Goal: Task Accomplishment & Management: Manage account settings

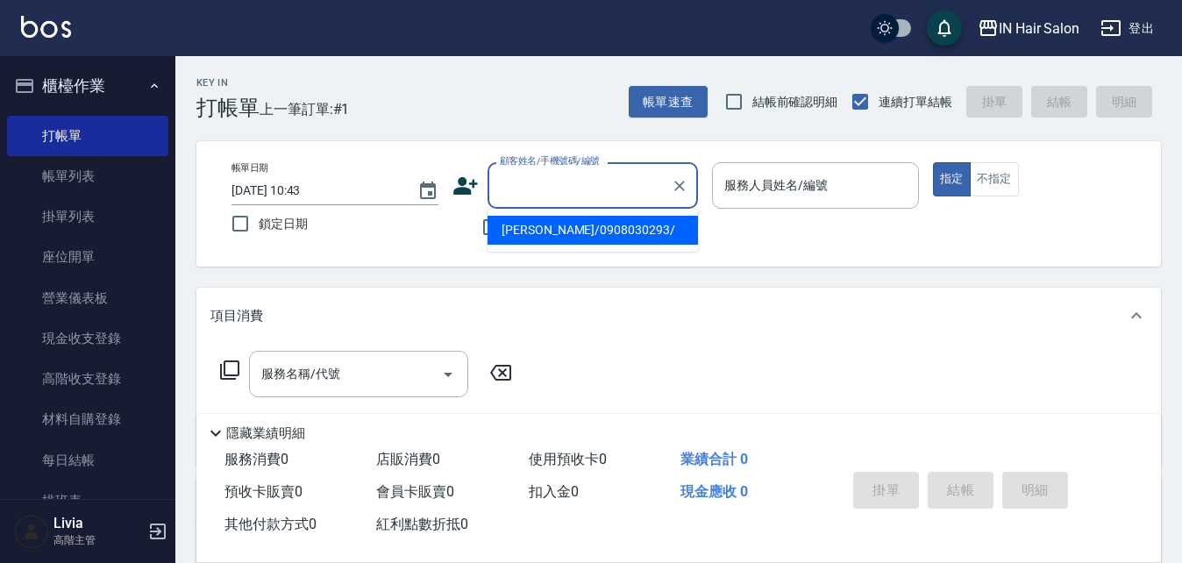
click at [563, 179] on input "顧客姓名/手機號碼/編號" at bounding box center [580, 185] width 168 height 31
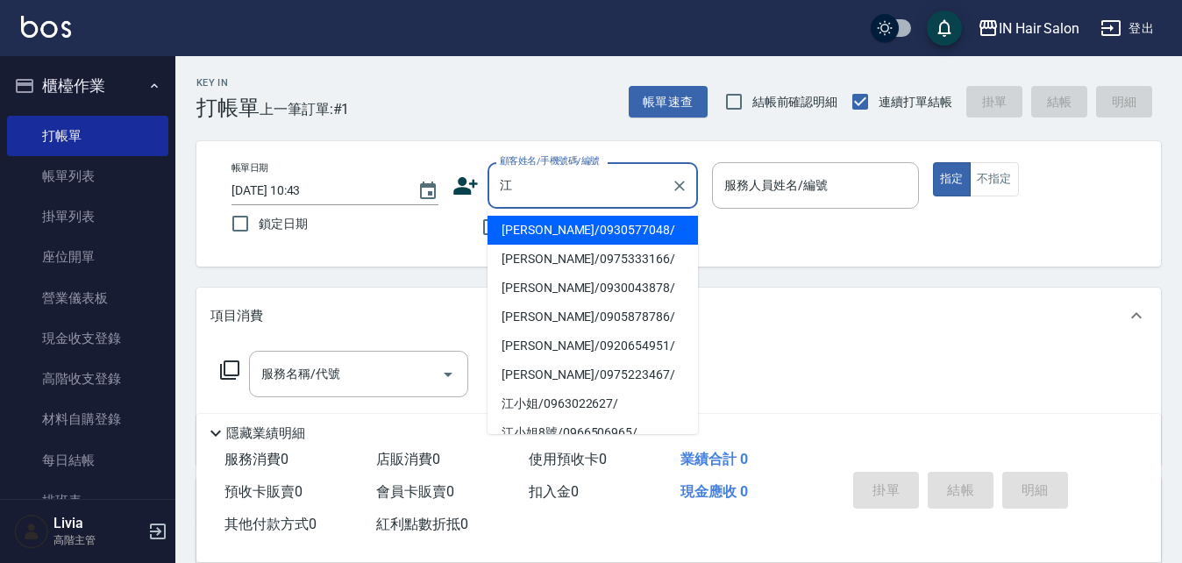
click at [542, 285] on li "[PERSON_NAME]/0930043878/" at bounding box center [593, 288] width 211 height 29
type input "[PERSON_NAME]/0930043878/"
type input "6號設計師[PERSON_NAME]-6"
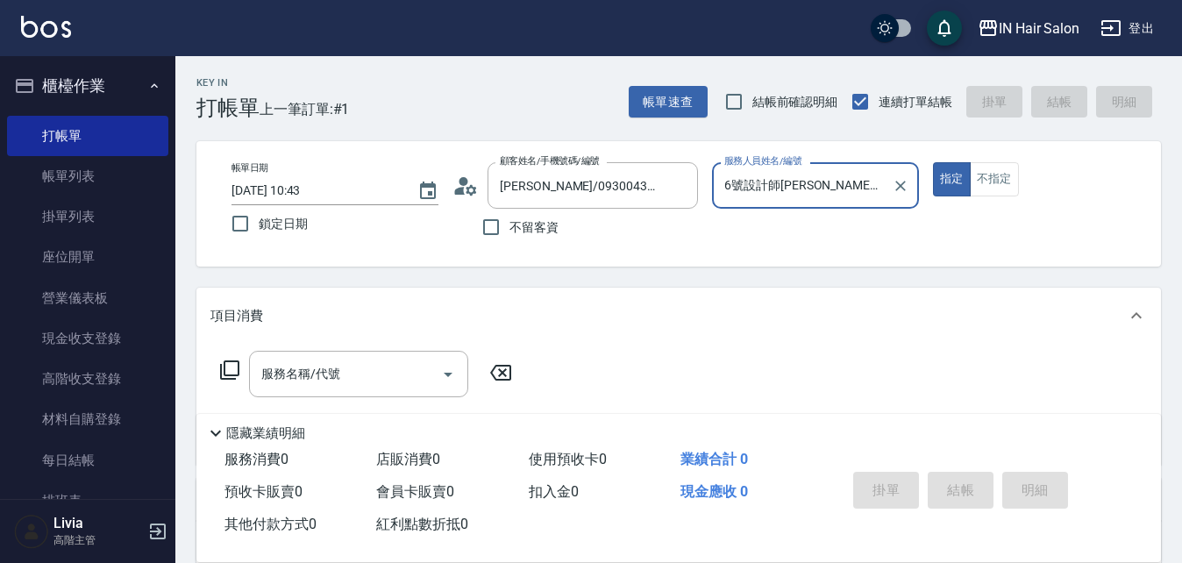
click at [233, 366] on icon at bounding box center [229, 370] width 21 height 21
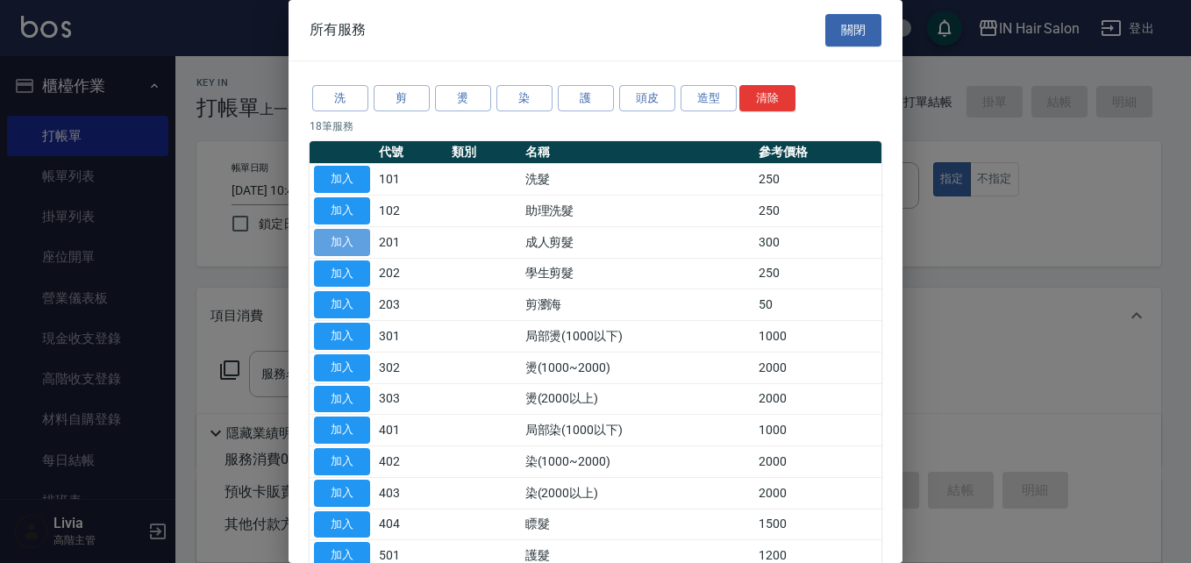
click at [346, 238] on button "加入" at bounding box center [342, 242] width 56 height 27
type input "成人剪髮(201)"
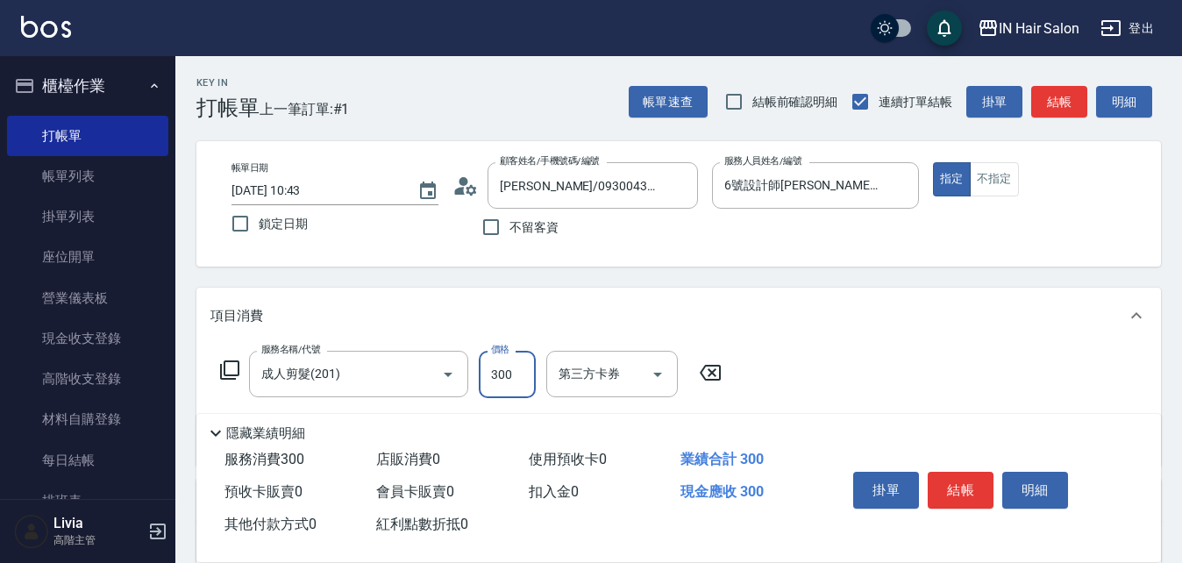
click at [529, 373] on input "300" at bounding box center [507, 374] width 57 height 47
type input "400"
click at [813, 360] on div "服務名稱/代號 成人剪髮(201) 服務名稱/代號 價格 400 價格 第三方卡券 第三方卡券" at bounding box center [678, 405] width 965 height 122
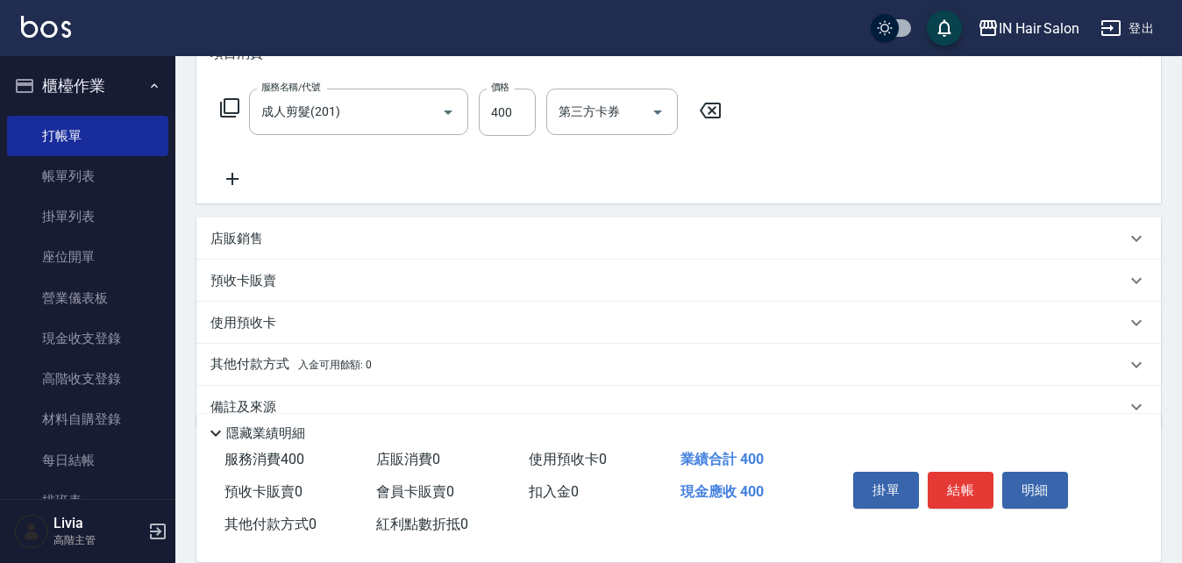
scroll to position [263, 0]
click at [235, 239] on p "店販銷售" at bounding box center [237, 238] width 53 height 18
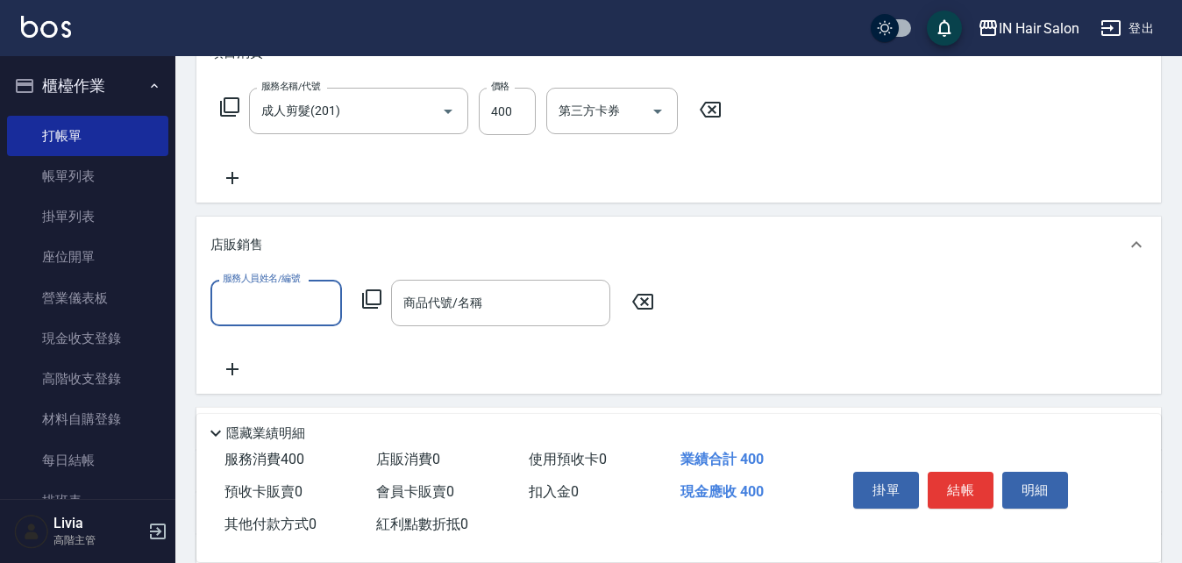
scroll to position [0, 0]
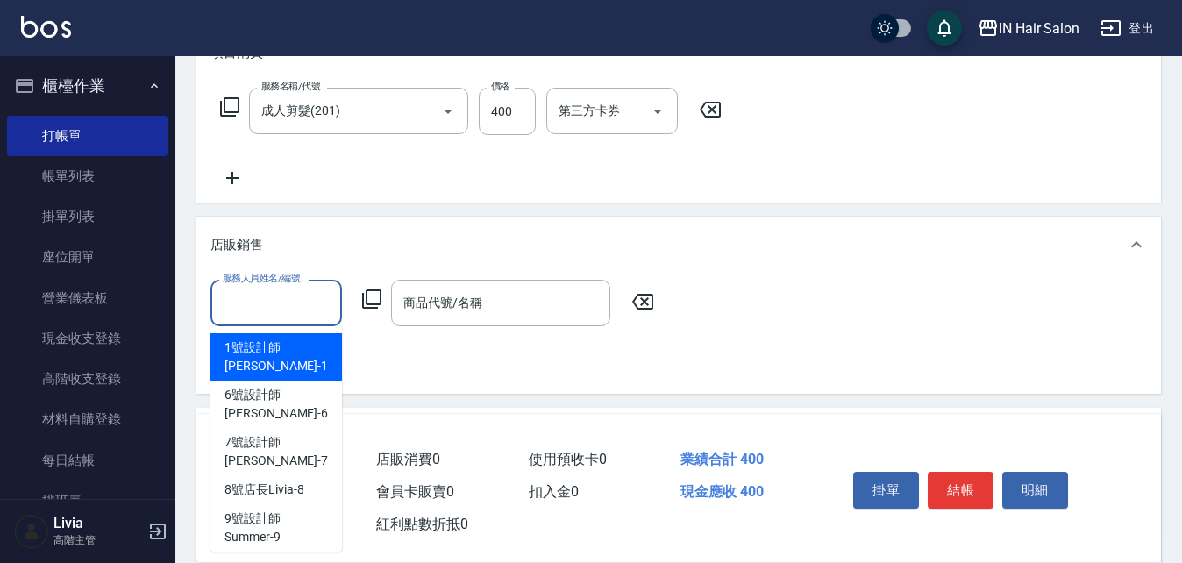
click at [269, 304] on input "服務人員姓名/編號" at bounding box center [276, 303] width 116 height 31
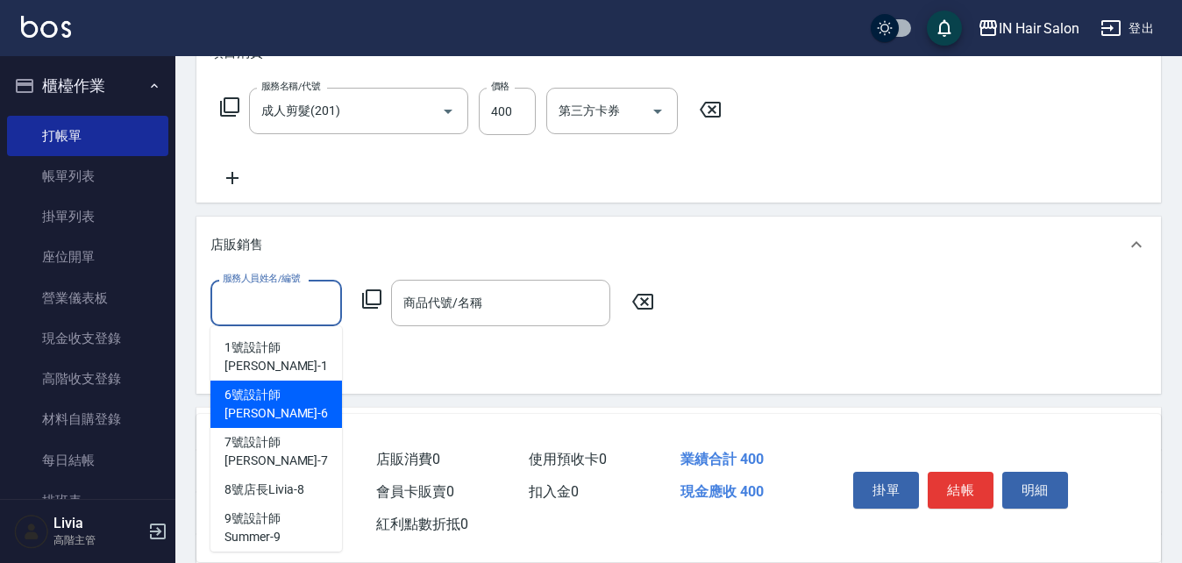
click at [261, 386] on span "6號設計師[PERSON_NAME] -6" at bounding box center [277, 404] width 104 height 37
type input "6號設計師[PERSON_NAME]-6"
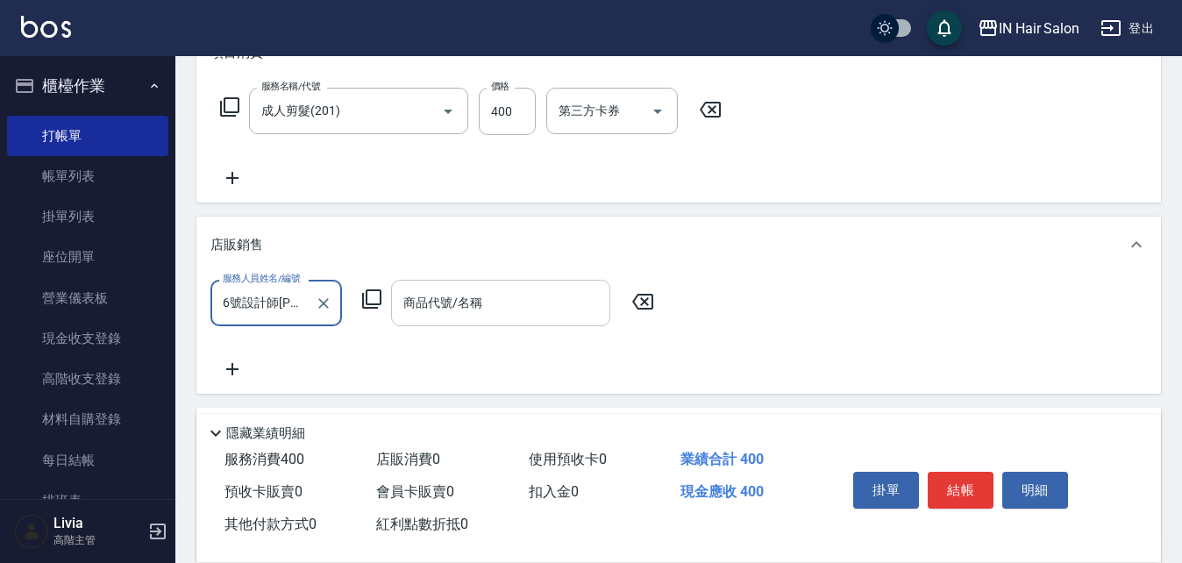
click at [425, 303] on input "商品代號/名稱" at bounding box center [501, 303] width 204 height 31
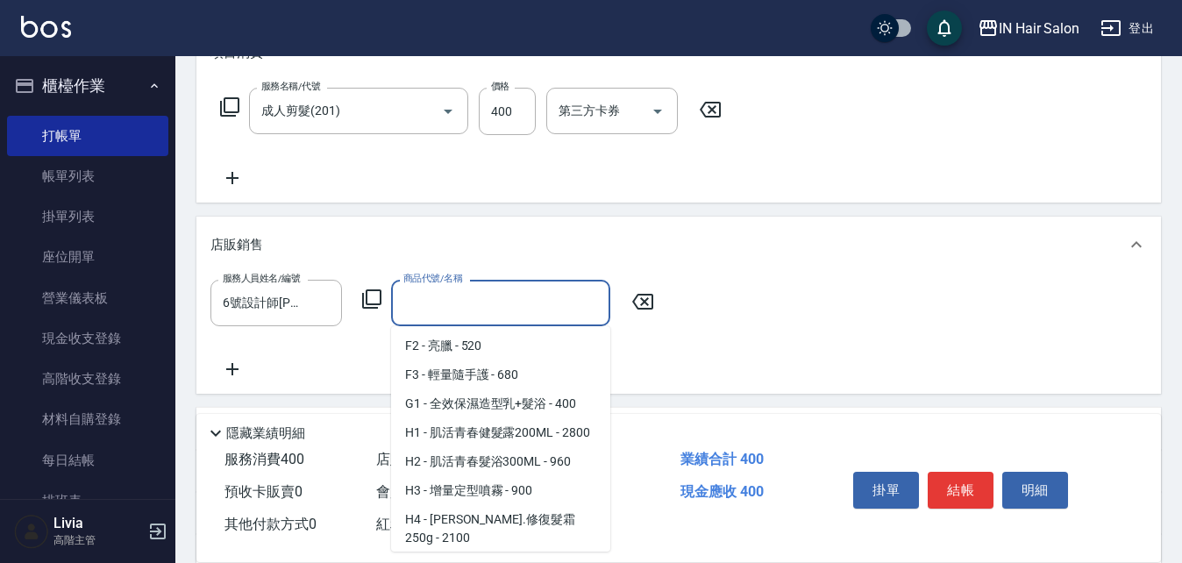
scroll to position [877, 0]
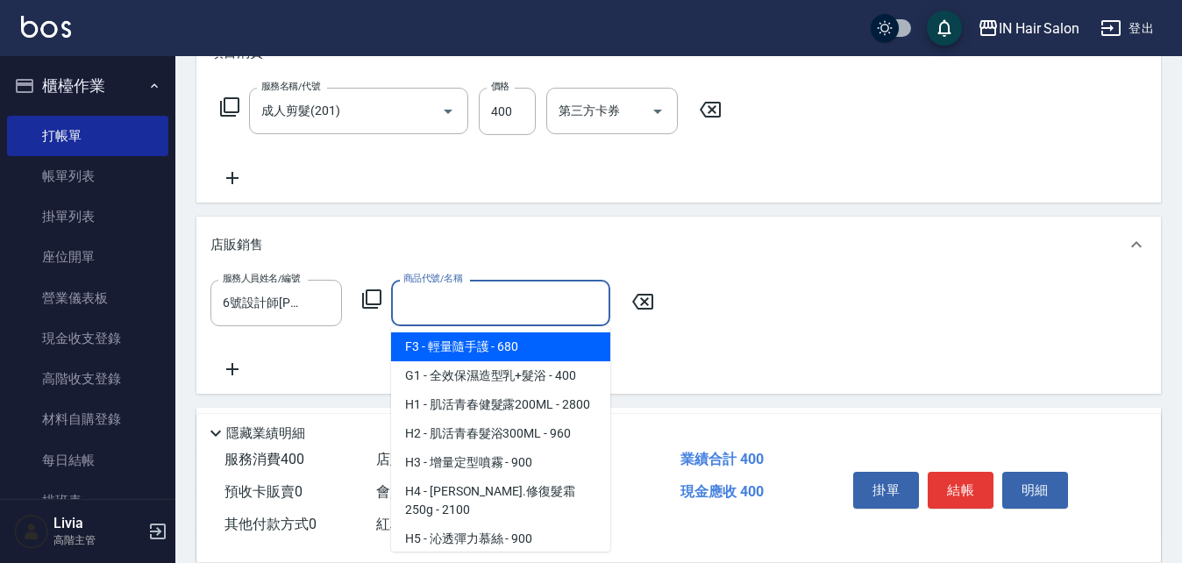
click at [475, 361] on span "F3 - 輕量隨手護 - 680" at bounding box center [500, 346] width 219 height 29
type input "輕量隨手護"
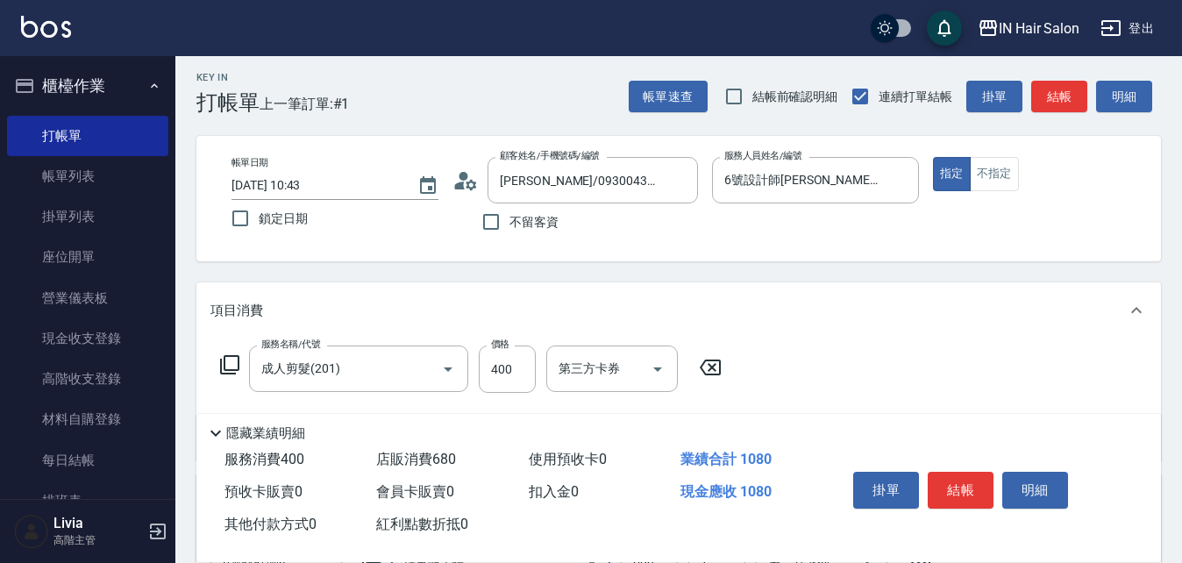
scroll to position [0, 0]
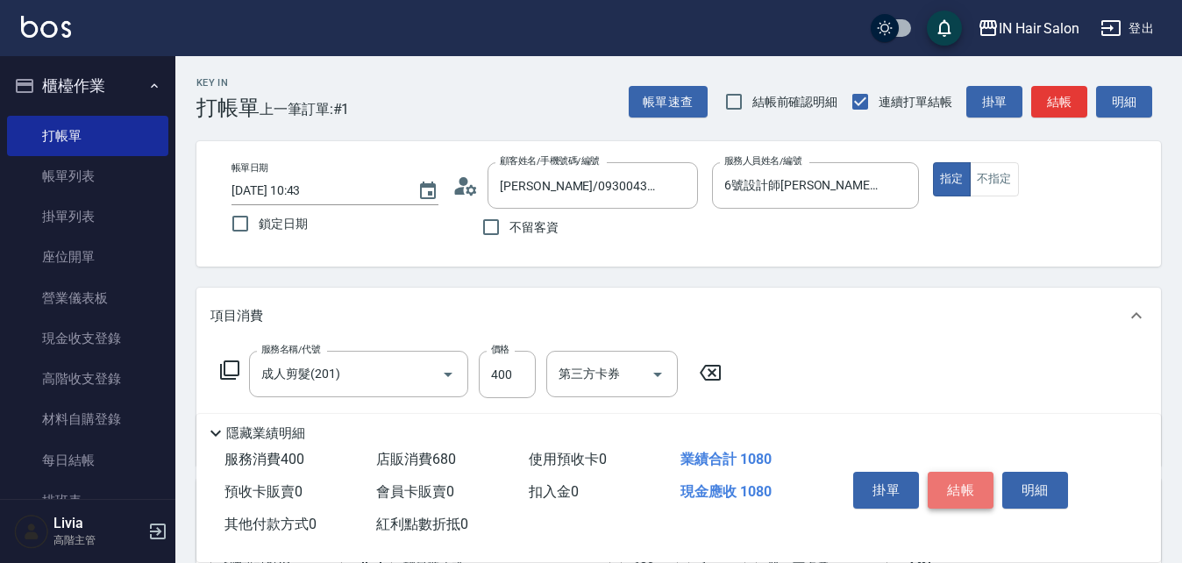
click at [961, 482] on button "結帳" at bounding box center [961, 490] width 66 height 37
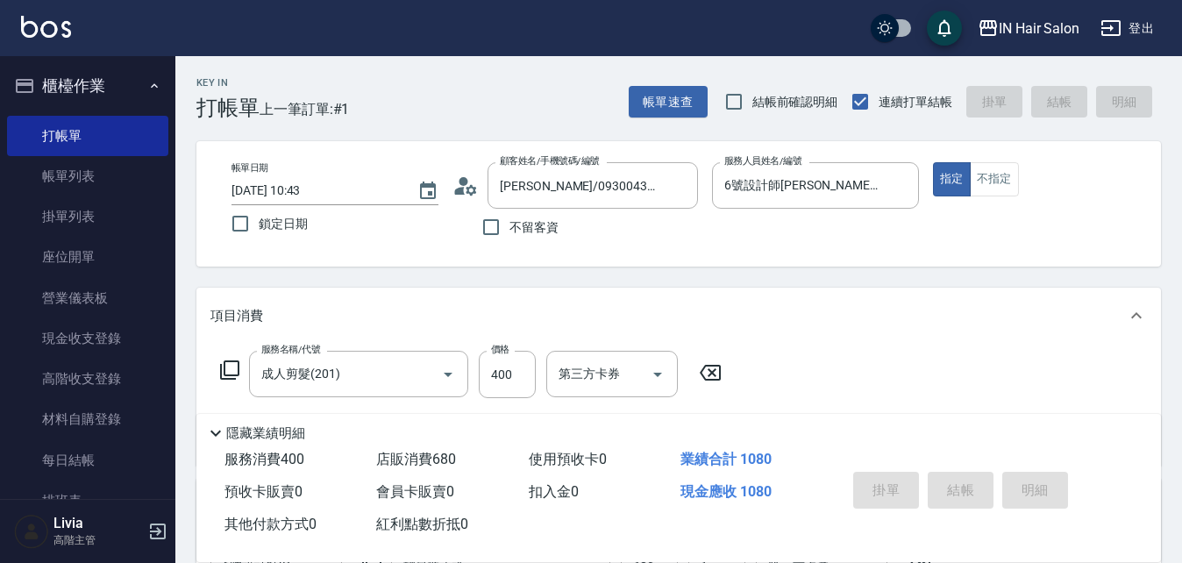
type input "[DATE] 17:44"
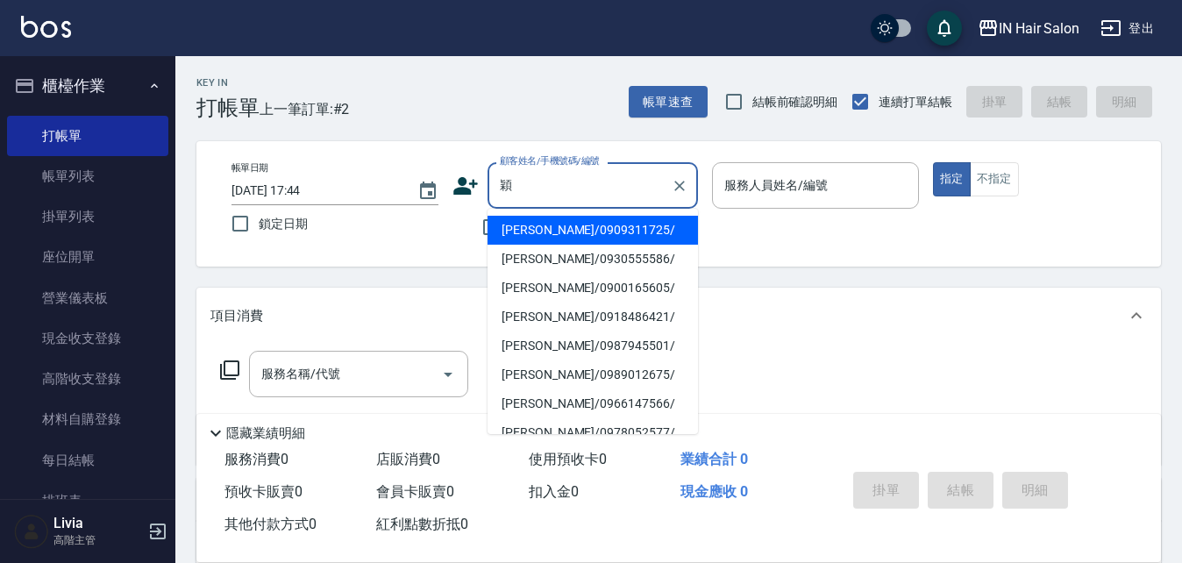
click at [543, 256] on li "[PERSON_NAME]/0930555586/" at bounding box center [593, 259] width 211 height 29
type input "[PERSON_NAME]/0930555586/"
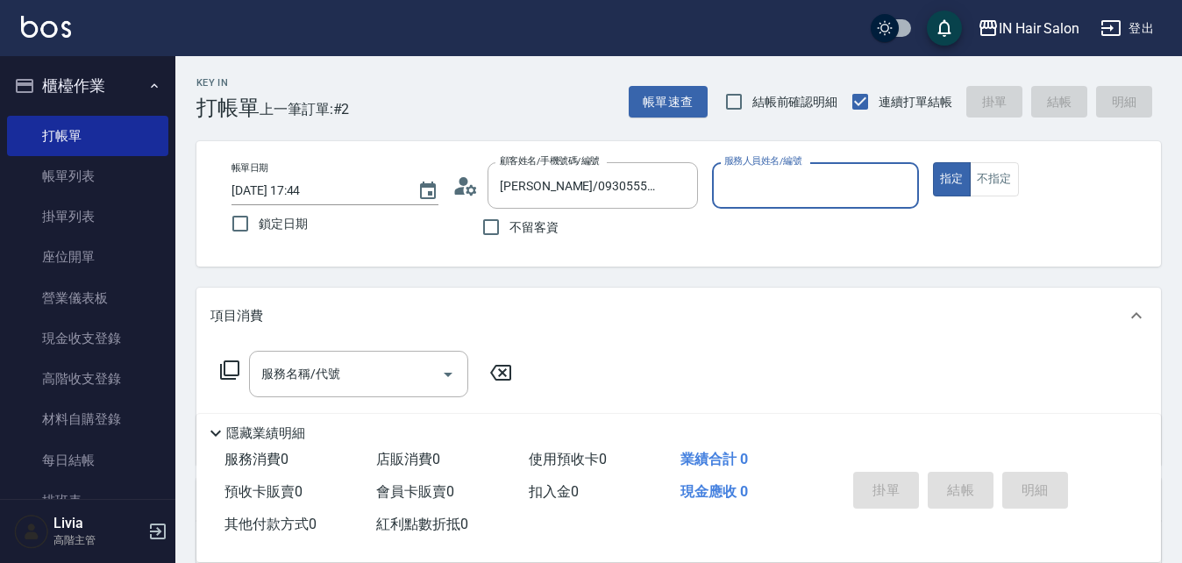
type input "8號店長Livia-8"
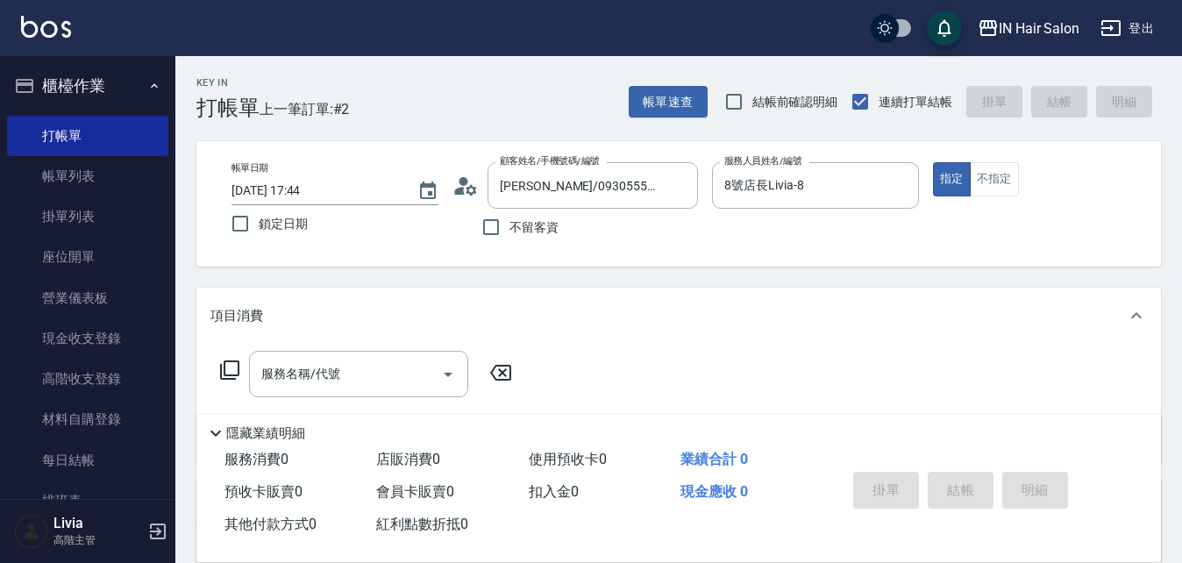
click at [233, 365] on icon at bounding box center [229, 370] width 21 height 21
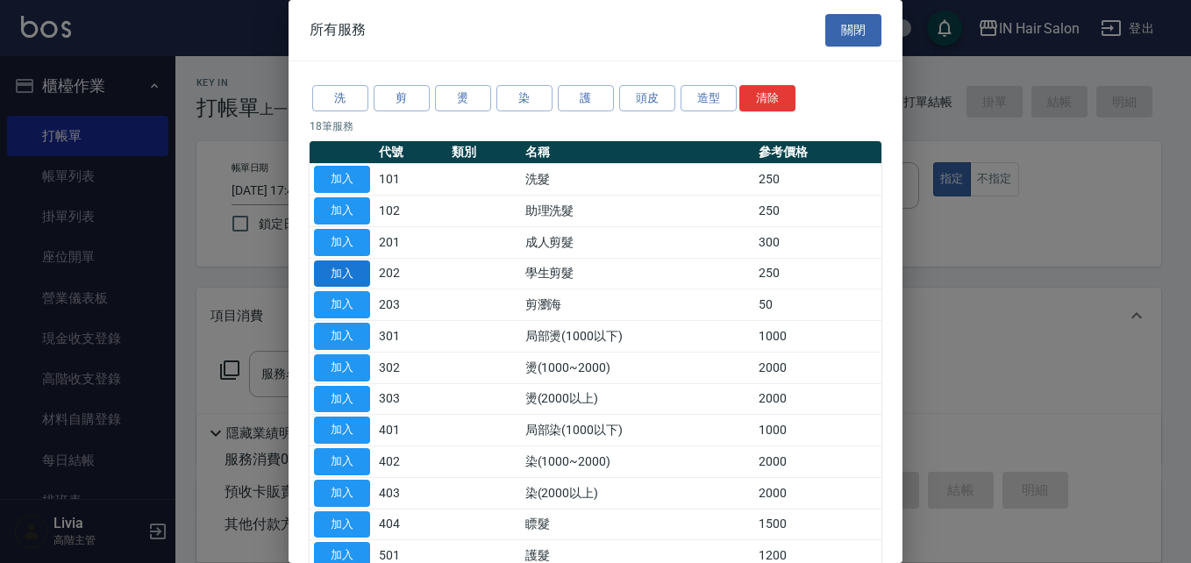
click at [351, 275] on button "加入" at bounding box center [342, 274] width 56 height 27
type input "學生剪髮(202)"
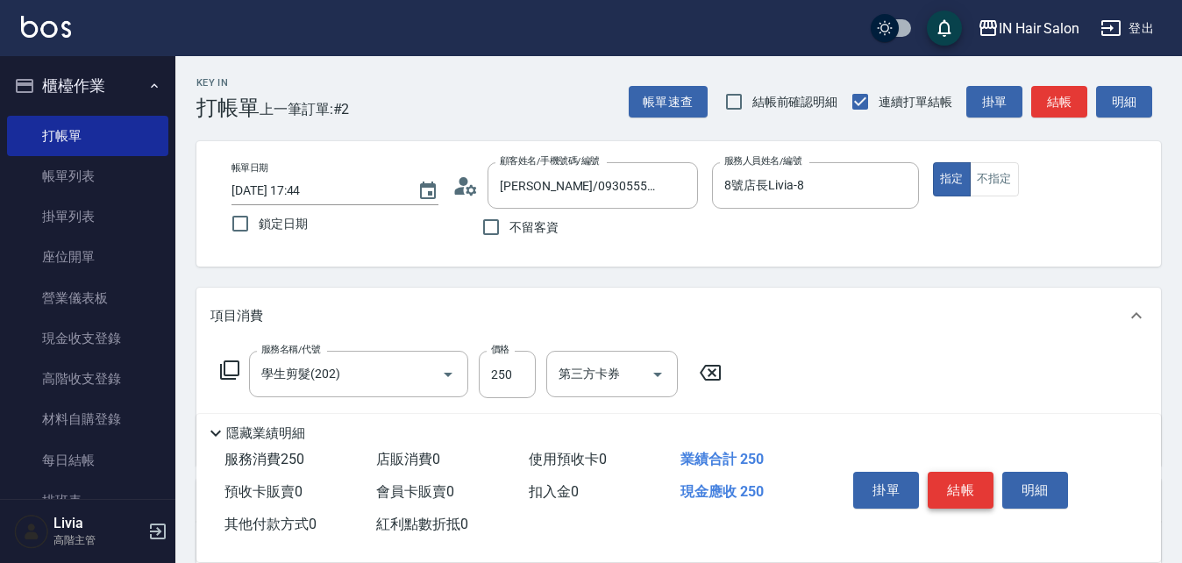
click at [961, 475] on button "結帳" at bounding box center [961, 490] width 66 height 37
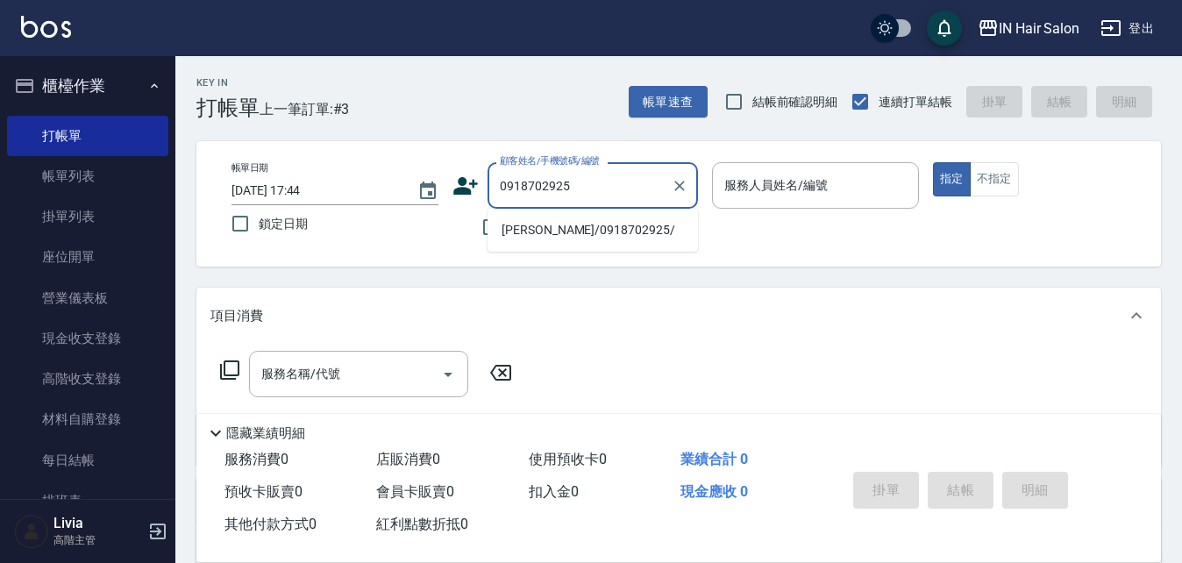
click at [524, 232] on li "[PERSON_NAME]/0918702925/" at bounding box center [593, 230] width 211 height 29
type input "[PERSON_NAME]/0918702925/"
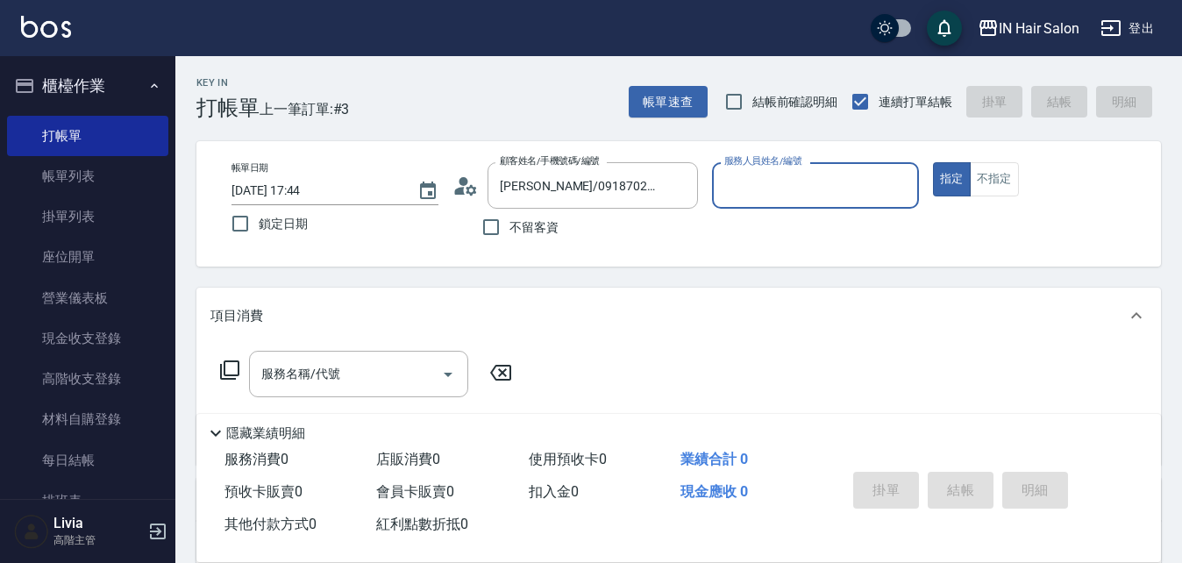
type input "8號店長Livia-8"
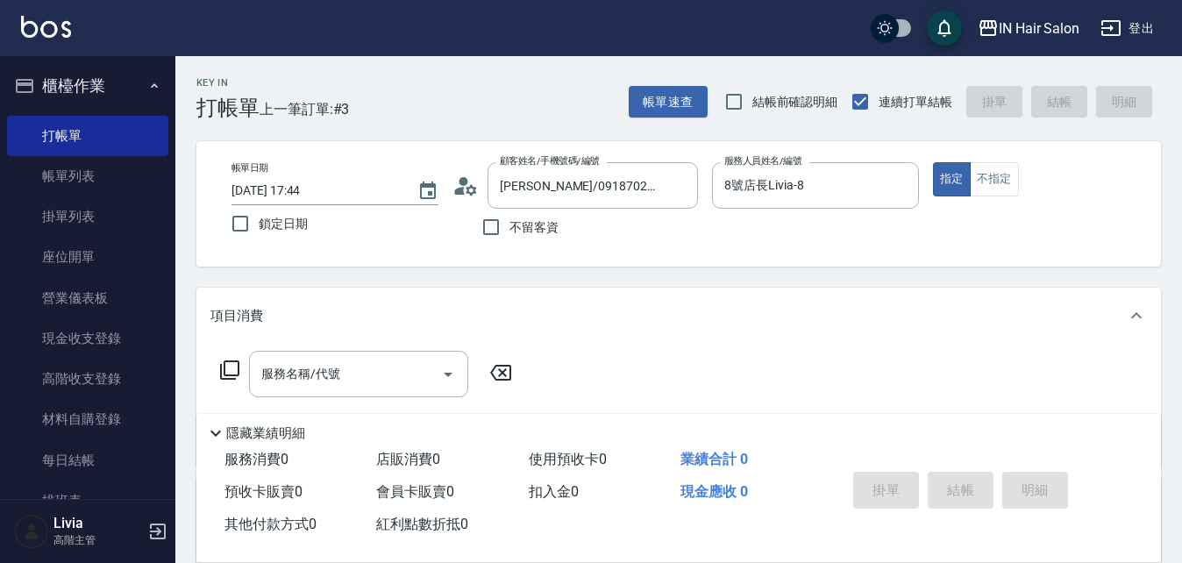
click at [231, 370] on icon at bounding box center [229, 370] width 21 height 21
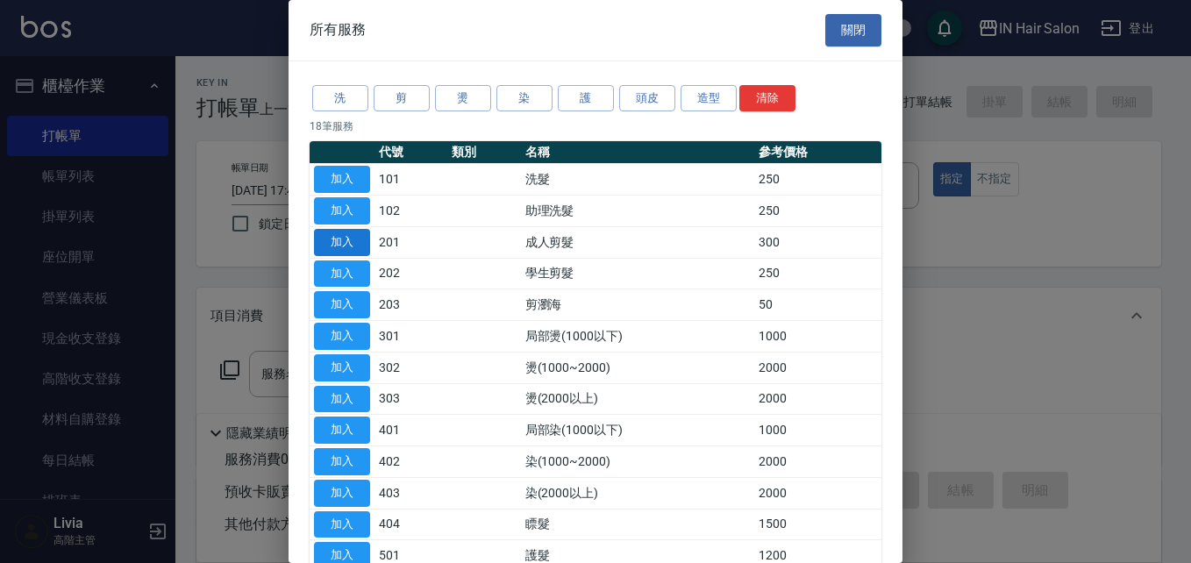
click at [338, 241] on button "加入" at bounding box center [342, 242] width 56 height 27
type input "成人剪髮(201)"
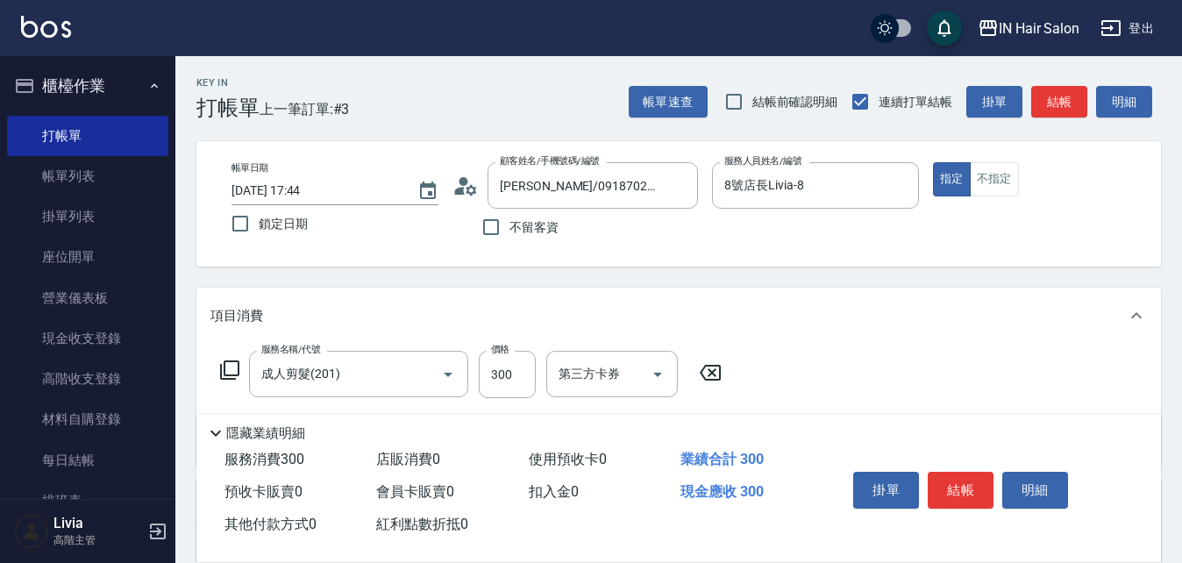
click at [228, 366] on icon at bounding box center [229, 370] width 21 height 21
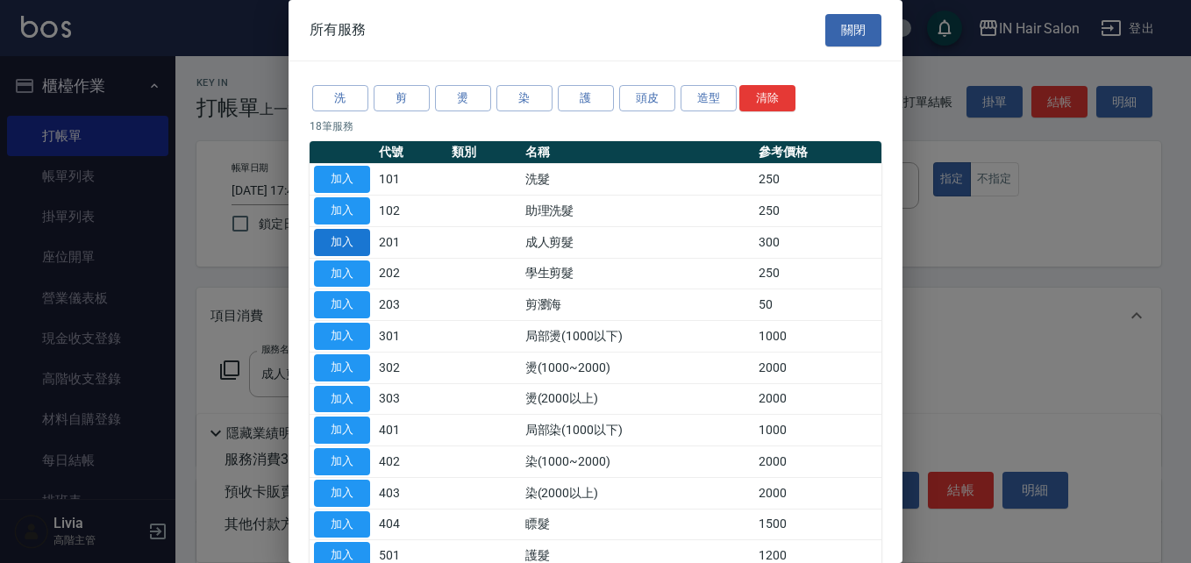
click at [349, 239] on button "加入" at bounding box center [342, 242] width 56 height 27
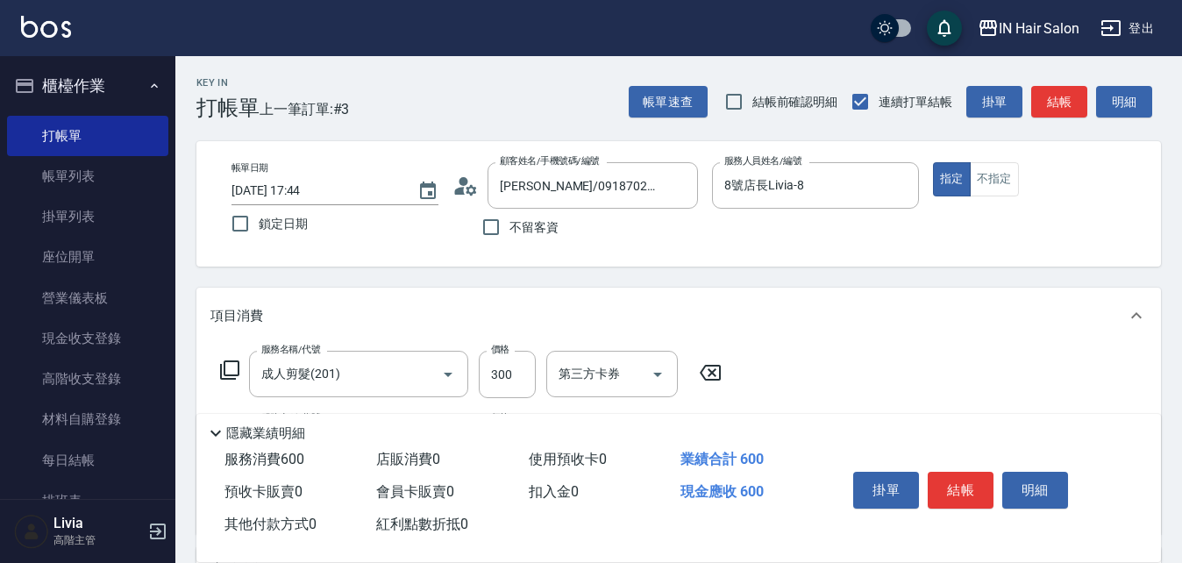
click at [232, 366] on icon at bounding box center [229, 370] width 21 height 21
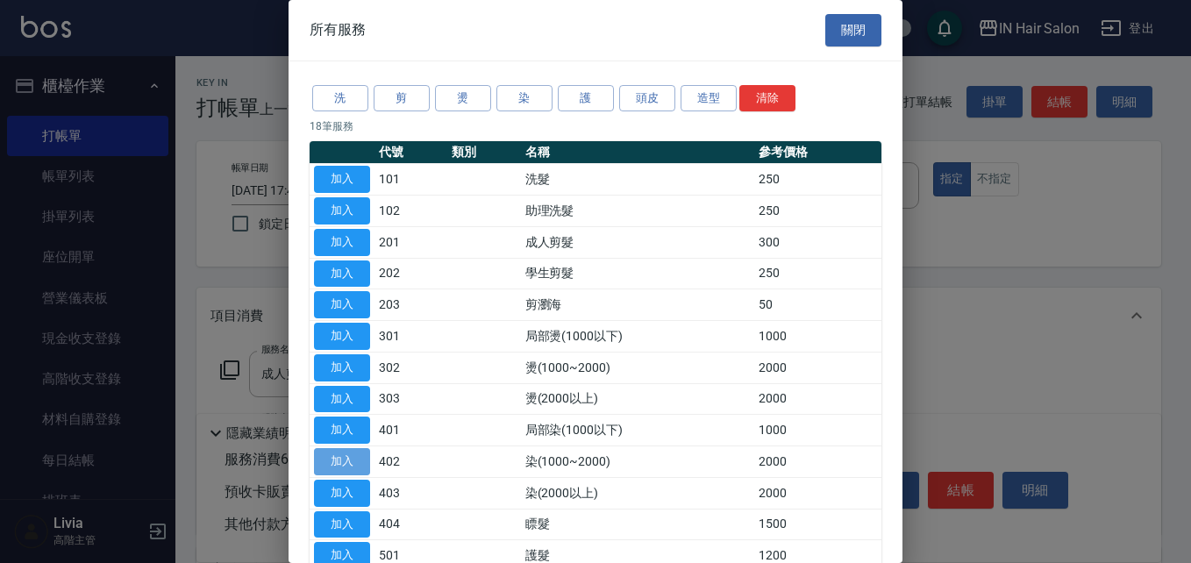
click at [336, 455] on button "加入" at bounding box center [342, 461] width 56 height 27
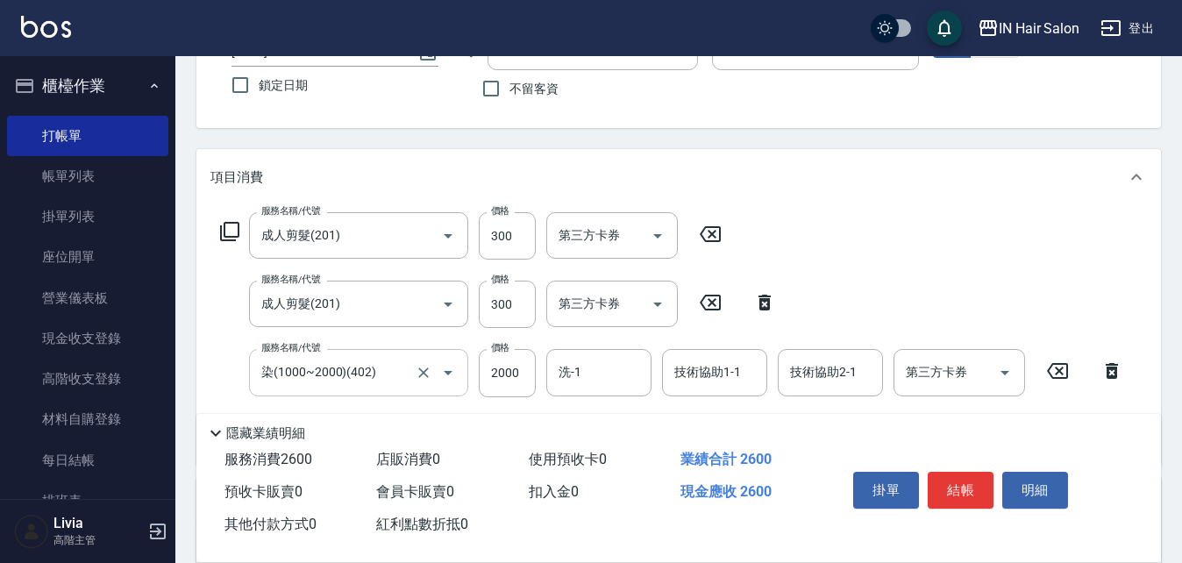
scroll to position [175, 0]
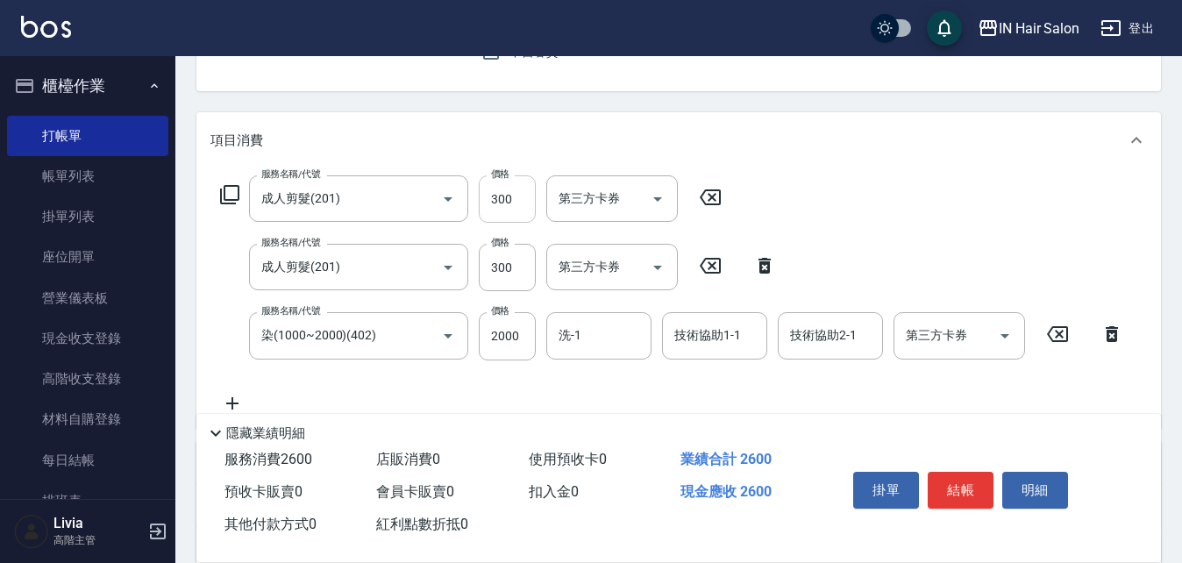
click at [509, 208] on input "300" at bounding box center [507, 198] width 57 height 47
click at [511, 208] on input "300" at bounding box center [507, 198] width 57 height 47
type input "340"
click at [514, 263] on input "300" at bounding box center [507, 267] width 57 height 47
type input "340"
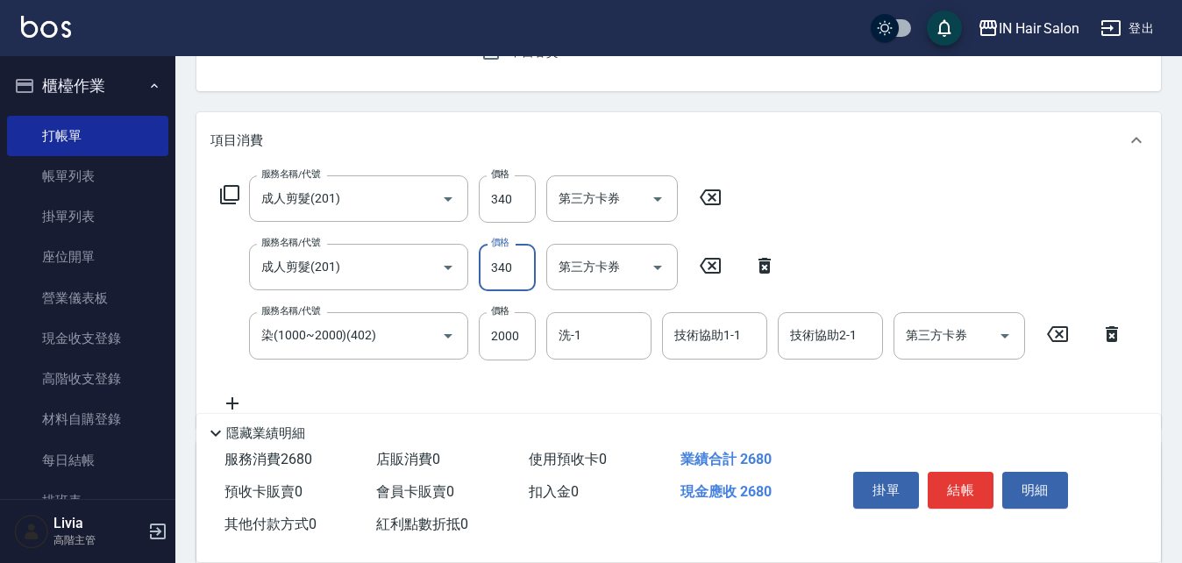
click at [468, 378] on div "服務名稱/代號 成人剪髮(201) 服務名稱/代號 價格 340 價格 第三方卡券 第三方卡券 服務名稱/代號 成人剪髮(201) 服務名稱/代號 價格 34…" at bounding box center [673, 294] width 924 height 238
click at [530, 326] on input "2000" at bounding box center [507, 335] width 57 height 47
type input "1275"
click at [447, 382] on div "服務名稱/代號 成人剪髮(201) 服務名稱/代號 價格 340 價格 第三方卡券 第三方卡券 服務名稱/代號 成人剪髮(201) 服務名稱/代號 價格 34…" at bounding box center [673, 294] width 924 height 238
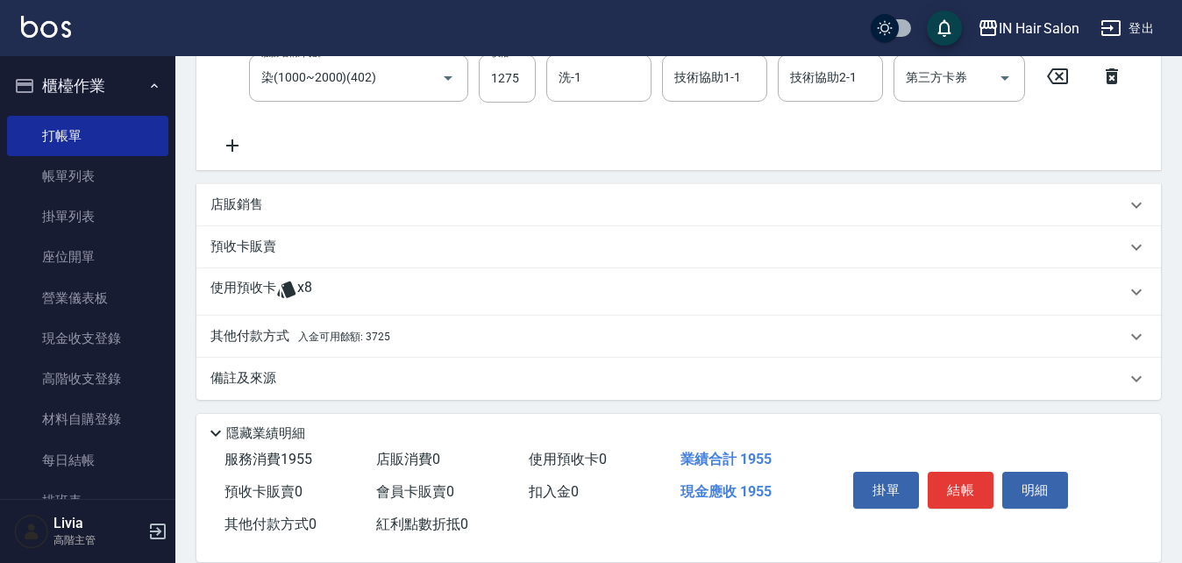
scroll to position [439, 0]
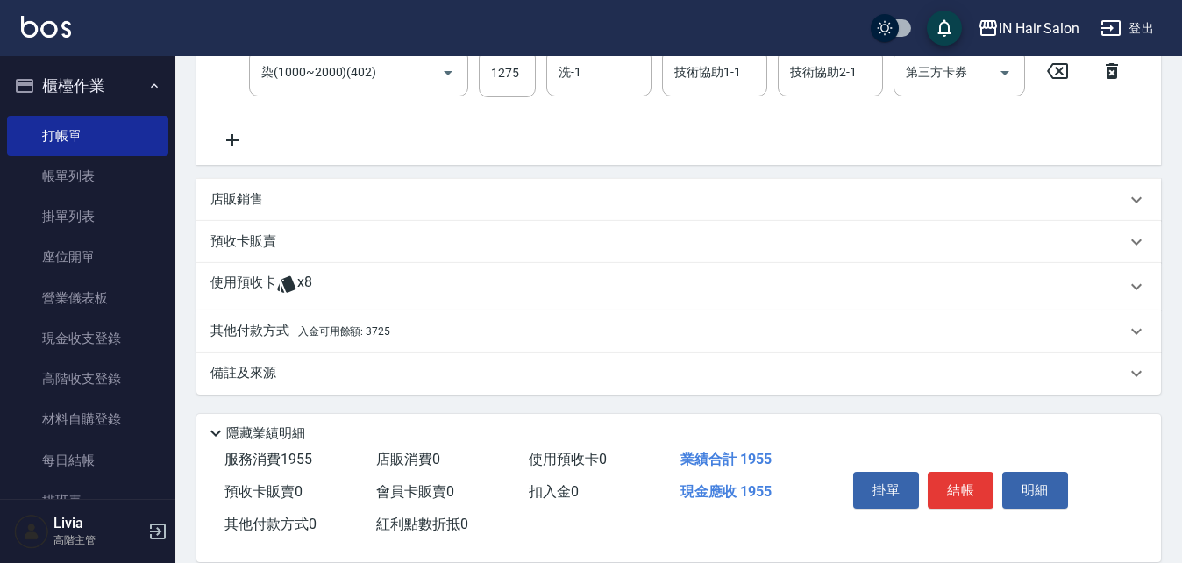
click at [248, 275] on p "使用預收卡" at bounding box center [244, 287] width 66 height 26
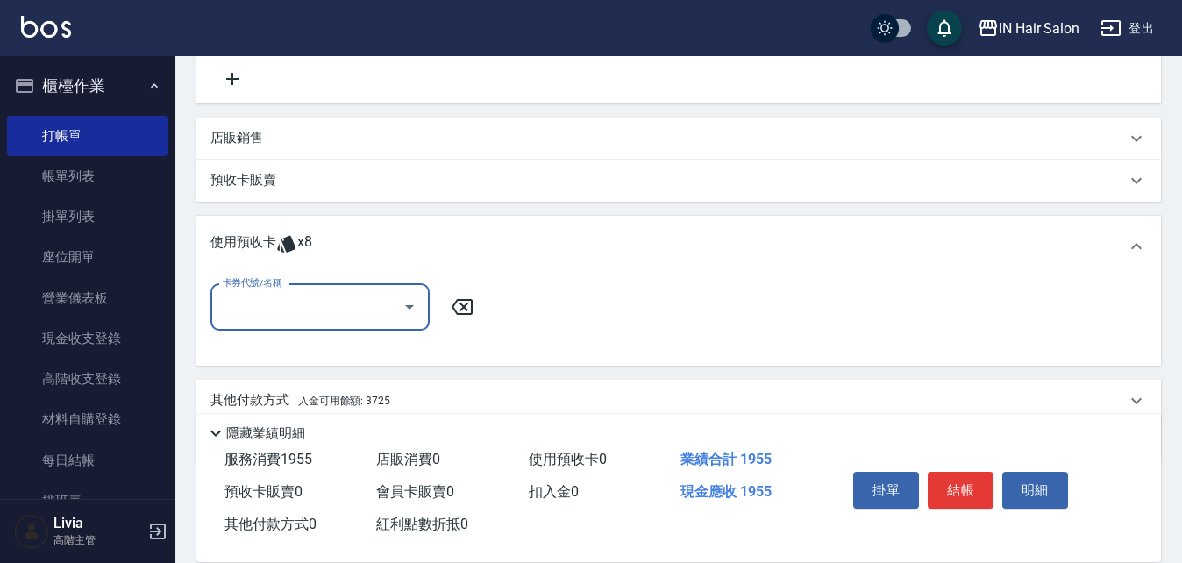
scroll to position [526, 0]
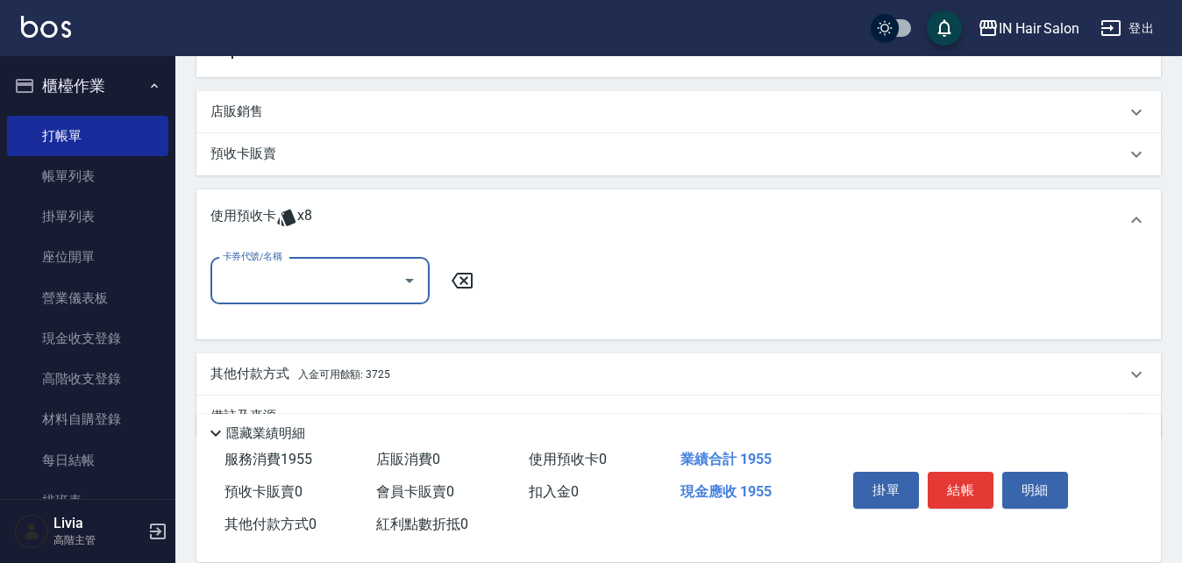
click at [282, 274] on input "卡券代號/名稱" at bounding box center [306, 281] width 177 height 31
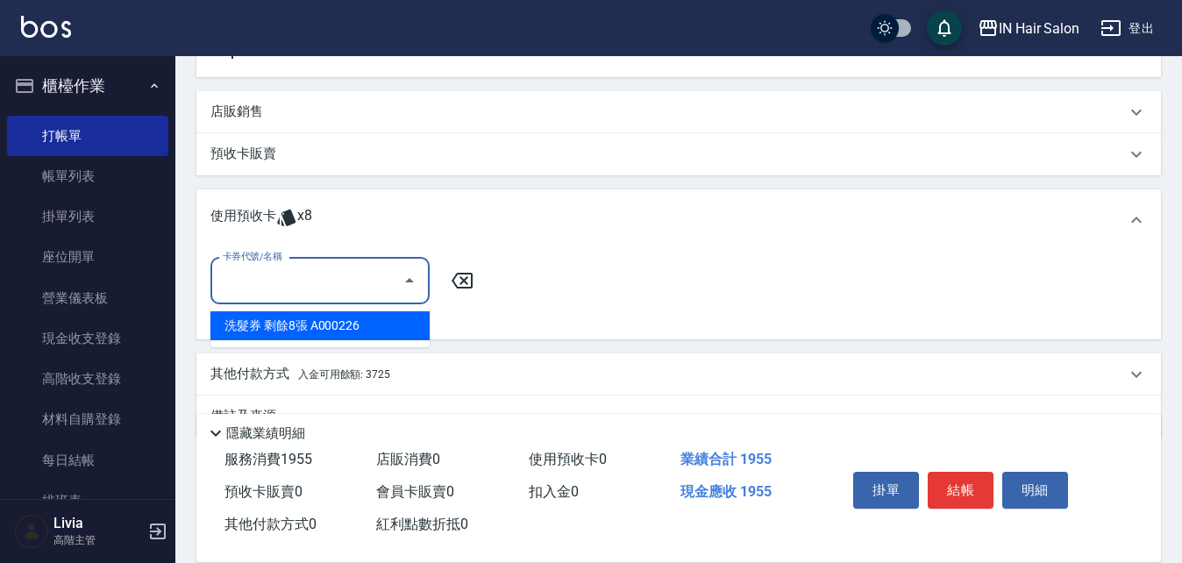
click at [282, 321] on div "洗髮券 剩餘8張 A000226" at bounding box center [320, 325] width 219 height 29
type input "洗髮券 A000226"
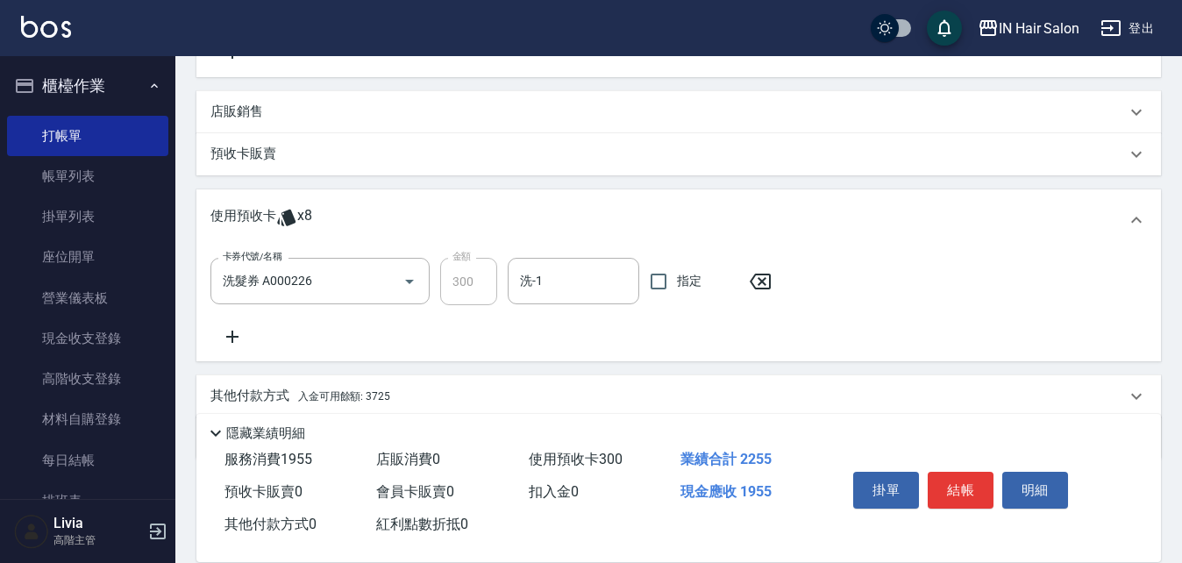
click at [230, 335] on icon at bounding box center [233, 336] width 44 height 21
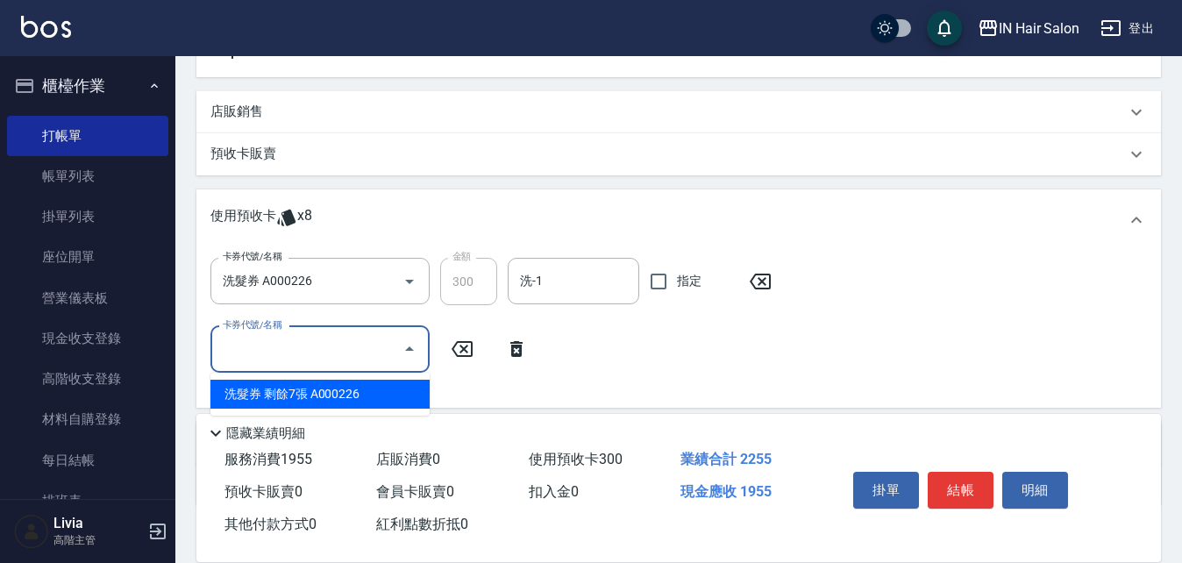
click at [311, 346] on input "卡券代號/名稱" at bounding box center [306, 349] width 177 height 31
click at [315, 393] on div "洗髮券 剩餘7張 A000226" at bounding box center [320, 394] width 219 height 29
type input "洗髮券 A000226"
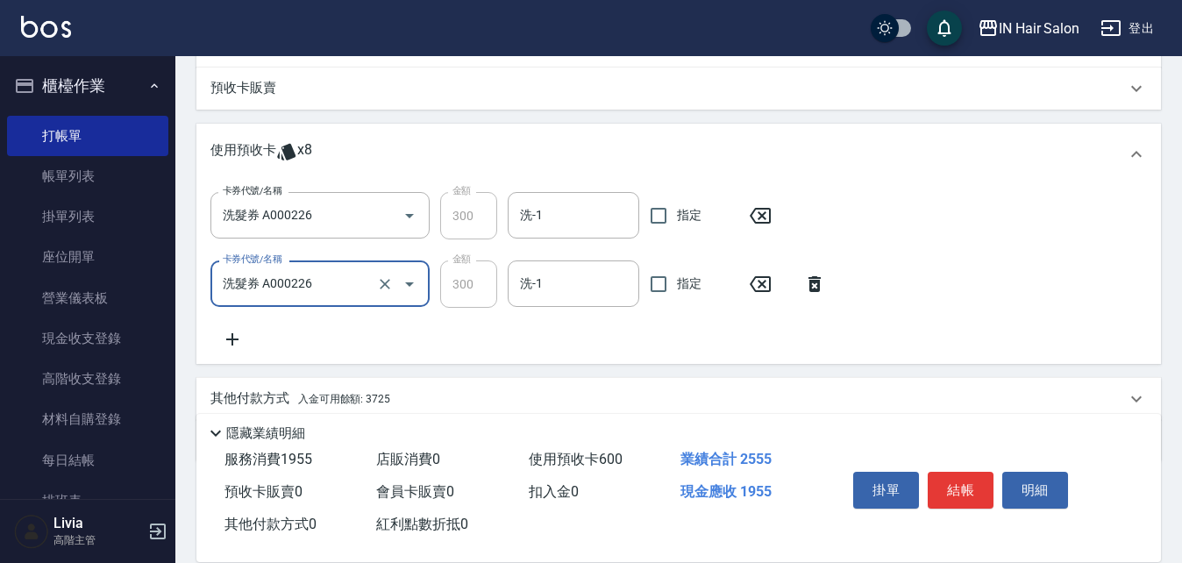
scroll to position [660, 0]
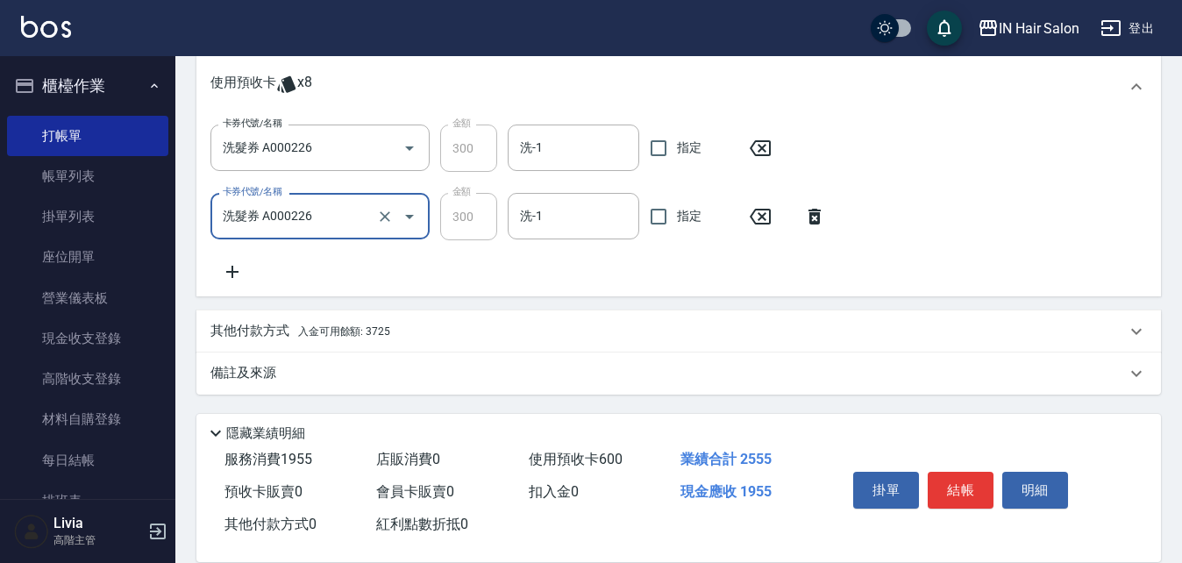
click at [272, 335] on p "其他付款方式 入金可用餘額: 3725" at bounding box center [301, 331] width 180 height 19
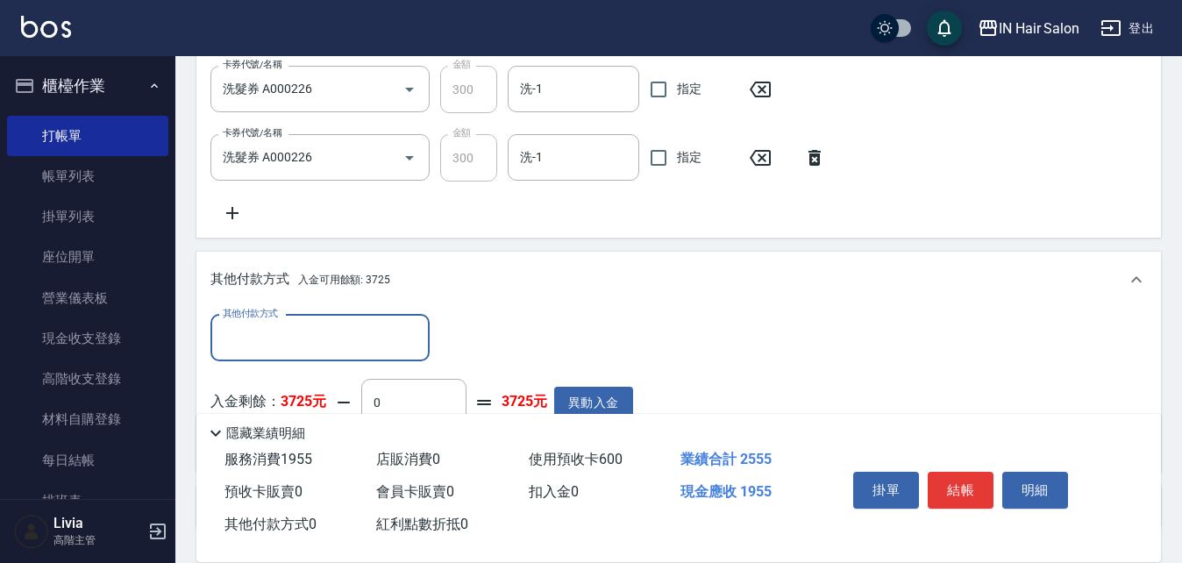
scroll to position [835, 0]
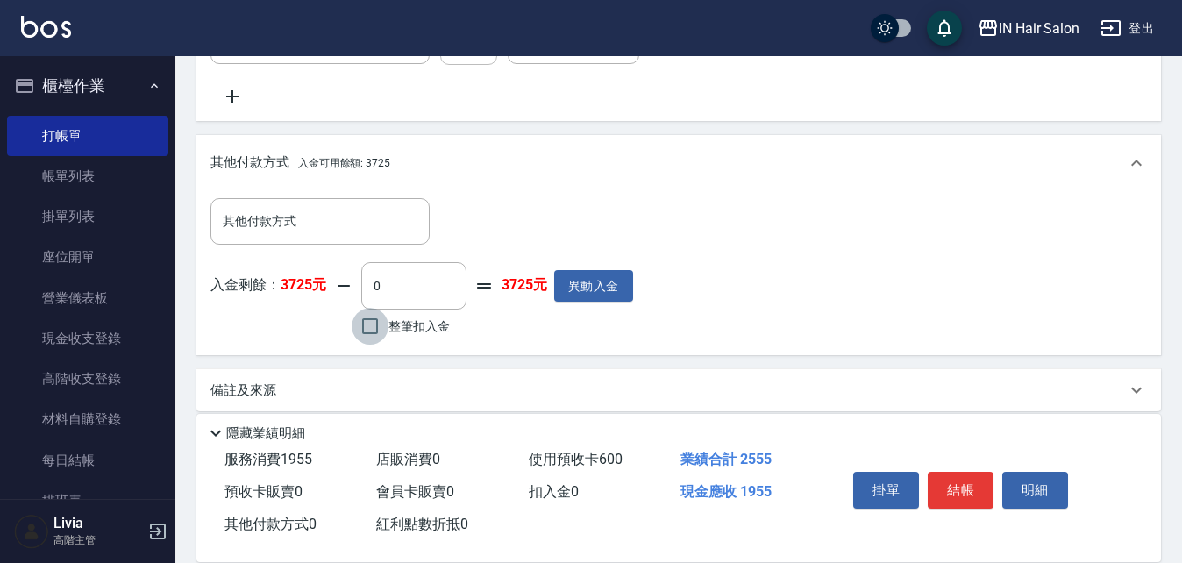
click at [369, 326] on input "整筆扣入金" at bounding box center [370, 326] width 37 height 37
checkbox input "true"
type input "1955"
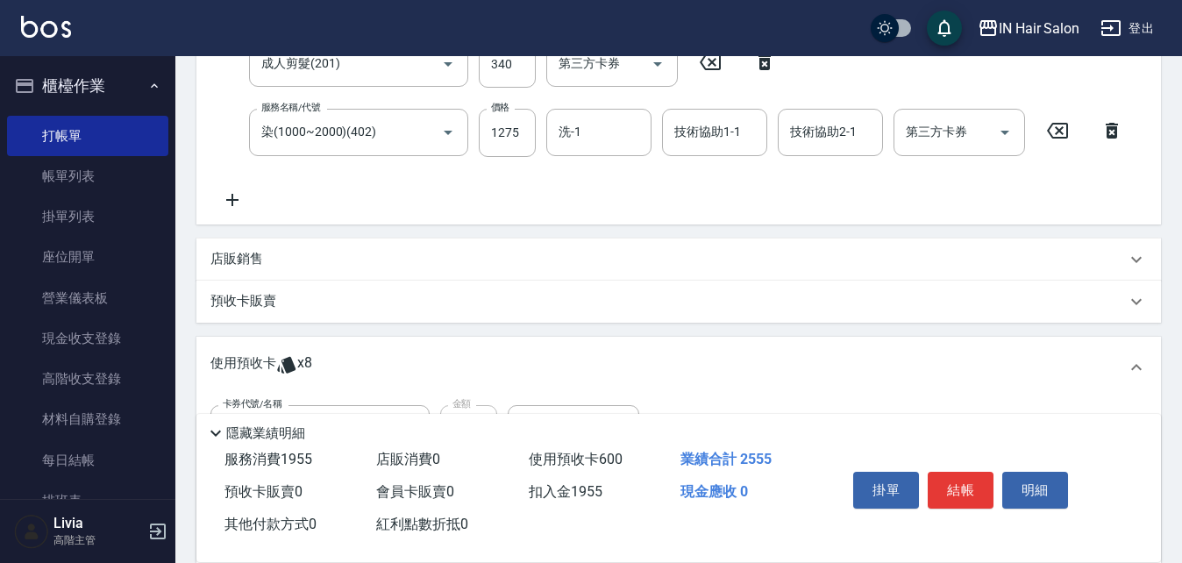
scroll to position [396, 0]
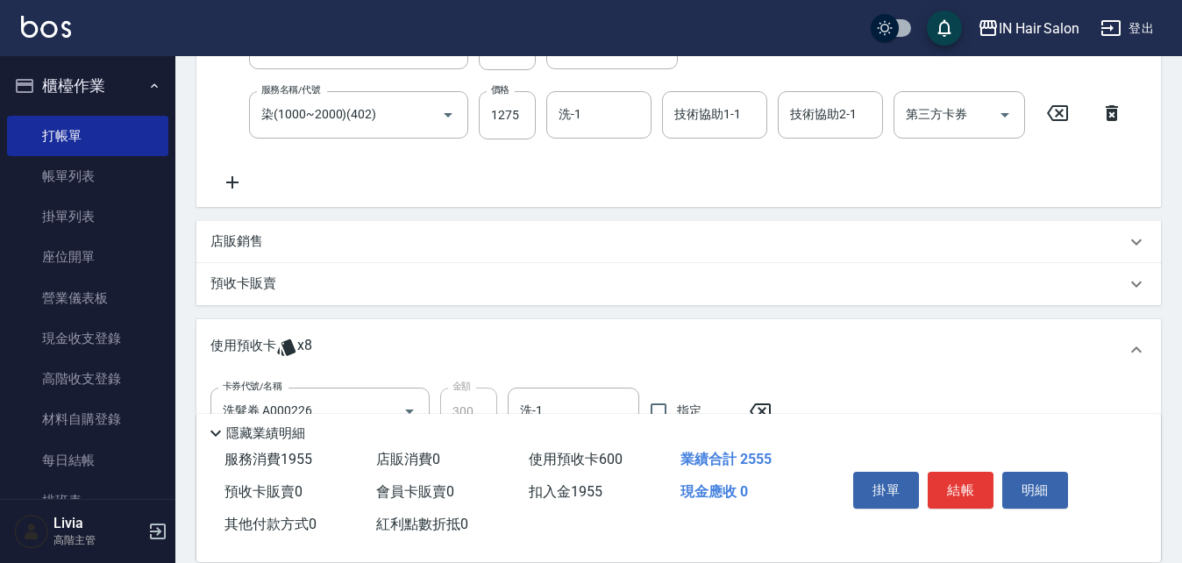
click at [251, 239] on p "店販銷售" at bounding box center [237, 241] width 53 height 18
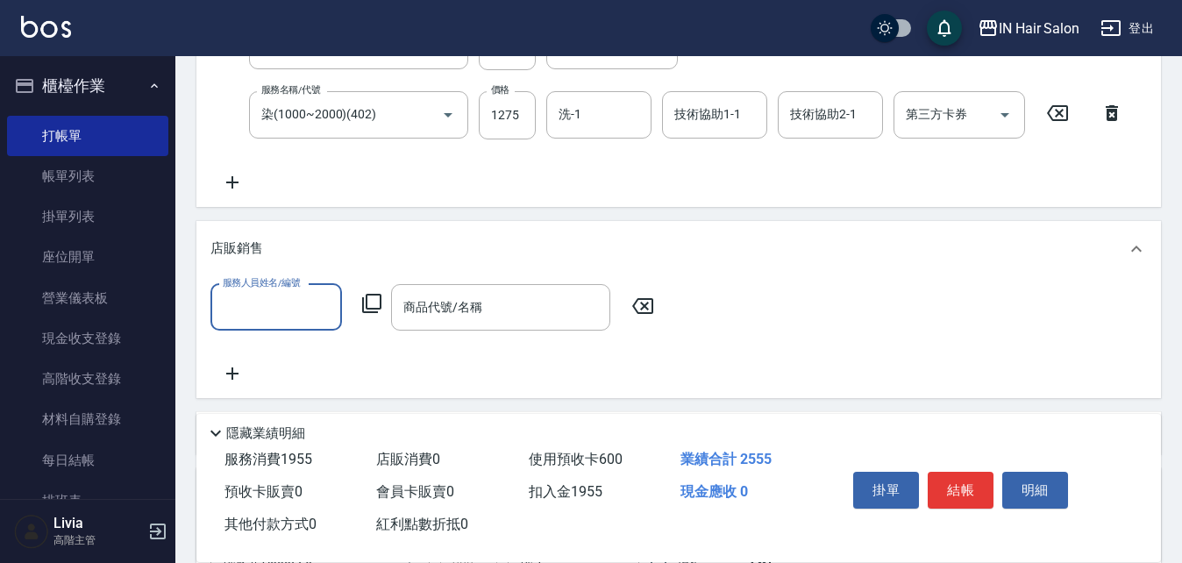
scroll to position [0, 0]
click at [278, 298] on input "服務人員姓名/編號" at bounding box center [276, 307] width 116 height 31
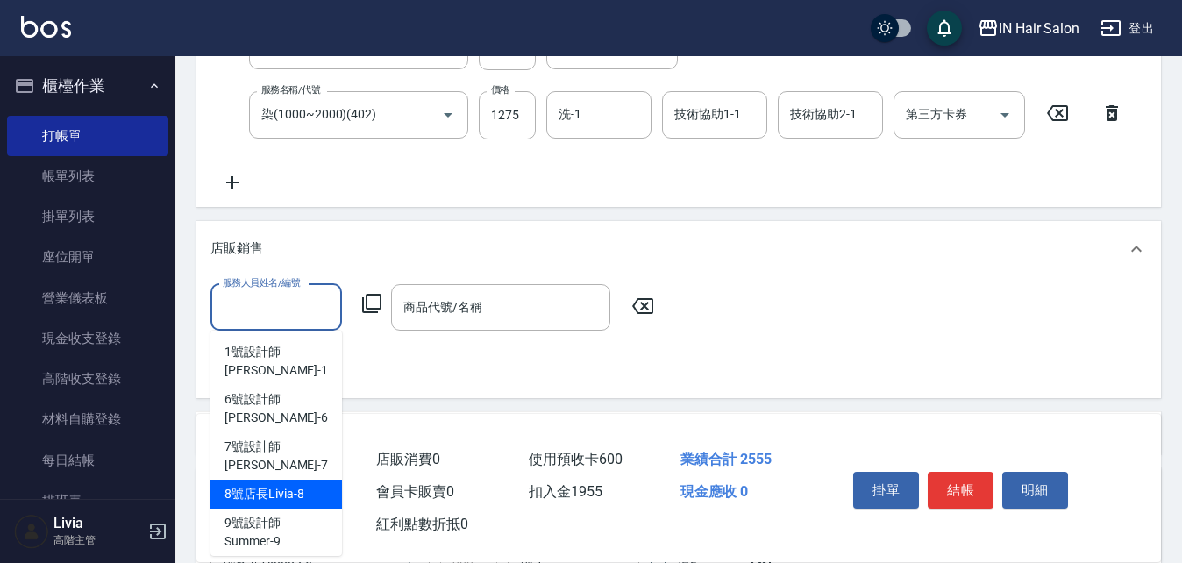
drag, startPoint x: 261, startPoint y: 454, endPoint x: 331, endPoint y: 412, distance: 81.1
click at [263, 485] on span "8號店長Livia -8" at bounding box center [264, 494] width 79 height 18
type input "8號店長Livia-8"
type input "0"
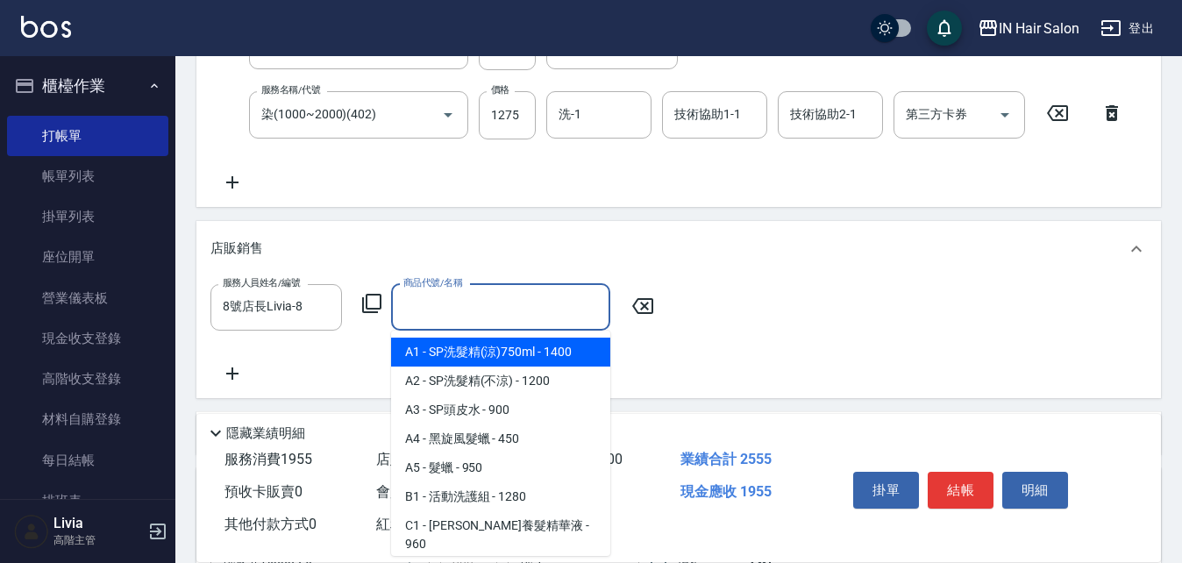
click at [460, 309] on input "商品代號/名稱" at bounding box center [501, 307] width 204 height 31
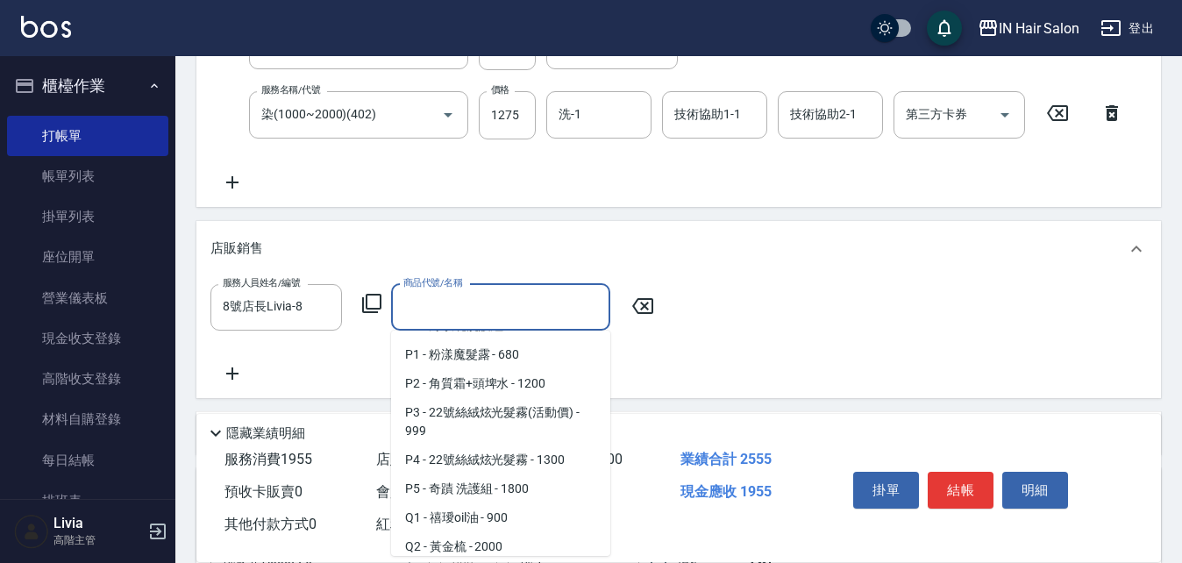
scroll to position [1925, 0]
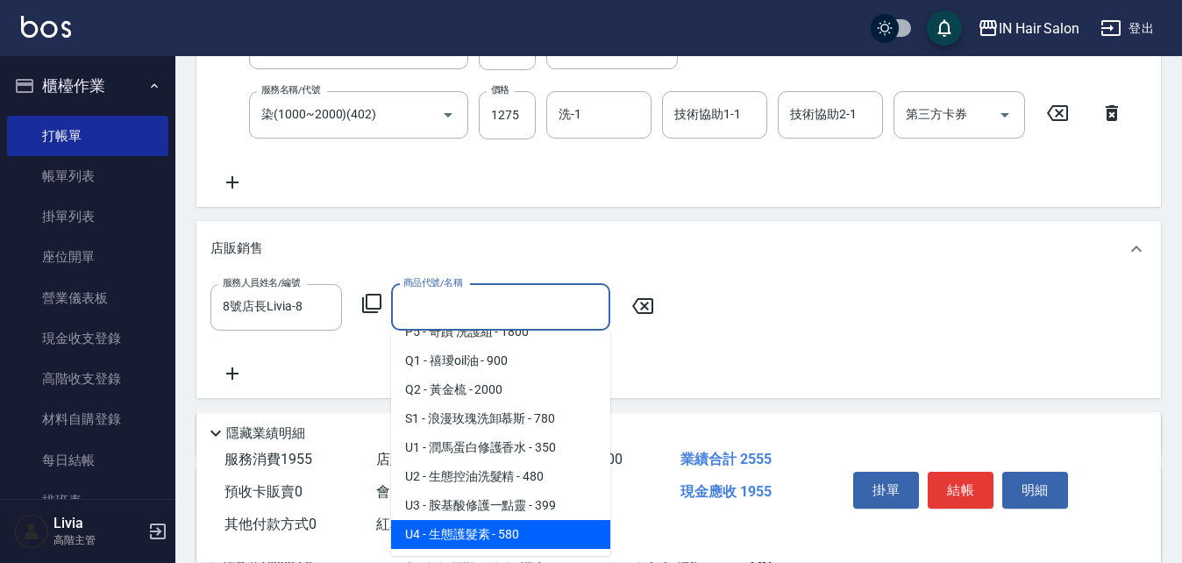
click at [484, 536] on span "U4 - 生態護髮素 - 580" at bounding box center [500, 534] width 219 height 29
type input "生態護髮素"
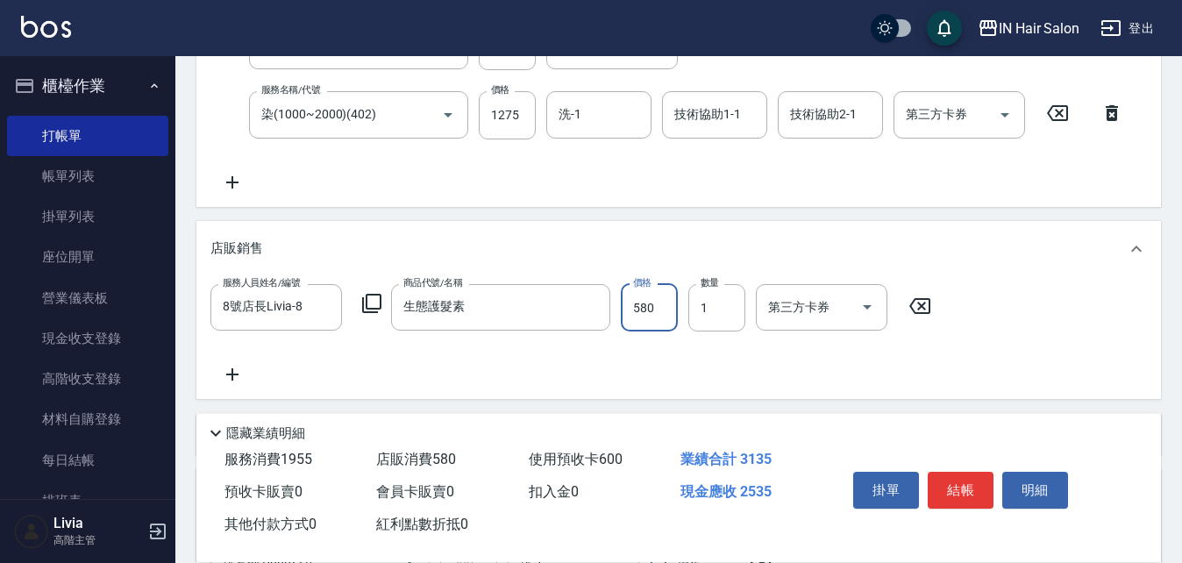
click at [662, 305] on input "580" at bounding box center [649, 307] width 57 height 47
type input "522"
click at [566, 361] on div "服務人員姓名/編號 8號店長[PERSON_NAME]-8 服務人員姓名/編號 商品代號/名稱 生態護髮素 商品代號/名稱 價格 522 價格 數量 1 數量…" at bounding box center [679, 334] width 937 height 101
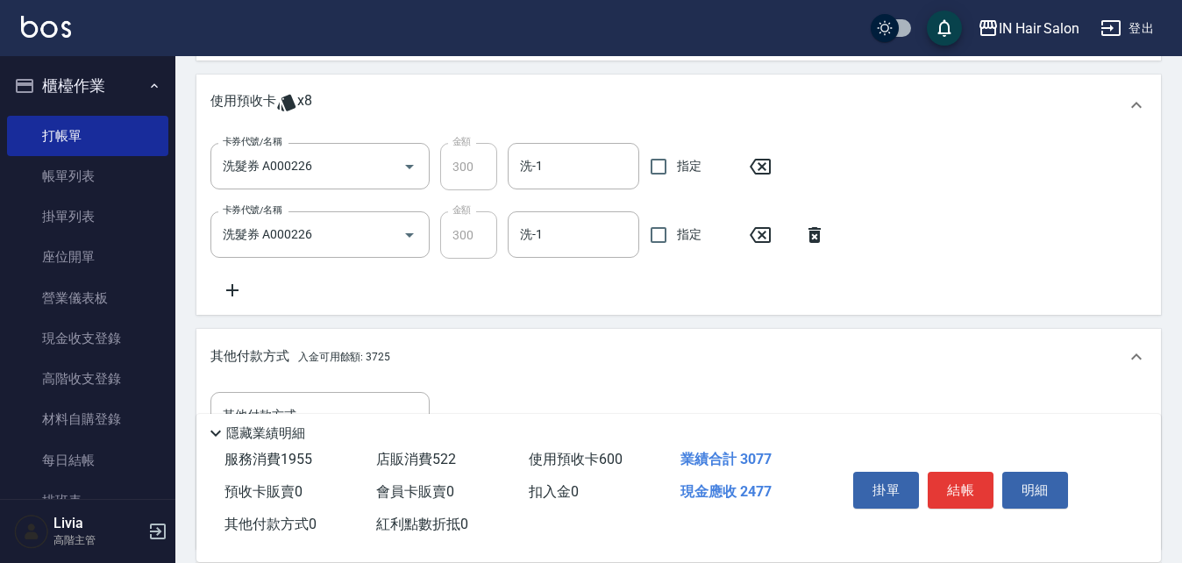
scroll to position [1002, 0]
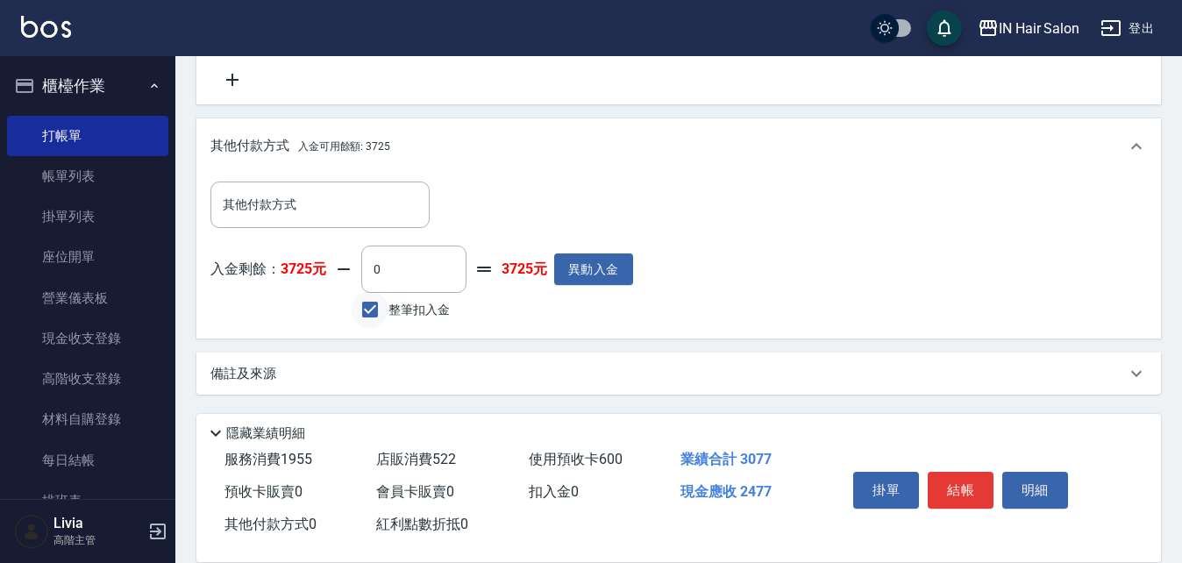
click at [367, 309] on input "整筆扣入金" at bounding box center [370, 309] width 37 height 37
click at [372, 309] on input "整筆扣入金" at bounding box center [370, 309] width 37 height 37
checkbox input "true"
type input "2477"
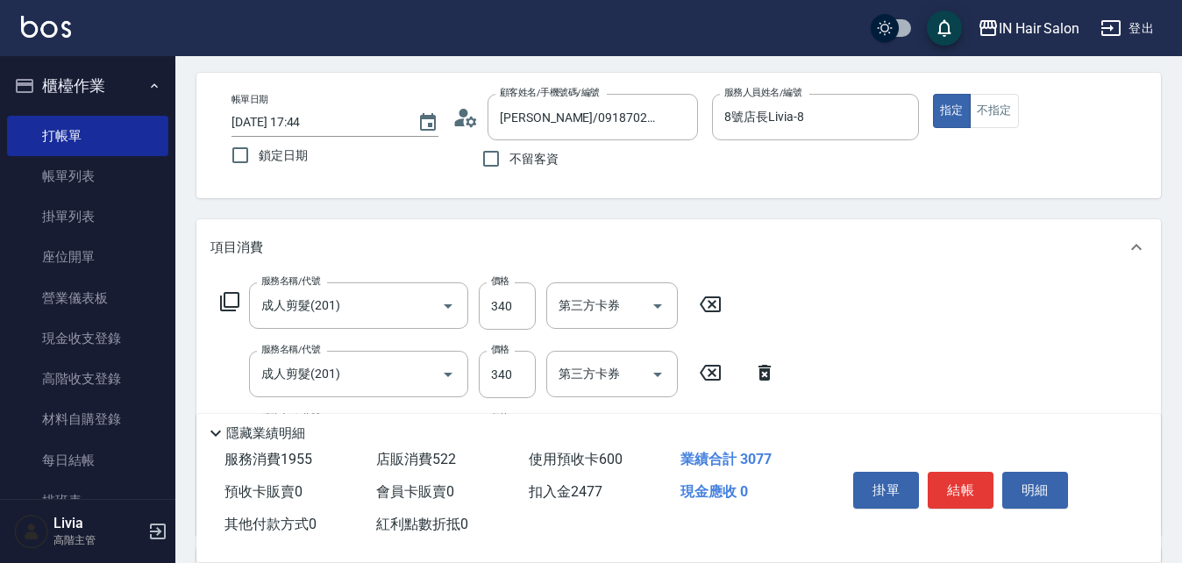
scroll to position [0, 0]
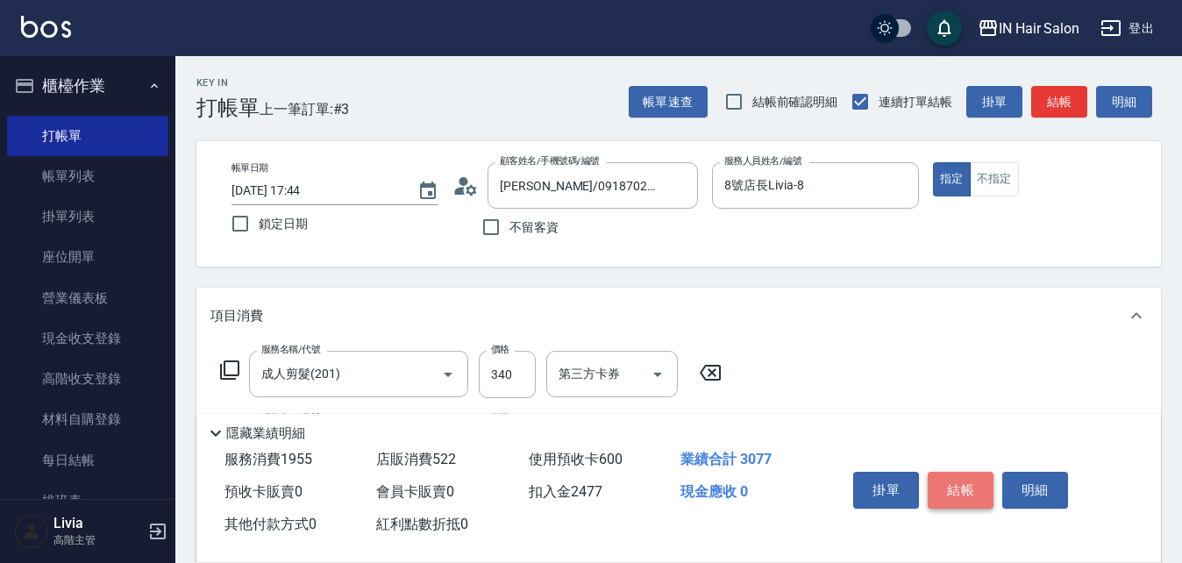
click at [954, 474] on button "結帳" at bounding box center [961, 490] width 66 height 37
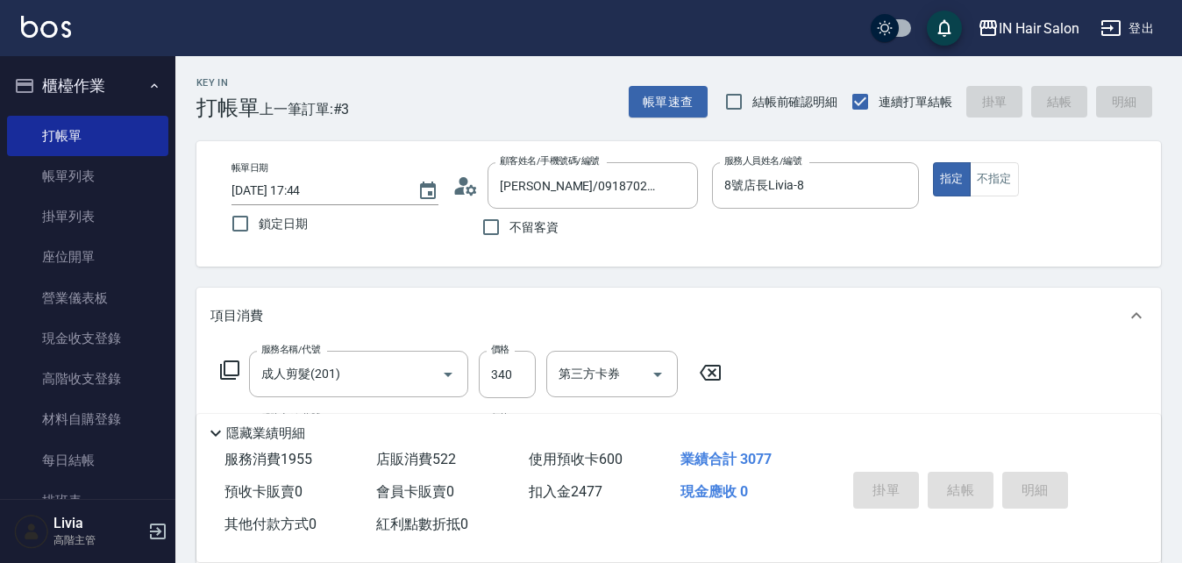
type input "[DATE] 17:46"
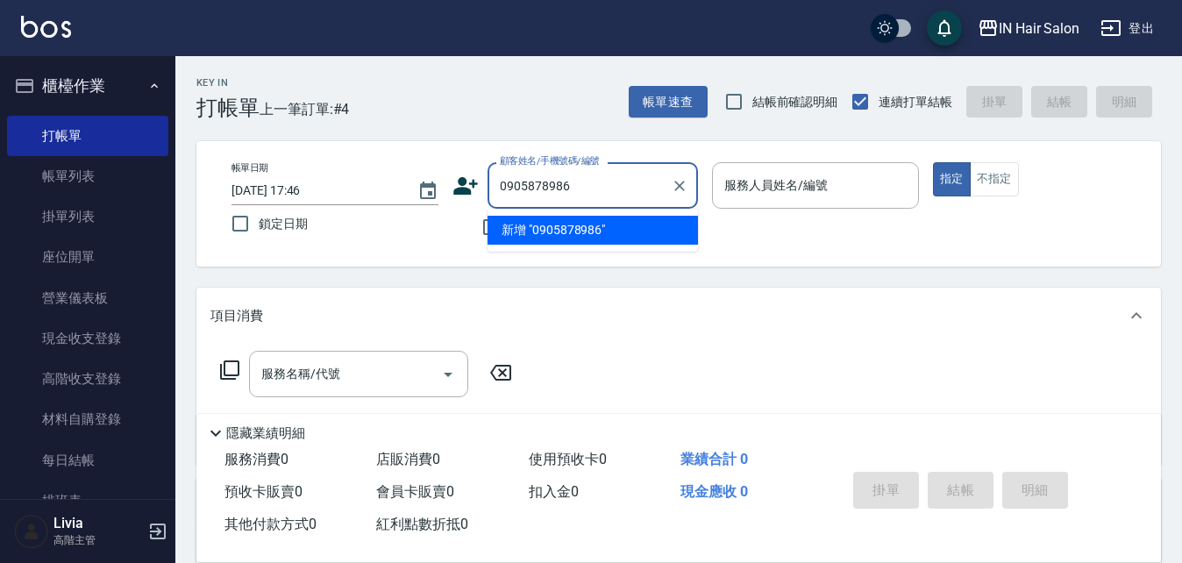
click at [554, 183] on input "0905878986" at bounding box center [580, 185] width 168 height 31
click at [578, 188] on input "0905878786" at bounding box center [580, 185] width 168 height 31
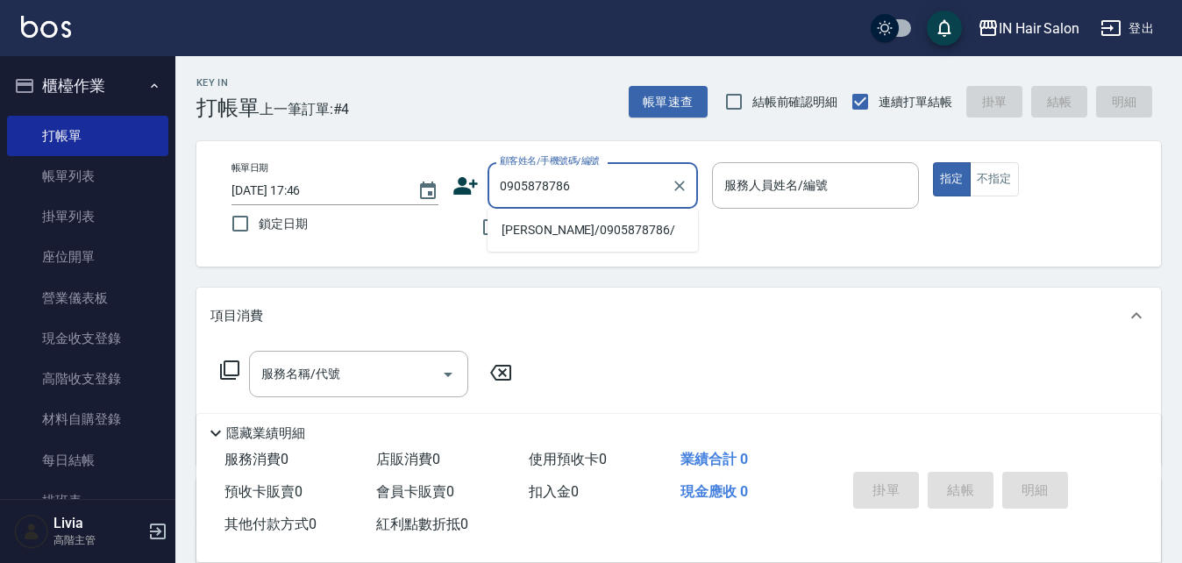
click at [532, 233] on li "[PERSON_NAME]/0905878786/" at bounding box center [593, 230] width 211 height 29
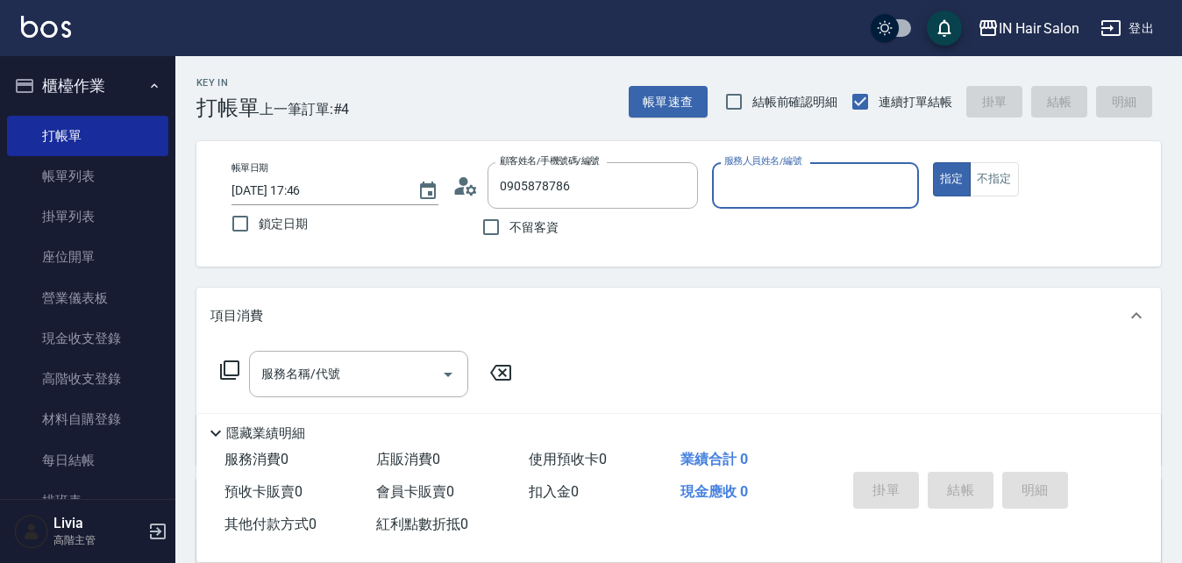
type input "[PERSON_NAME]/0905878786/"
type input "6號設計師[PERSON_NAME]-6"
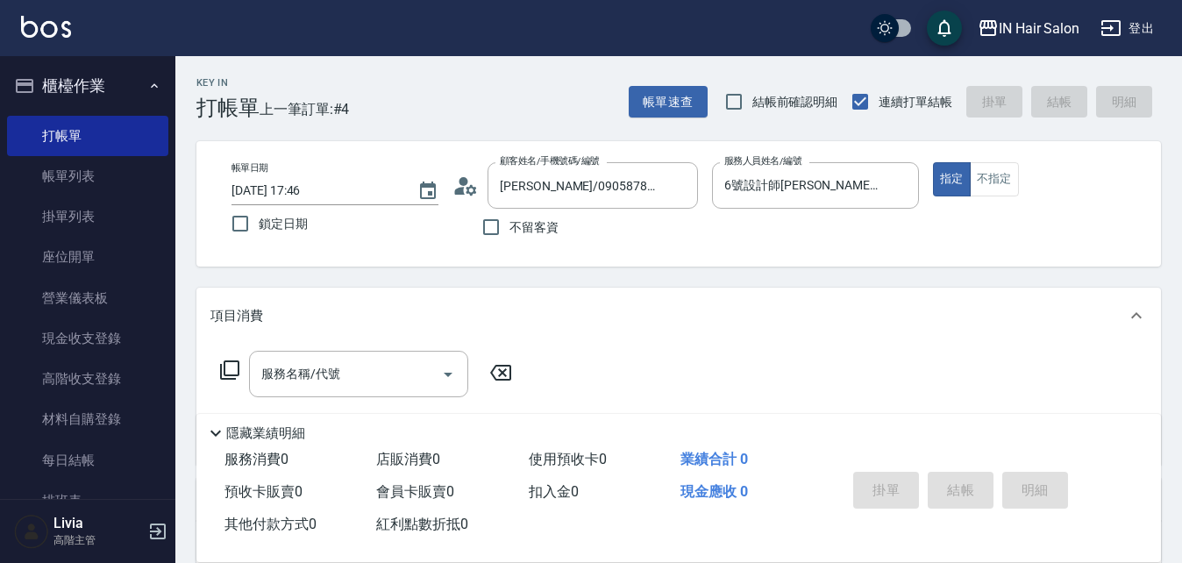
click at [229, 367] on icon at bounding box center [229, 370] width 21 height 21
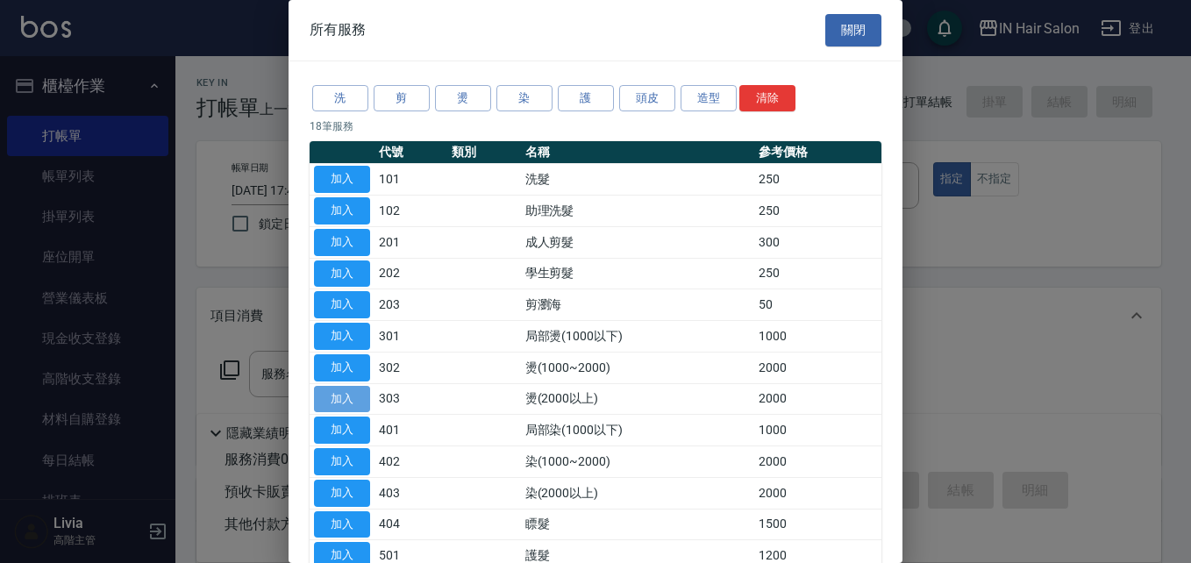
click at [348, 396] on button "加入" at bounding box center [342, 399] width 56 height 27
type input "燙(2000以上)(303)"
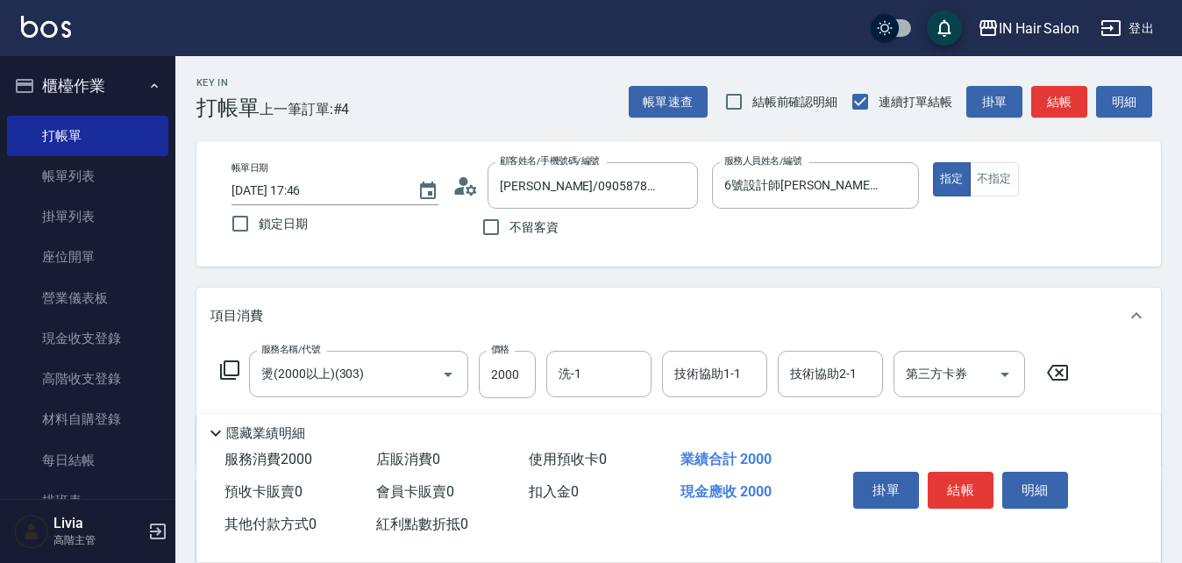
click at [225, 368] on icon at bounding box center [229, 370] width 19 height 19
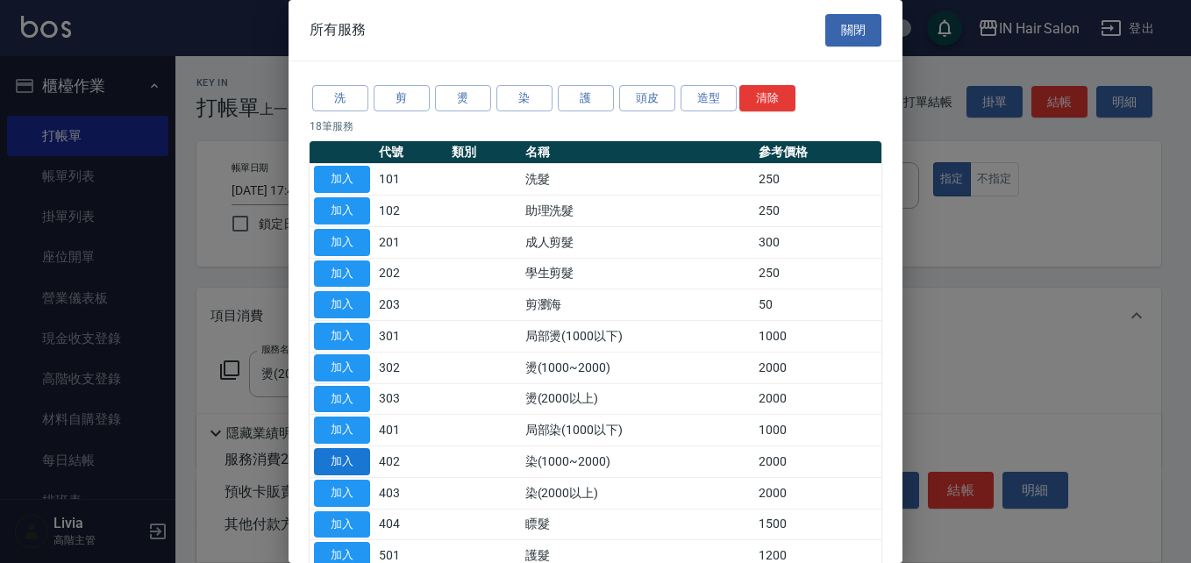
click at [354, 458] on button "加入" at bounding box center [342, 461] width 56 height 27
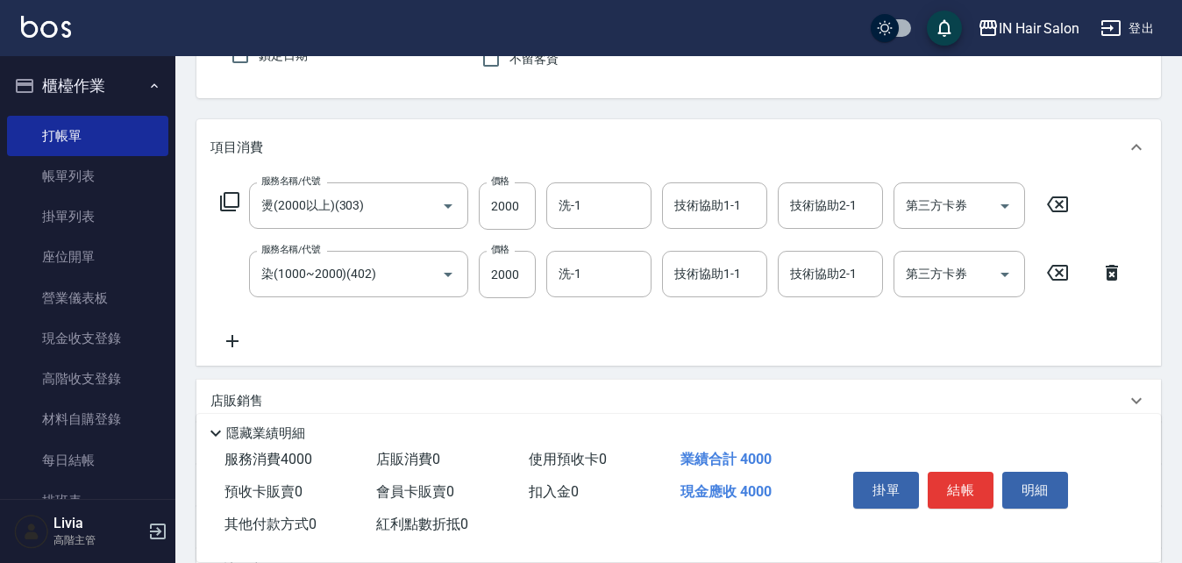
scroll to position [175, 0]
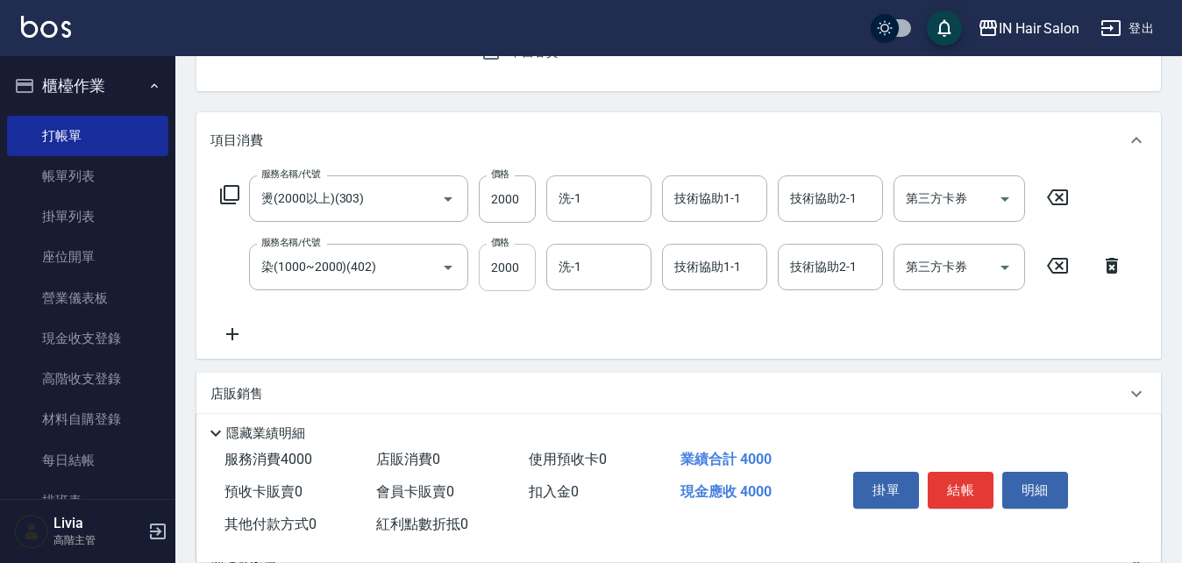
click at [523, 269] on input "2000" at bounding box center [507, 267] width 57 height 47
type input "1800"
click at [434, 334] on div "服務名稱/代號 燙(2000以上)(303) 服務名稱/代號 價格 2000 價格 洗-1 洗-1 技術協助1-1 技術協助1-1 技術協助2-1 技術協助2…" at bounding box center [673, 259] width 924 height 169
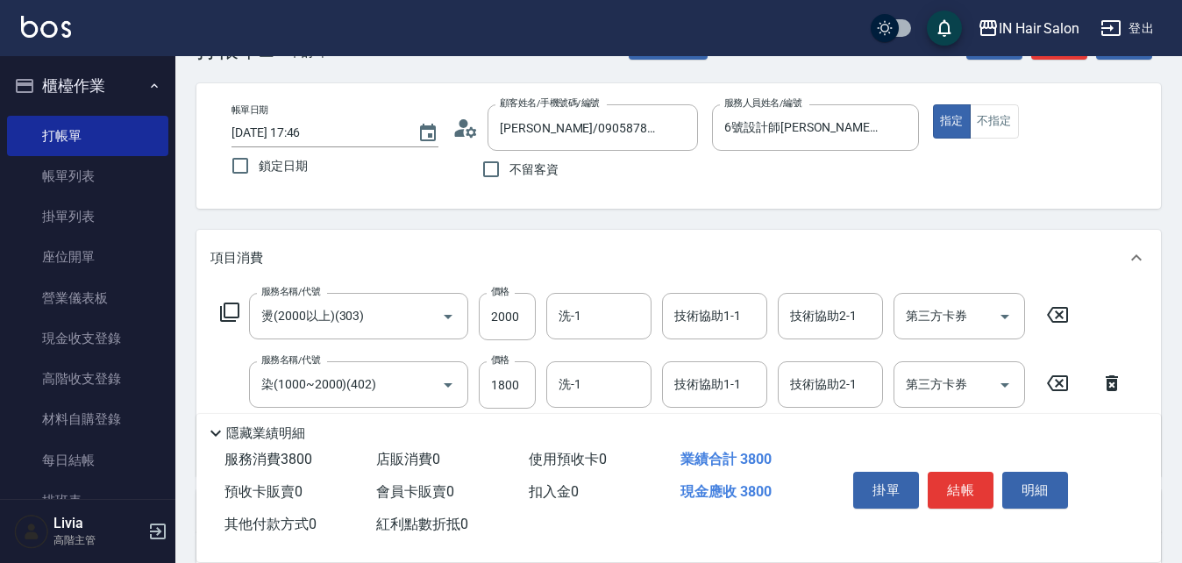
scroll to position [0, 0]
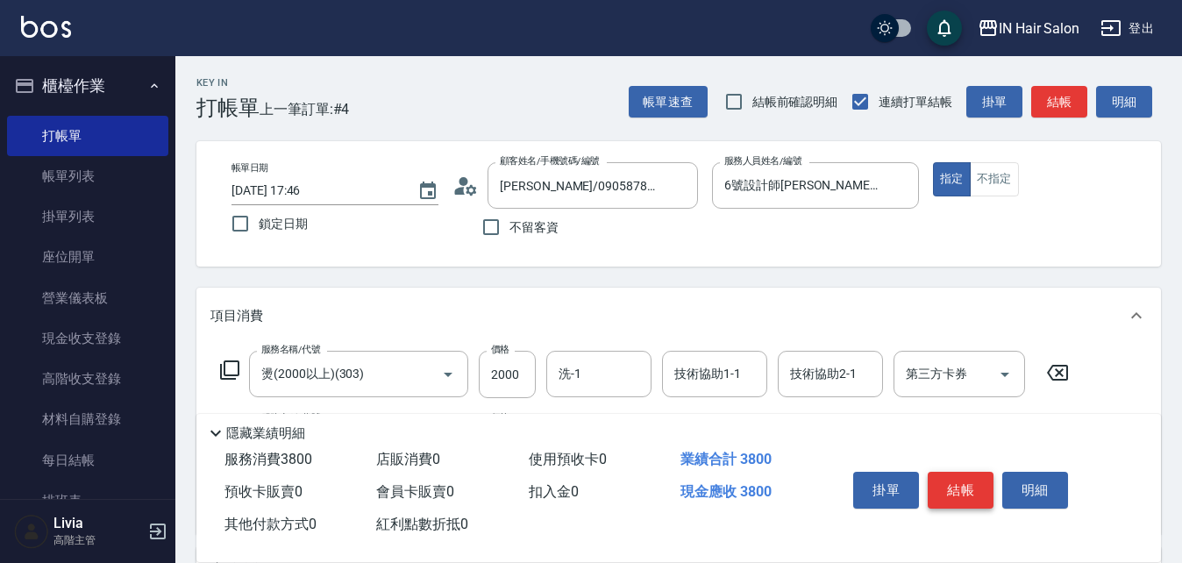
click at [969, 484] on button "結帳" at bounding box center [961, 490] width 66 height 37
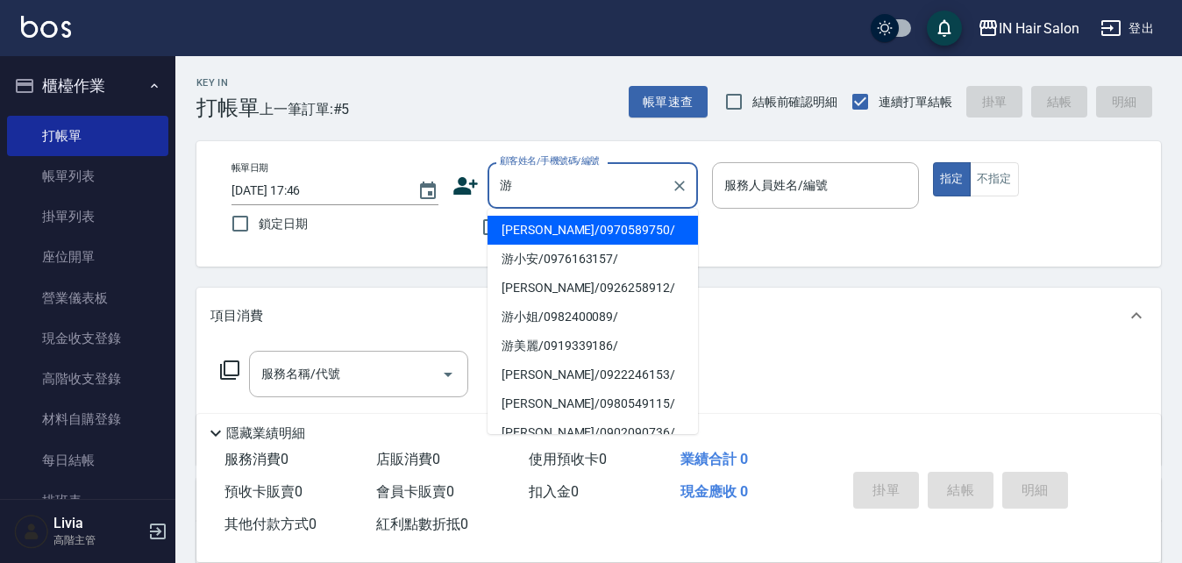
click at [540, 232] on li "[PERSON_NAME]/0970589750/" at bounding box center [593, 230] width 211 height 29
type input "[PERSON_NAME]/0970589750/"
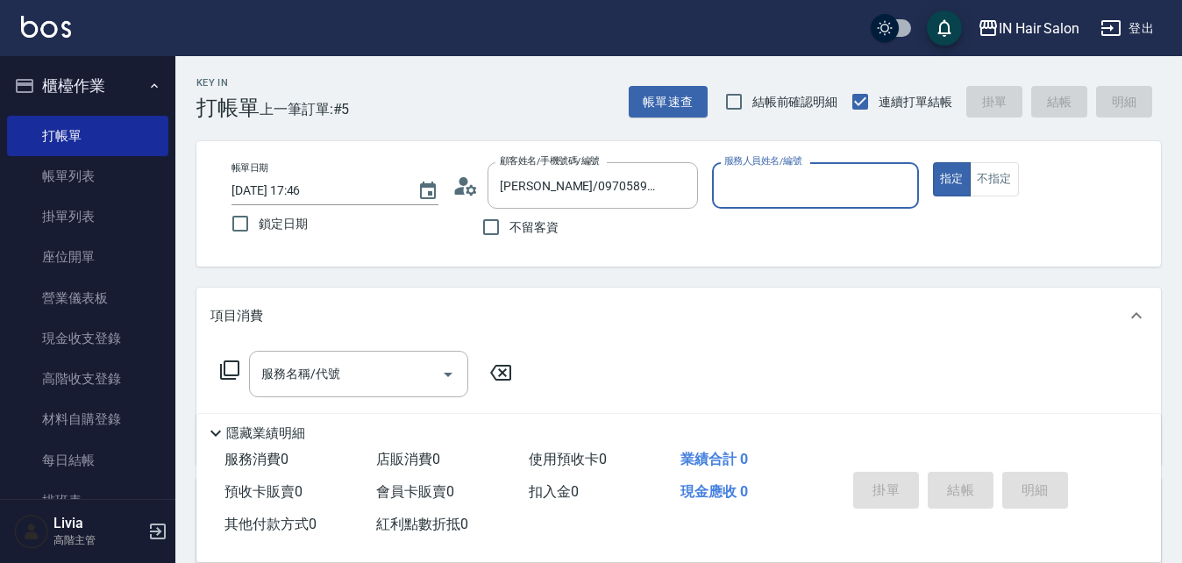
type input "8號店長Livia-8"
click at [233, 363] on icon at bounding box center [229, 370] width 21 height 21
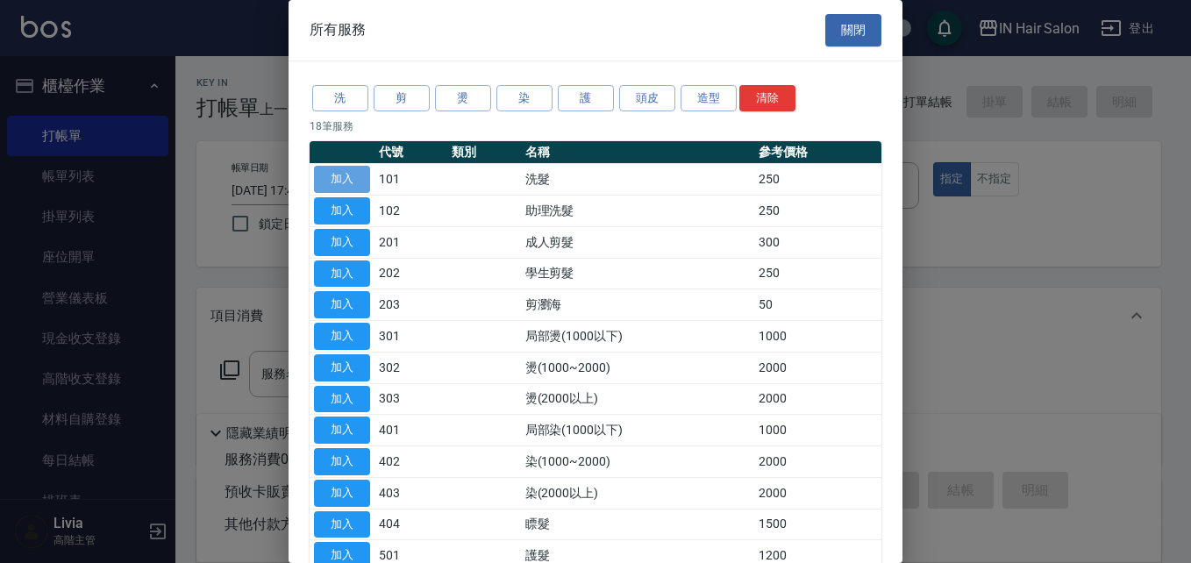
click at [359, 175] on button "加入" at bounding box center [342, 179] width 56 height 27
type input "洗髮(101)"
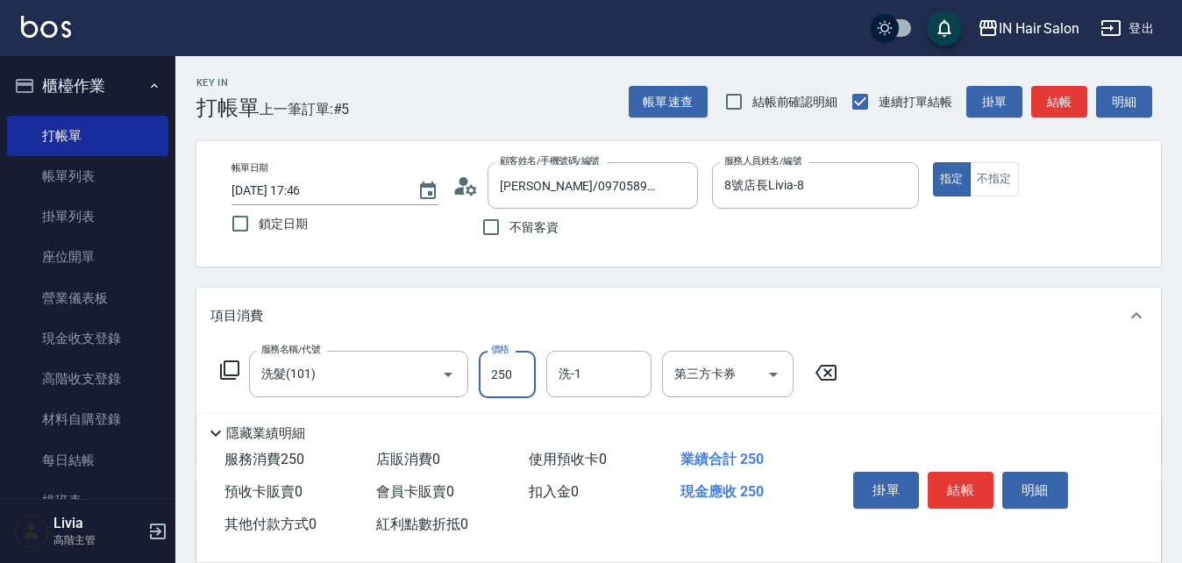
click at [516, 363] on input "250" at bounding box center [507, 374] width 57 height 47
type input "300"
click at [927, 381] on div "服務名稱/代號 洗髮(101) 服務名稱/代號 價格 300 價格 洗-1 洗-1 第三方卡券 第三方卡券" at bounding box center [678, 405] width 965 height 122
click at [967, 481] on button "結帳" at bounding box center [961, 490] width 66 height 37
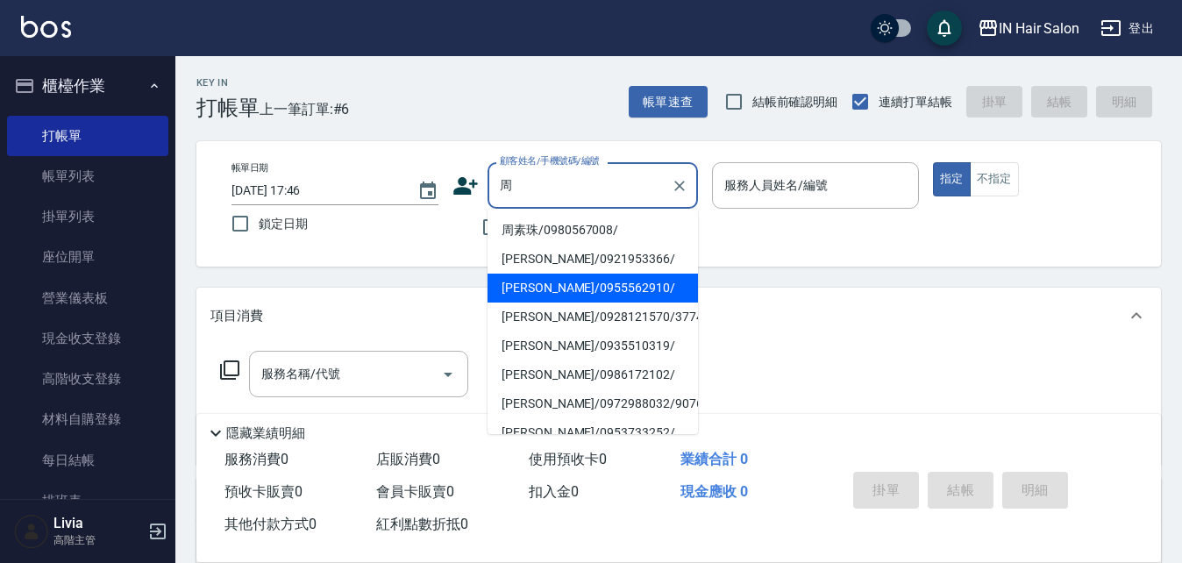
click at [553, 285] on li "[PERSON_NAME]/0955562910/" at bounding box center [593, 288] width 211 height 29
type input "[PERSON_NAME]/0955562910/"
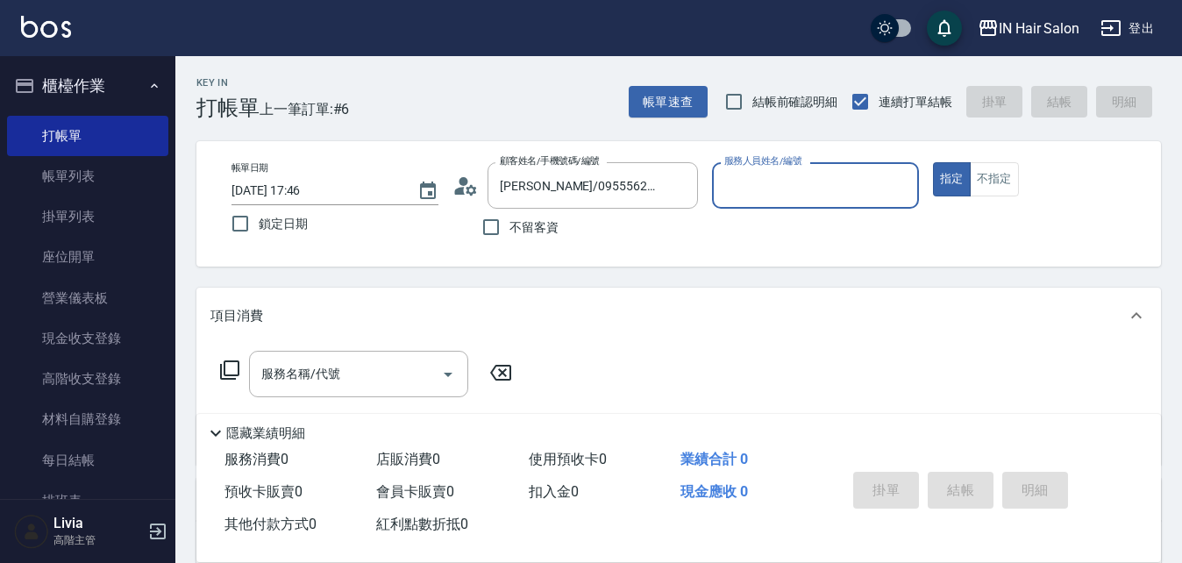
type input "7號設計師[PERSON_NAME]-7"
click at [225, 368] on icon at bounding box center [229, 370] width 19 height 19
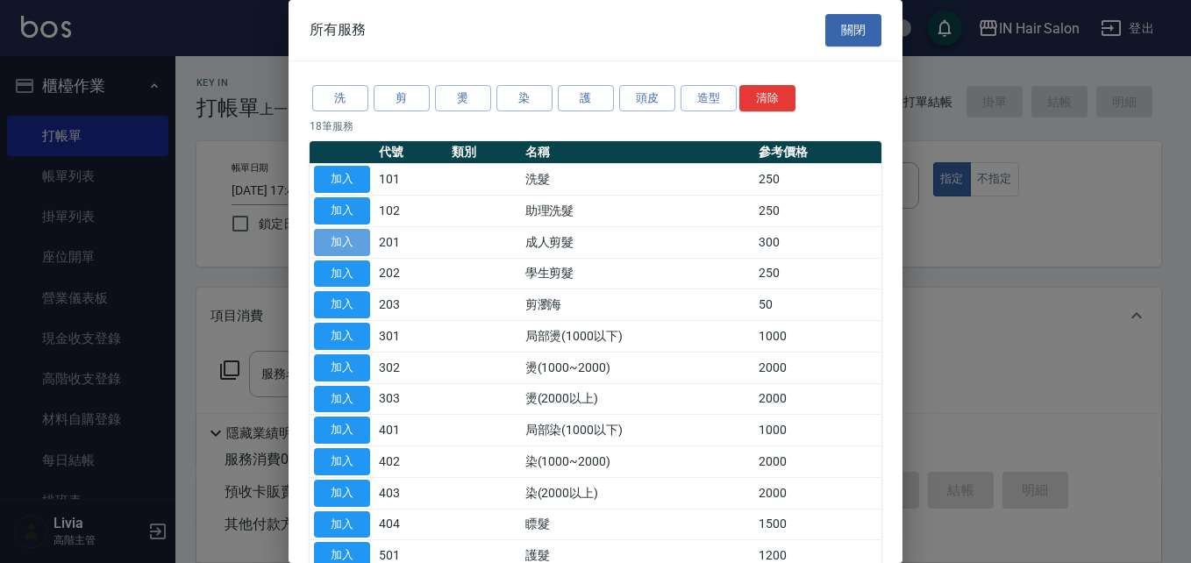
click at [355, 236] on button "加入" at bounding box center [342, 242] width 56 height 27
type input "成人剪髮(201)"
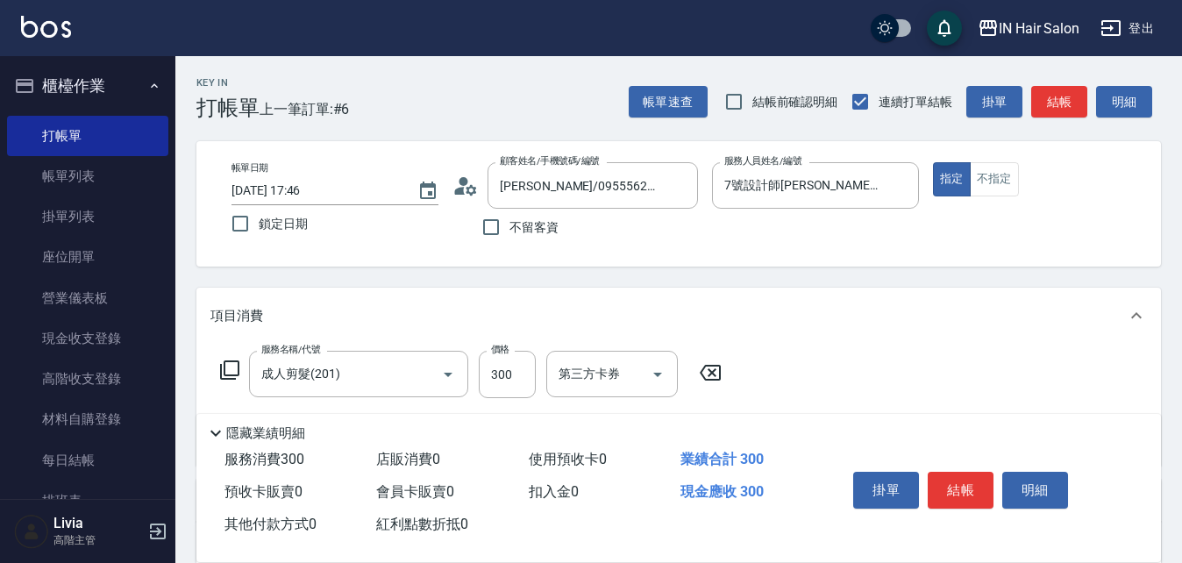
click at [233, 368] on icon at bounding box center [229, 370] width 21 height 21
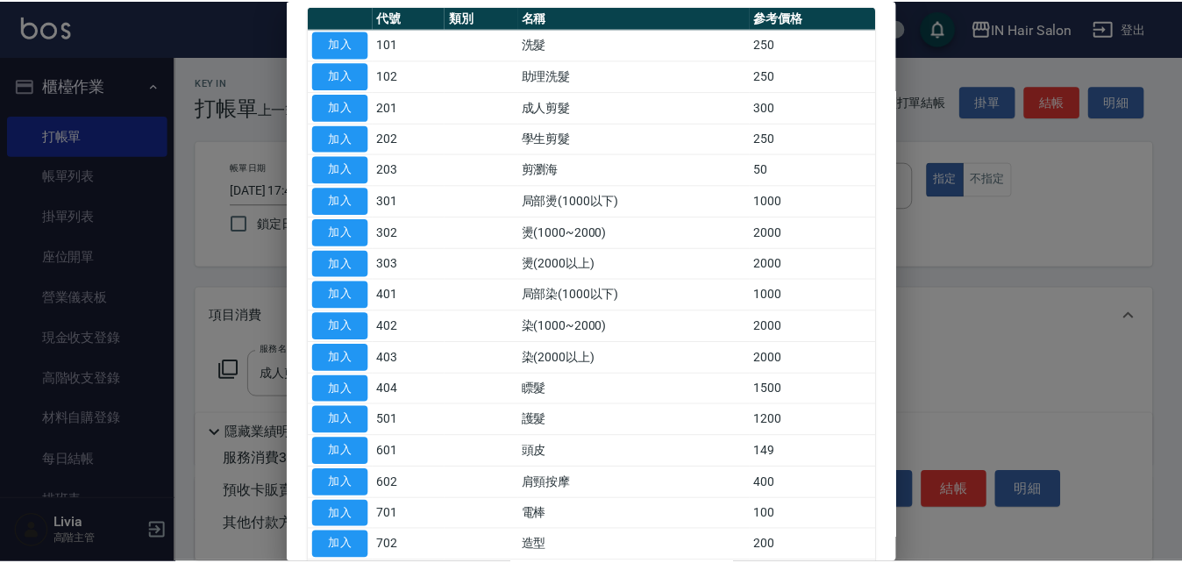
scroll to position [175, 0]
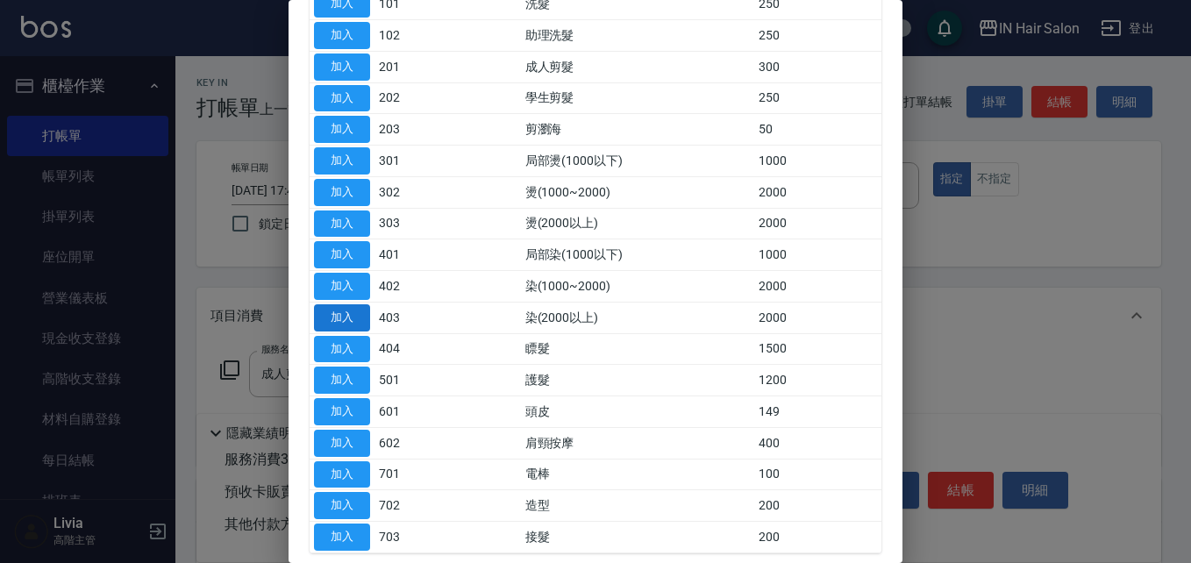
click at [342, 312] on button "加入" at bounding box center [342, 317] width 56 height 27
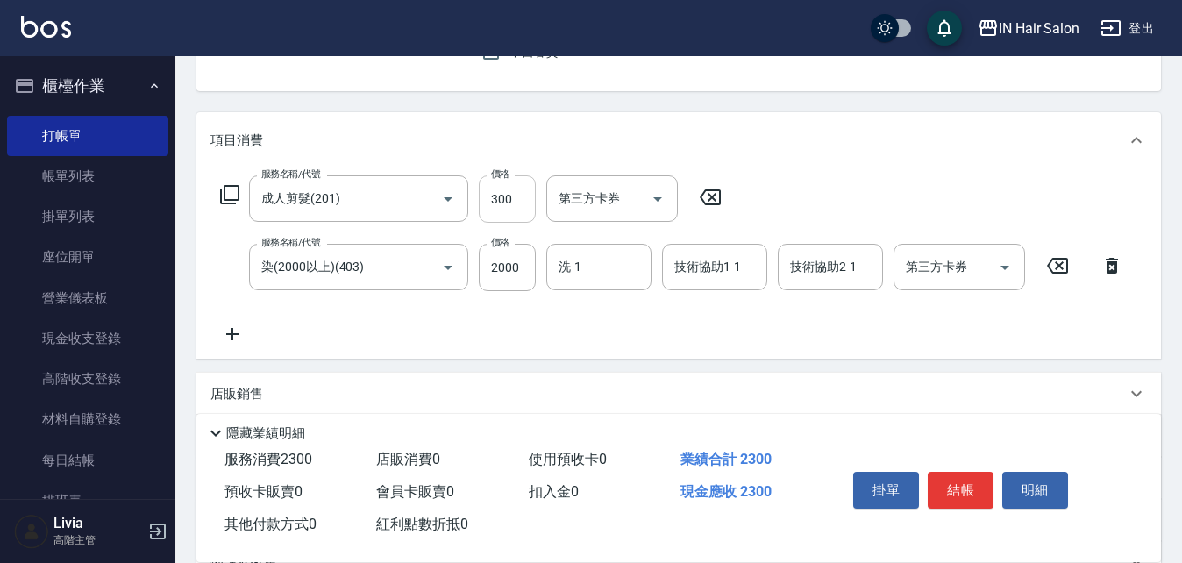
click at [516, 186] on input "300" at bounding box center [507, 198] width 57 height 47
type input "400"
click at [526, 266] on input "2000" at bounding box center [507, 267] width 57 height 47
type input "7000"
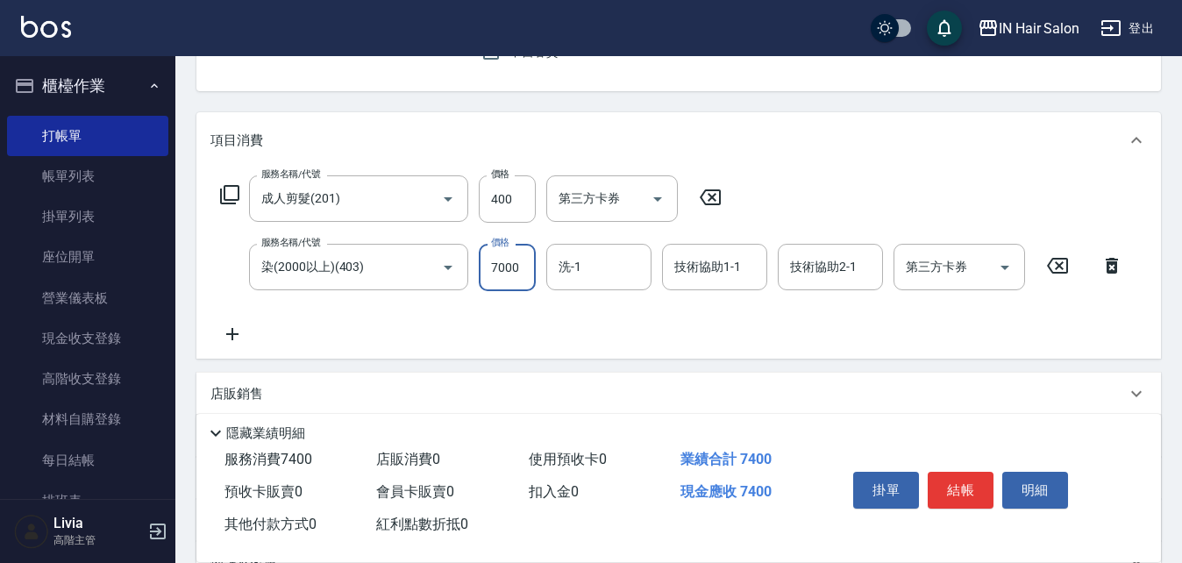
click at [454, 310] on div "服務名稱/代號 成人剪髮(201) 服務名稱/代號 價格 400 價格 第三方卡券 第三方卡券 服務名稱/代號 染(2000以上)(403) 服務名稱/代號 …" at bounding box center [673, 259] width 924 height 169
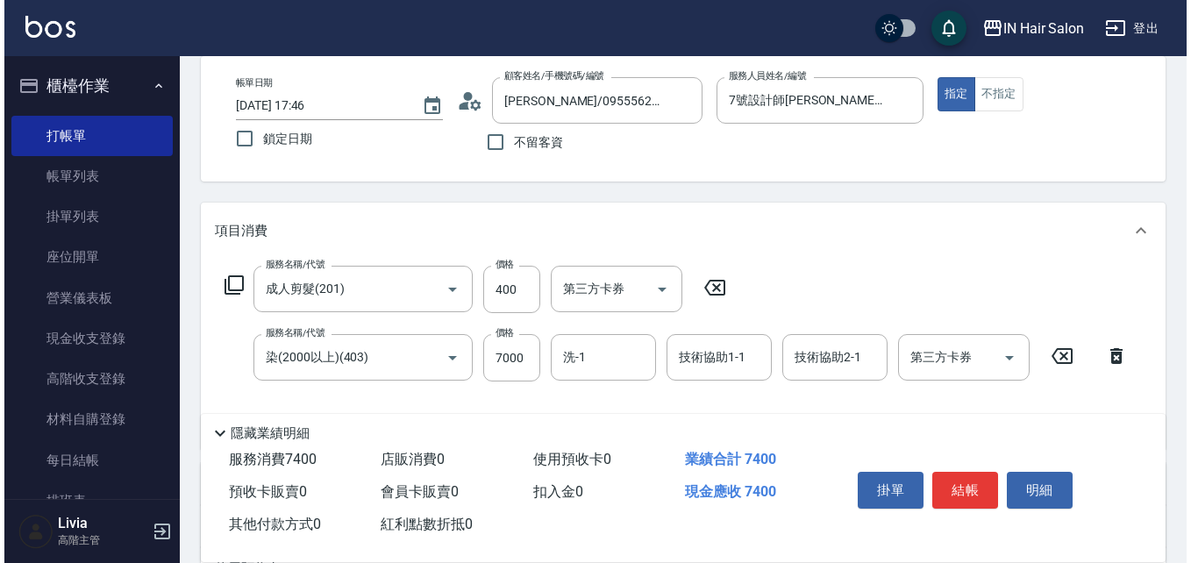
scroll to position [0, 0]
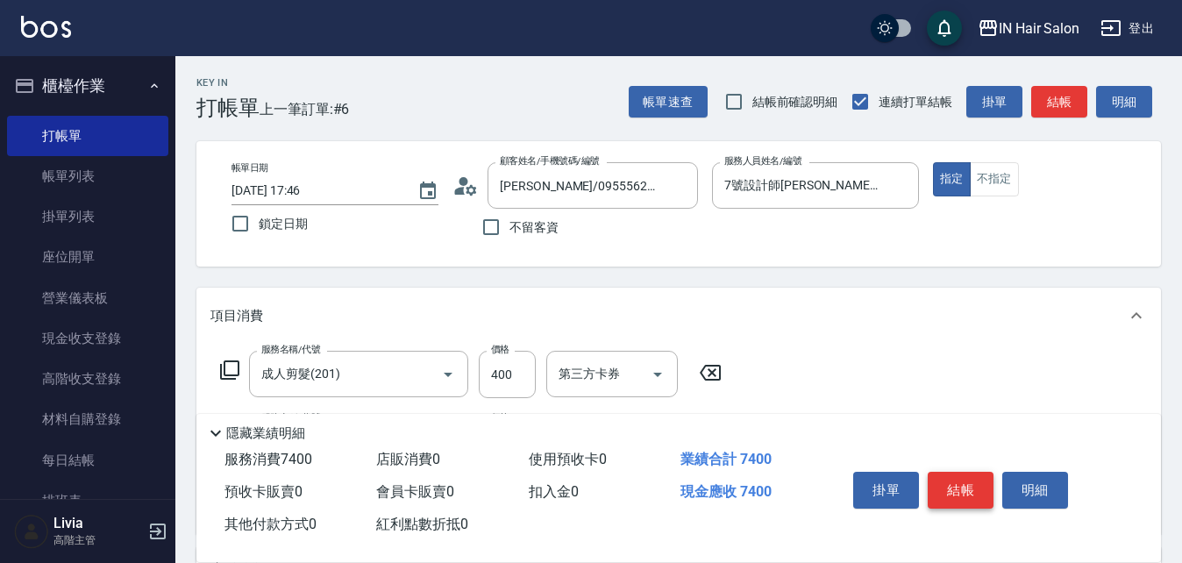
click at [970, 475] on button "結帳" at bounding box center [961, 490] width 66 height 37
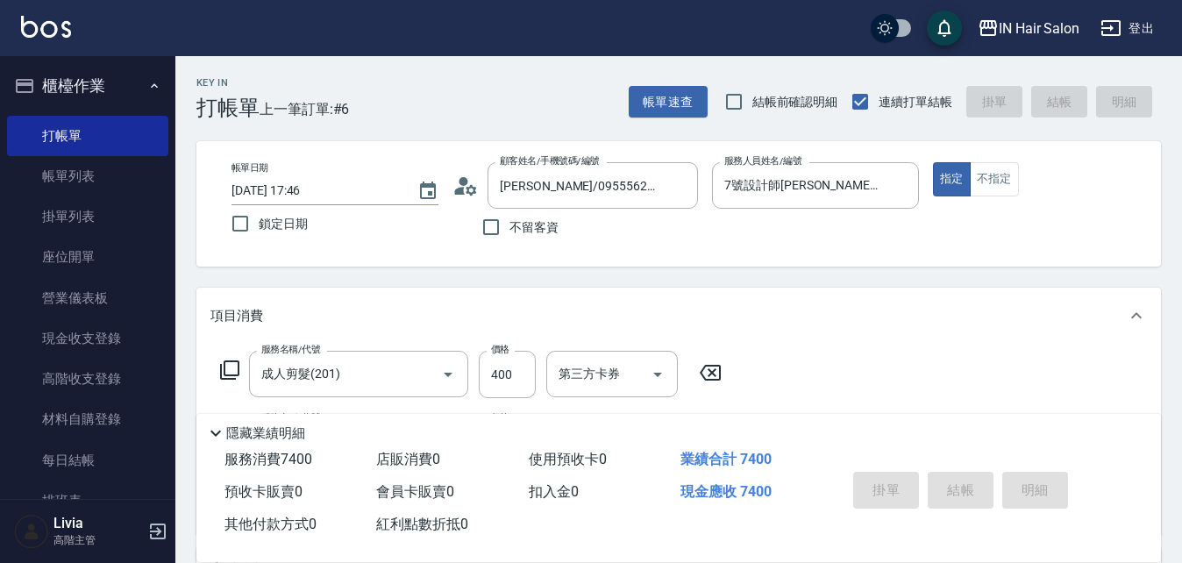
type input "[DATE] 17:47"
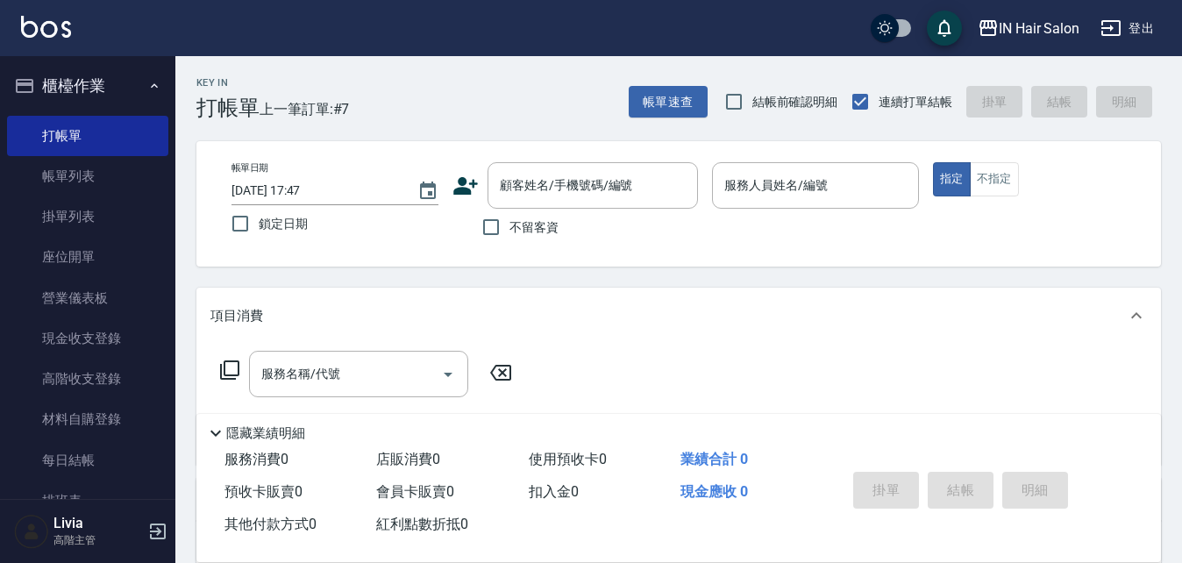
click at [464, 189] on icon at bounding box center [466, 186] width 25 height 18
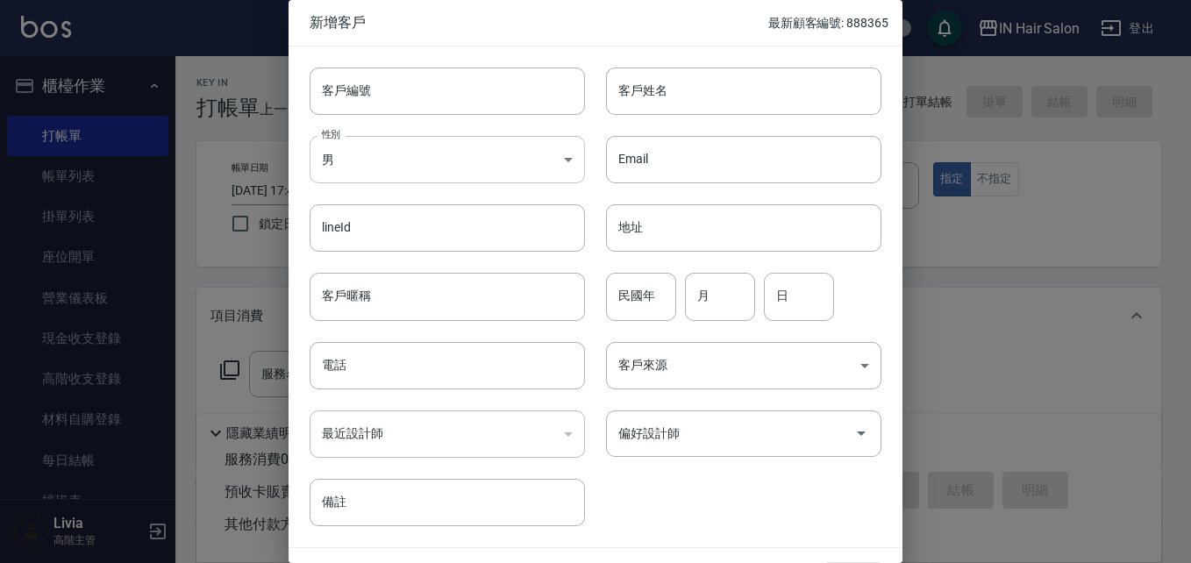
click at [380, 168] on body "IN Hair Salon 登出 櫃檯作業 打帳單 帳單列表 掛單列表 座位開單 營業儀表板 現金收支登錄 高階收支登錄 材料自購登錄 每日結帳 排班表 現場…" at bounding box center [595, 429] width 1191 height 858
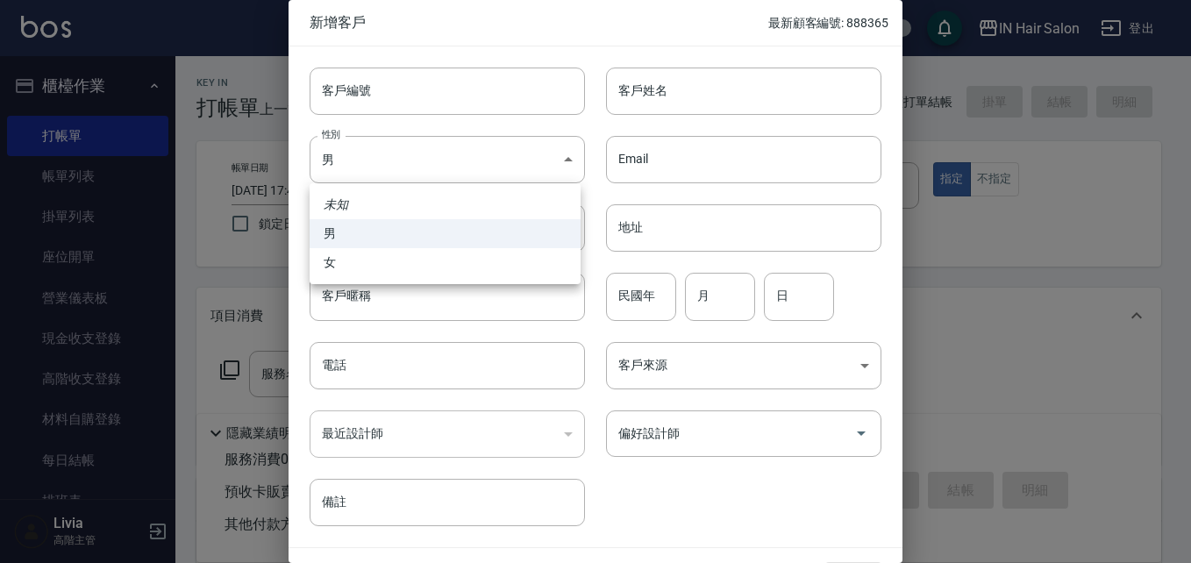
click at [344, 266] on li "女" at bounding box center [445, 262] width 271 height 29
type input "[DEMOGRAPHIC_DATA]"
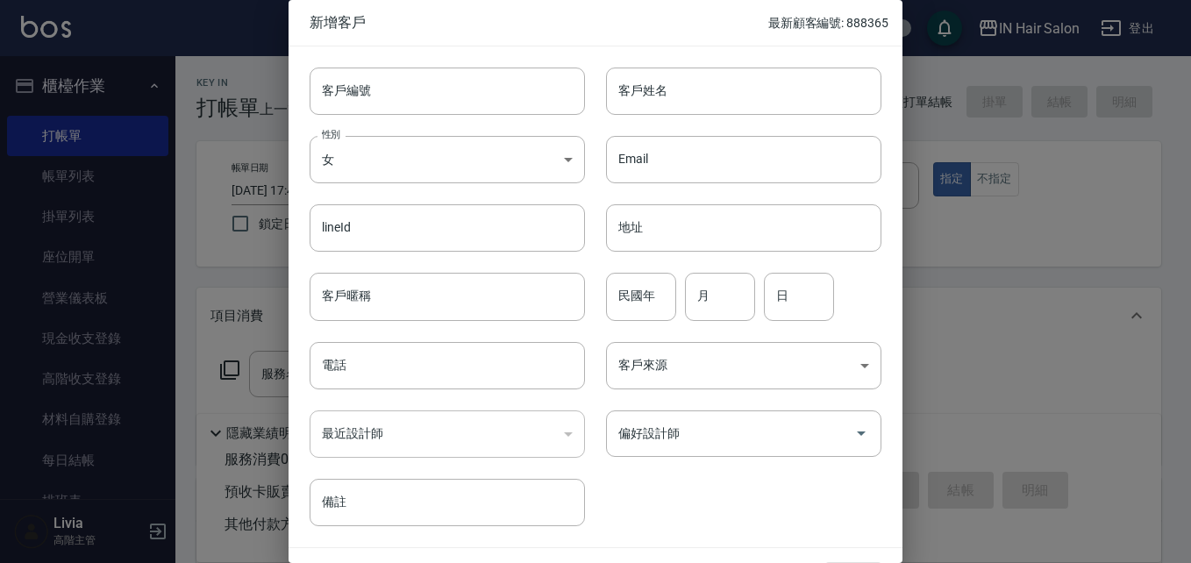
click at [382, 362] on input "電話" at bounding box center [447, 365] width 275 height 47
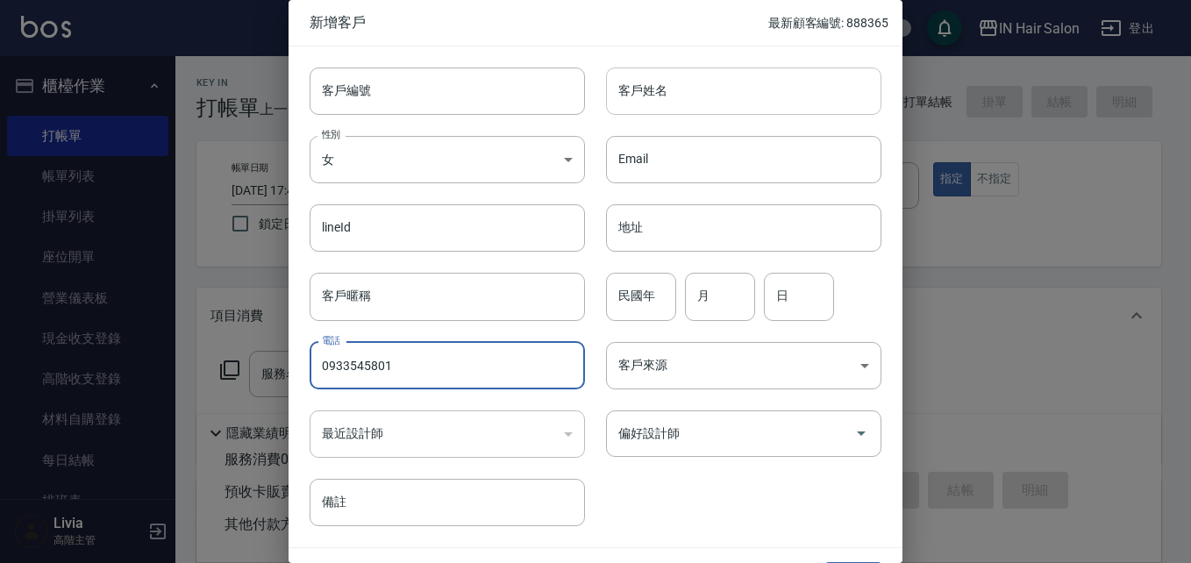
type input "0933545801"
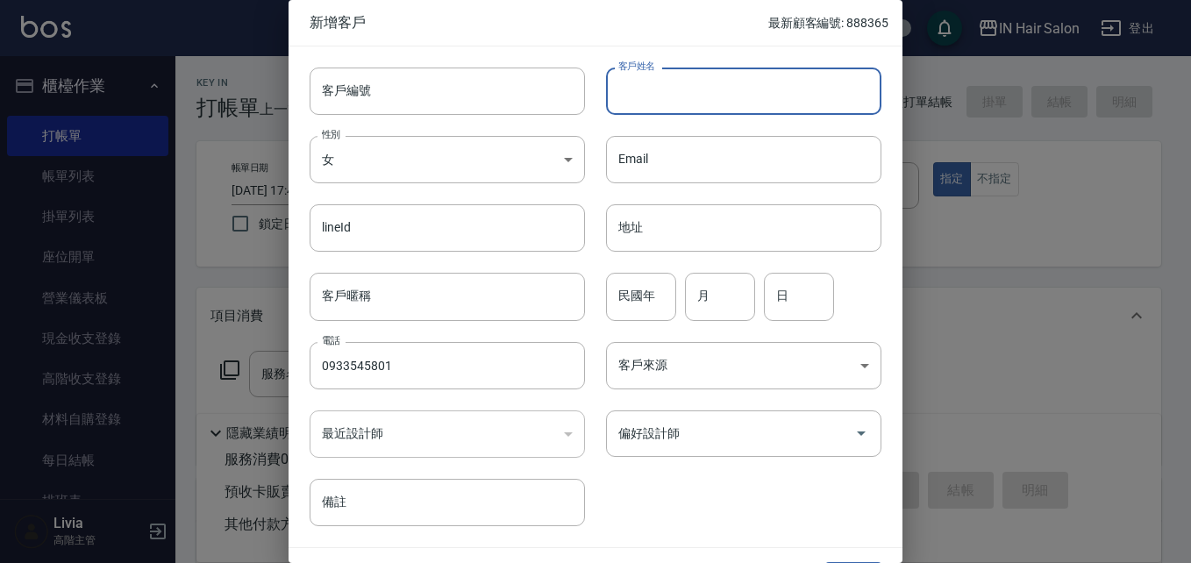
click at [672, 89] on input "客戶姓名" at bounding box center [743, 91] width 275 height 47
type input "[PERSON_NAME]"
click at [635, 296] on input "民國年" at bounding box center [641, 296] width 70 height 47
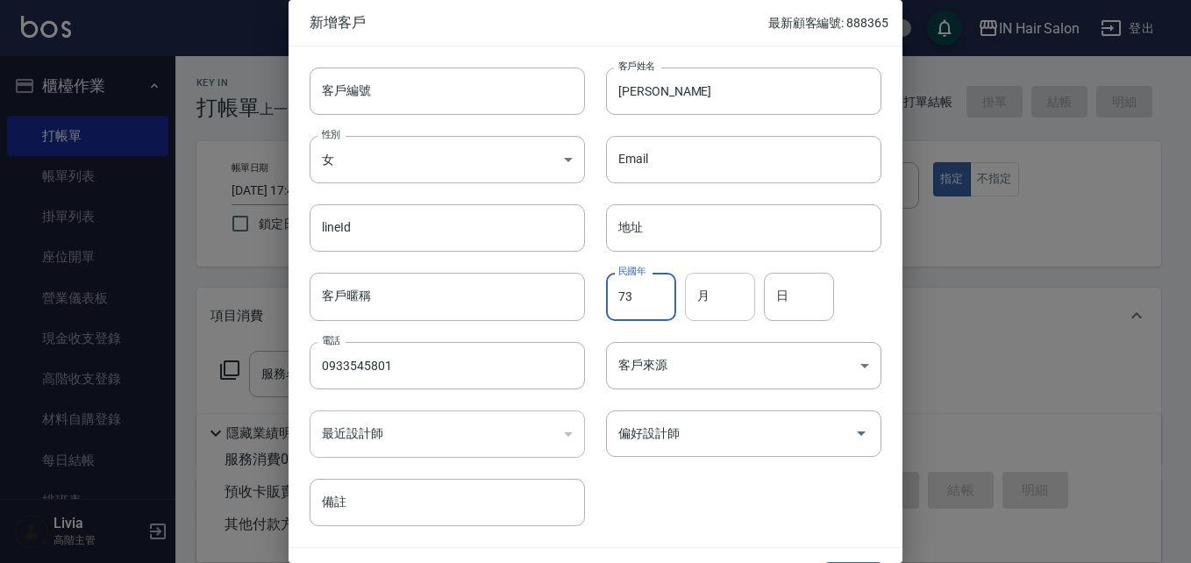
type input "73"
click at [718, 296] on input "月" at bounding box center [720, 296] width 70 height 47
type input "05"
click at [774, 304] on input "日" at bounding box center [799, 296] width 70 height 47
type input "23"
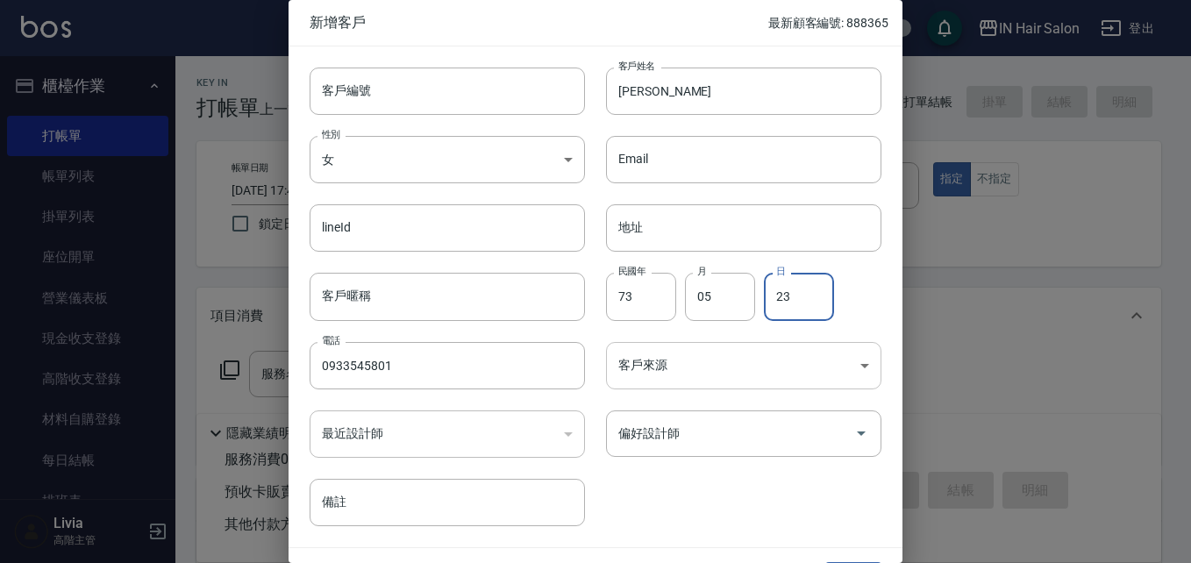
click at [646, 361] on body "IN Hair Salon 登出 櫃檯作業 打帳單 帳單列表 掛單列表 座位開單 營業儀表板 現金收支登錄 高階收支登錄 材料自購登錄 每日結帳 排班表 現場…" at bounding box center [595, 429] width 1191 height 858
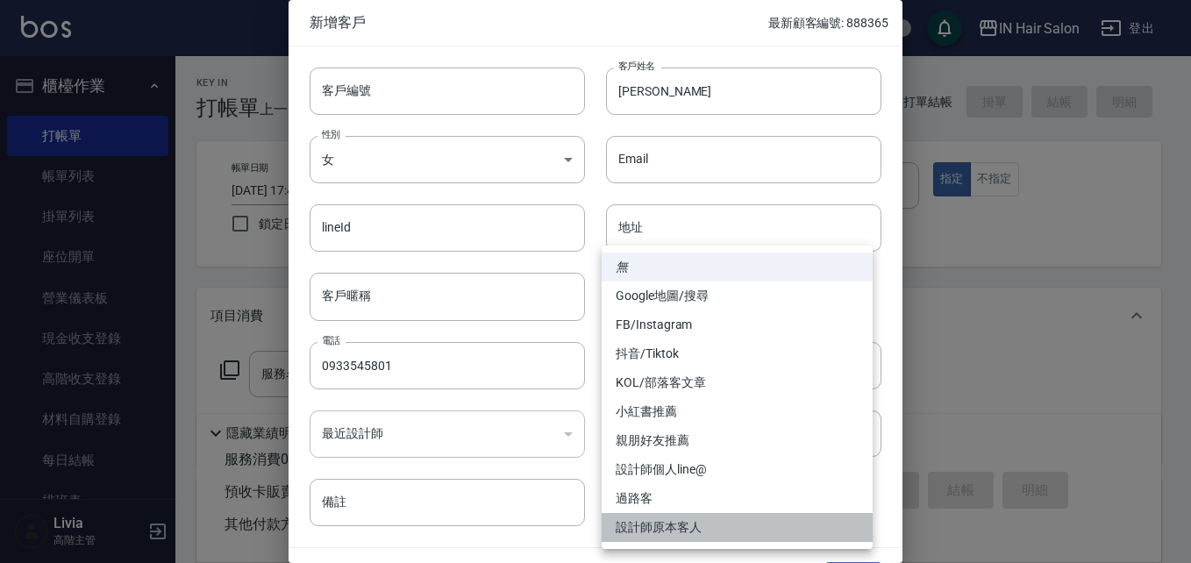
click at [675, 525] on li "設計師原本客人" at bounding box center [737, 527] width 271 height 29
type input "設計師原本客人"
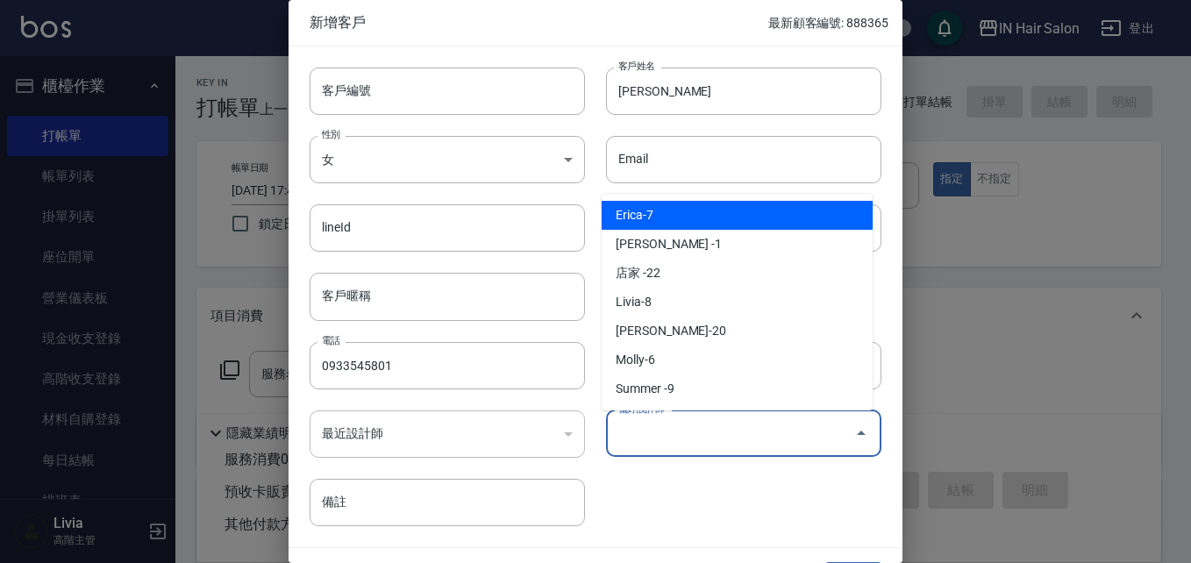
click at [676, 437] on input "偏好設計師" at bounding box center [730, 433] width 233 height 31
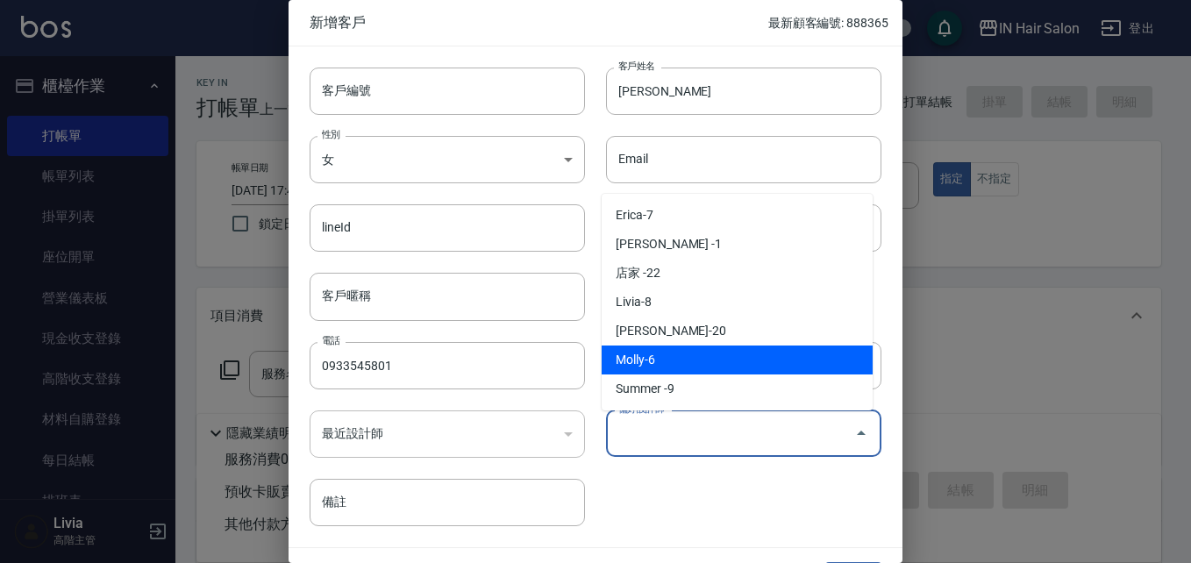
click at [656, 361] on li "Molly-6" at bounding box center [737, 360] width 271 height 29
type input "[PERSON_NAME]"
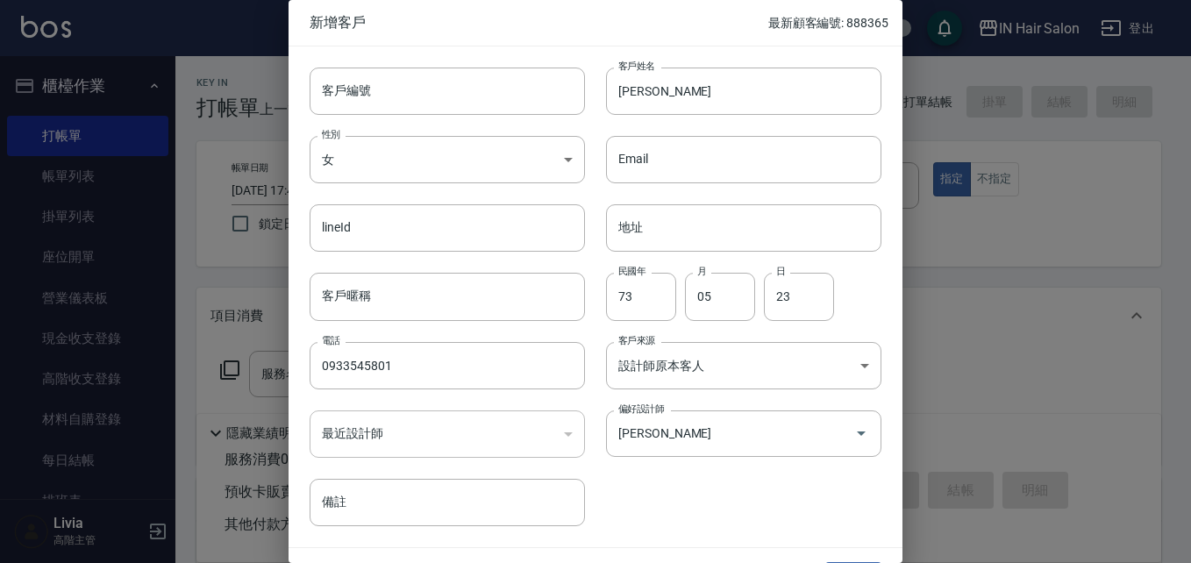
drag, startPoint x: 675, startPoint y: 497, endPoint x: 702, endPoint y: 482, distance: 31.0
click at [677, 497] on div "客戶編號 客戶編號 客戶姓名 [PERSON_NAME]姓名 性別 女 [DEMOGRAPHIC_DATA] 性別 Email Email lineId li…" at bounding box center [585, 286] width 593 height 480
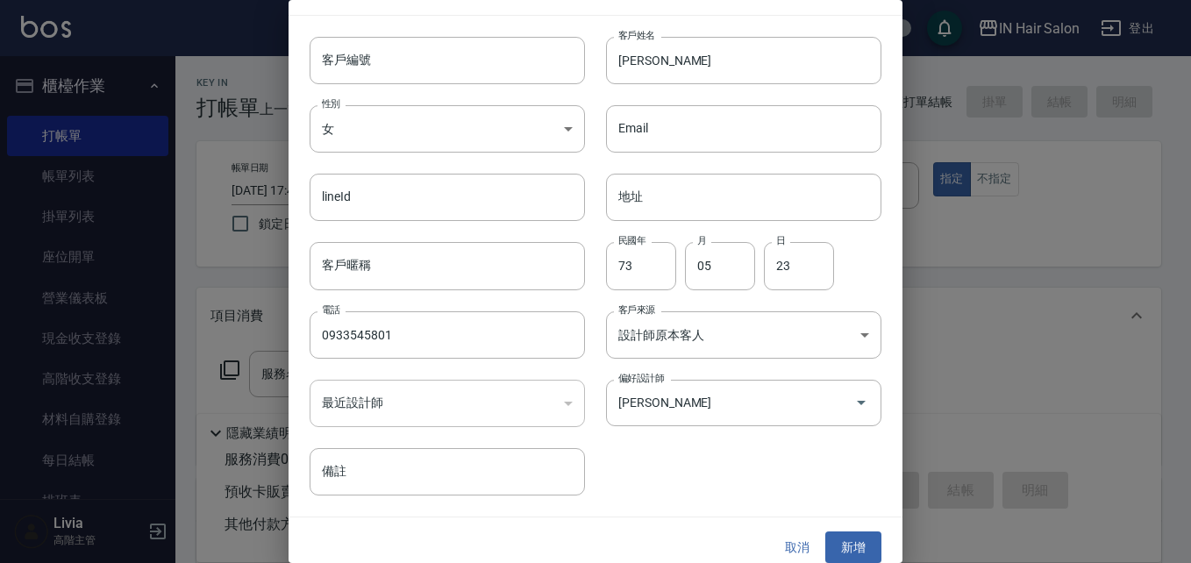
scroll to position [45, 0]
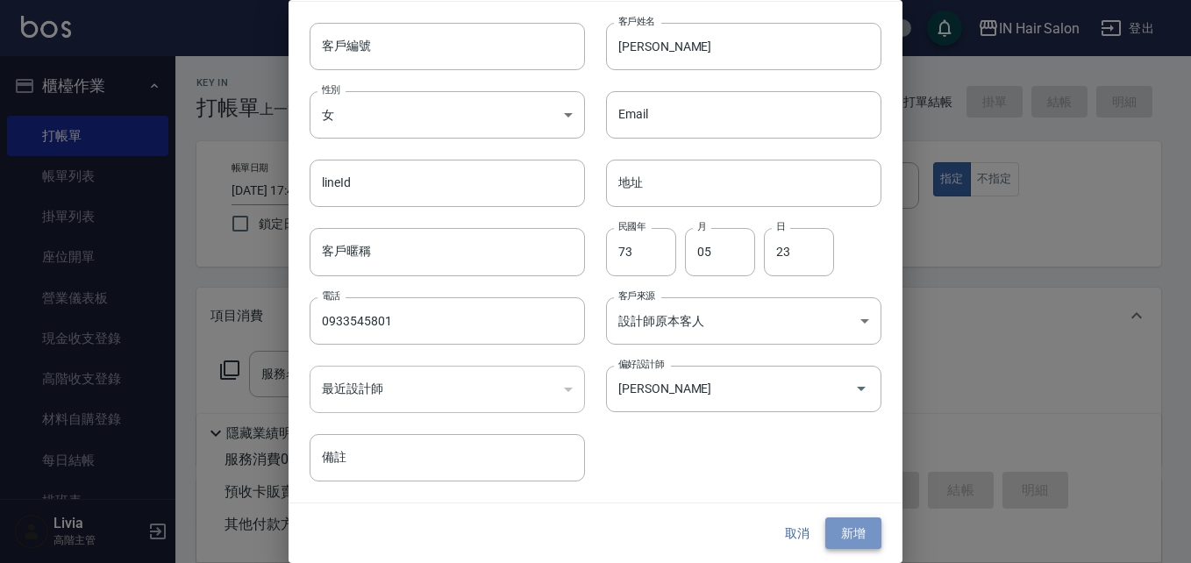
click at [839, 533] on button "新增" at bounding box center [853, 534] width 56 height 32
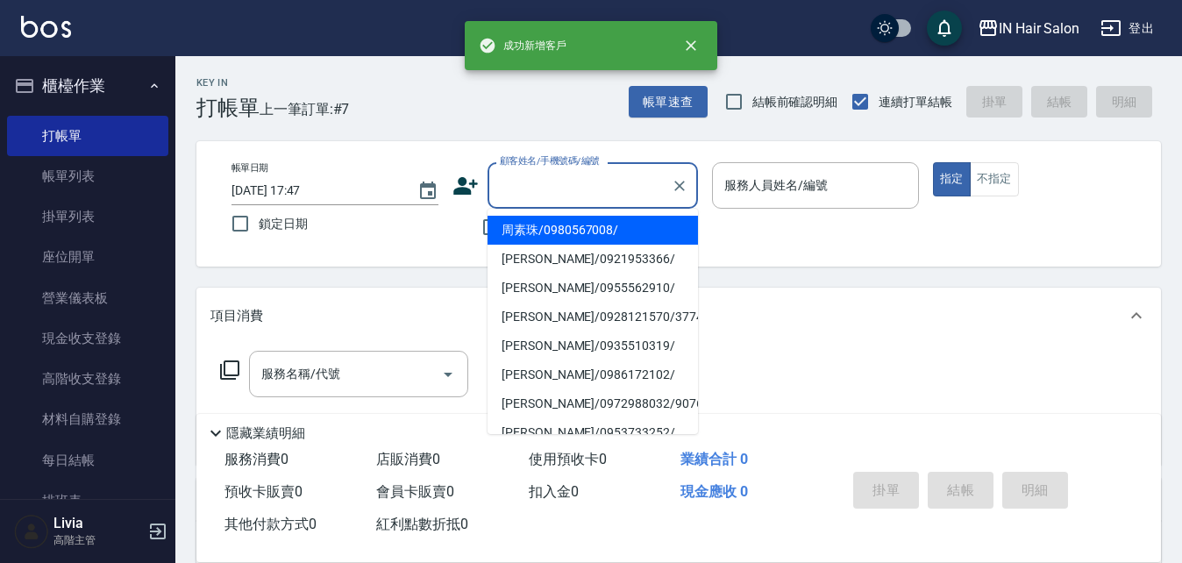
click at [609, 188] on input "顧客姓名/手機號碼/編號" at bounding box center [580, 185] width 168 height 31
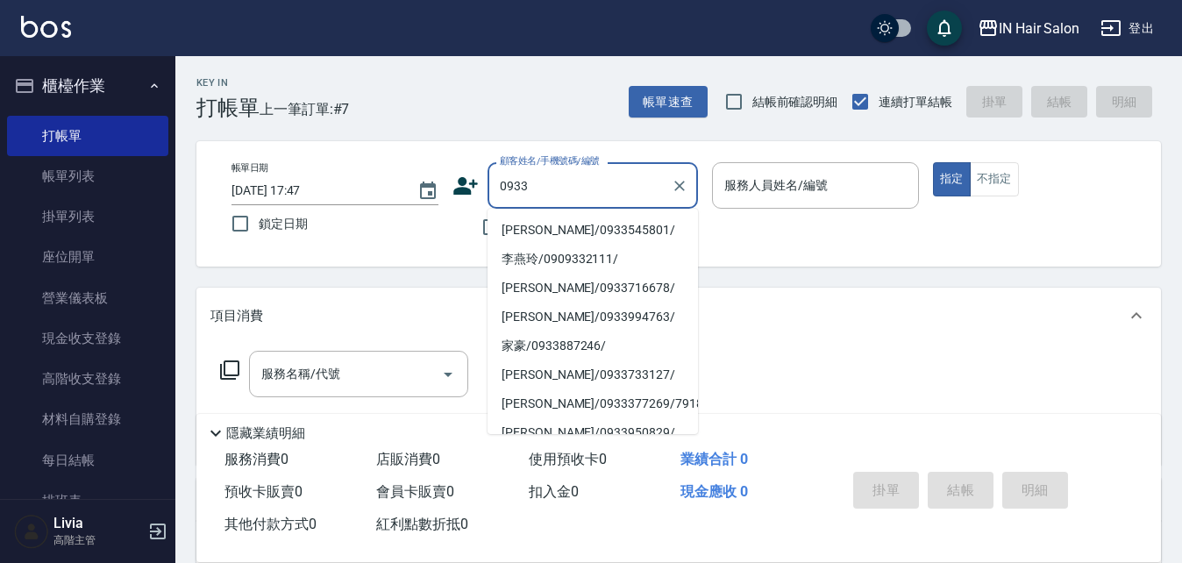
click at [546, 229] on li "[PERSON_NAME]/0933545801/" at bounding box center [593, 230] width 211 height 29
type input "[PERSON_NAME]/0933545801/"
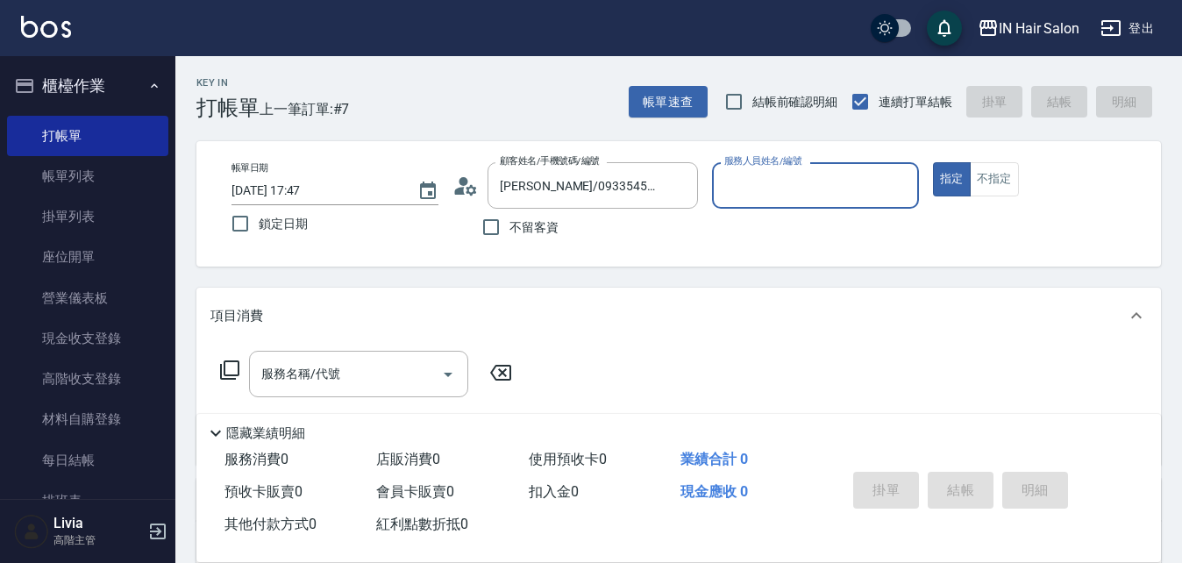
type input "6號設計師[PERSON_NAME]-6"
click at [235, 363] on icon at bounding box center [229, 370] width 21 height 21
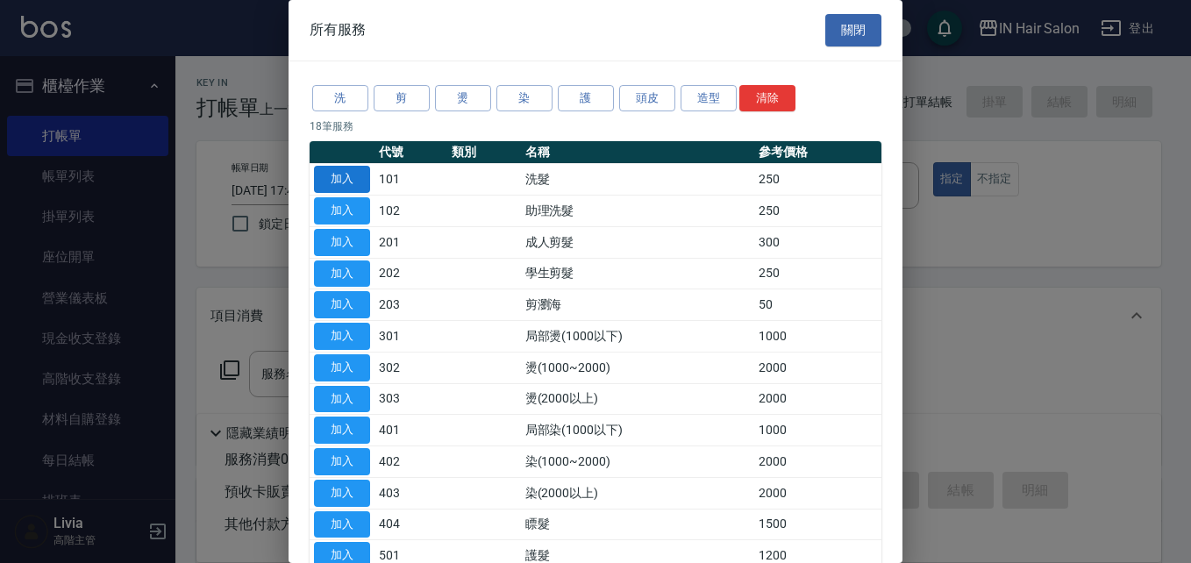
click at [354, 177] on button "加入" at bounding box center [342, 179] width 56 height 27
type input "洗髮(101)"
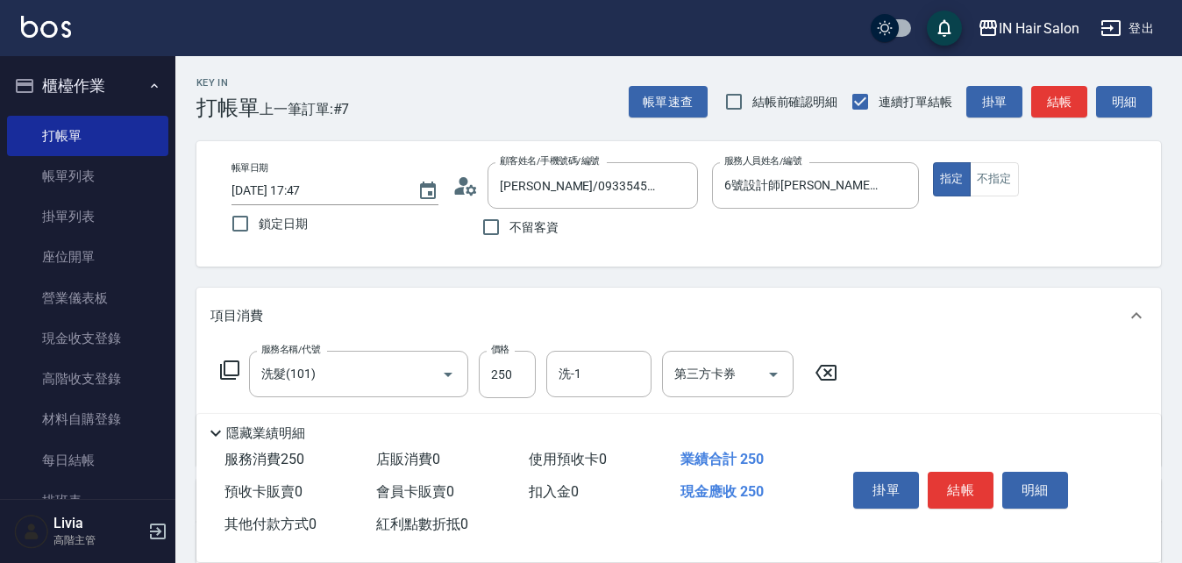
click at [236, 365] on icon at bounding box center [229, 370] width 21 height 21
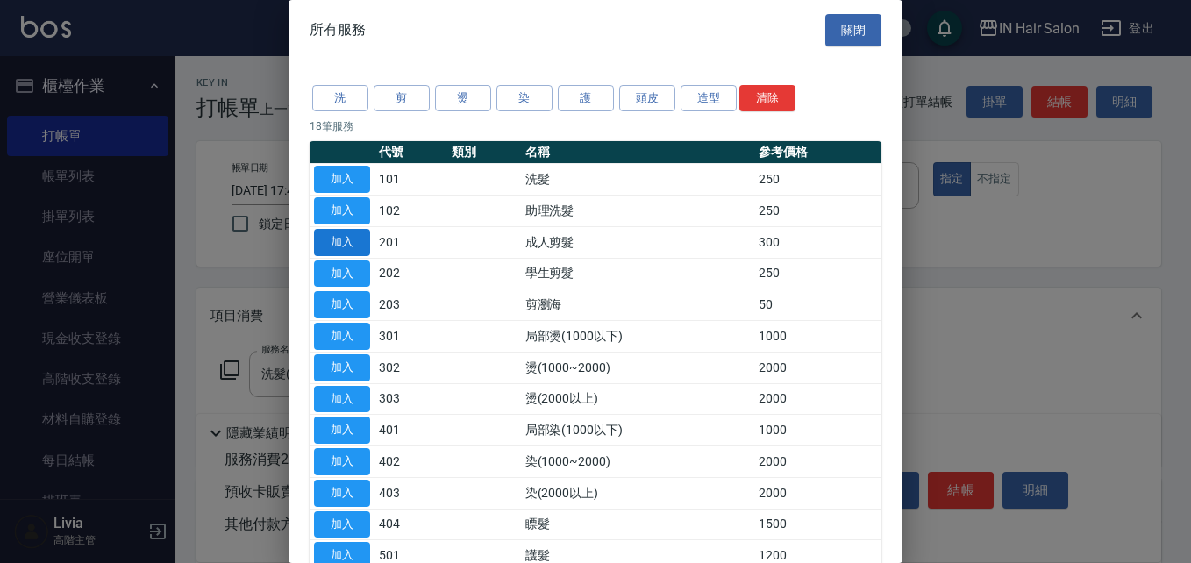
click at [350, 246] on button "加入" at bounding box center [342, 242] width 56 height 27
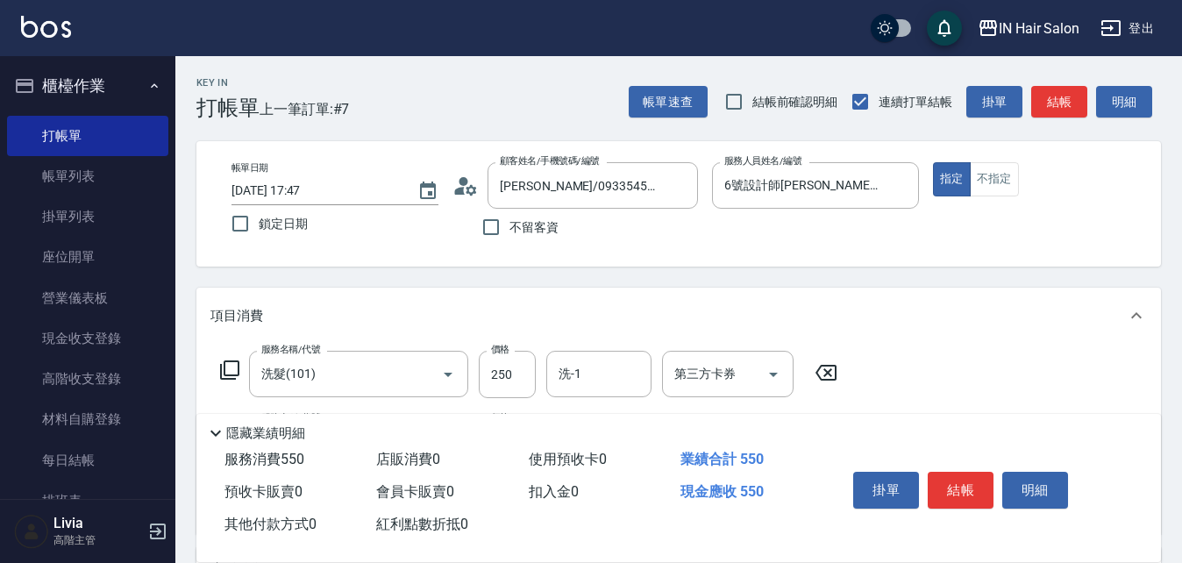
click at [232, 370] on icon at bounding box center [229, 370] width 21 height 21
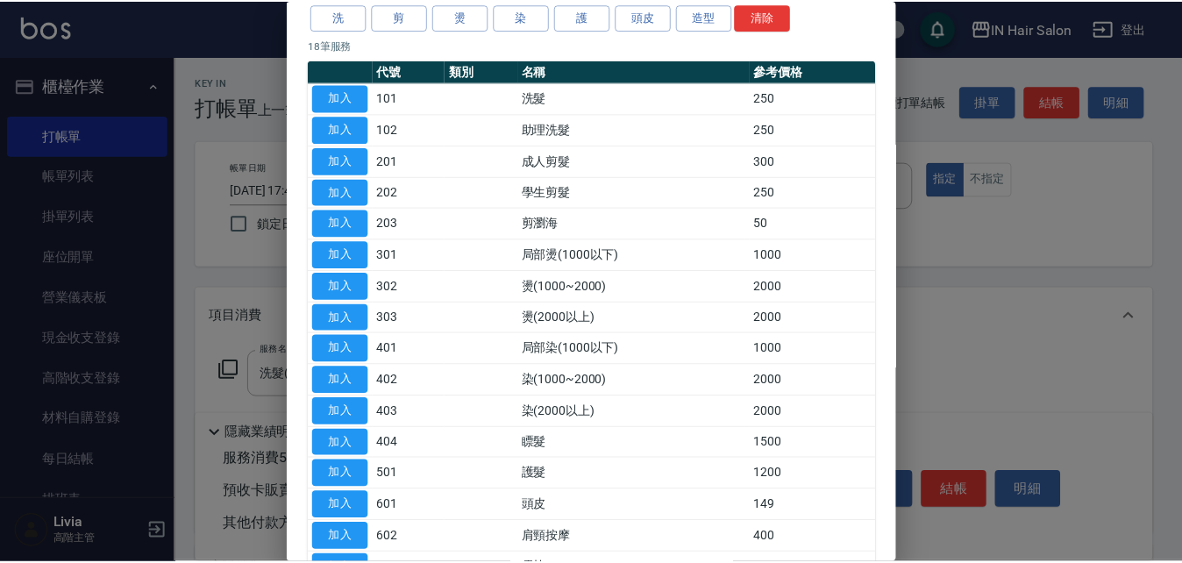
scroll to position [175, 0]
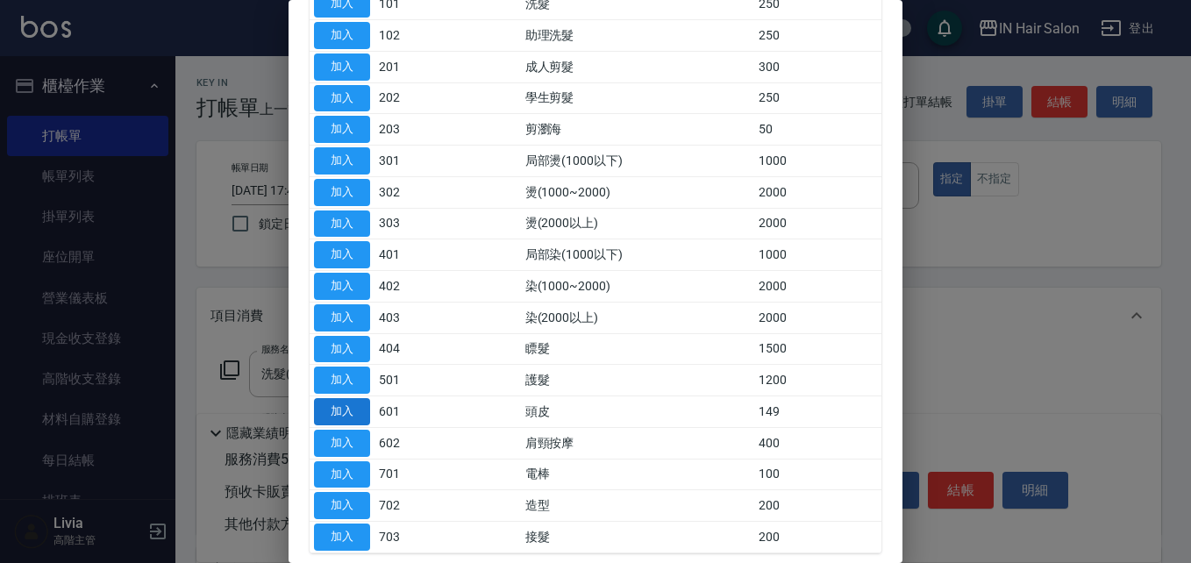
click at [348, 413] on button "加入" at bounding box center [342, 411] width 56 height 27
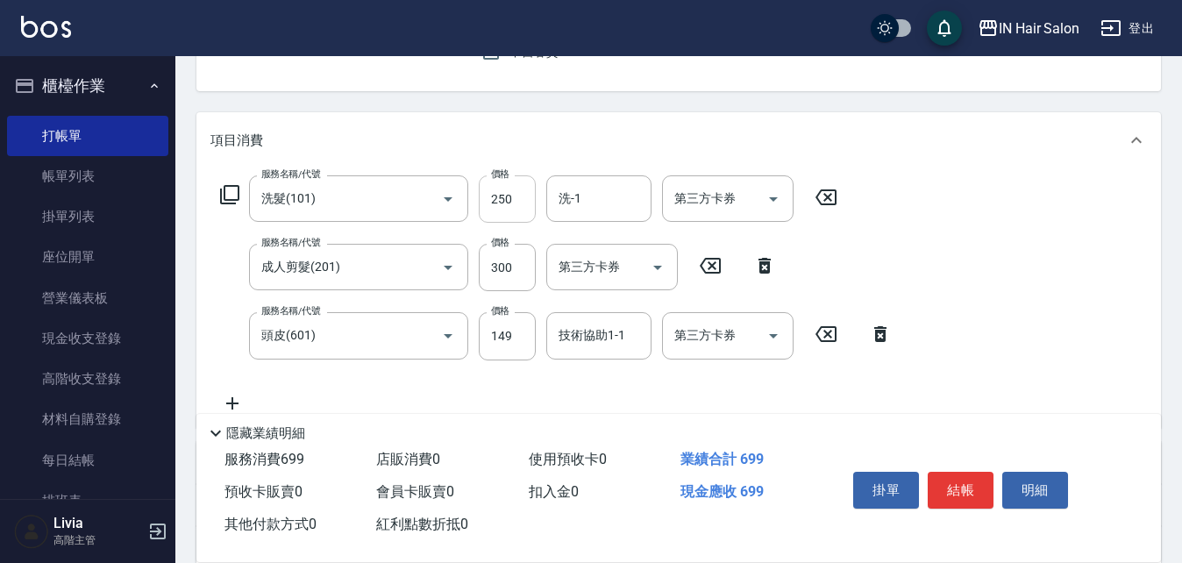
click at [527, 199] on input "250" at bounding box center [507, 198] width 57 height 47
type input "300"
click at [470, 297] on div "服務名稱/代號 洗髮(101) 服務名稱/代號 價格 300 價格 洗-1 洗-1 第三方卡券 第三方卡券 服務名稱/代號 成人剪髮(201) 服務名稱/代號…" at bounding box center [557, 294] width 692 height 238
click at [526, 273] on input "300" at bounding box center [507, 267] width 57 height 47
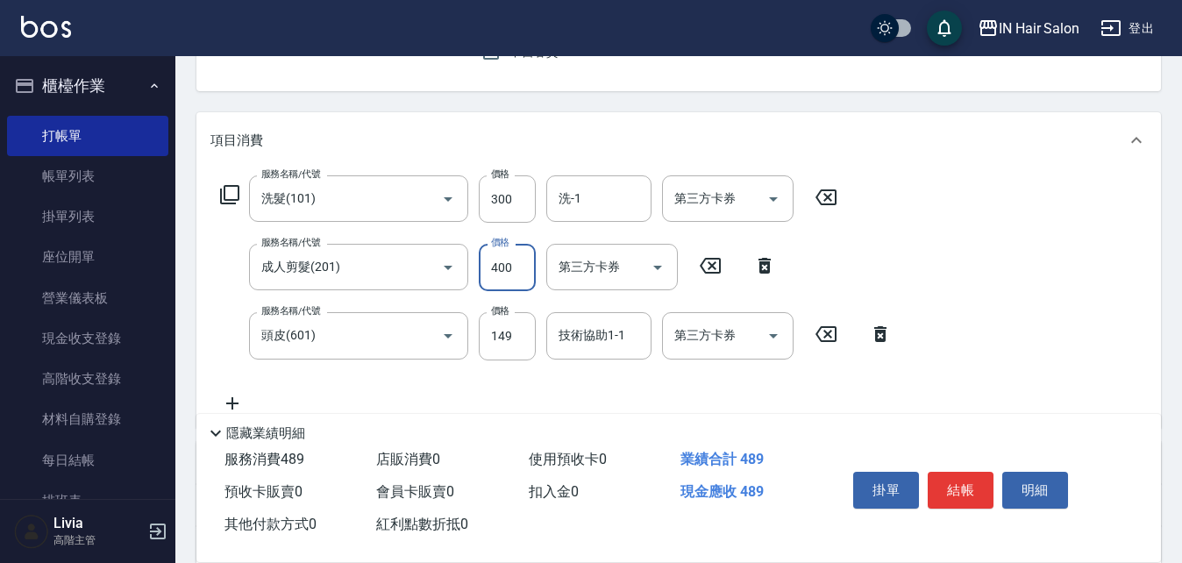
type input "400"
drag, startPoint x: 451, startPoint y: 382, endPoint x: 467, endPoint y: 374, distance: 17.7
click at [454, 382] on div "服務名稱/代號 洗髮(101) 服務名稱/代號 價格 300 價格 洗-1 洗-1 第三方卡券 第三方卡券 服務名稱/代號 成人剪髮(201) 服務名稱/代號…" at bounding box center [557, 294] width 692 height 238
click at [518, 339] on input "149" at bounding box center [507, 335] width 57 height 47
type input "50"
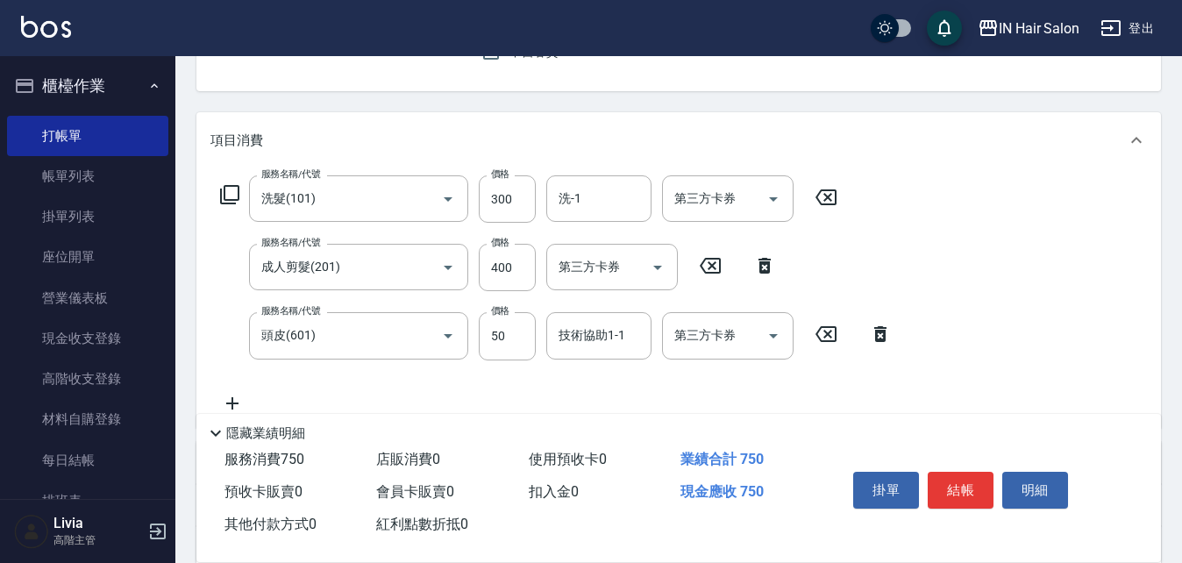
click at [433, 373] on div "服務名稱/代號 洗髮(101) 服務名稱/代號 價格 300 價格 洗-1 洗-1 第三方卡券 第三方卡券 服務名稱/代號 成人剪髮(201) 服務名稱/代號…" at bounding box center [557, 294] width 692 height 238
click at [585, 203] on input "洗-1" at bounding box center [598, 198] width 89 height 31
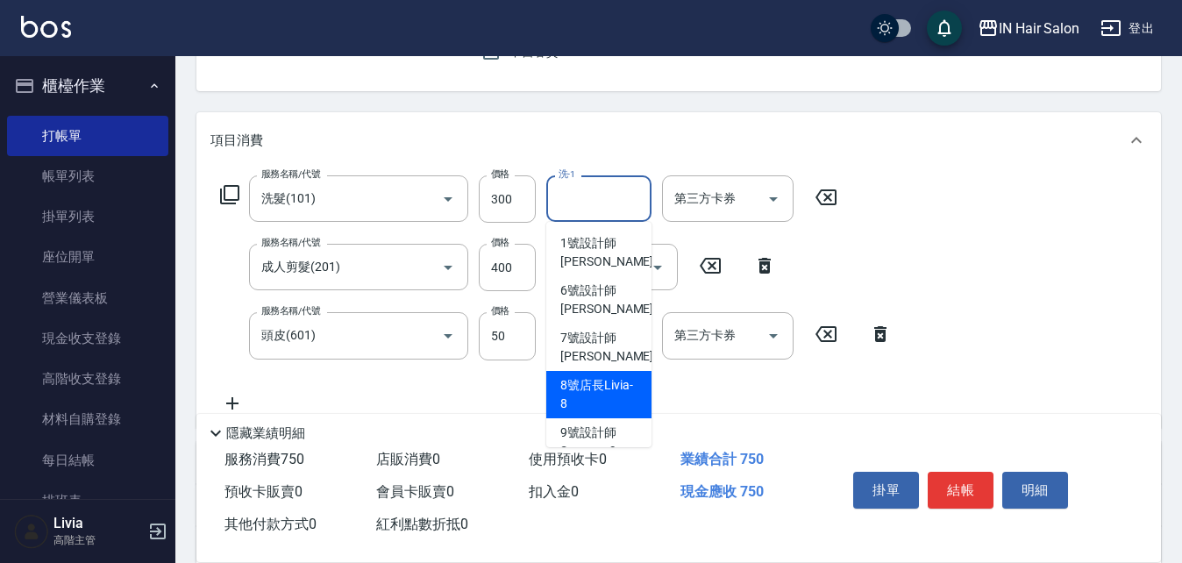
click at [590, 391] on span "8號店長Livia -8" at bounding box center [599, 394] width 77 height 37
type input "8號店長Livia-8"
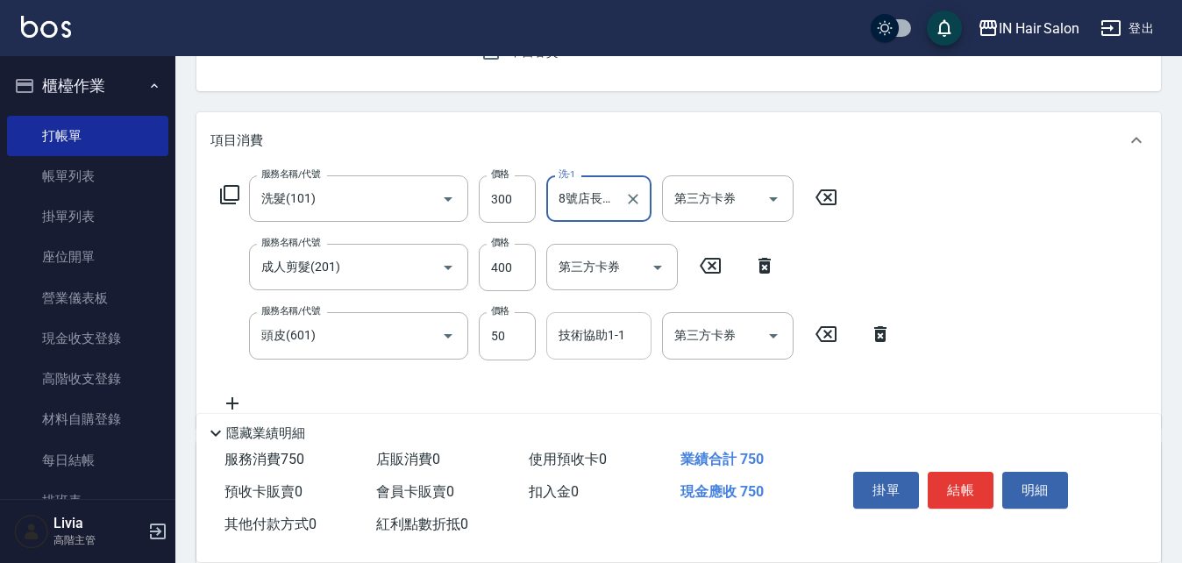
click at [581, 332] on input "技術協助1-1" at bounding box center [598, 335] width 89 height 31
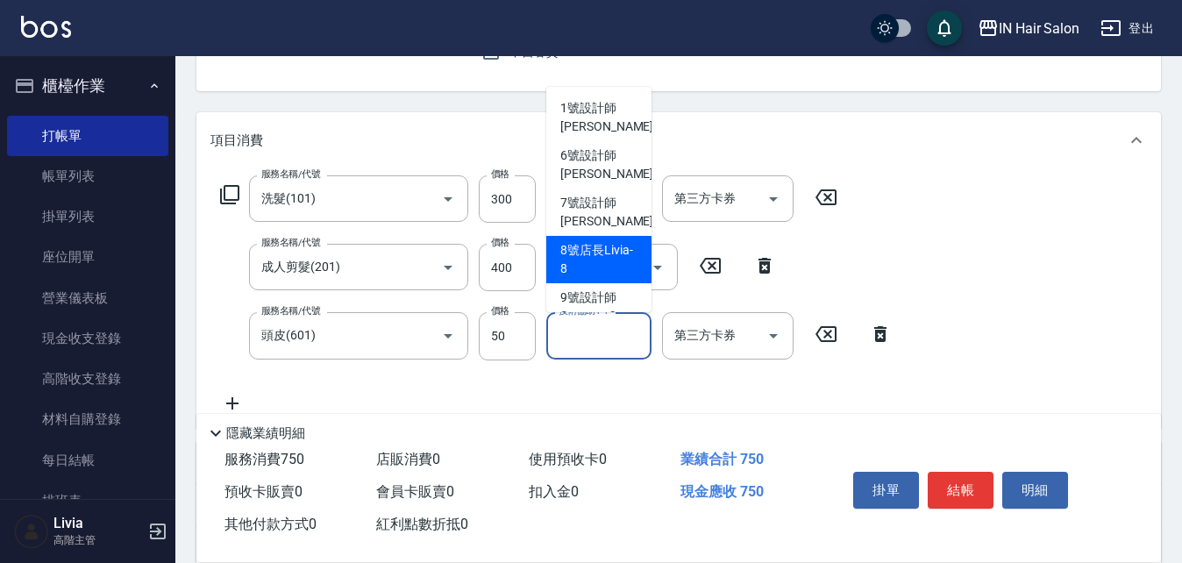
click at [590, 242] on span "8號店長Livia -8" at bounding box center [599, 259] width 77 height 37
type input "8號店長Livia-8"
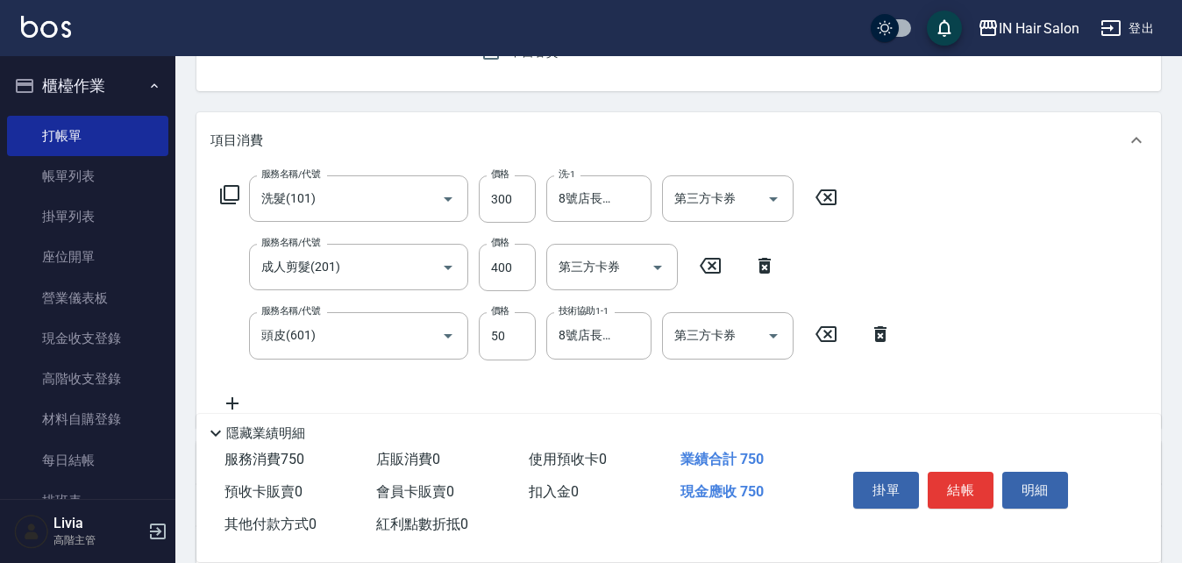
click at [654, 375] on div "服務名稱/代號 洗髮(101) 服務名稱/代號 價格 300 價格 洗-1 8號店長Livia-8 洗-1 第三方卡券 第三方卡券 服務名稱/代號 成人剪髮(…" at bounding box center [557, 294] width 692 height 238
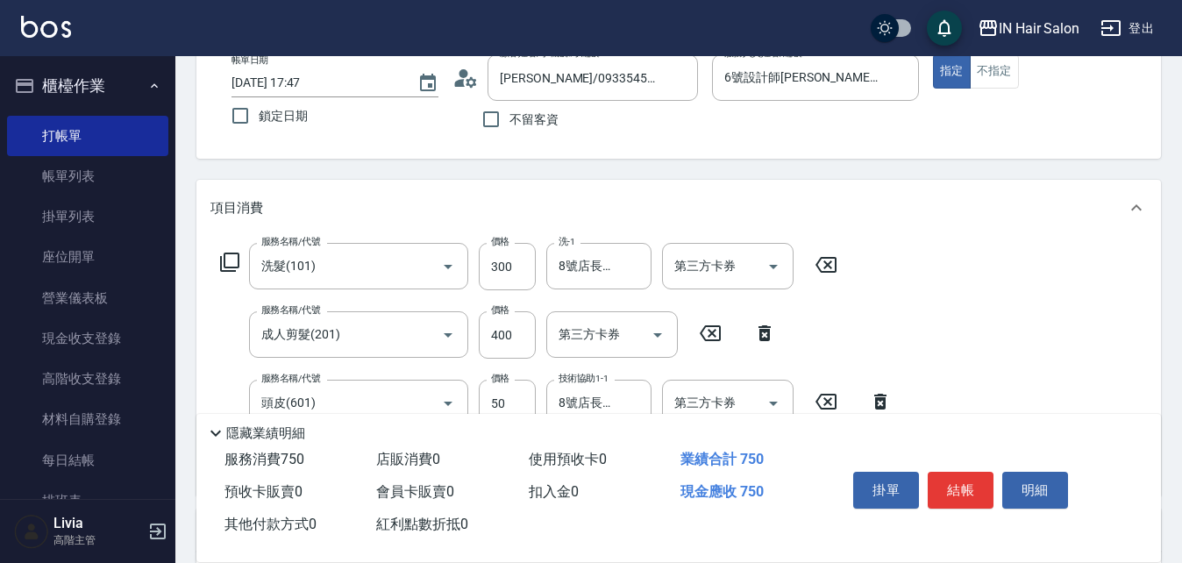
scroll to position [0, 0]
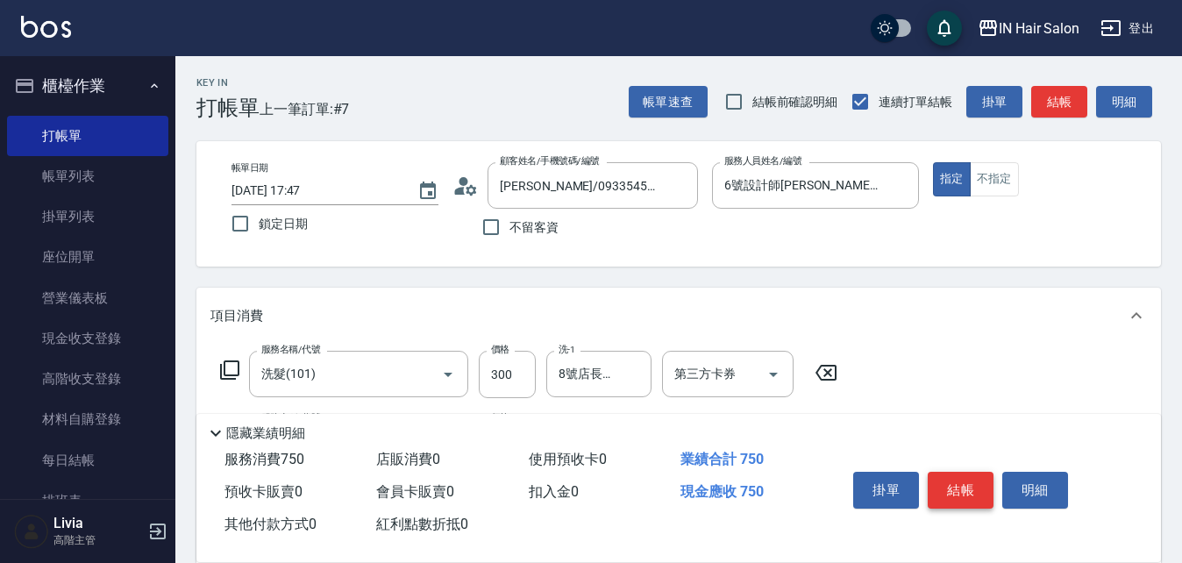
click at [974, 482] on button "結帳" at bounding box center [961, 490] width 66 height 37
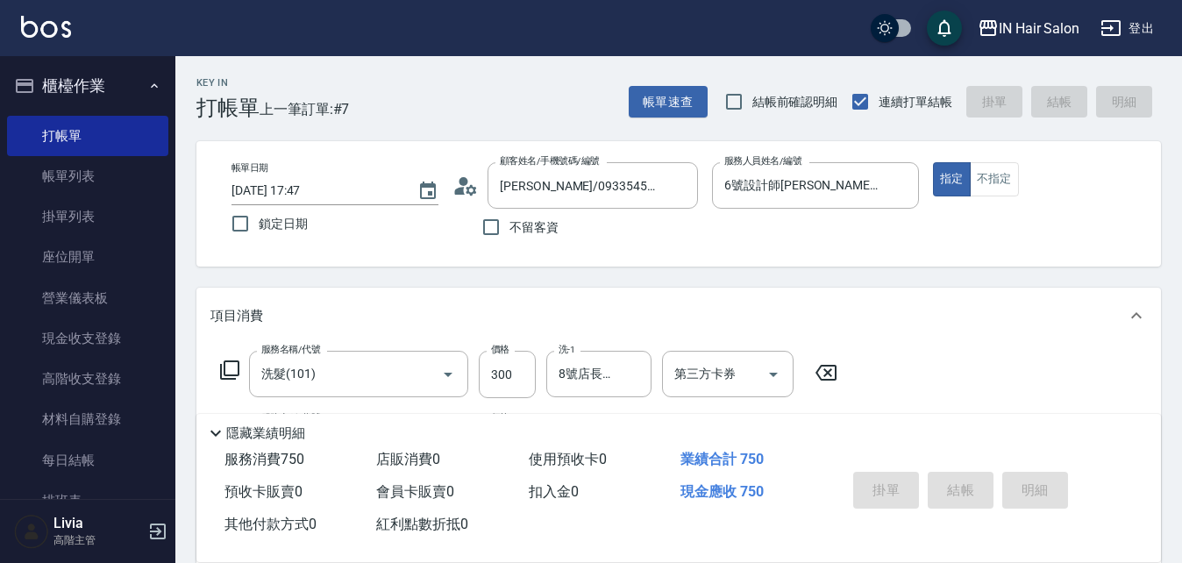
type input "[DATE] 17:48"
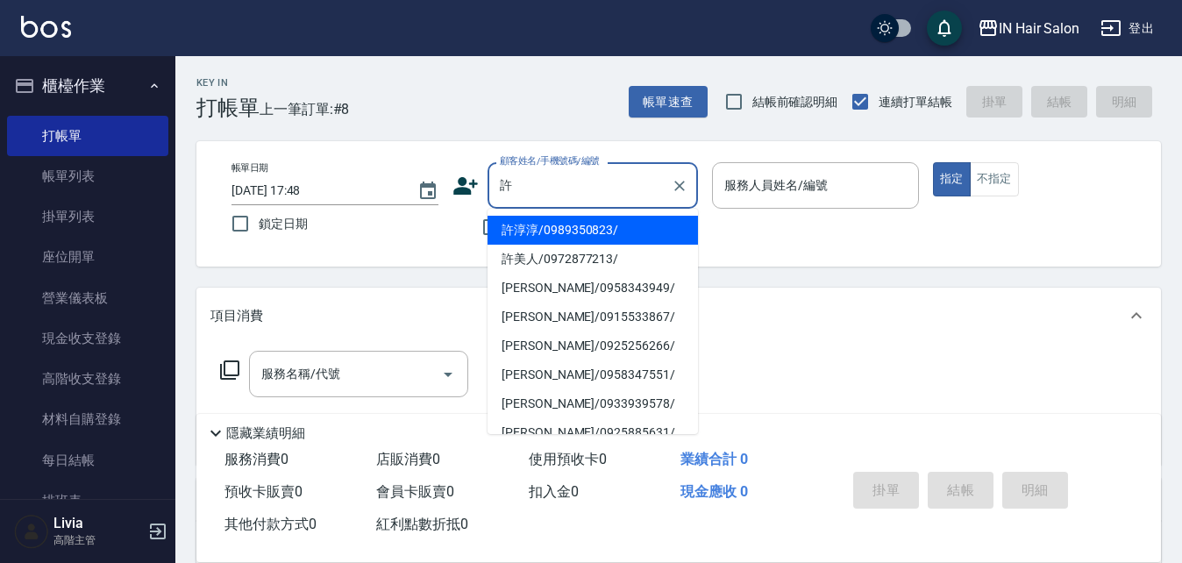
click at [546, 264] on li "許美人/0972877213/" at bounding box center [593, 259] width 211 height 29
type input "許美人/0972877213/"
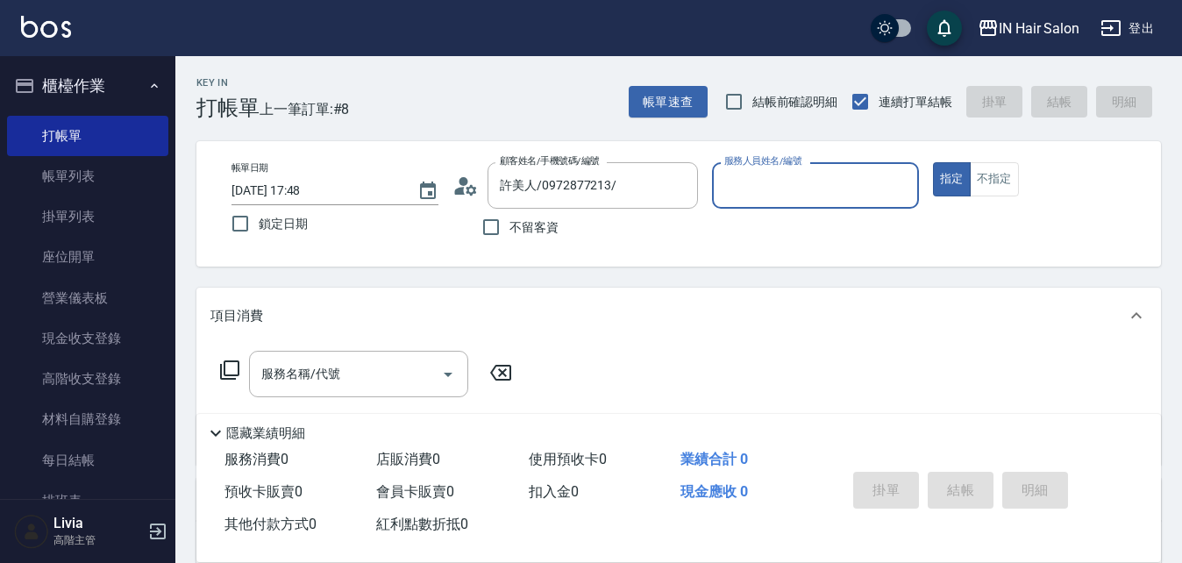
type input "7號設計師[PERSON_NAME]-7"
click at [232, 368] on icon at bounding box center [229, 370] width 21 height 21
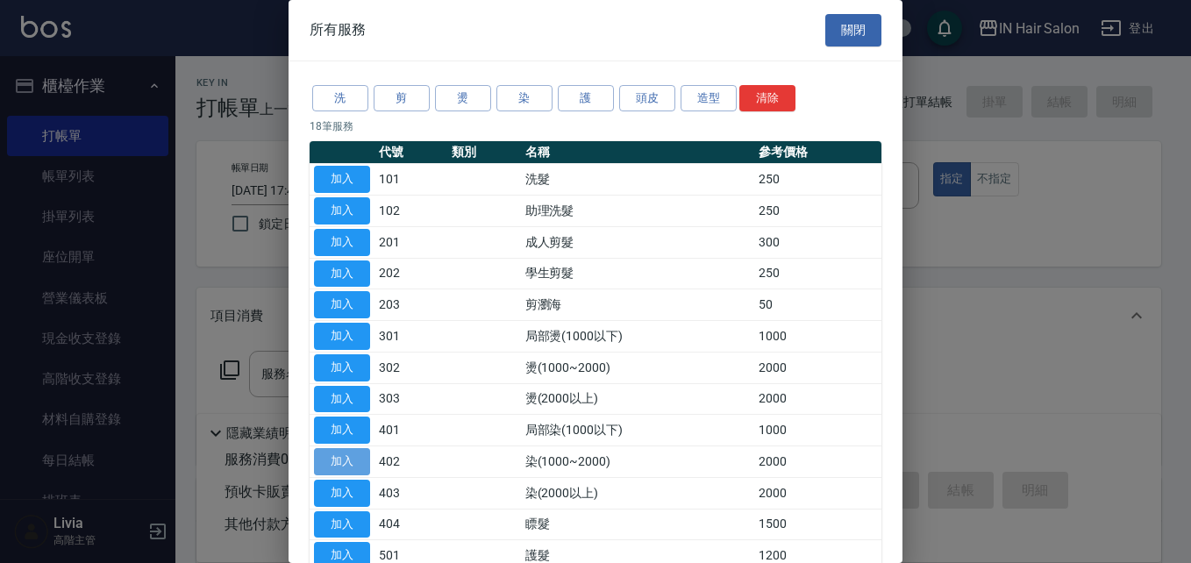
click at [348, 454] on button "加入" at bounding box center [342, 461] width 56 height 27
type input "染(1000~2000)(402)"
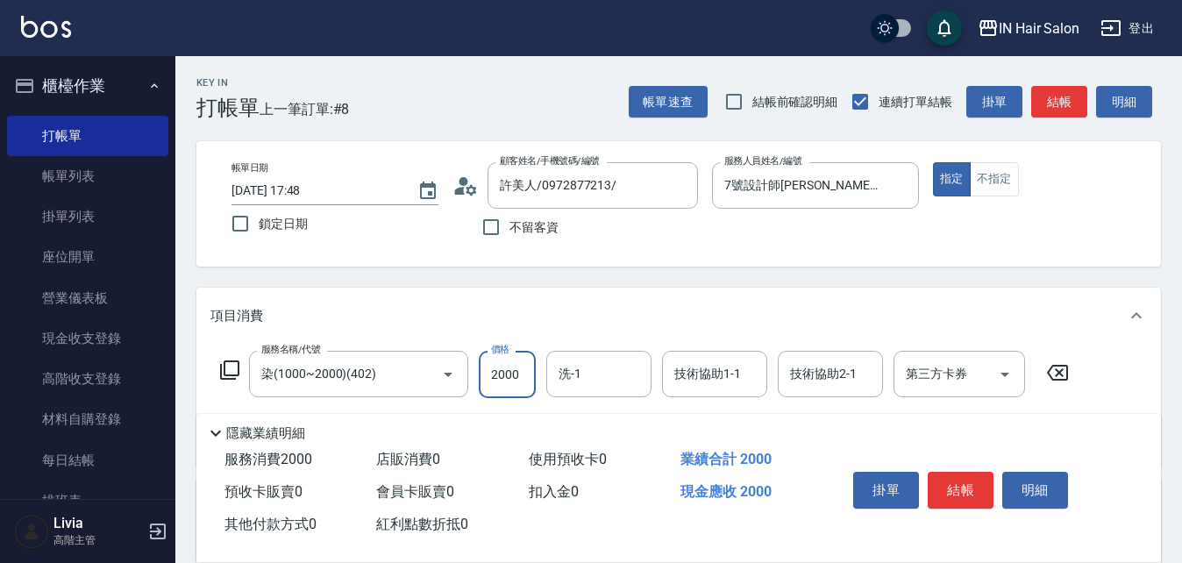
click at [509, 375] on input "2000" at bounding box center [507, 374] width 57 height 47
type input "1500"
click at [712, 372] on input "技術協助1-1" at bounding box center [714, 374] width 89 height 31
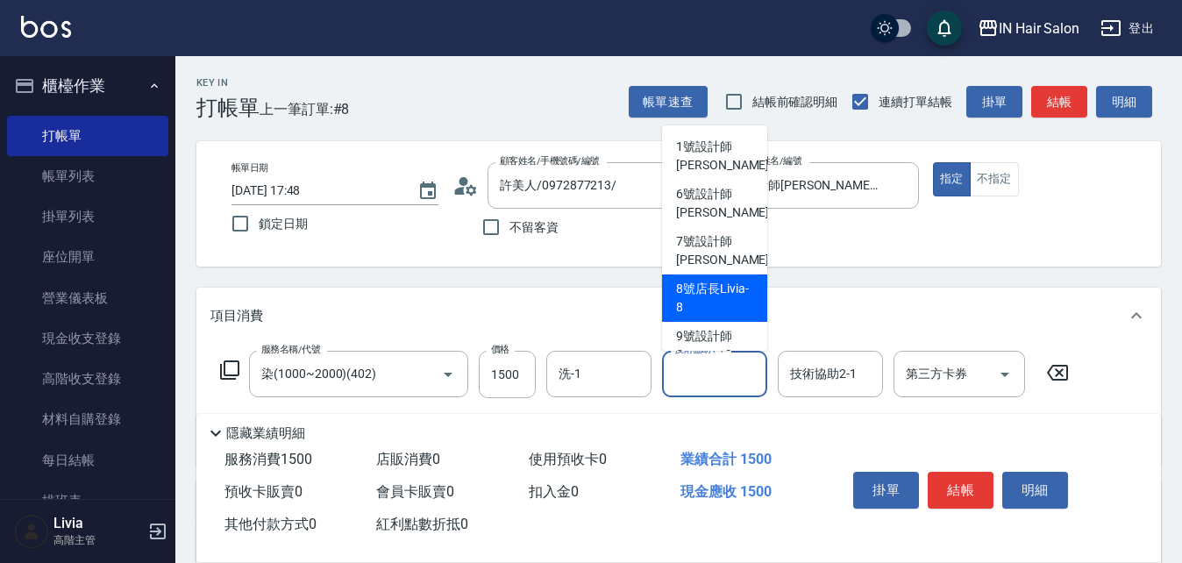
click at [704, 303] on span "8號店長Livia -8" at bounding box center [714, 298] width 77 height 37
type input "8號店長Livia-8"
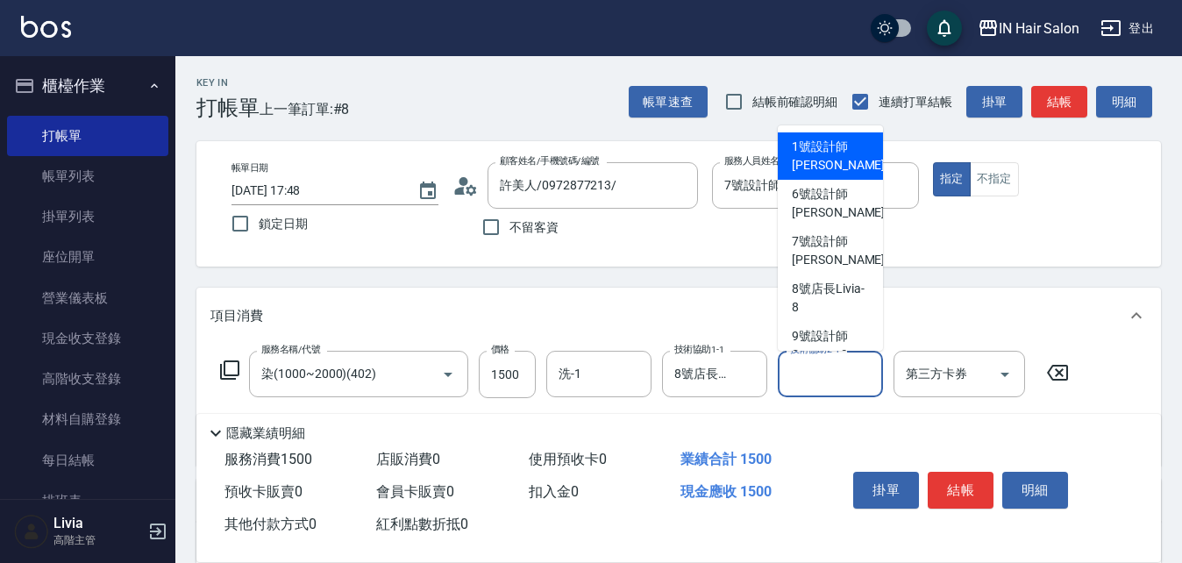
click at [809, 373] on input "技術協助2-1" at bounding box center [830, 374] width 89 height 31
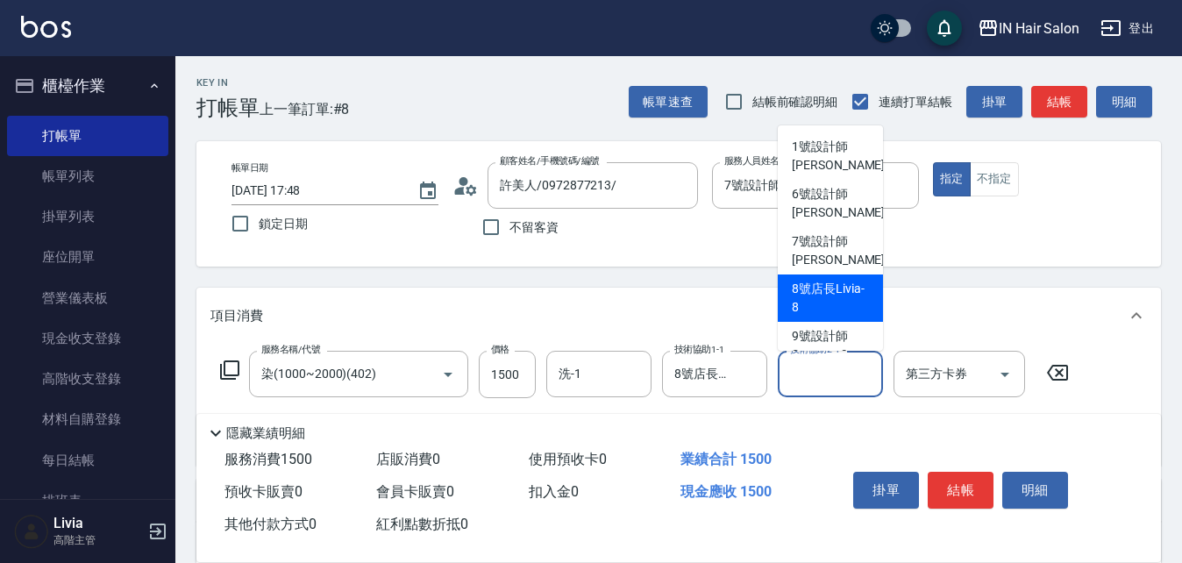
click at [802, 292] on span "8號店長Livia -8" at bounding box center [830, 298] width 77 height 37
type input "8號店長Livia-8"
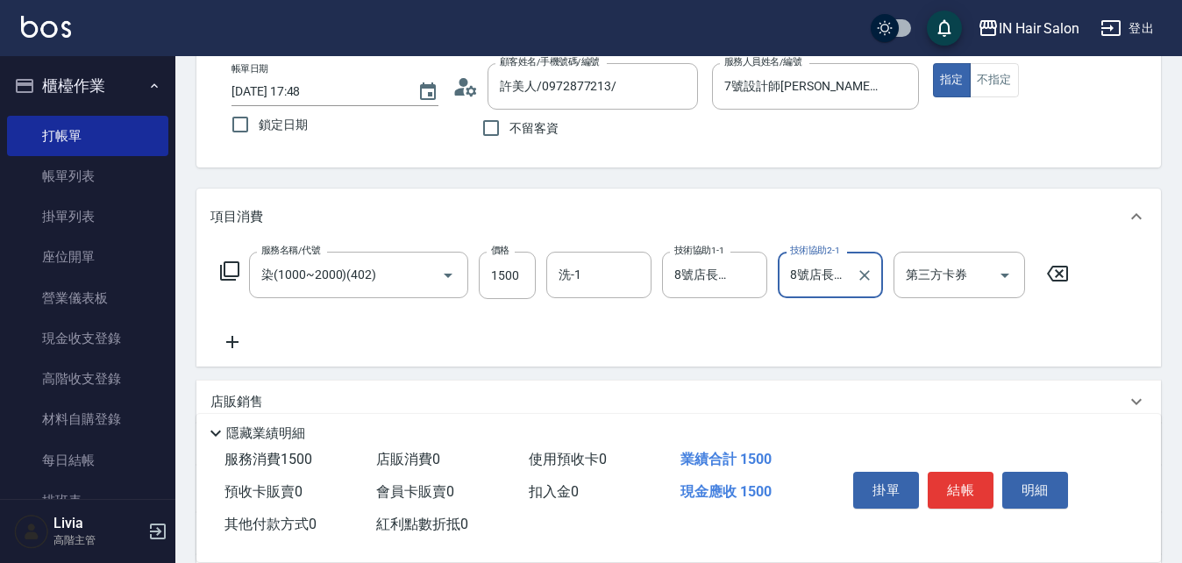
scroll to position [301, 0]
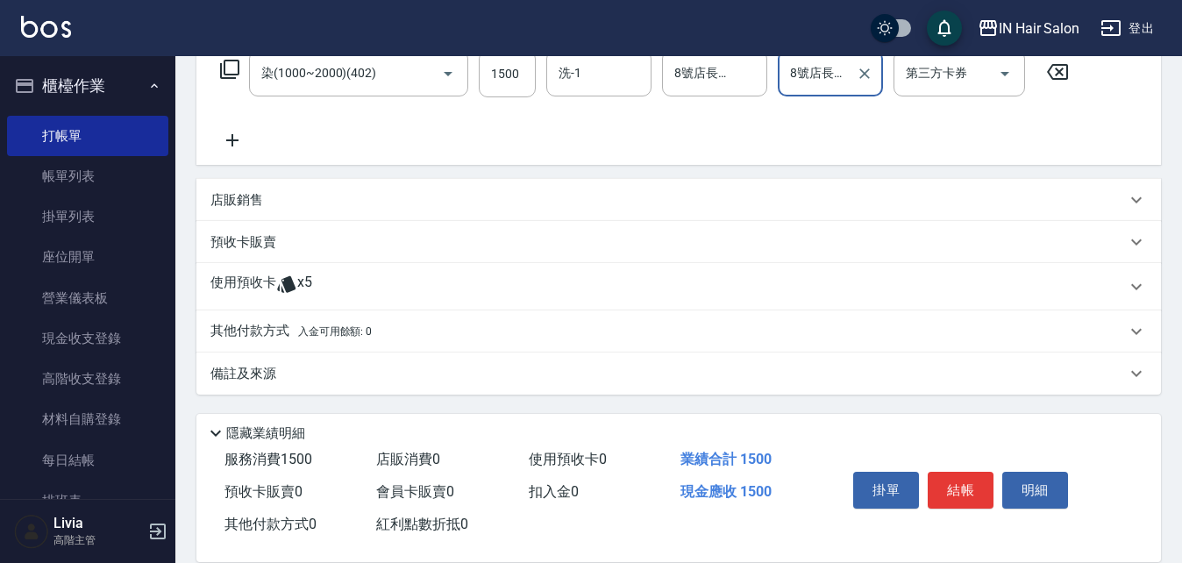
click at [233, 289] on p "使用預收卡" at bounding box center [244, 287] width 66 height 26
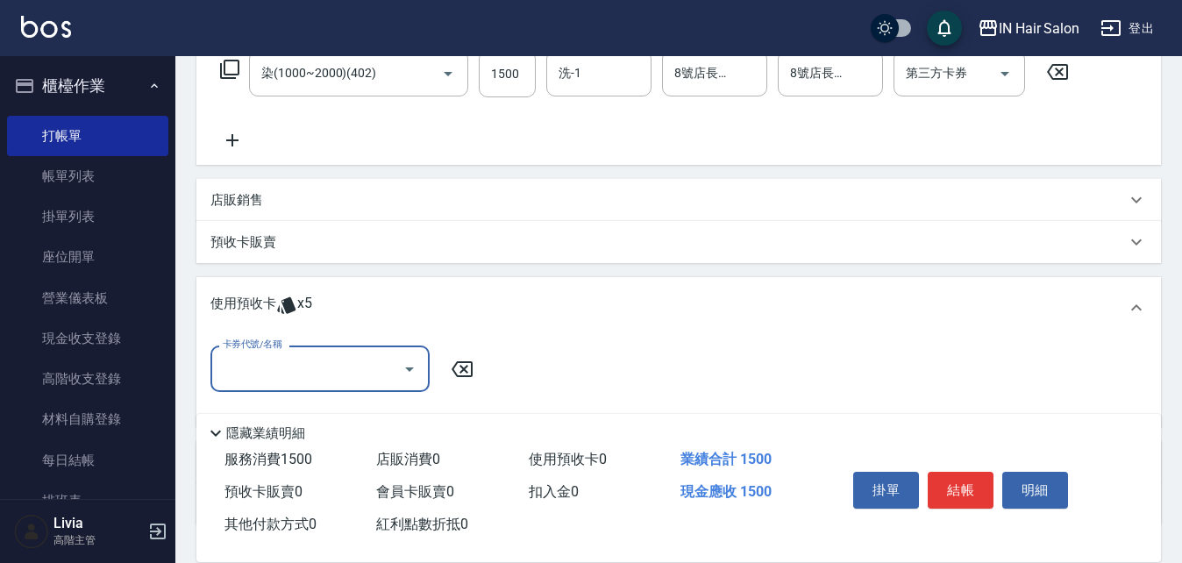
scroll to position [0, 0]
click at [270, 361] on input "卡券代號/名稱" at bounding box center [306, 369] width 177 height 31
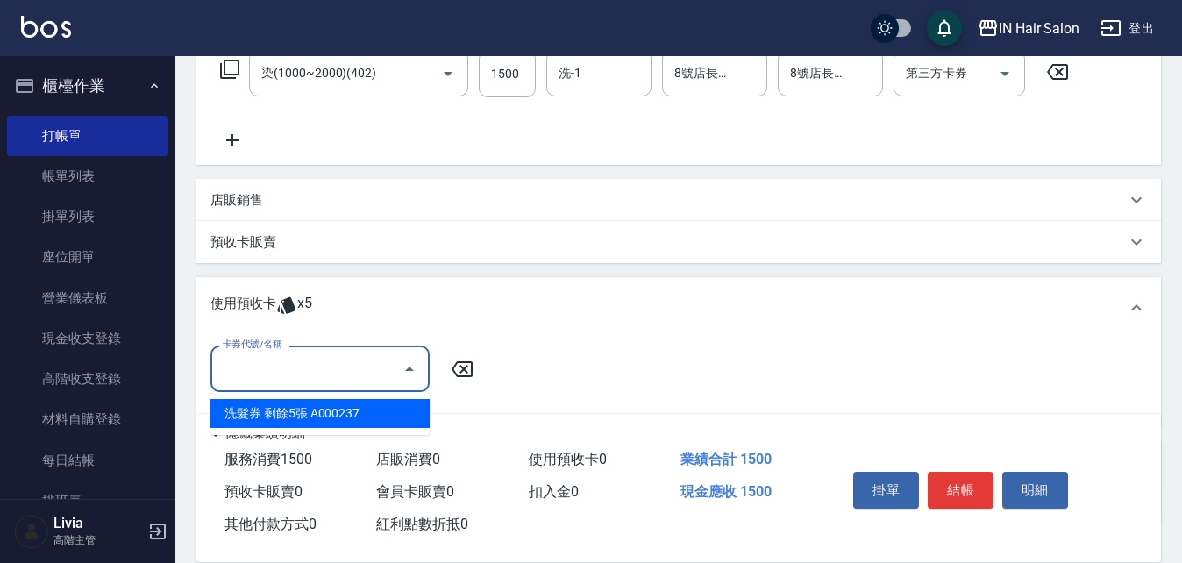
click at [278, 411] on div "洗髮券 剩餘5張 A000237" at bounding box center [320, 413] width 219 height 29
type input "洗髮券 A000237"
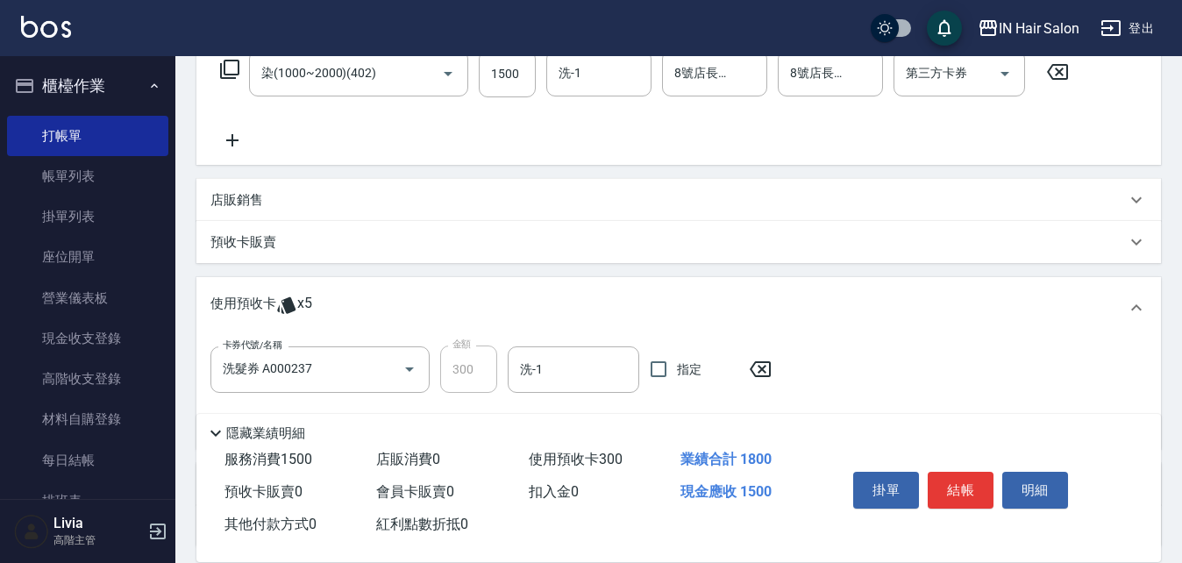
click at [240, 243] on p "預收卡販賣" at bounding box center [244, 242] width 66 height 18
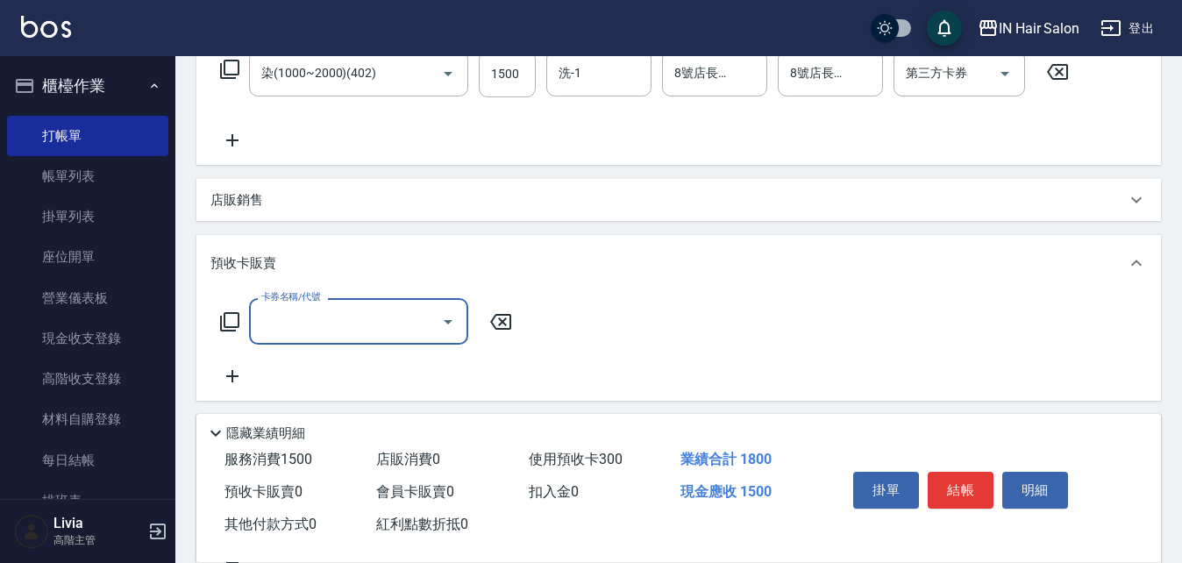
click at [281, 330] on input "卡券名稱/代號" at bounding box center [345, 321] width 177 height 31
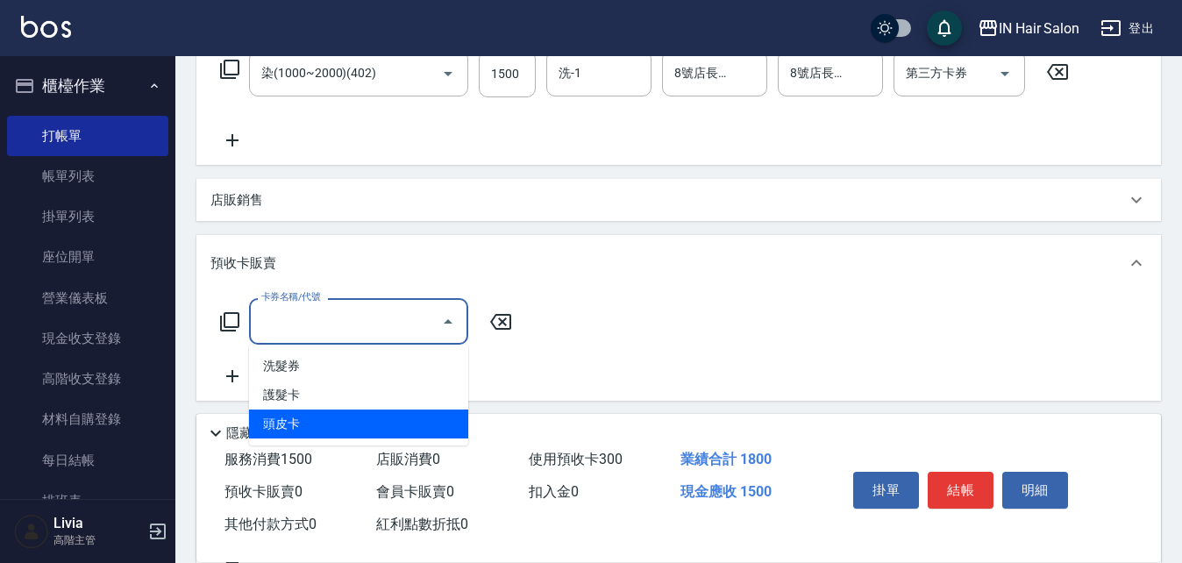
click at [296, 421] on span "頭皮卡" at bounding box center [358, 424] width 219 height 29
type input "頭皮卡(601)"
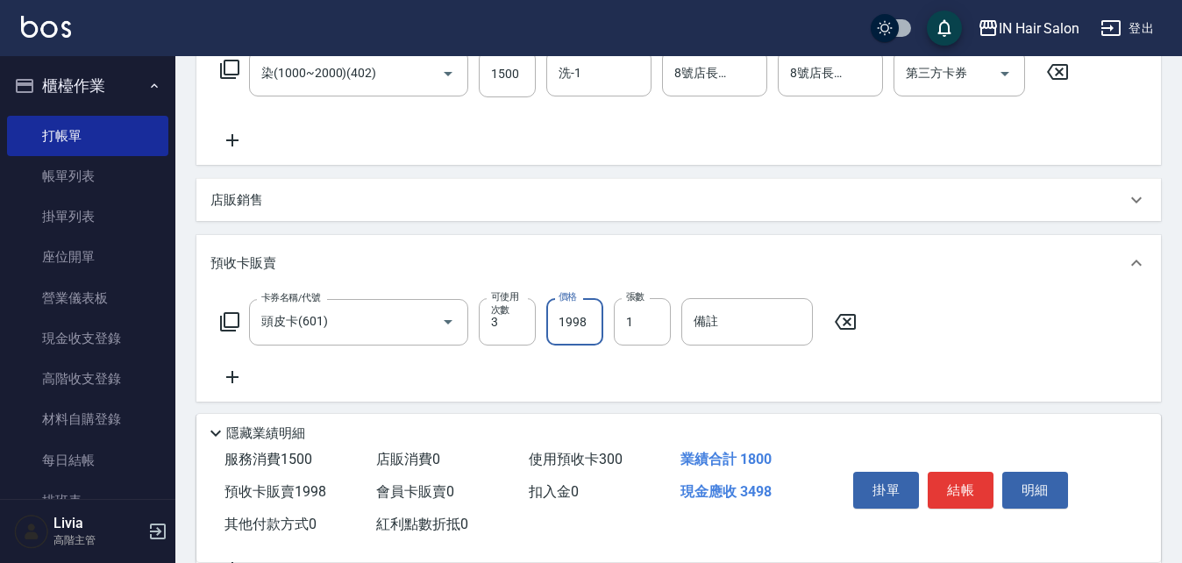
click at [587, 323] on input "1998" at bounding box center [574, 321] width 57 height 47
type input "2400"
click at [706, 328] on input "備註" at bounding box center [748, 321] width 132 height 47
type input "B000198"
click at [525, 376] on div "卡券名稱/代號 頭皮卡(601) 卡券名稱/代號 可使用次數 3 可使用次數 價格 2400 價格 張數 1 張數 備註 B000198 備註" at bounding box center [679, 342] width 937 height 89
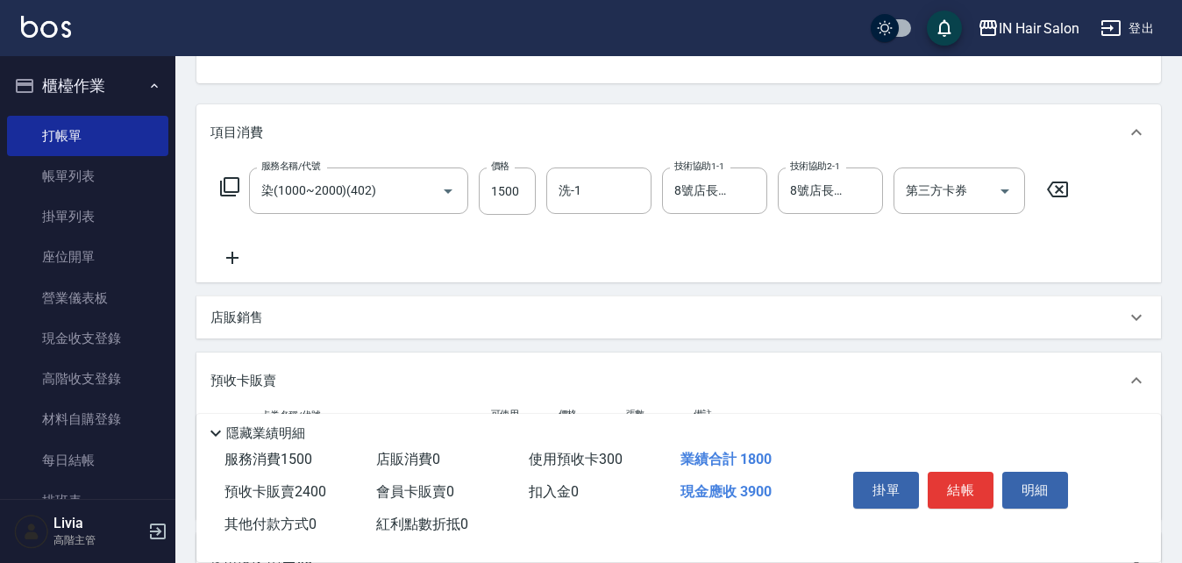
scroll to position [88, 0]
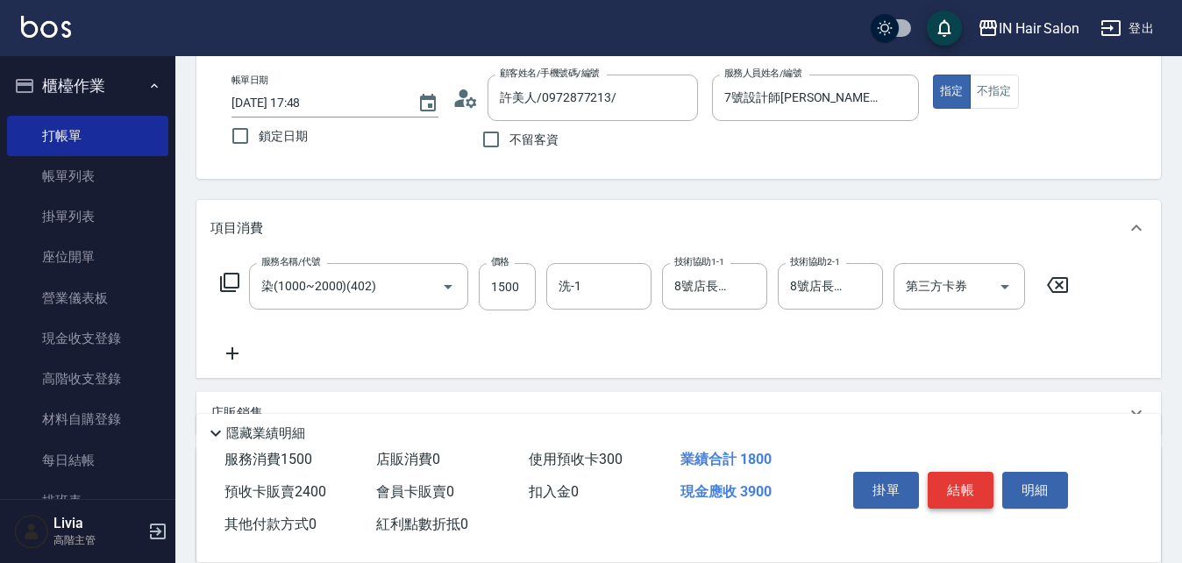
click at [955, 474] on button "結帳" at bounding box center [961, 490] width 66 height 37
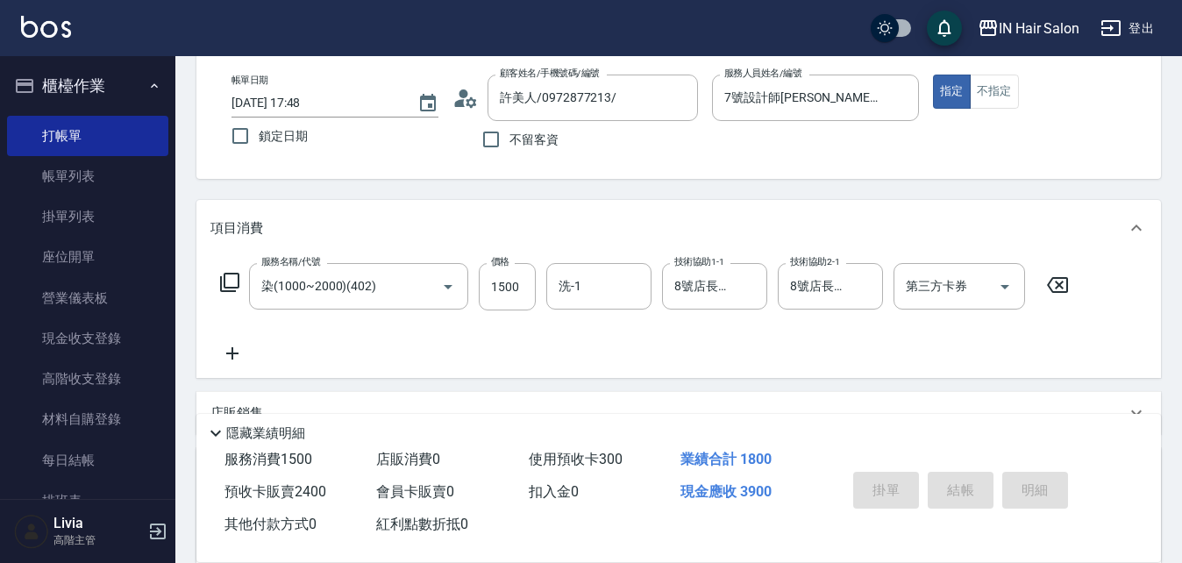
type input "[DATE] 17:49"
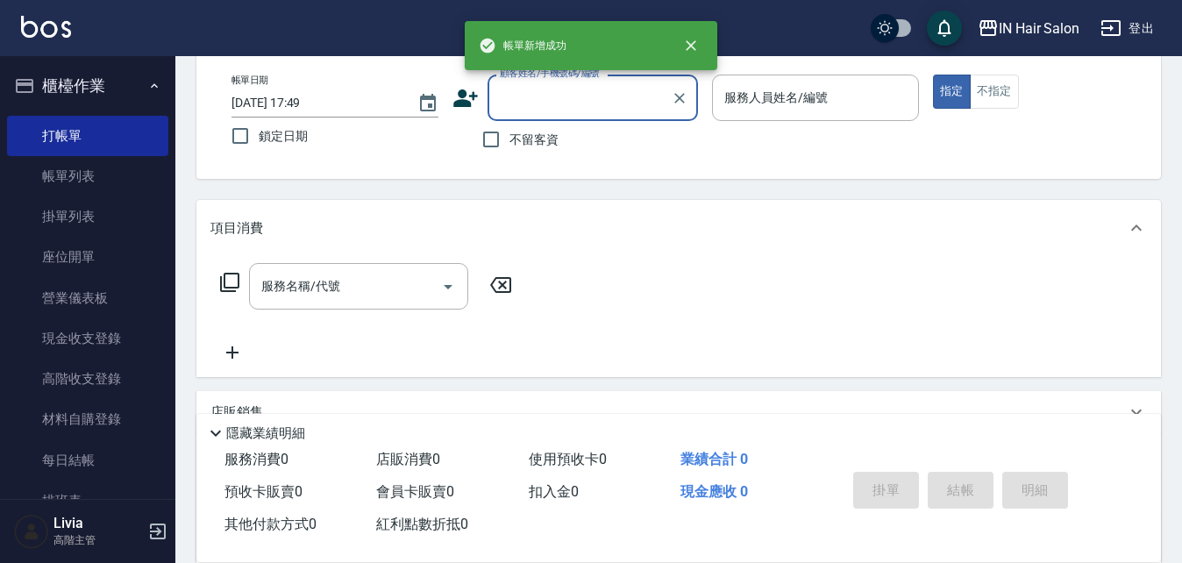
click at [542, 95] on input "顧客姓名/手機號碼/編號" at bounding box center [580, 97] width 168 height 31
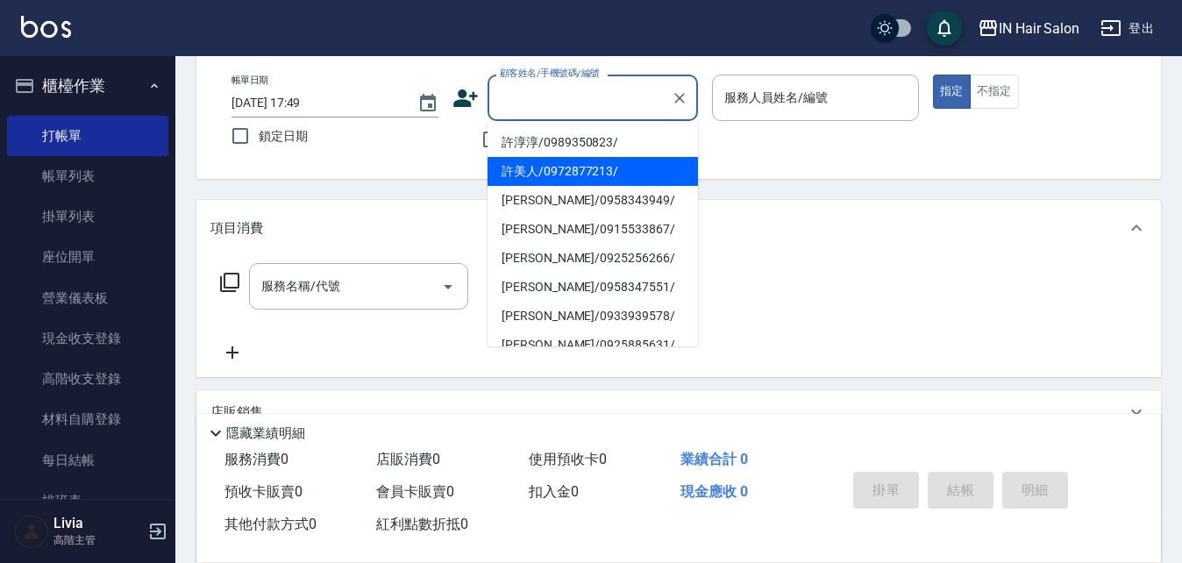
click at [523, 168] on li "許美人/0972877213/" at bounding box center [593, 171] width 211 height 29
type input "許美人/0972877213/"
type input "7號設計師[PERSON_NAME]-7"
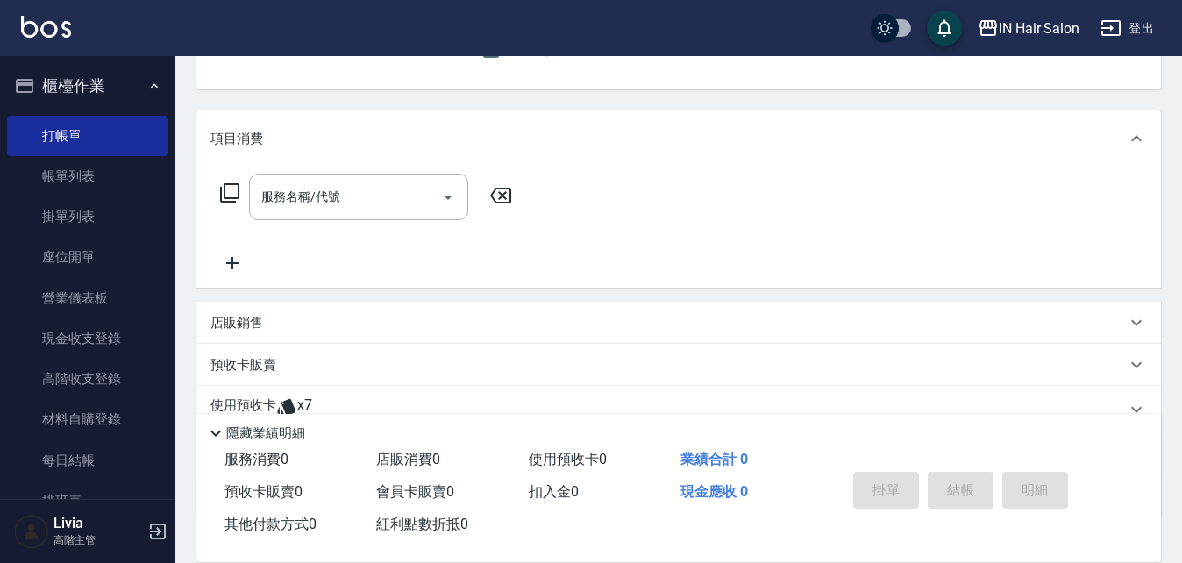
scroll to position [300, 0]
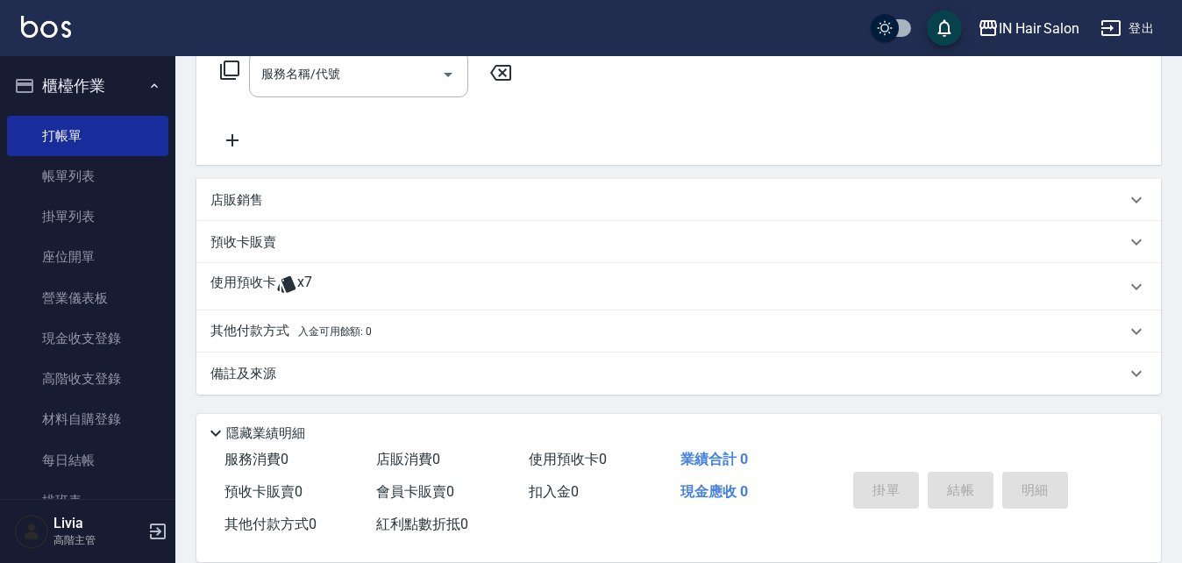
click at [245, 287] on p "使用預收卡" at bounding box center [244, 287] width 66 height 26
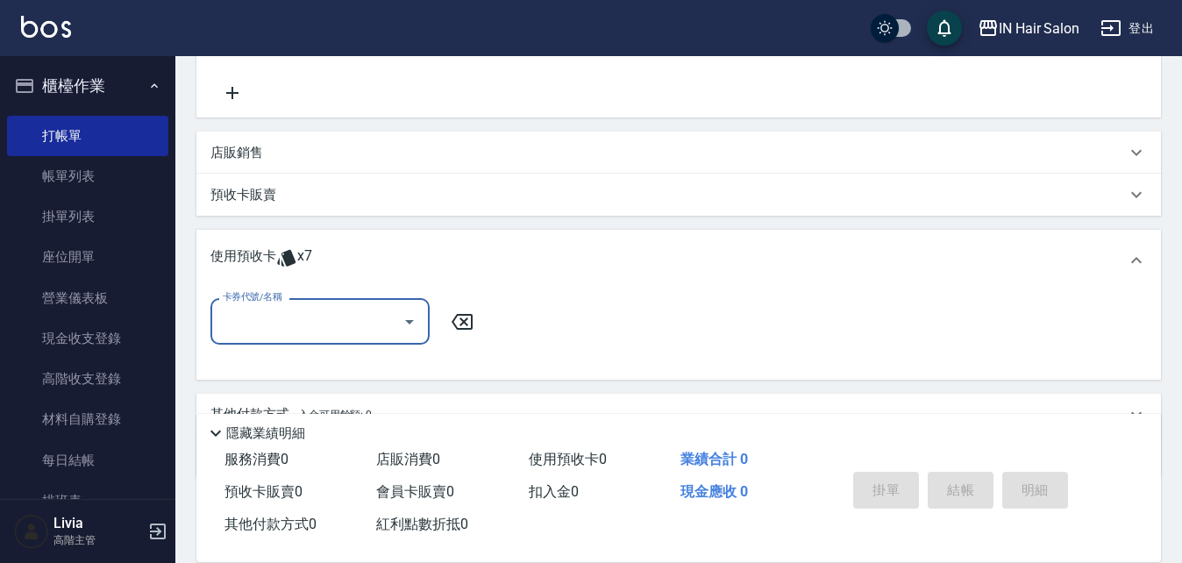
scroll to position [388, 0]
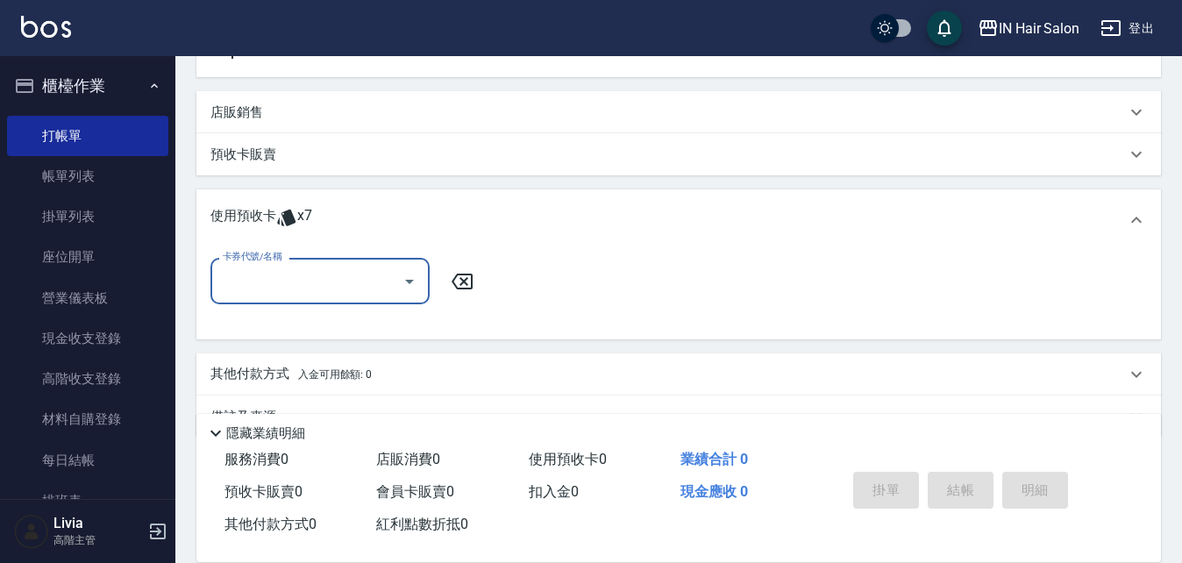
click at [295, 275] on input "卡券代號/名稱" at bounding box center [306, 281] width 177 height 31
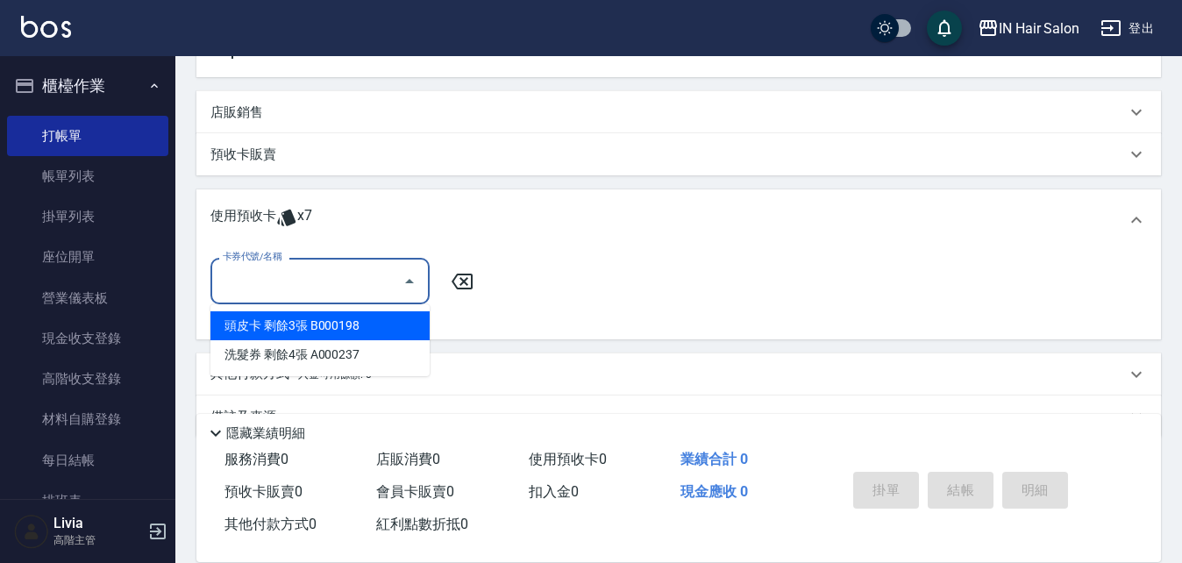
click at [275, 325] on div "頭皮卡 剩餘3張 B000198" at bounding box center [320, 325] width 219 height 29
type input "頭皮卡 B000198"
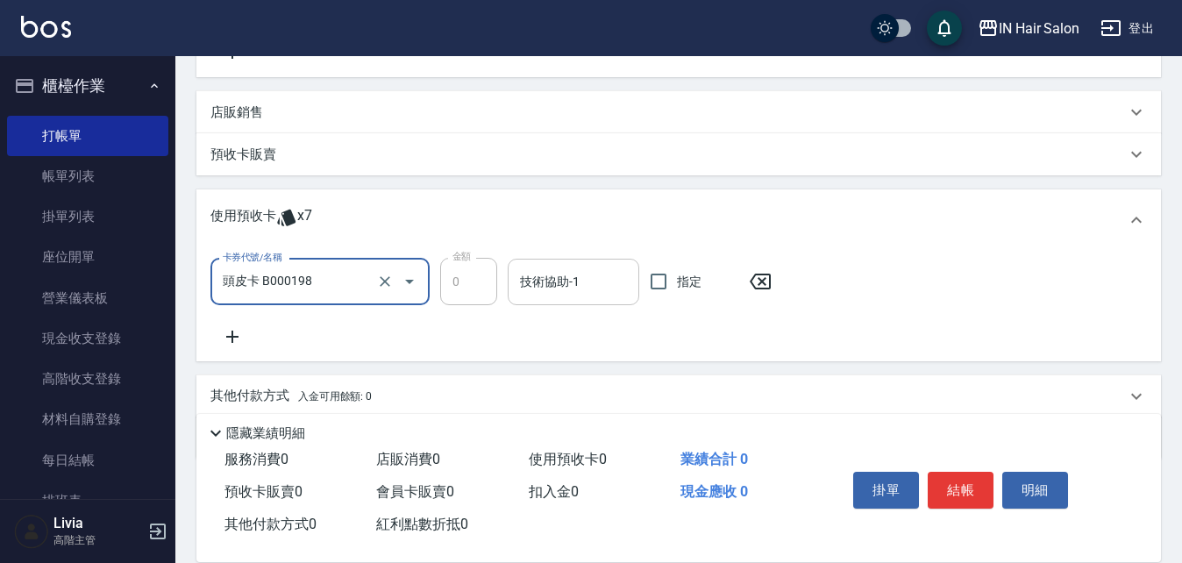
click at [575, 273] on input "技術協助-1" at bounding box center [574, 282] width 116 height 31
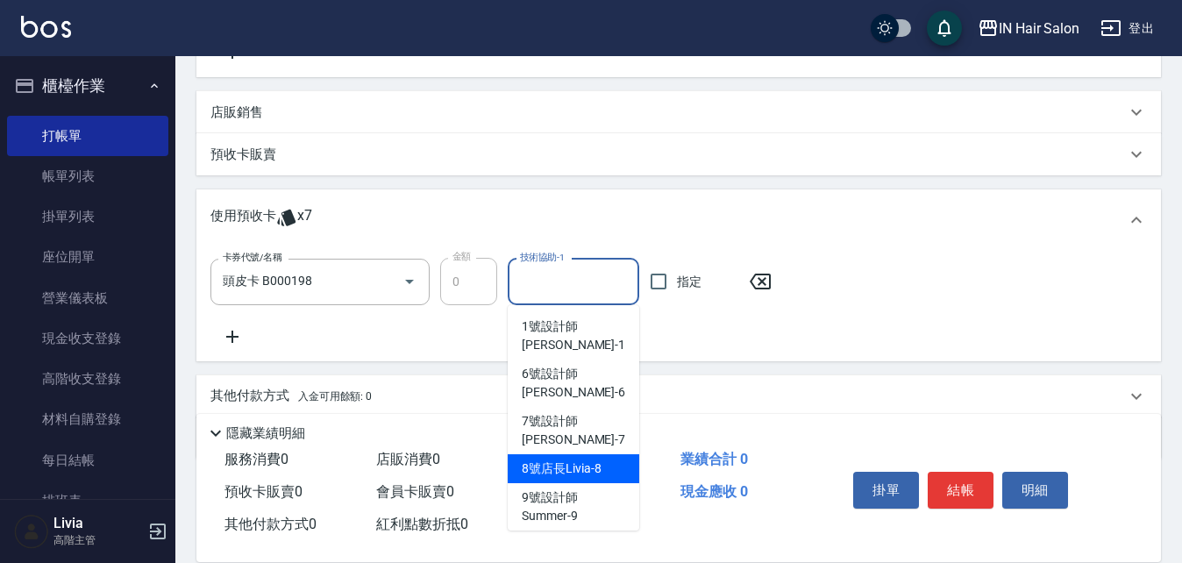
click at [562, 460] on span "8號店長Livia -8" at bounding box center [561, 469] width 79 height 18
type input "8號店長Livia-8"
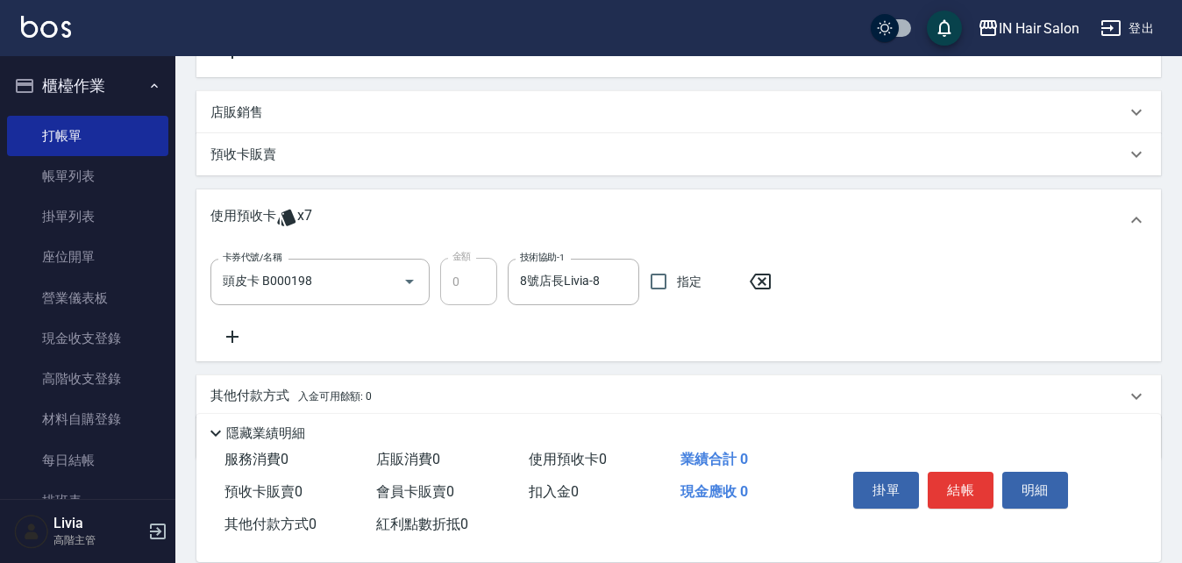
click at [889, 325] on div "卡券代號/名稱 頭皮卡 B000198 卡券代號/名稱 金額 0 金額 技術協助-1 8號店長Livia-8 技術協助-1 指定" at bounding box center [679, 302] width 937 height 89
click at [959, 477] on button "結帳" at bounding box center [961, 490] width 66 height 37
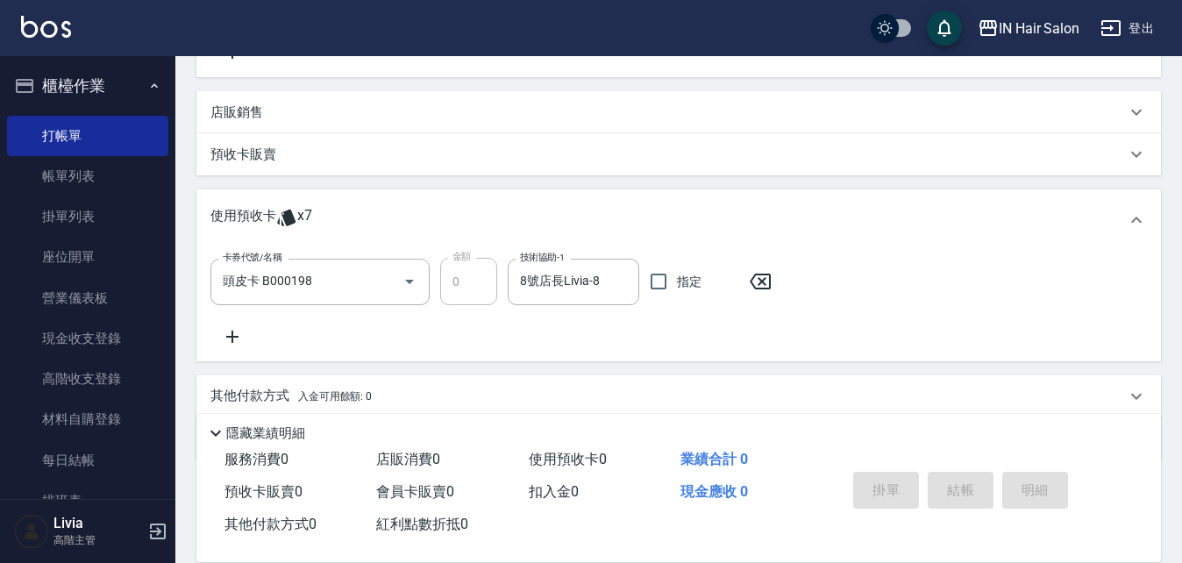
type input "[DATE] 17:50"
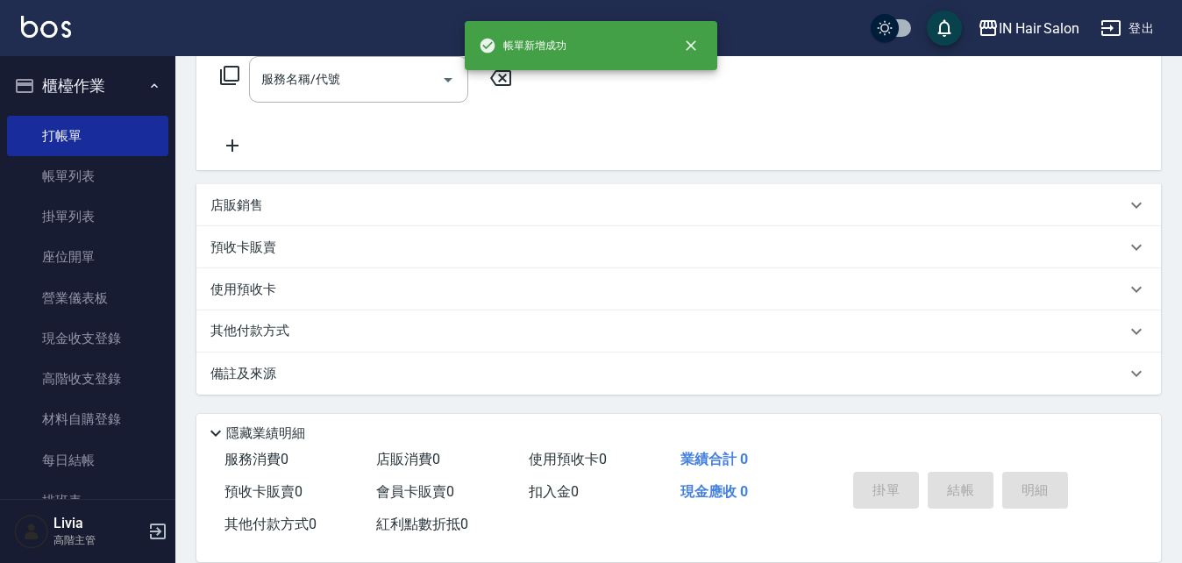
scroll to position [0, 0]
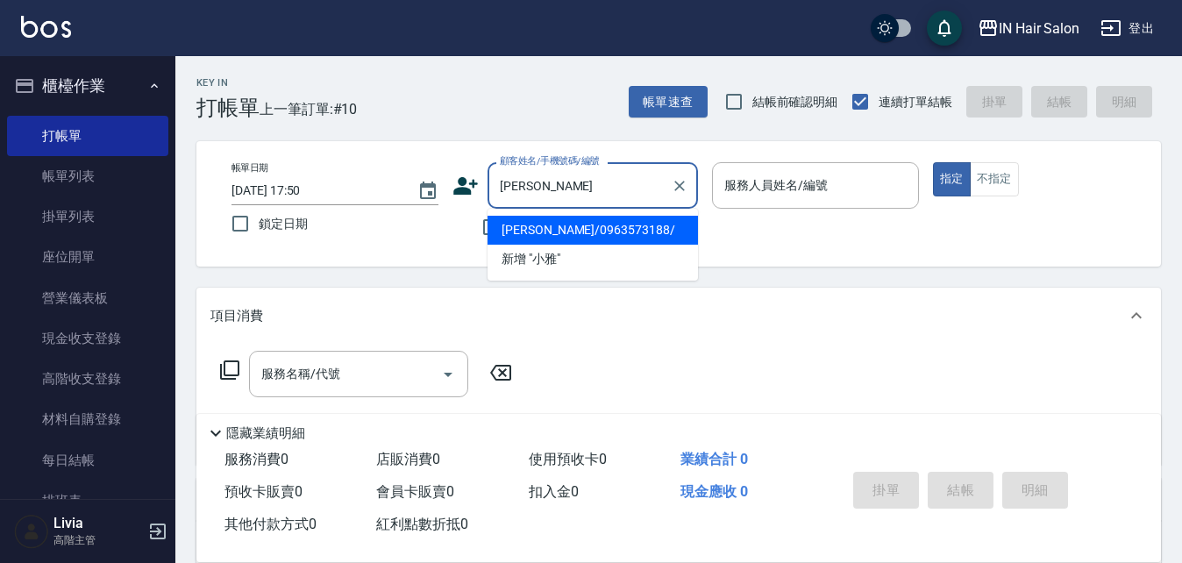
click at [547, 227] on li "[PERSON_NAME]/0963573188/" at bounding box center [593, 230] width 211 height 29
type input "[PERSON_NAME]/0963573188/"
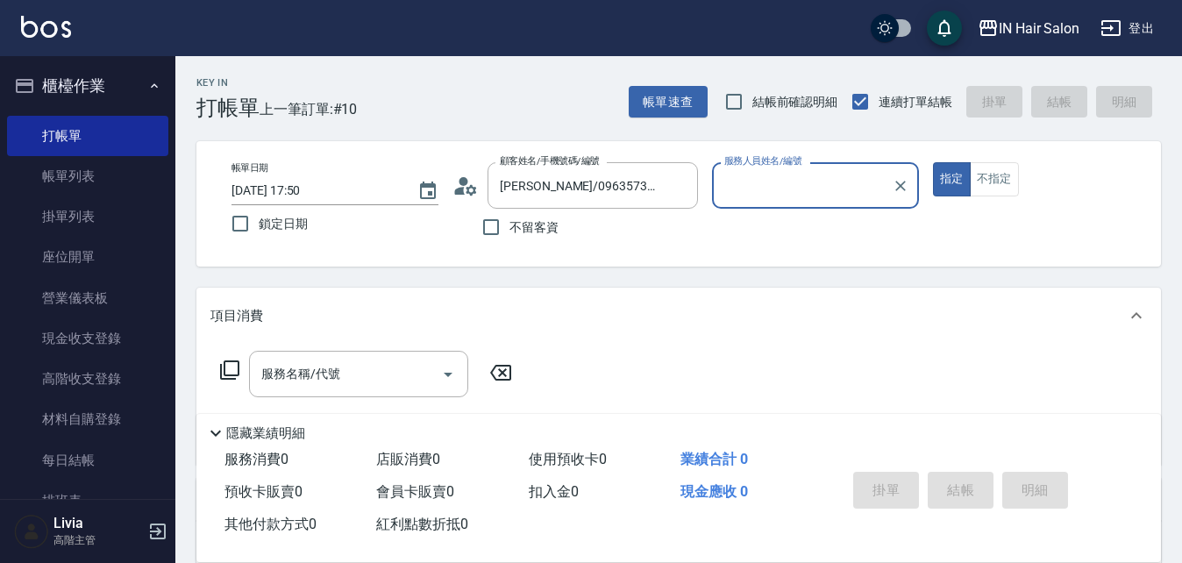
type input "6號設計師[PERSON_NAME]-6"
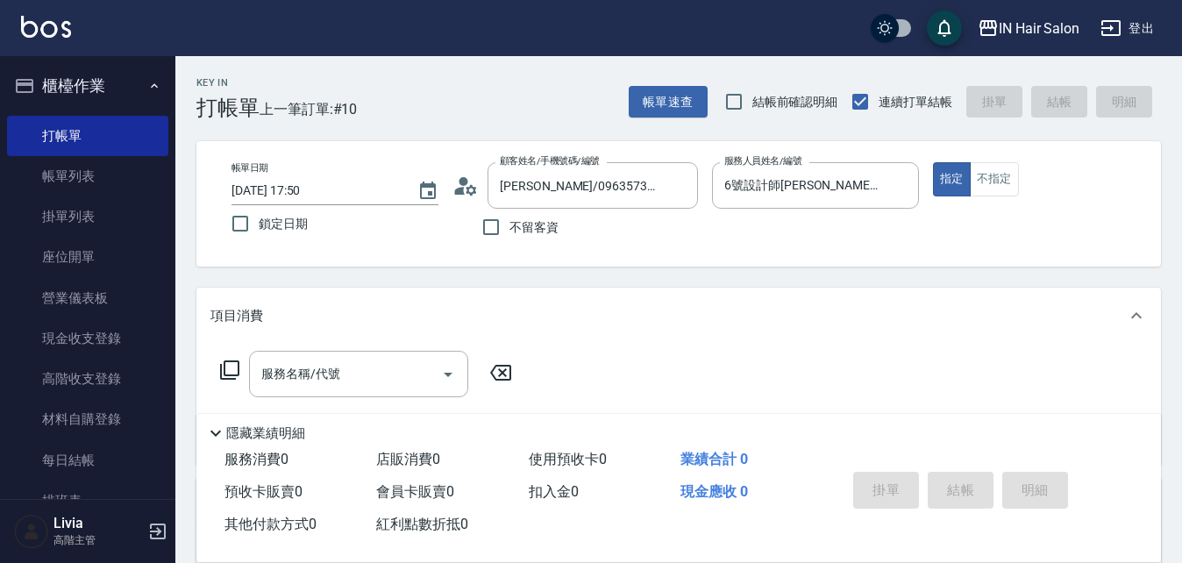
click at [225, 368] on icon at bounding box center [229, 370] width 19 height 19
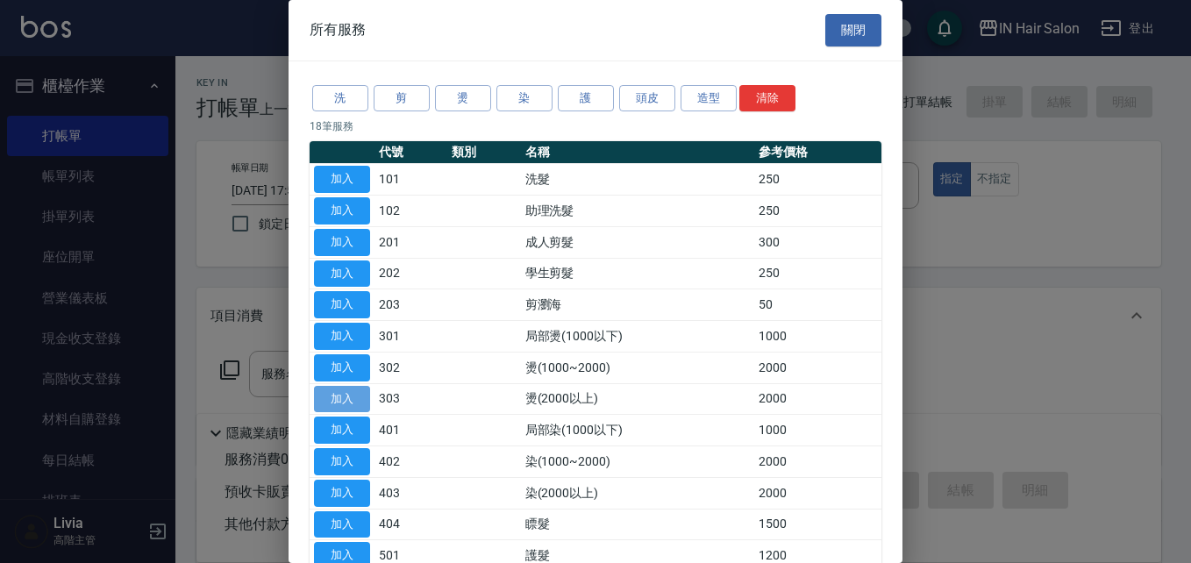
click at [334, 398] on button "加入" at bounding box center [342, 399] width 56 height 27
type input "燙(2000以上)(303)"
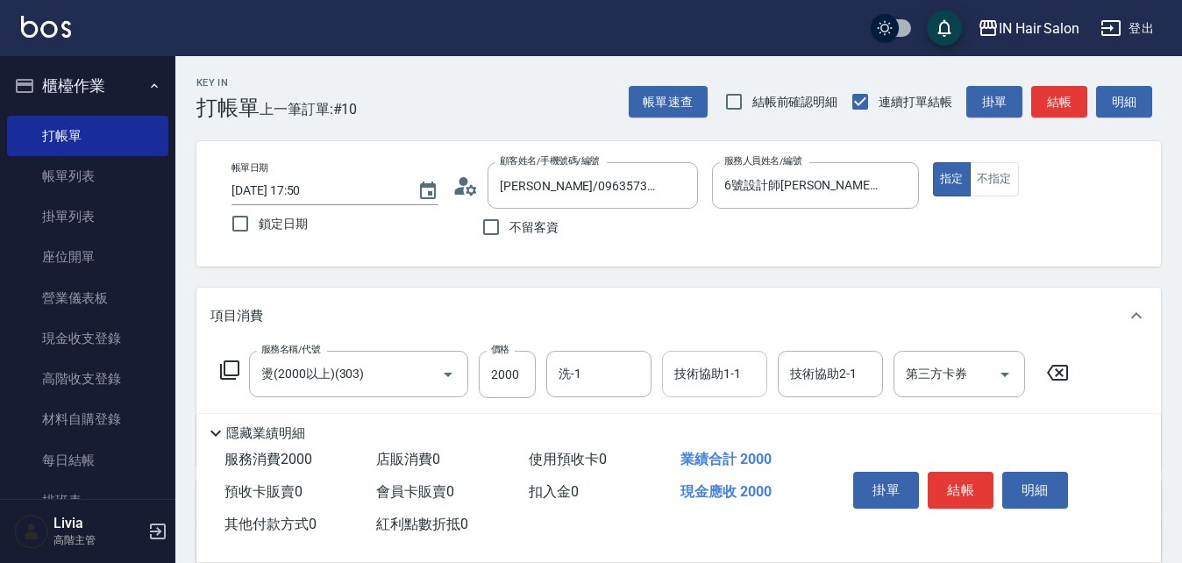
click at [696, 366] on input "技術協助1-1" at bounding box center [714, 374] width 89 height 31
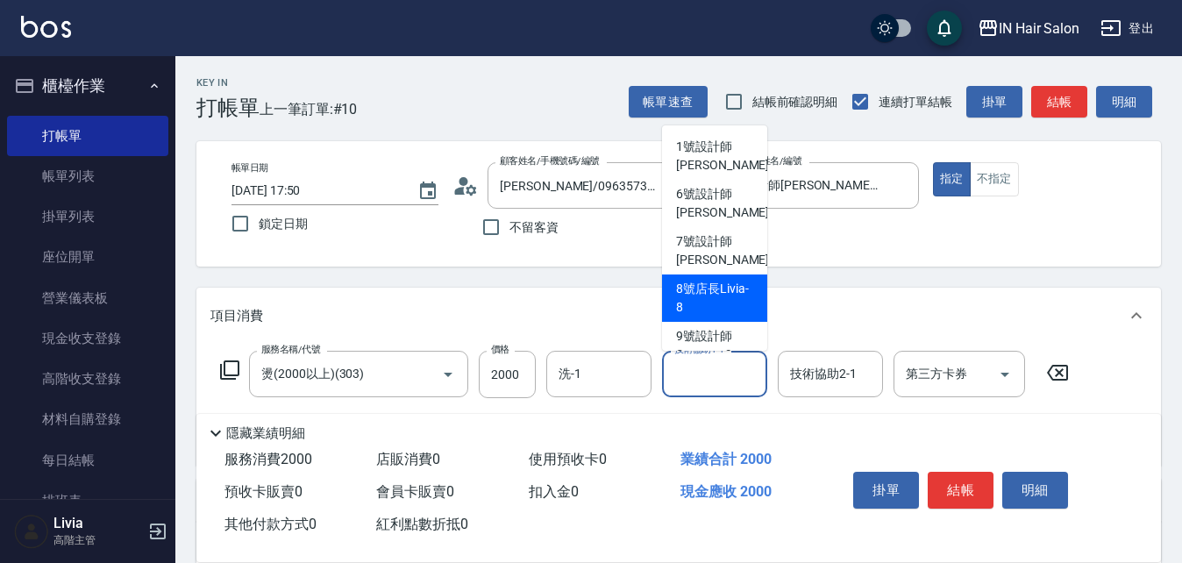
click at [697, 289] on span "8號店長Livia -8" at bounding box center [714, 298] width 77 height 37
type input "8號店長Livia-8"
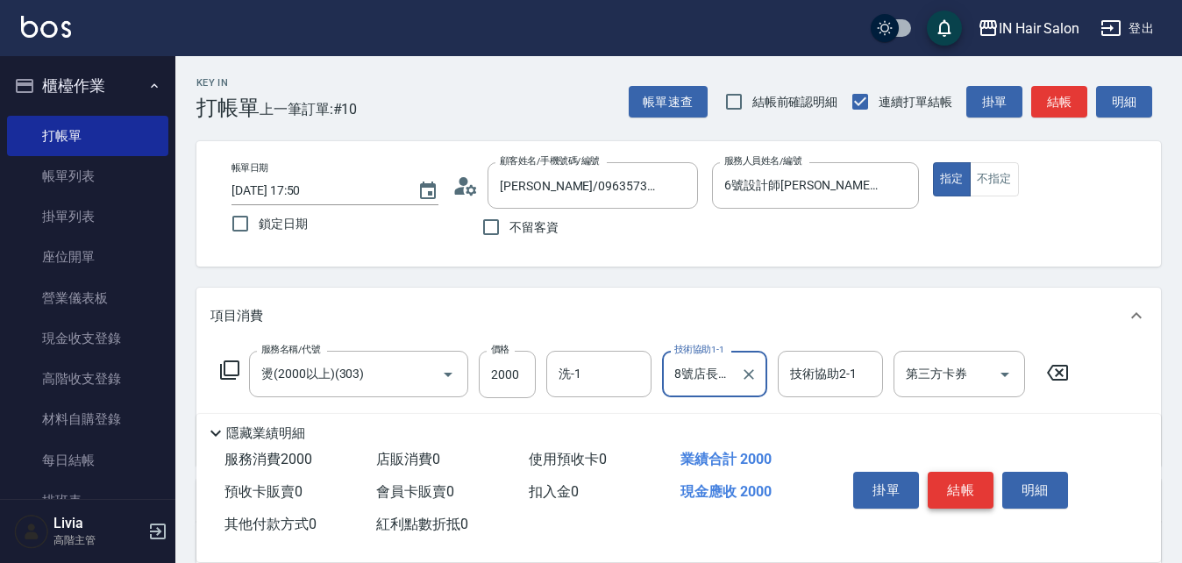
click at [967, 482] on button "結帳" at bounding box center [961, 490] width 66 height 37
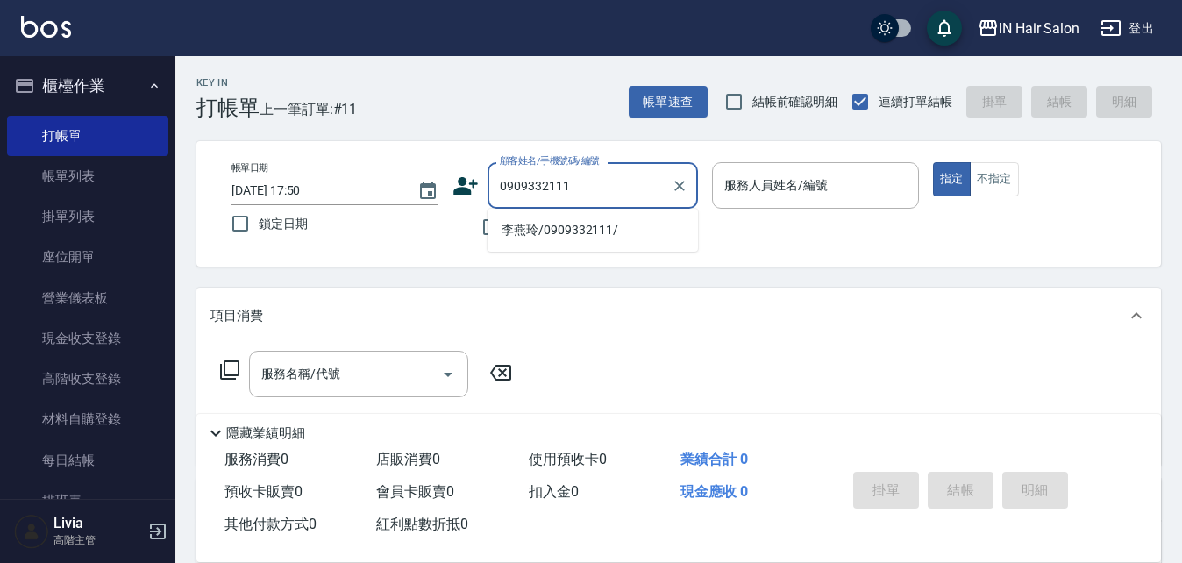
click at [532, 233] on li "李燕玲/0909332111/" at bounding box center [593, 230] width 211 height 29
type input "李燕玲/0909332111/"
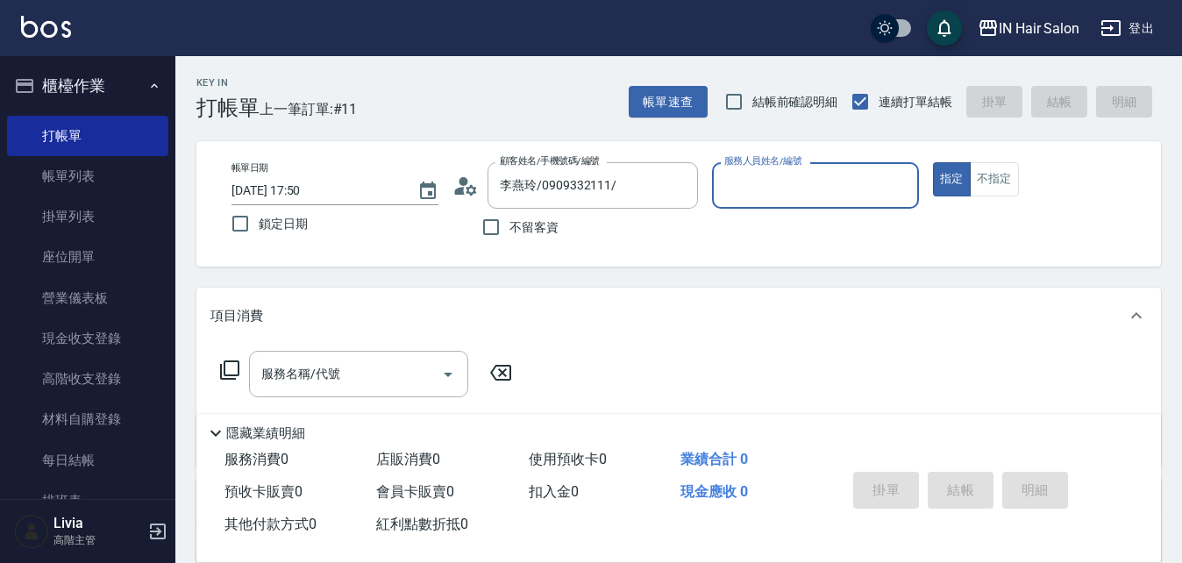
type input "7號設計師[PERSON_NAME]-7"
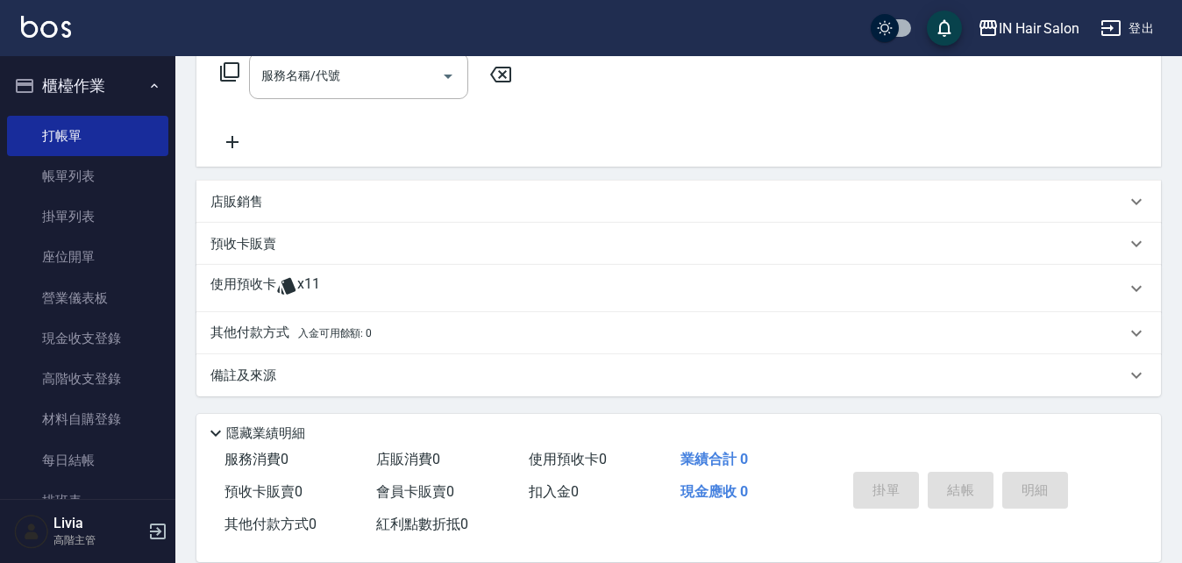
scroll to position [300, 0]
click at [269, 290] on p "使用預收卡" at bounding box center [244, 287] width 66 height 26
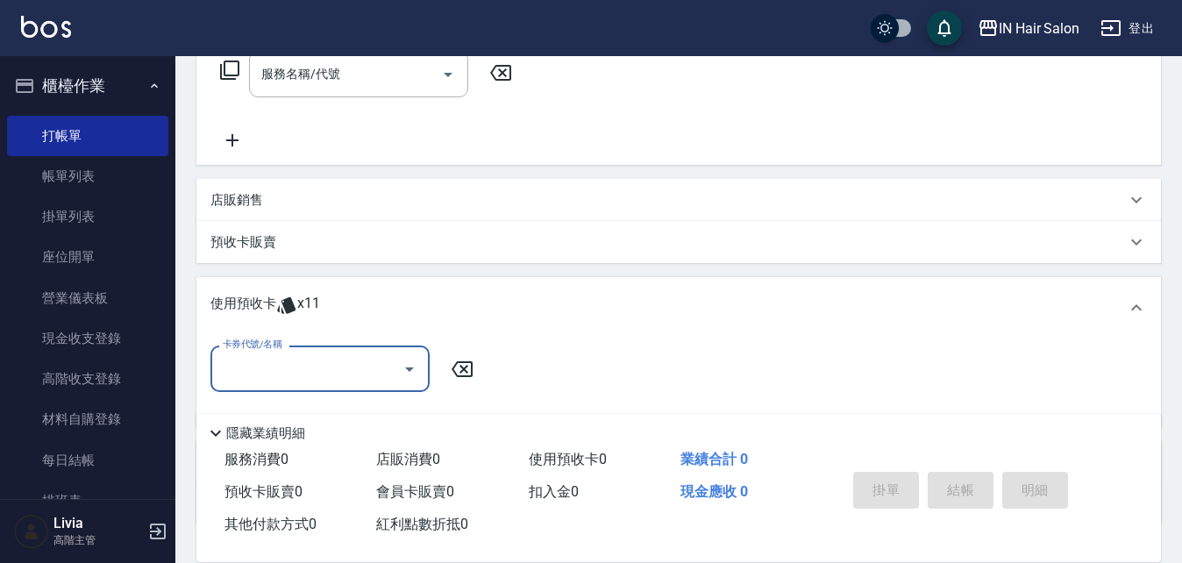
scroll to position [0, 0]
click at [282, 362] on input "卡券代號/名稱" at bounding box center [306, 369] width 177 height 31
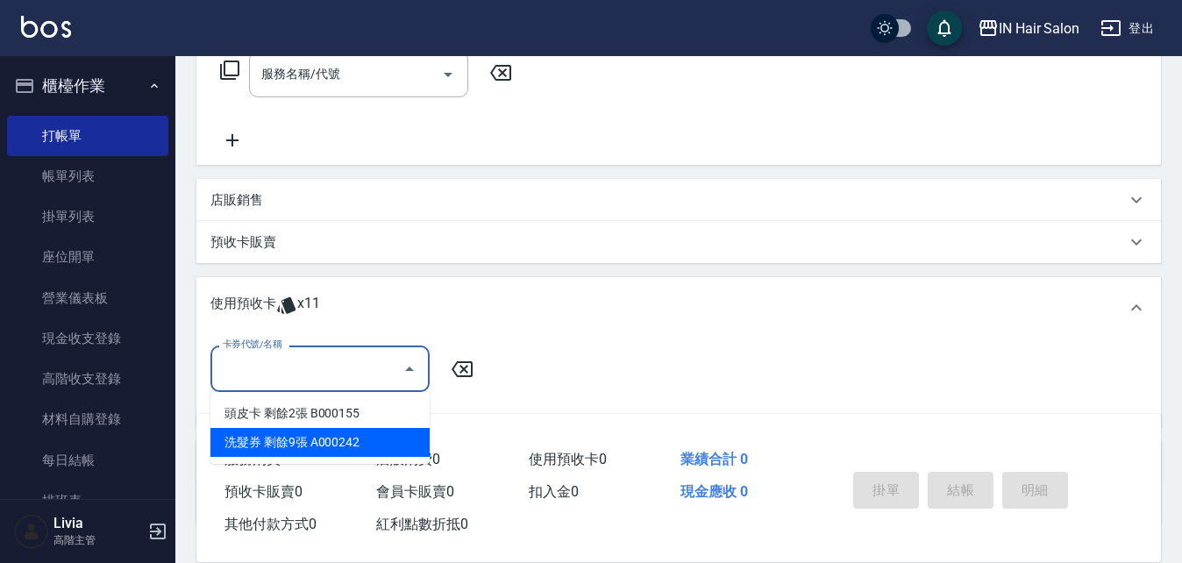
click at [359, 446] on div "洗髮券 剩餘9張 A000242" at bounding box center [320, 442] width 219 height 29
type input "洗髮券 A000242"
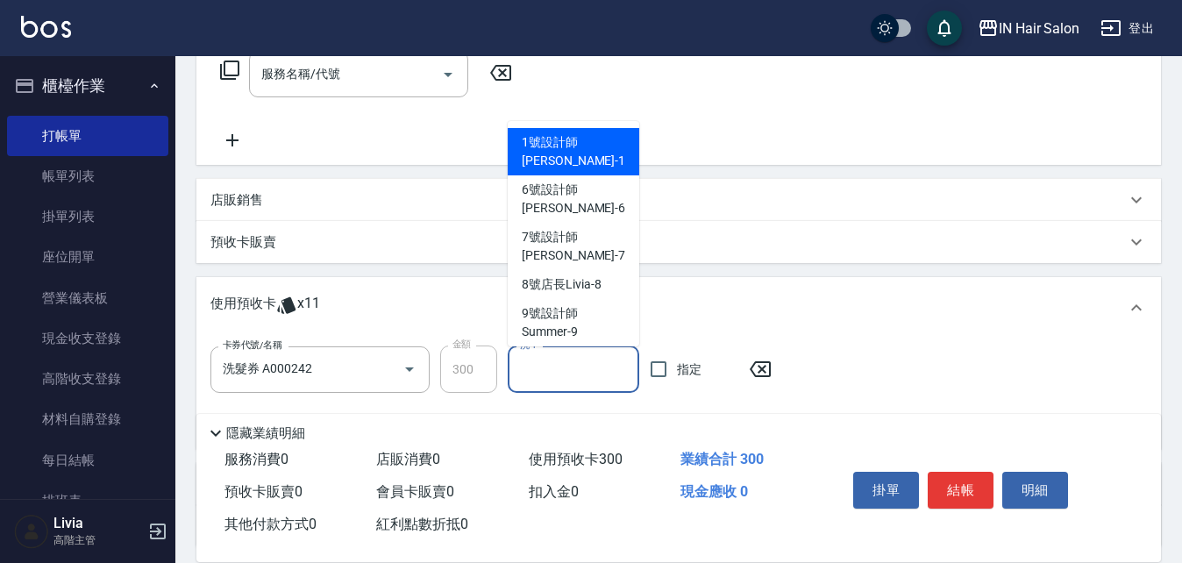
click at [578, 361] on input "洗-1" at bounding box center [574, 369] width 116 height 31
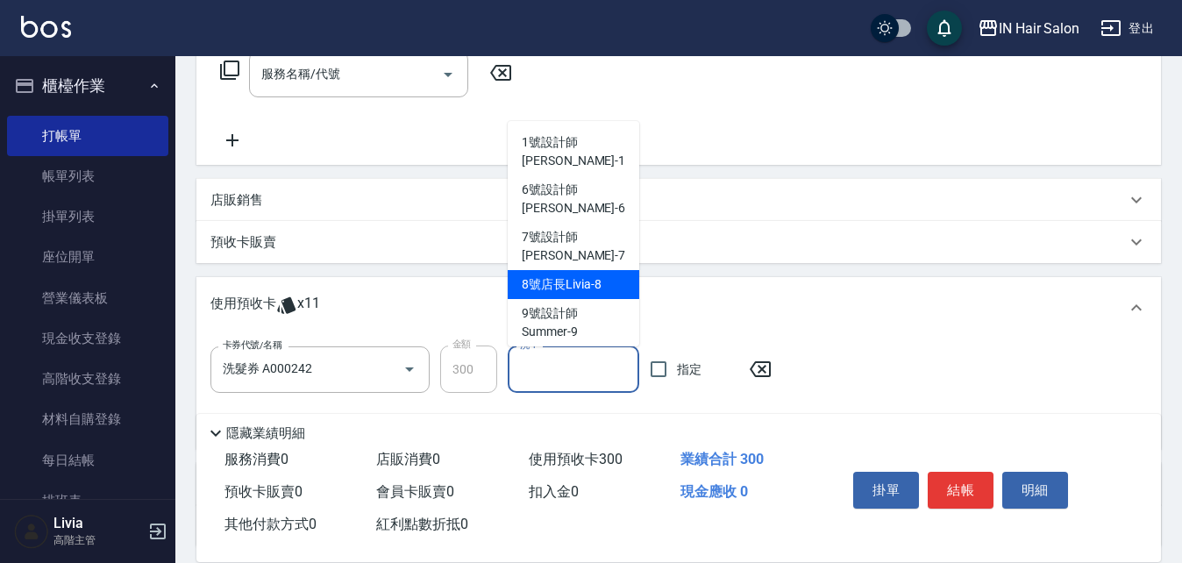
click at [584, 275] on span "8號店長Livia -8" at bounding box center [561, 284] width 79 height 18
type input "8號店長Livia-8"
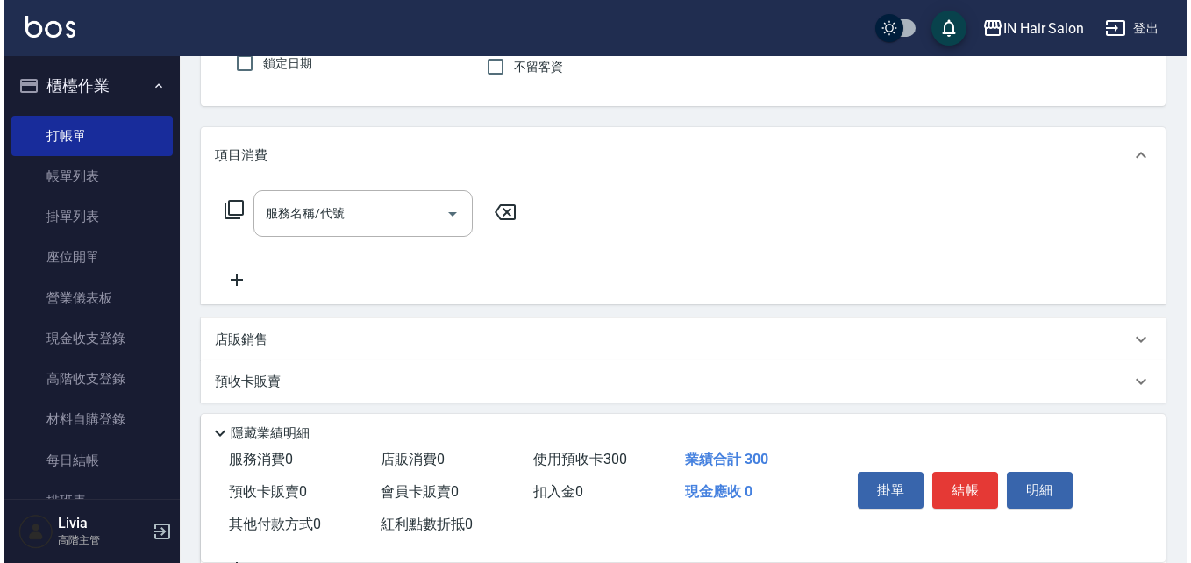
scroll to position [37, 0]
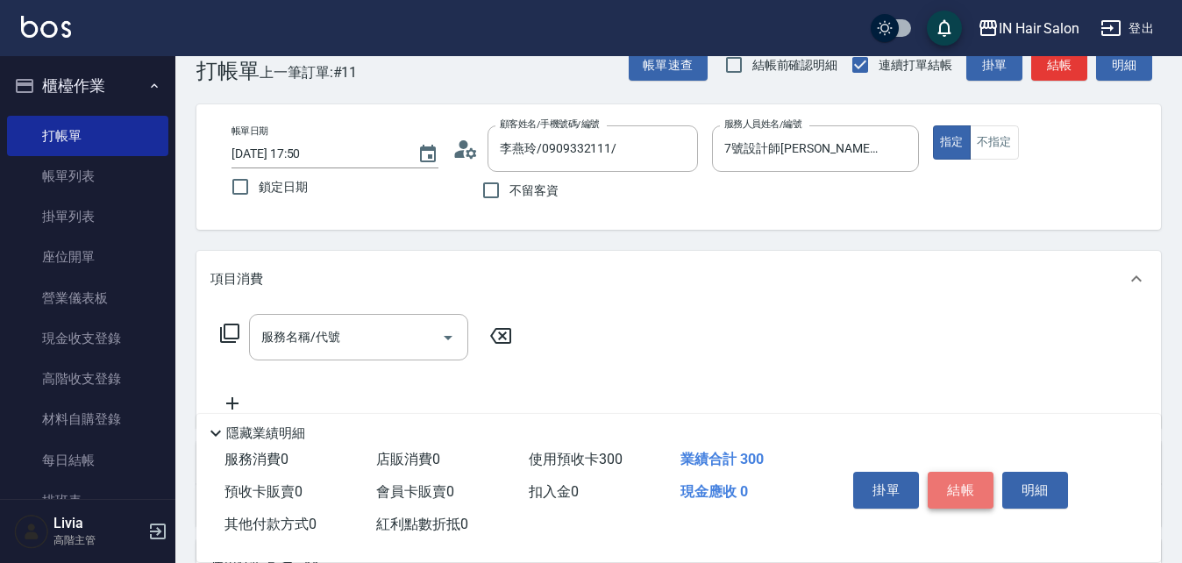
click at [965, 484] on button "結帳" at bounding box center [961, 490] width 66 height 37
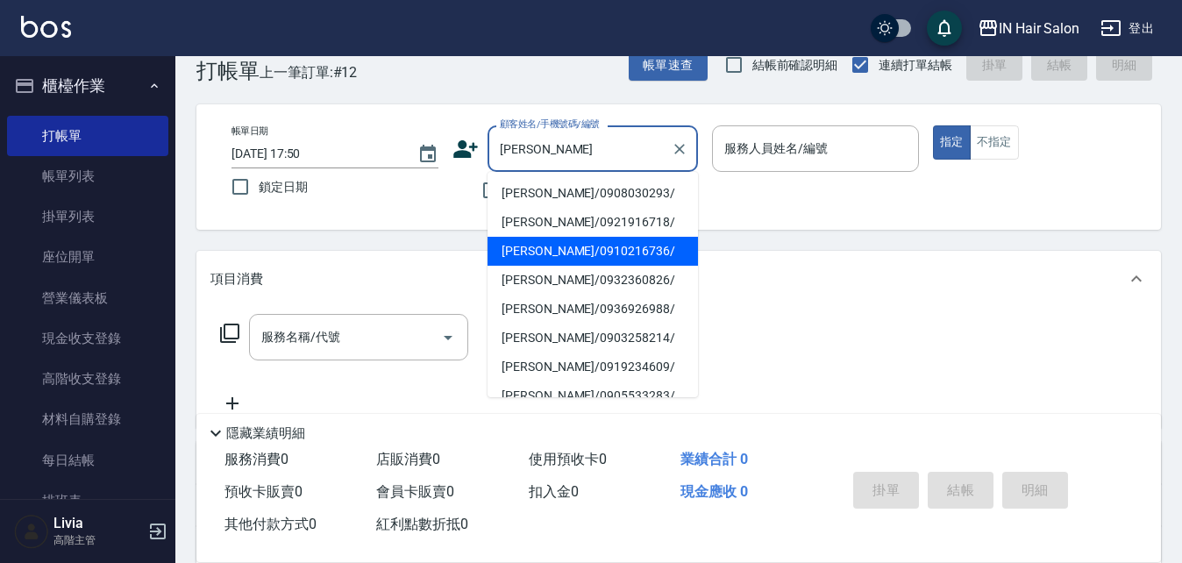
click at [539, 254] on li "[PERSON_NAME]/0910216736/" at bounding box center [593, 251] width 211 height 29
type input "[PERSON_NAME]/0910216736/"
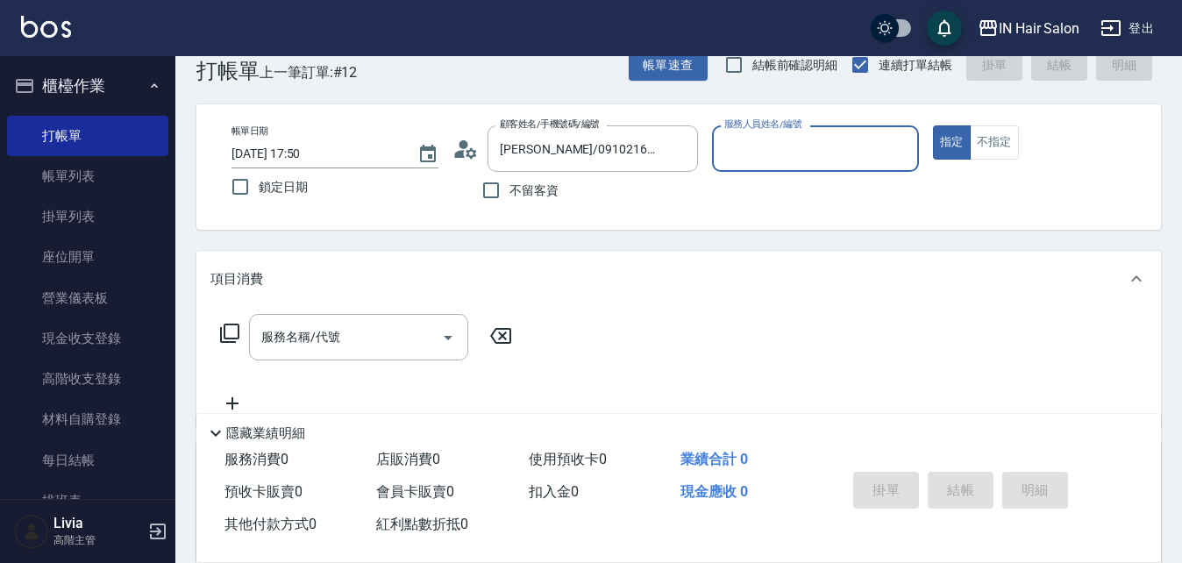
type input "8號店長Livia-8"
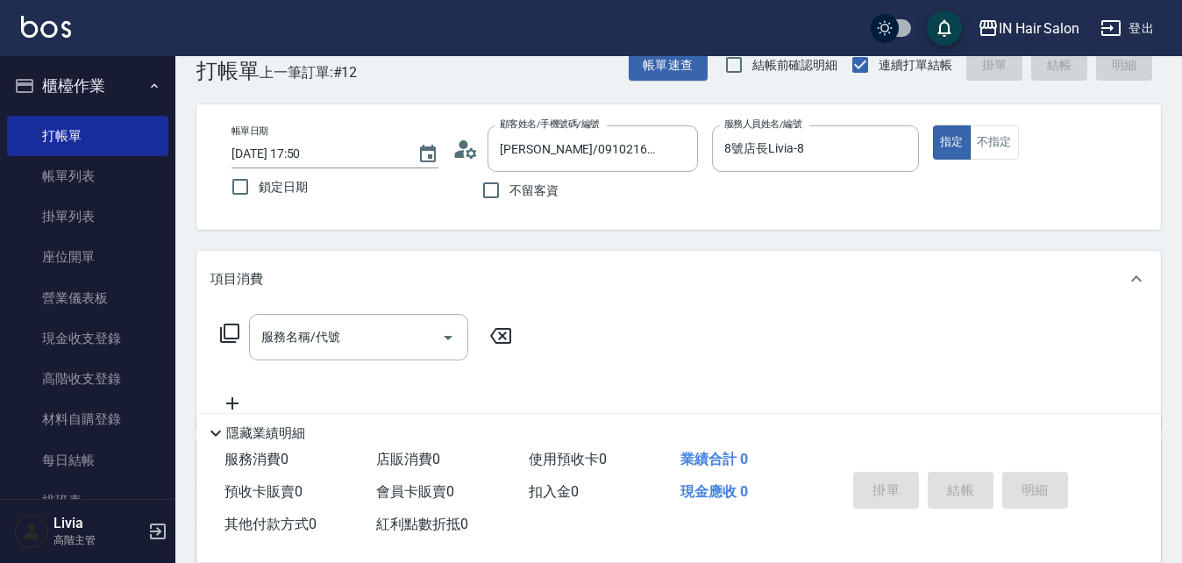
click at [236, 329] on icon at bounding box center [229, 333] width 21 height 21
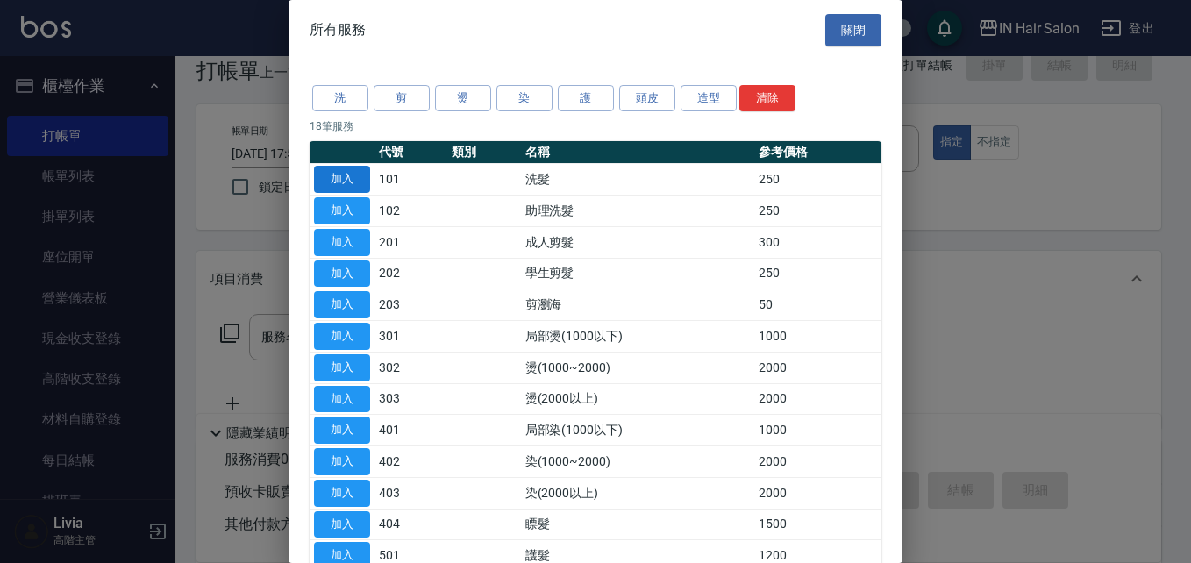
click at [353, 179] on button "加入" at bounding box center [342, 179] width 56 height 27
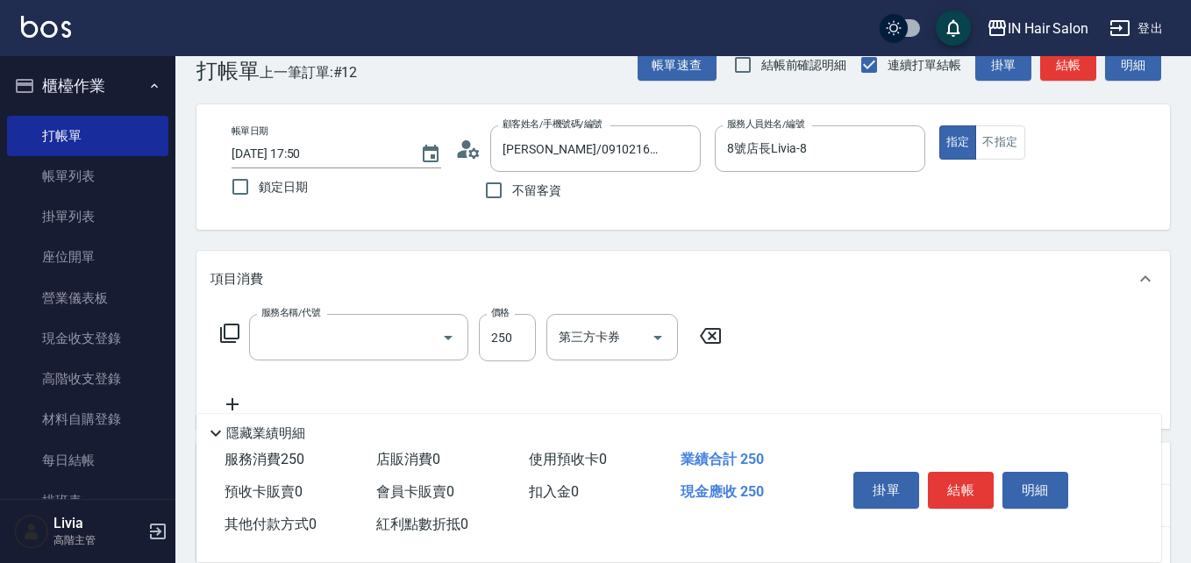
type input "洗髮(101)"
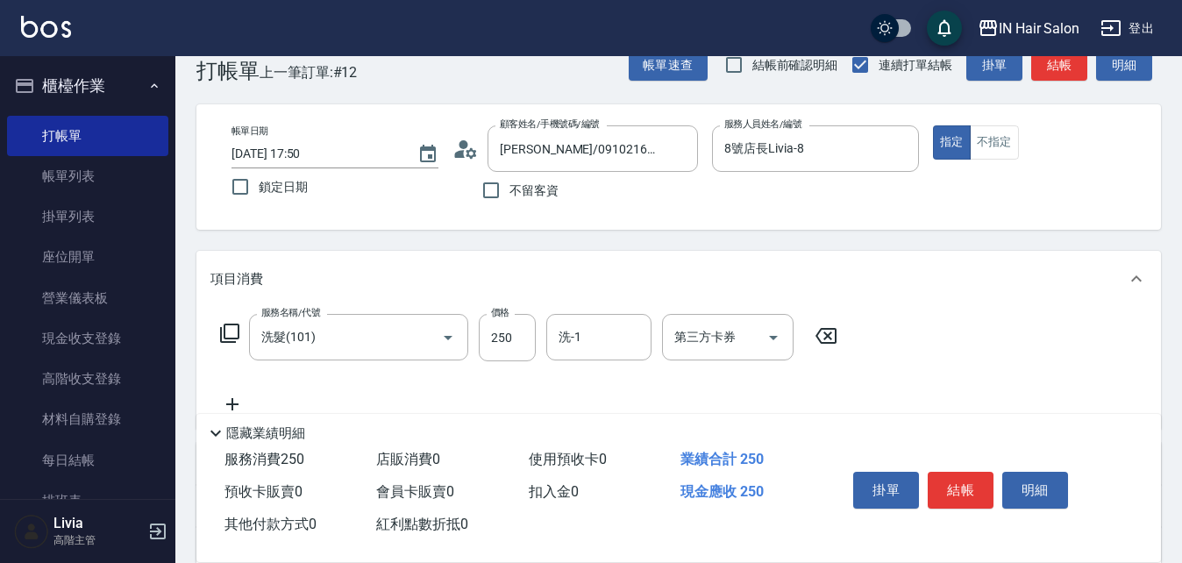
click at [231, 332] on icon at bounding box center [229, 333] width 21 height 21
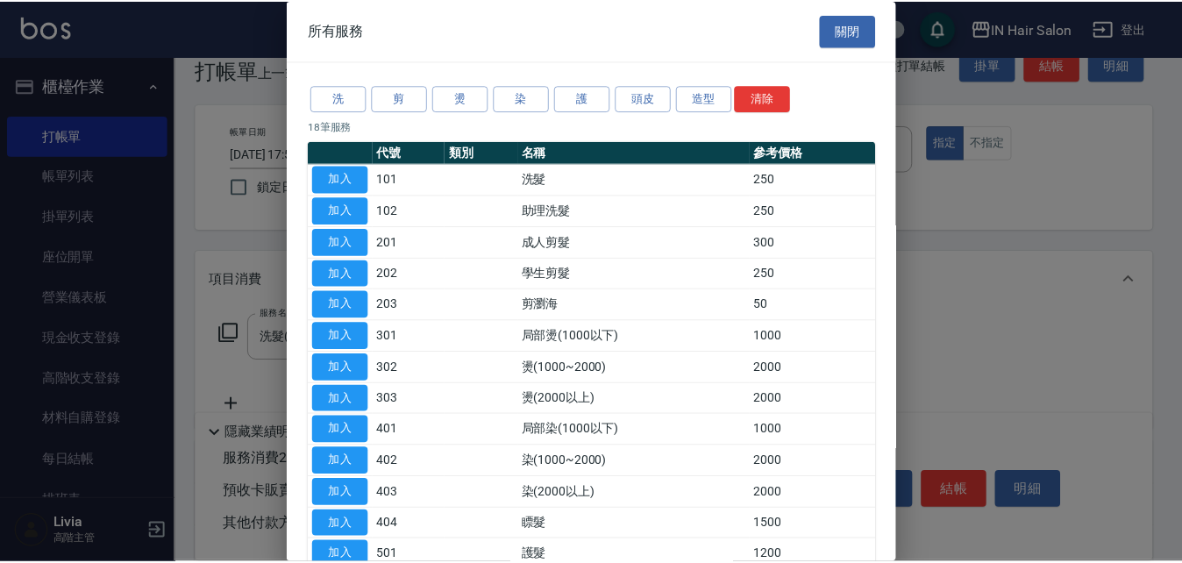
scroll to position [262, 0]
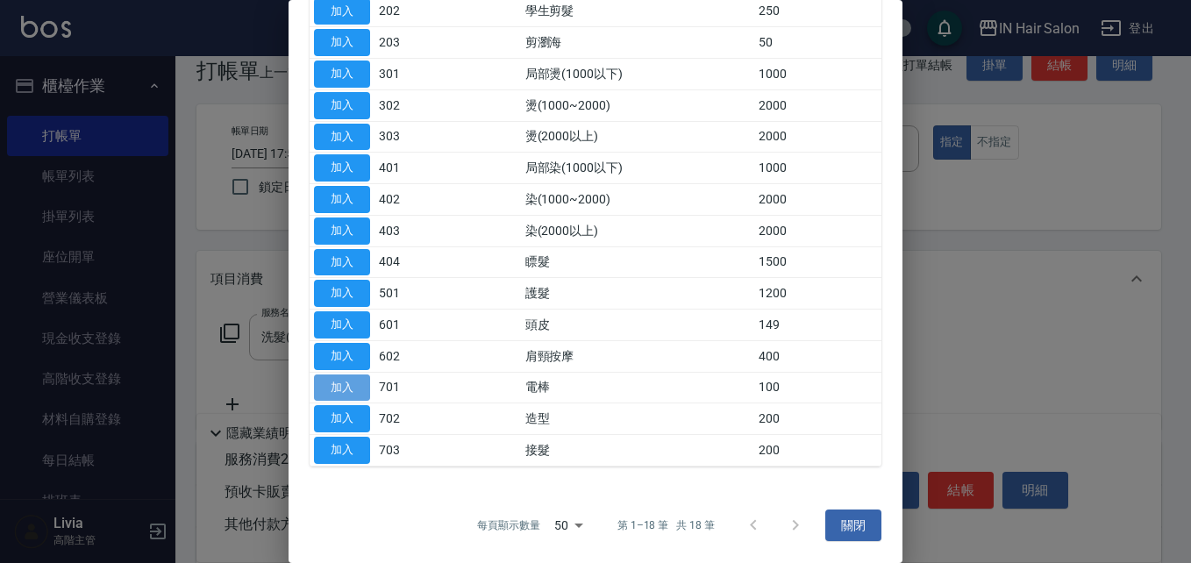
click at [359, 384] on button "加入" at bounding box center [342, 388] width 56 height 27
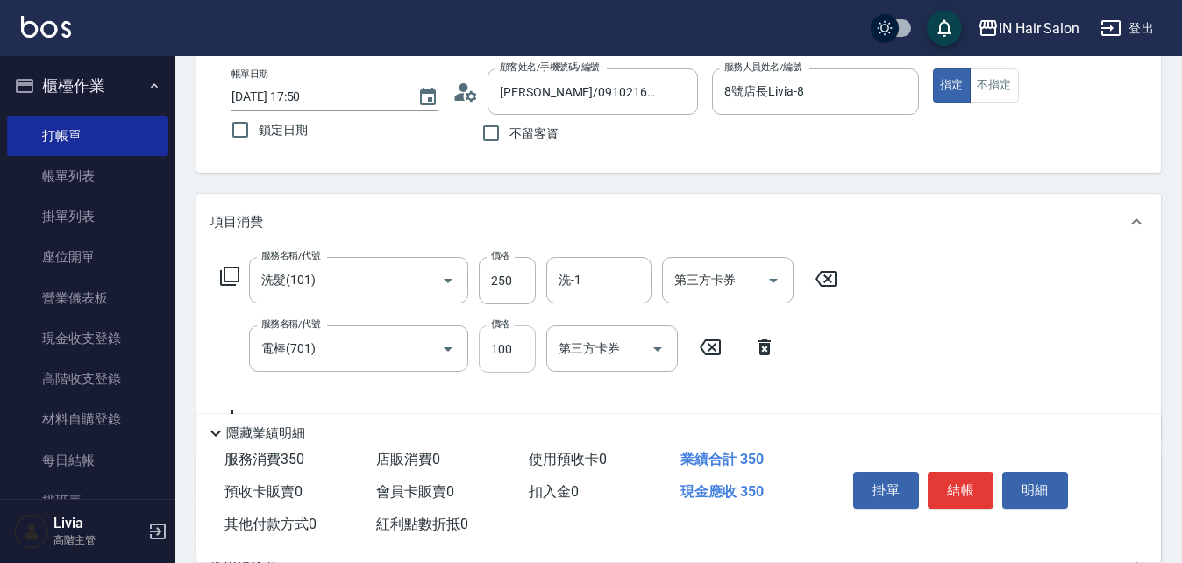
scroll to position [125, 0]
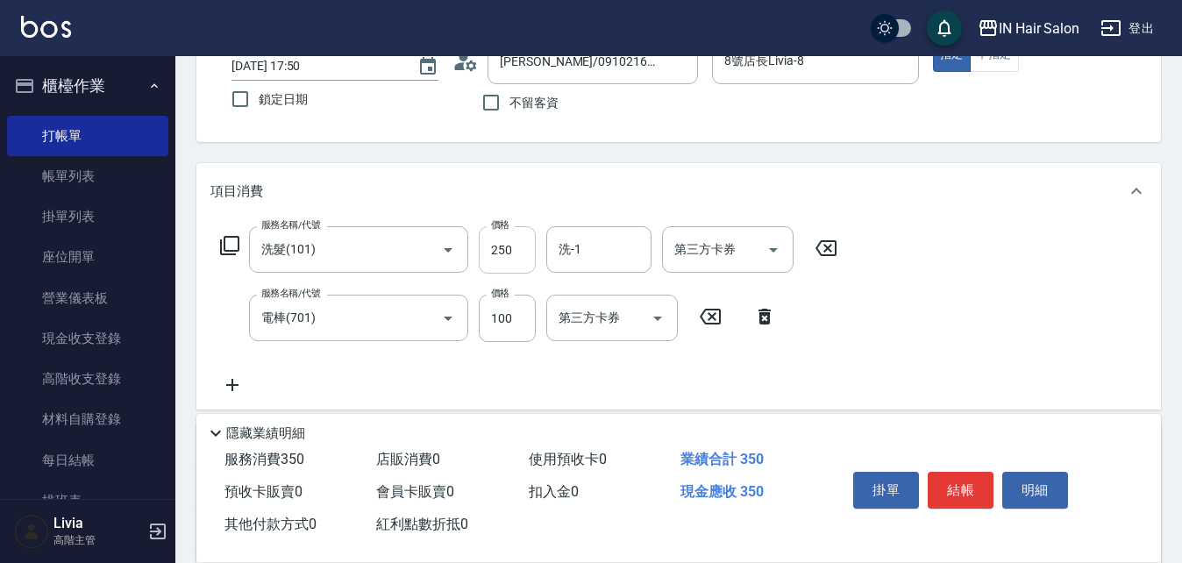
click at [523, 252] on input "250" at bounding box center [507, 249] width 57 height 47
type input "300"
click at [441, 360] on div "服務名稱/代號 洗髮(101) 服務名稱/代號 價格 300 價格 洗-1 洗-1 第三方卡券 第三方卡券 服務名稱/代號 電棒(701) 服務名稱/代號 價…" at bounding box center [530, 310] width 638 height 169
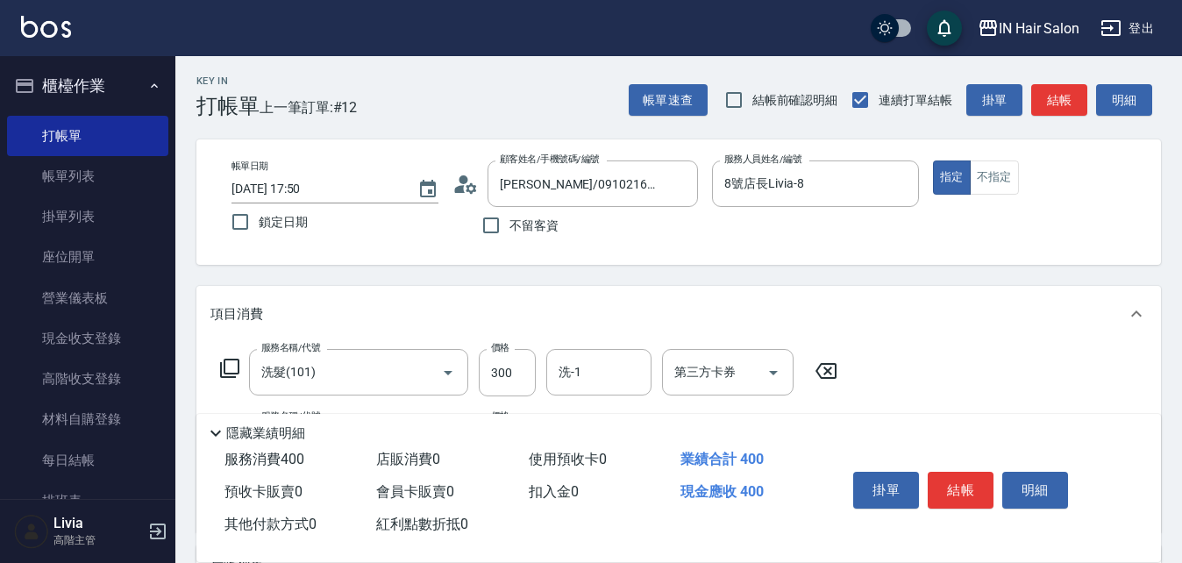
scroll to position [0, 0]
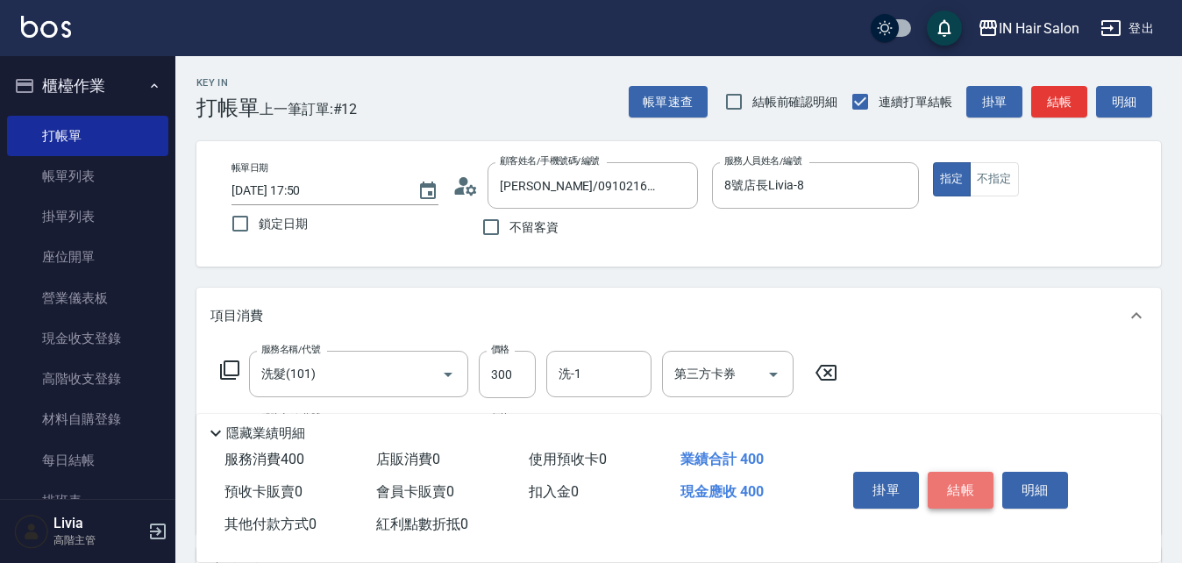
click at [949, 478] on button "結帳" at bounding box center [961, 490] width 66 height 37
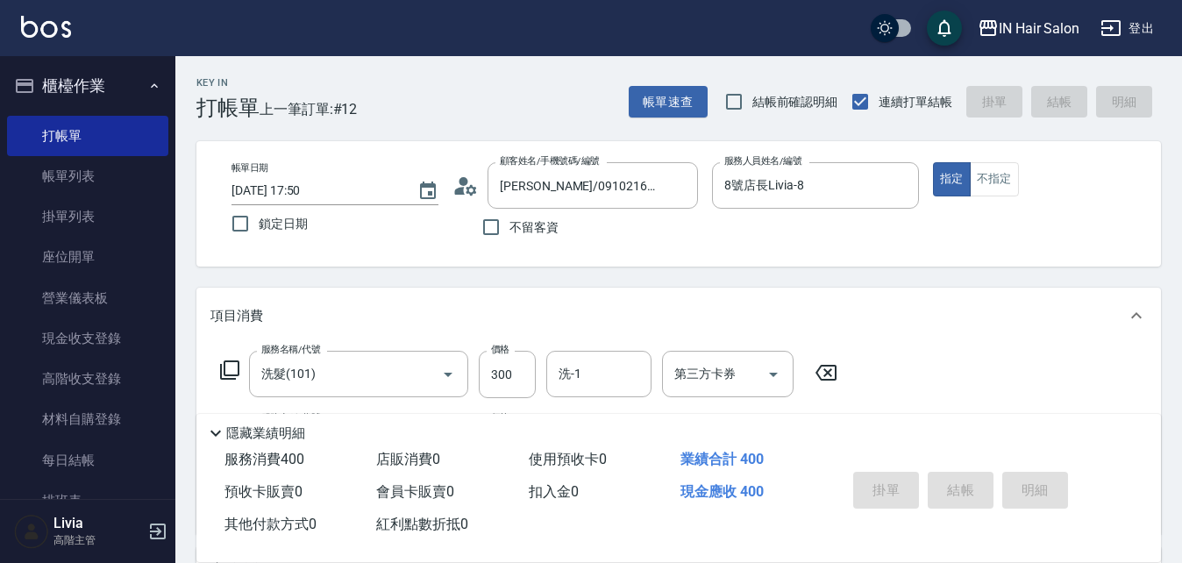
type input "[DATE] 17:51"
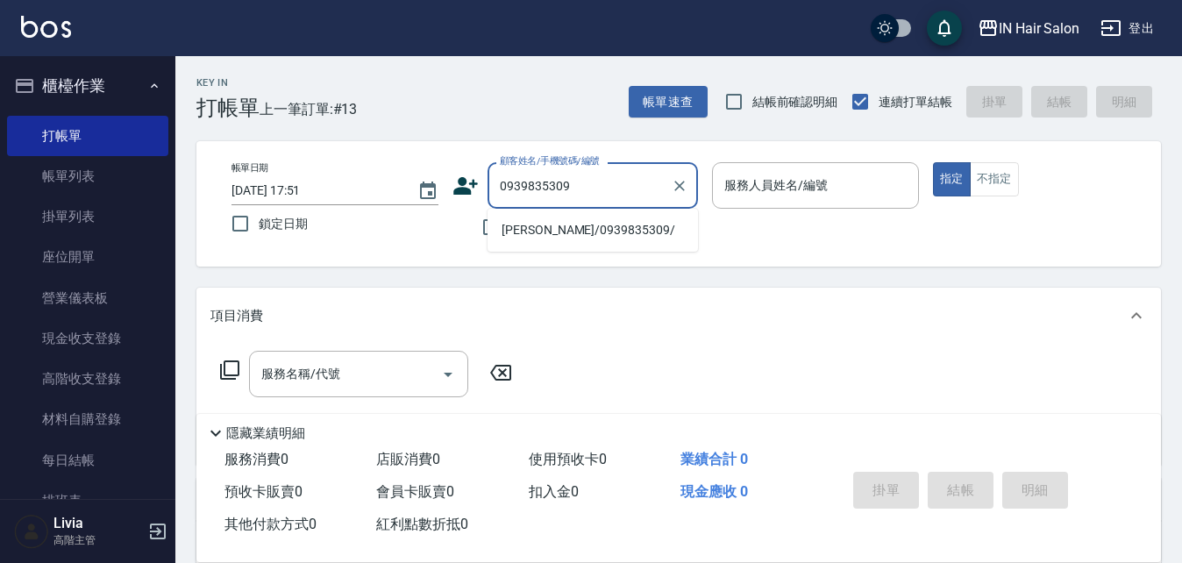
click at [513, 236] on li "[PERSON_NAME]/0939835309/" at bounding box center [593, 230] width 211 height 29
type input "[PERSON_NAME]/0939835309/"
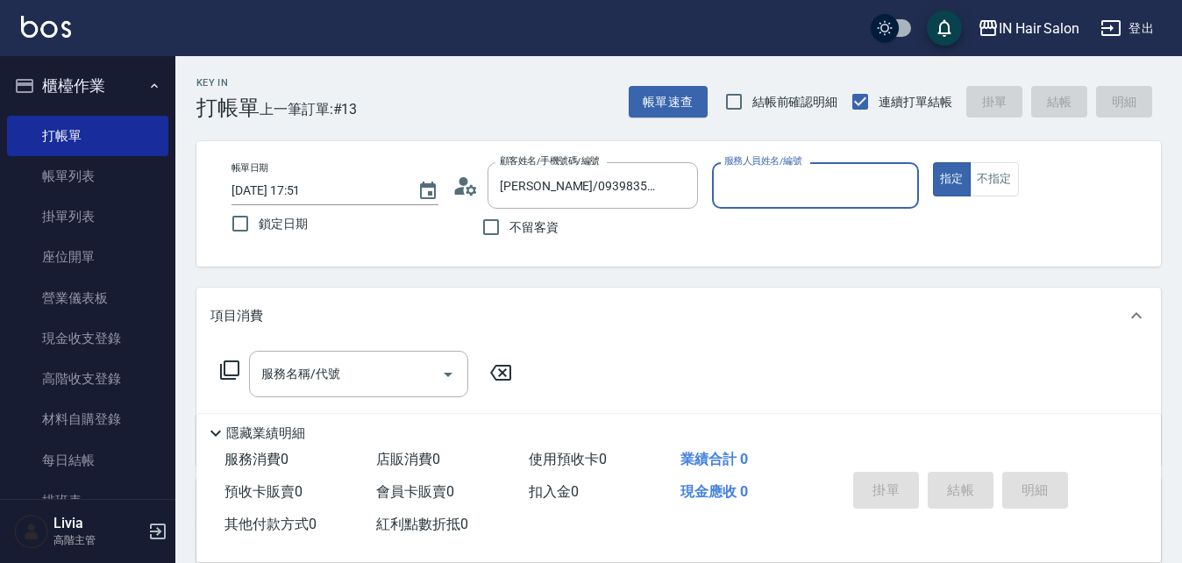
type input "8號店長Livia-8"
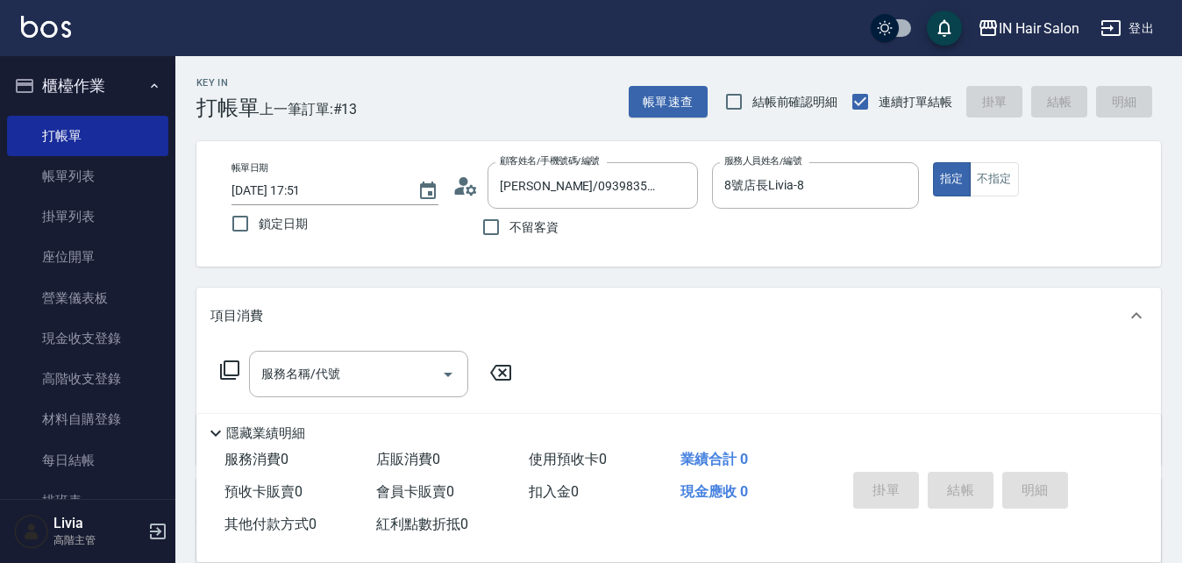
click at [226, 367] on icon at bounding box center [229, 370] width 21 height 21
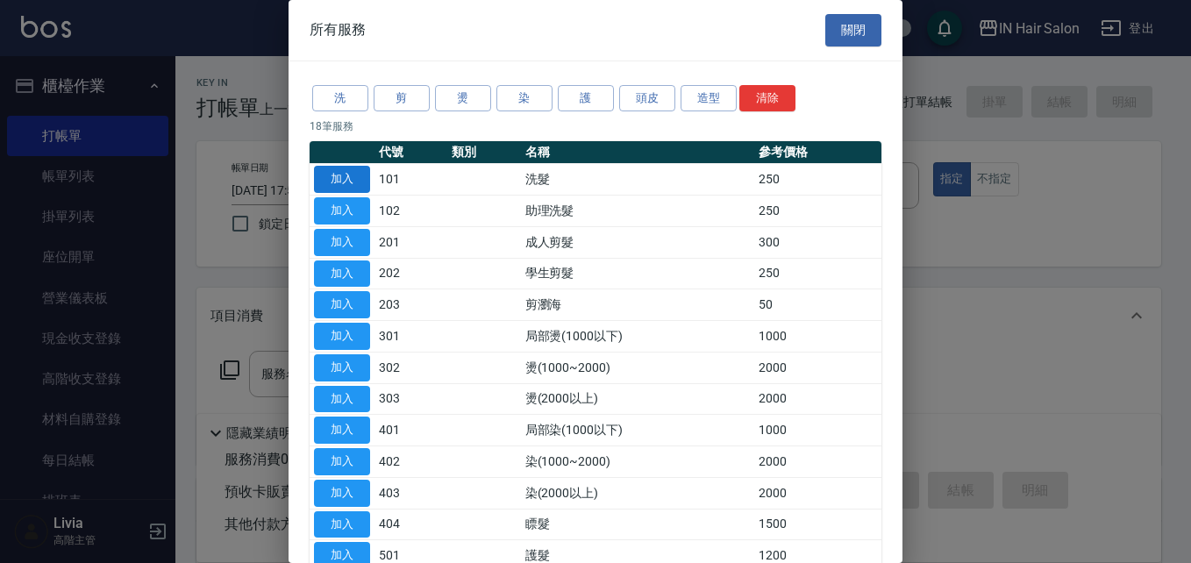
click at [341, 178] on button "加入" at bounding box center [342, 179] width 56 height 27
type input "洗髮(101)"
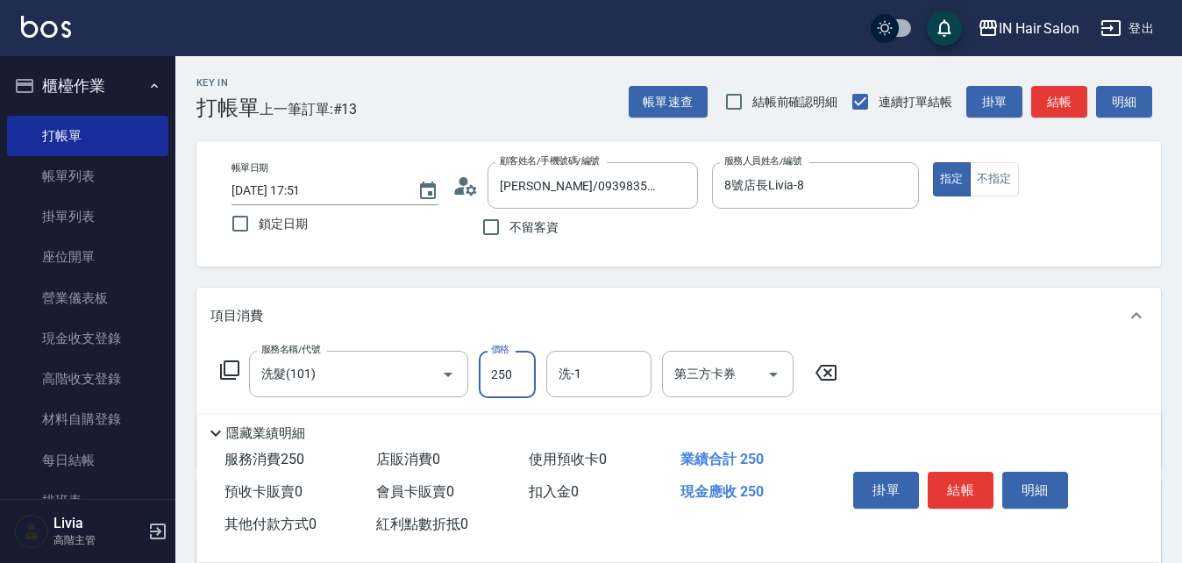
click at [511, 379] on input "250" at bounding box center [507, 374] width 57 height 47
type input "300"
drag, startPoint x: 981, startPoint y: 369, endPoint x: 973, endPoint y: 404, distance: 36.0
click at [981, 369] on div "服務名稱/代號 洗髮(101) 服務名稱/代號 價格 300 價格 洗-1 洗-1 第三方卡券 第三方卡券" at bounding box center [678, 405] width 965 height 122
click at [958, 482] on button "結帳" at bounding box center [961, 490] width 66 height 37
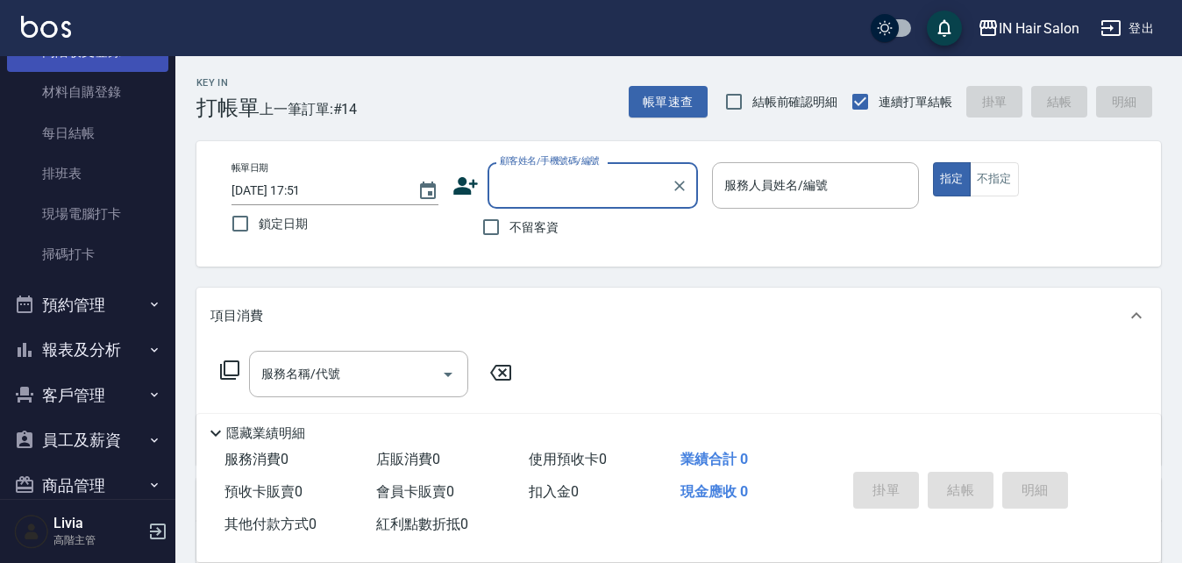
scroll to position [351, 0]
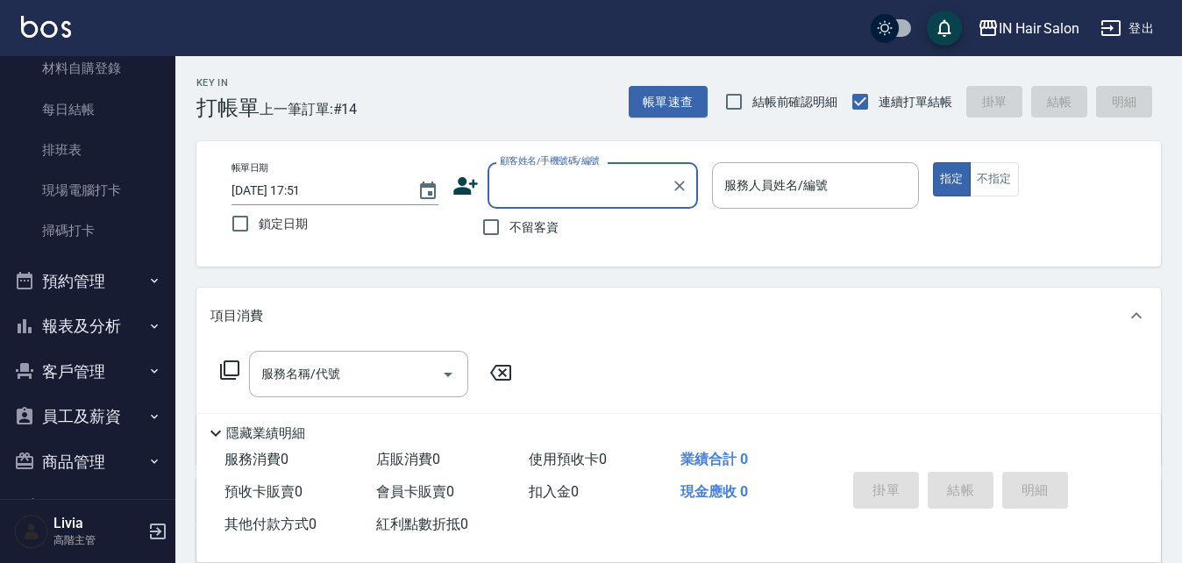
click at [114, 329] on button "報表及分析" at bounding box center [87, 327] width 161 height 46
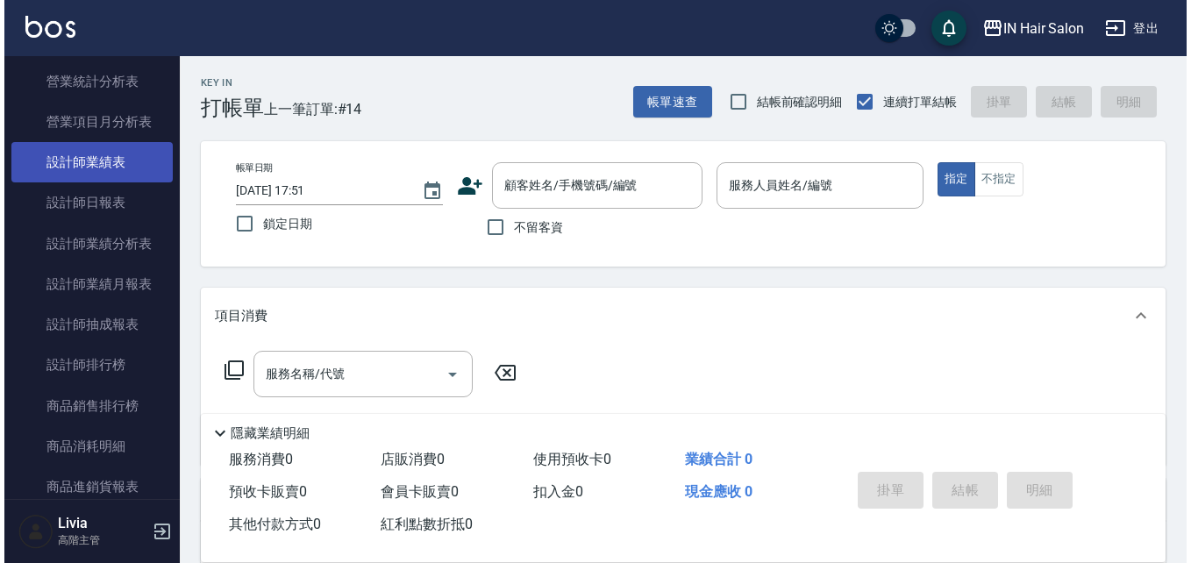
scroll to position [1140, 0]
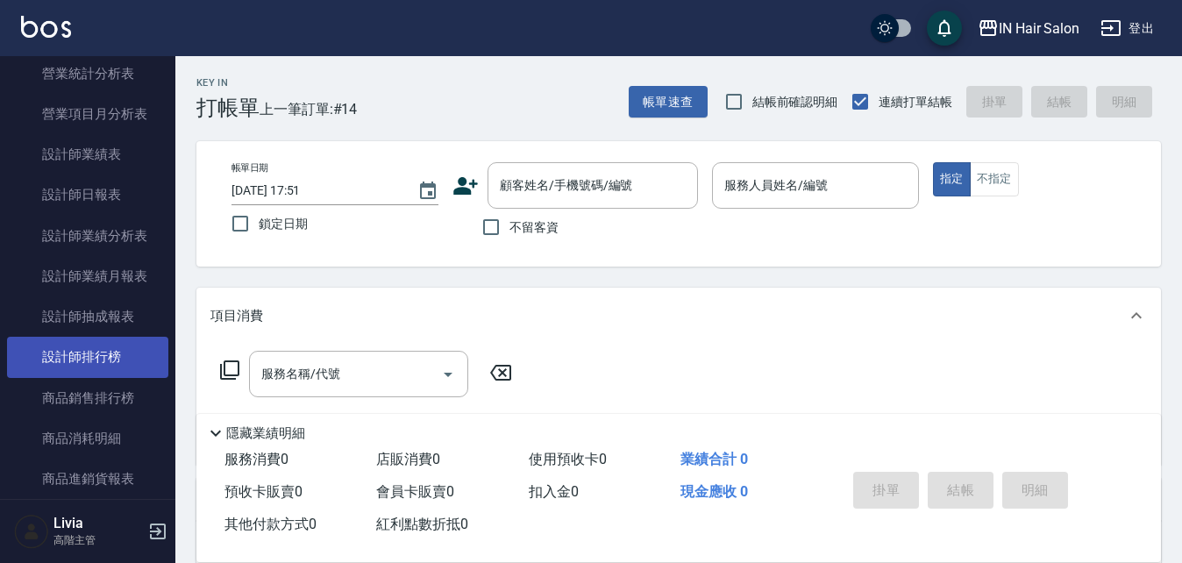
click at [84, 358] on link "設計師排行榜" at bounding box center [87, 357] width 161 height 40
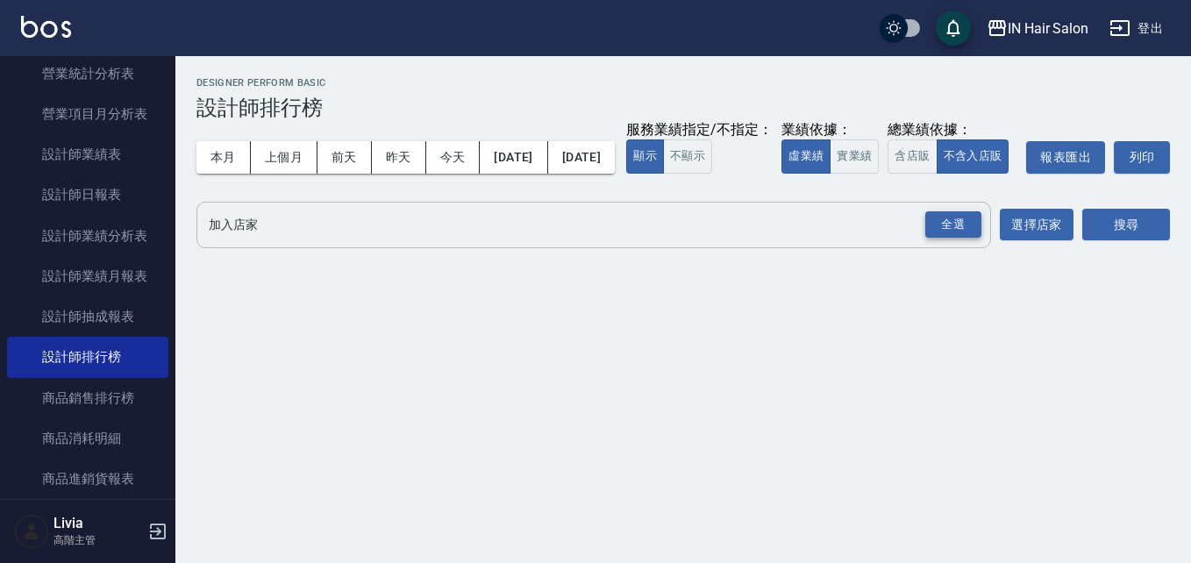
click at [940, 239] on div "全選" at bounding box center [953, 224] width 56 height 27
click at [454, 160] on button "今天" at bounding box center [453, 157] width 54 height 32
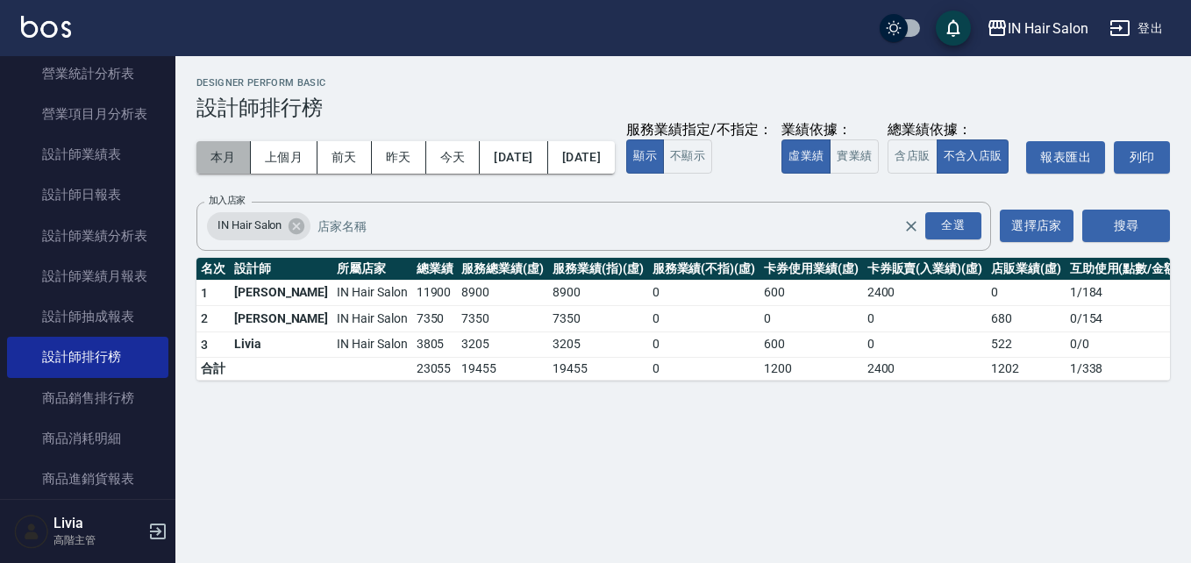
click at [220, 154] on button "本月" at bounding box center [223, 157] width 54 height 32
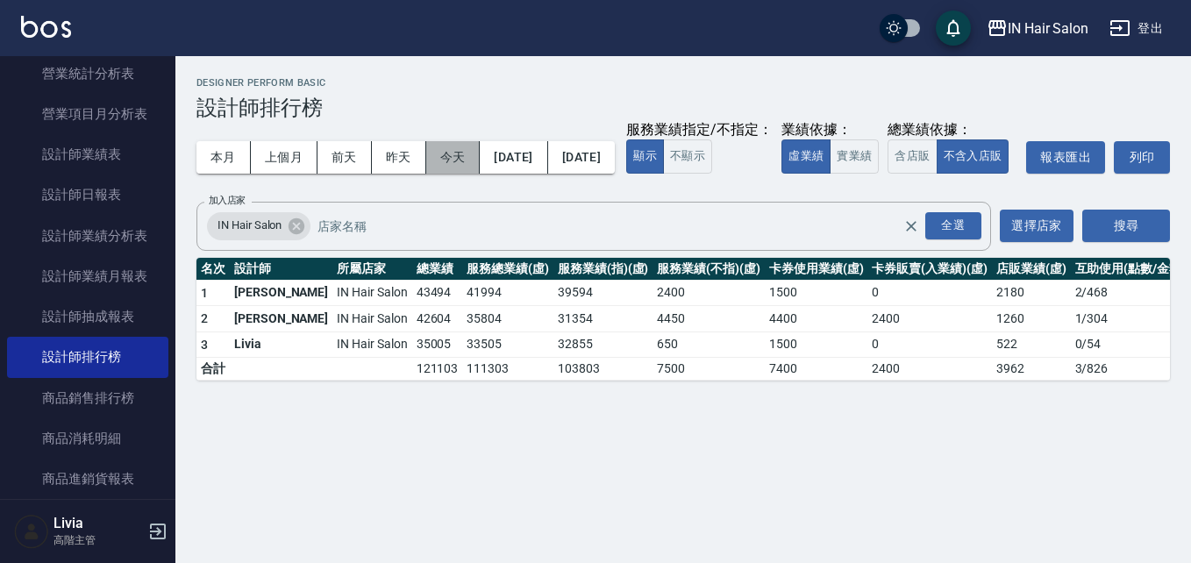
click at [444, 154] on button "今天" at bounding box center [453, 157] width 54 height 32
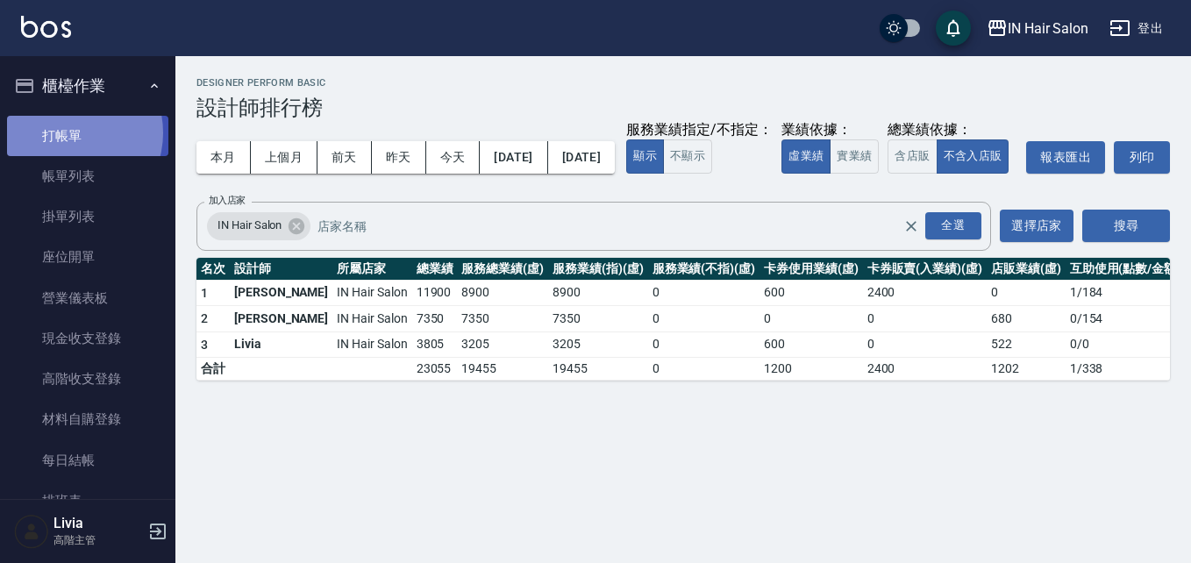
click at [69, 132] on link "打帳單" at bounding box center [87, 136] width 161 height 40
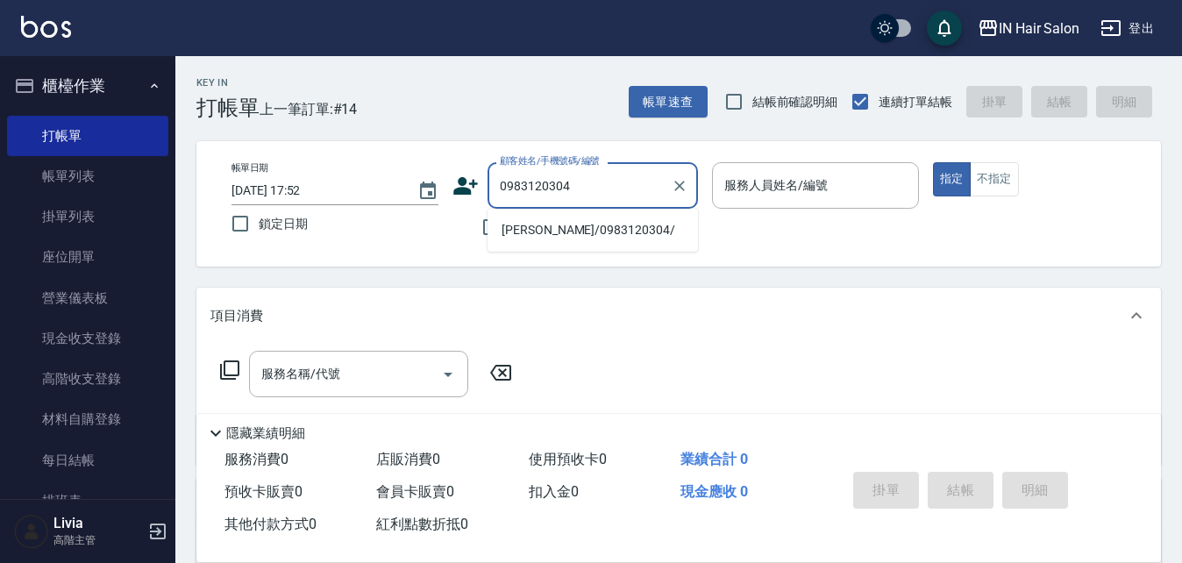
click at [561, 229] on li "[PERSON_NAME]/0983120304/" at bounding box center [593, 230] width 211 height 29
type input "[PERSON_NAME]/0983120304/"
type input "6號設計師[PERSON_NAME]-6"
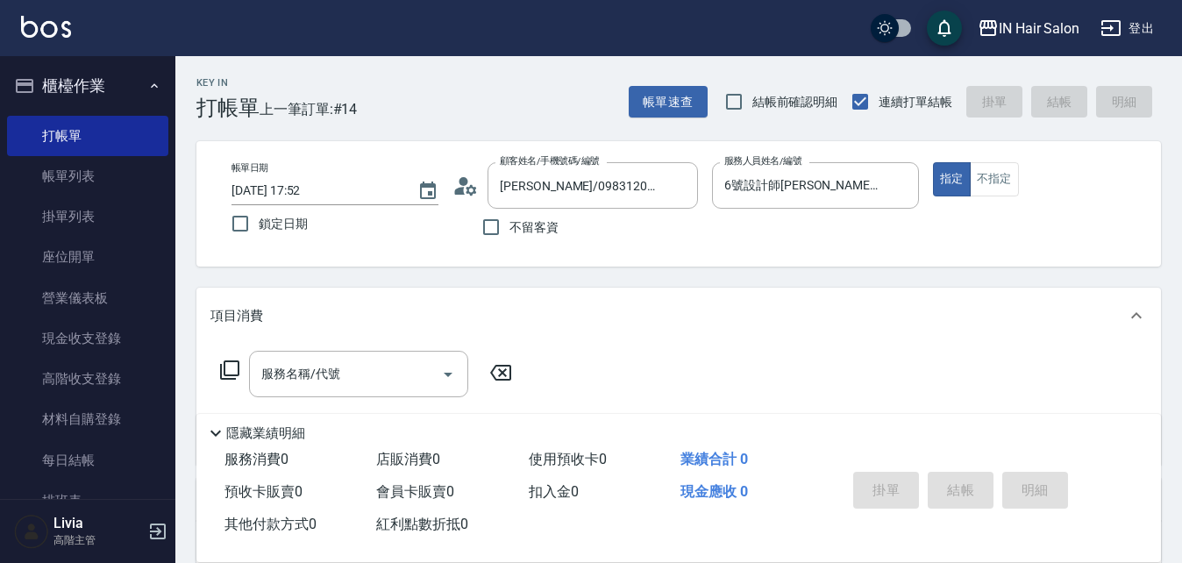
click at [232, 369] on icon at bounding box center [229, 370] width 21 height 21
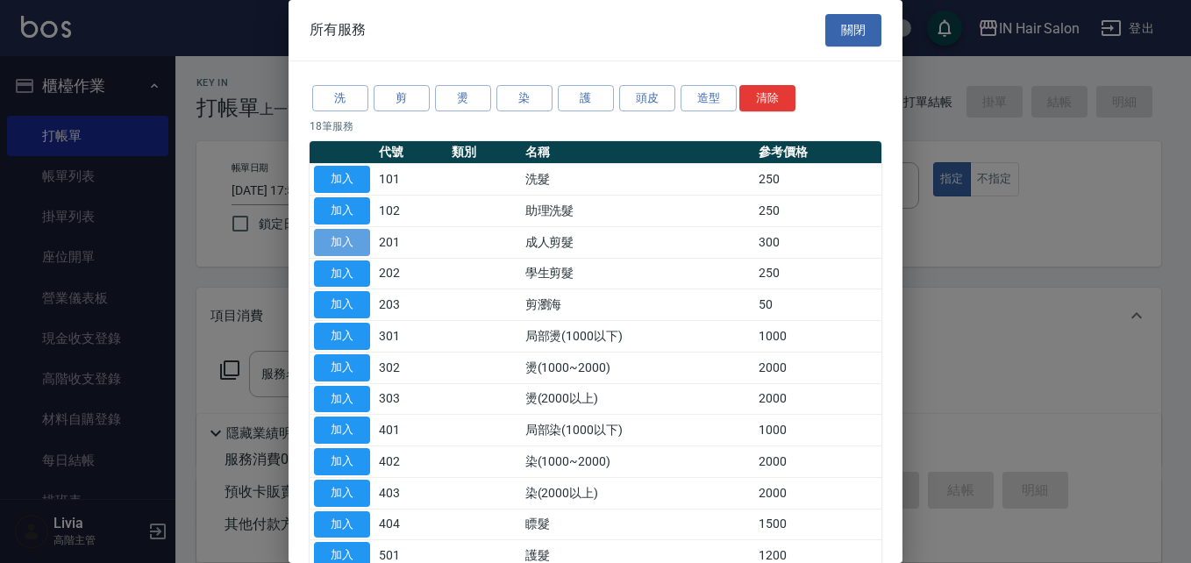
click at [343, 241] on button "加入" at bounding box center [342, 242] width 56 height 27
type input "成人剪髮(201)"
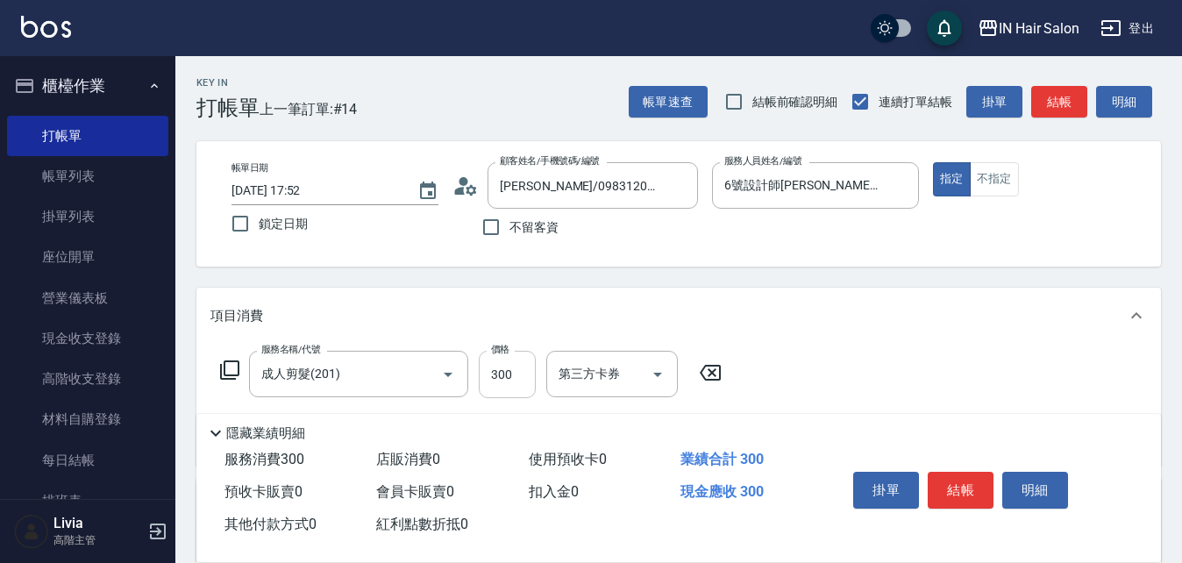
click at [510, 373] on input "300" at bounding box center [507, 374] width 57 height 47
type input "350"
click at [834, 382] on div "服務名稱/代號 成人剪髮(201) 服務名稱/代號 價格 350 價格 第三方卡券 第三方卡券" at bounding box center [678, 405] width 965 height 122
click at [961, 477] on button "結帳" at bounding box center [961, 490] width 66 height 37
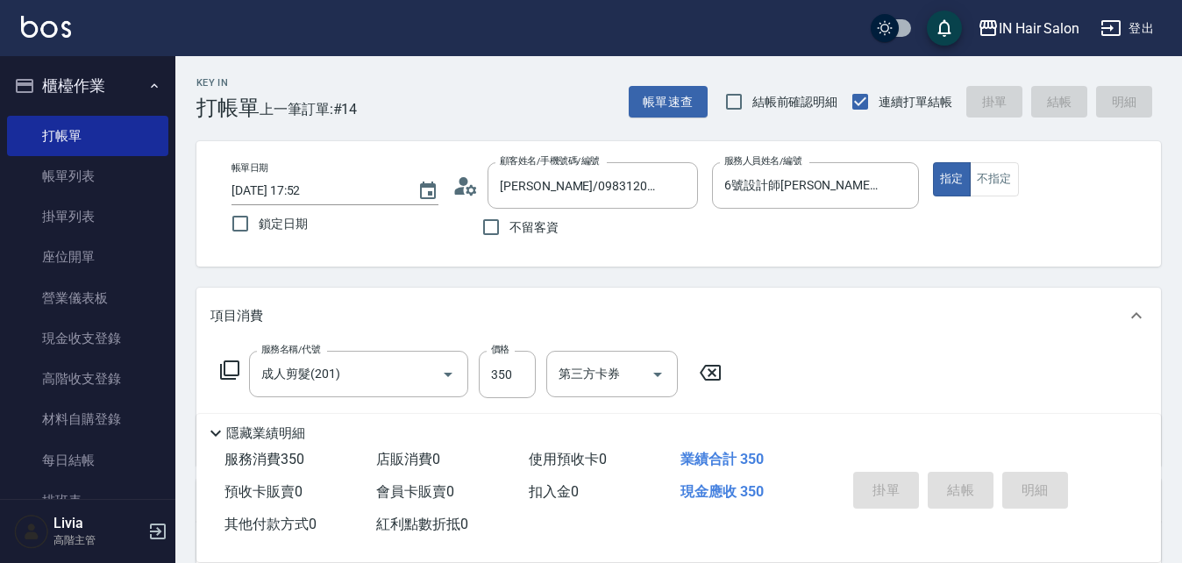
type input "[DATE] 18:04"
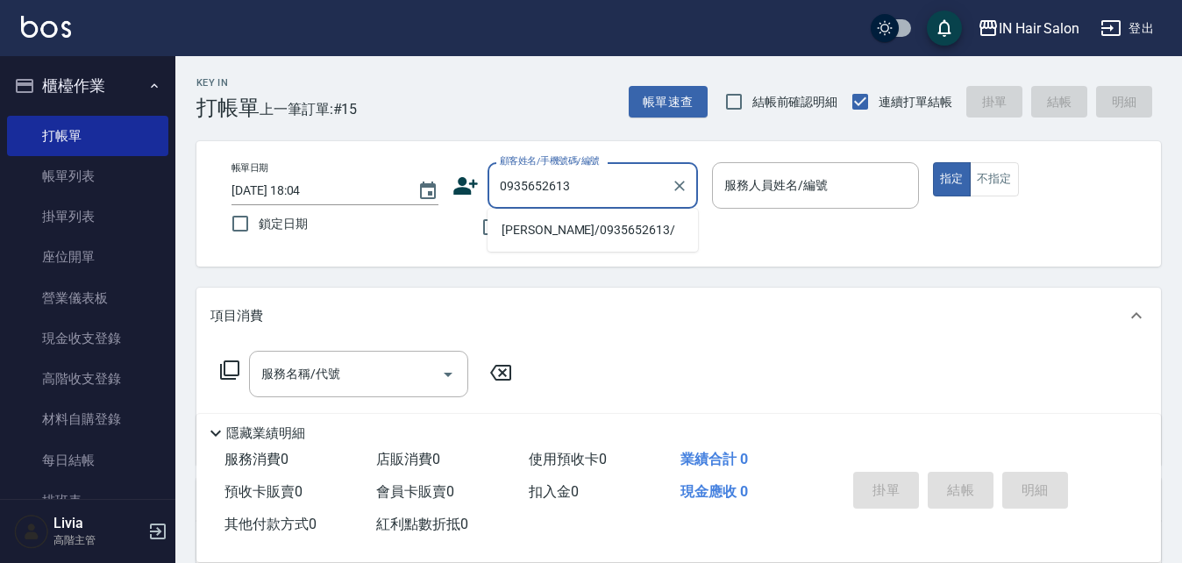
click at [549, 233] on li "[PERSON_NAME]/0935652613/" at bounding box center [593, 230] width 211 height 29
type input "[PERSON_NAME]/0935652613/"
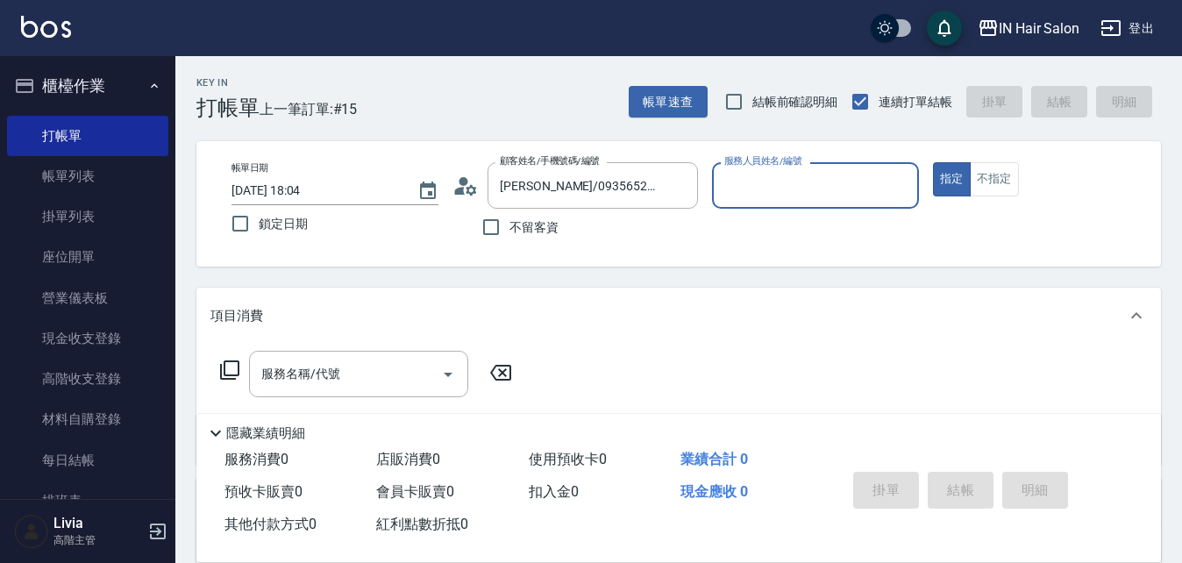
type input "6號設計師[PERSON_NAME]-6"
click at [226, 366] on icon at bounding box center [229, 370] width 21 height 21
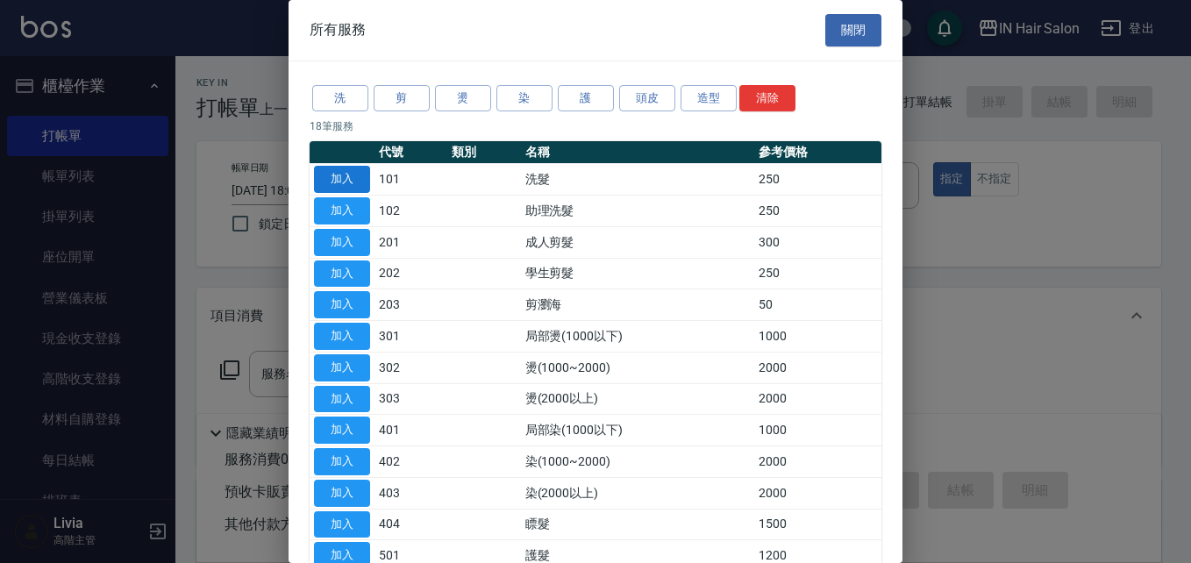
click at [356, 182] on button "加入" at bounding box center [342, 179] width 56 height 27
type input "洗髮(101)"
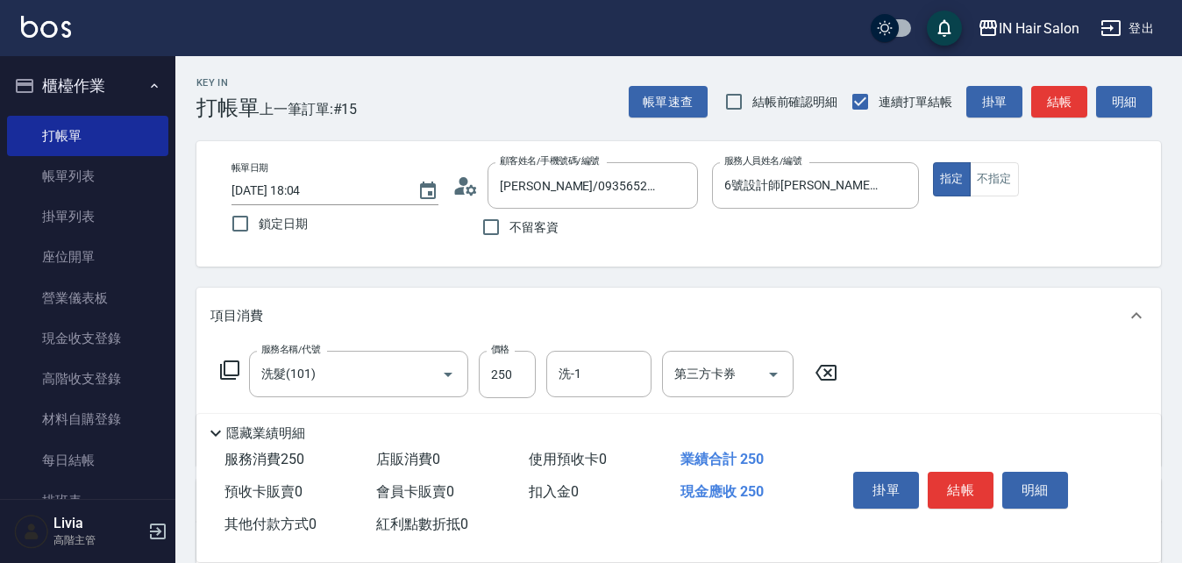
click at [231, 367] on icon at bounding box center [229, 370] width 21 height 21
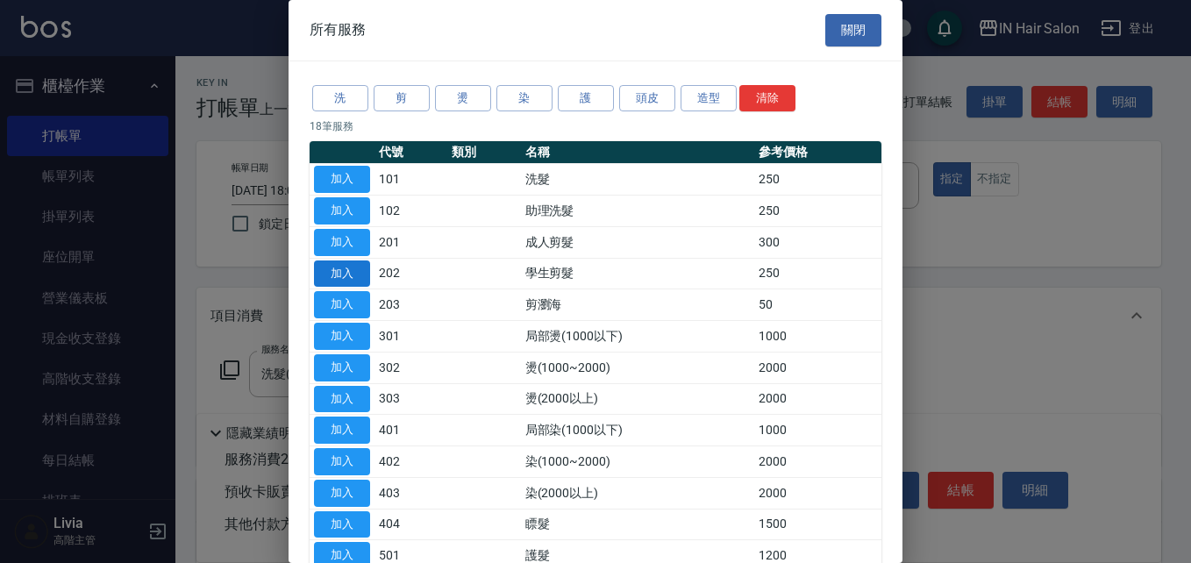
click at [358, 269] on button "加入" at bounding box center [342, 274] width 56 height 27
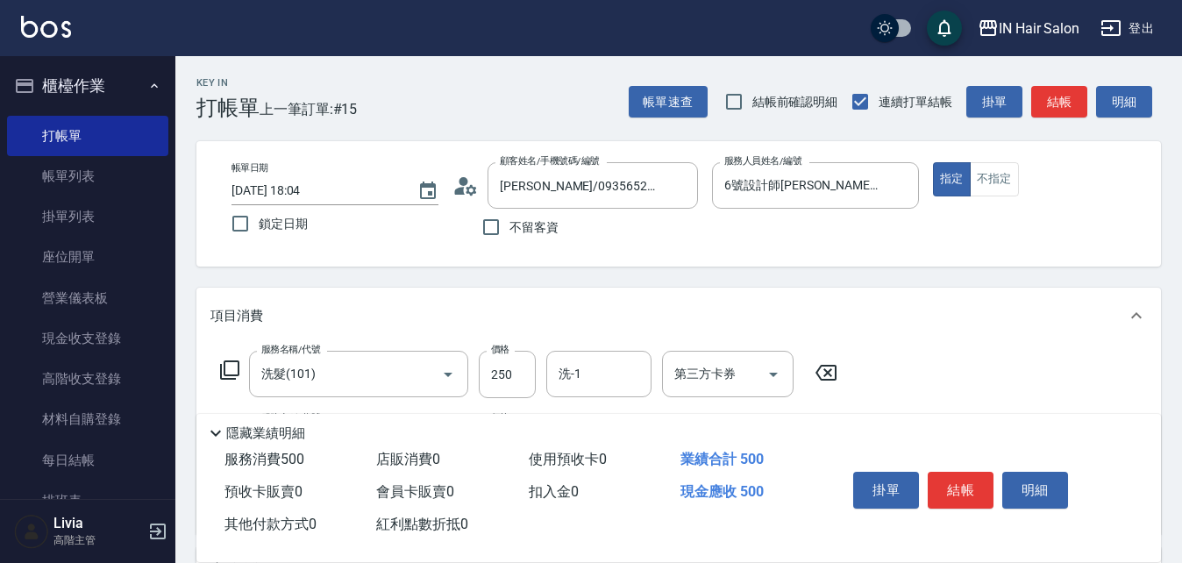
click at [225, 368] on icon at bounding box center [229, 370] width 19 height 19
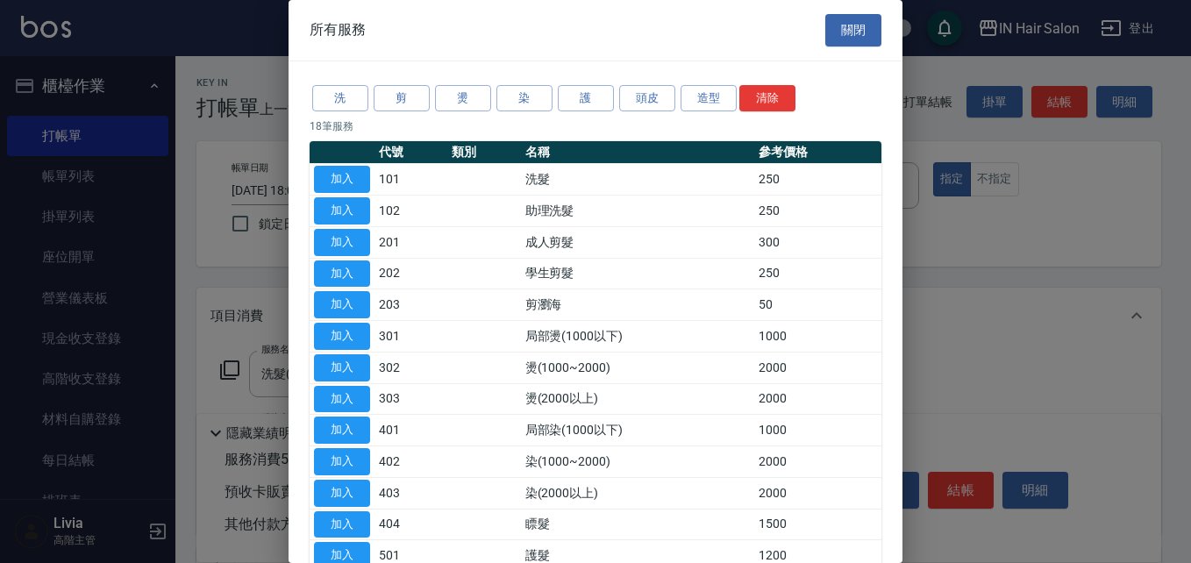
drag, startPoint x: 351, startPoint y: 268, endPoint x: 290, endPoint y: 330, distance: 86.2
click at [351, 269] on button "加入" at bounding box center [342, 274] width 56 height 27
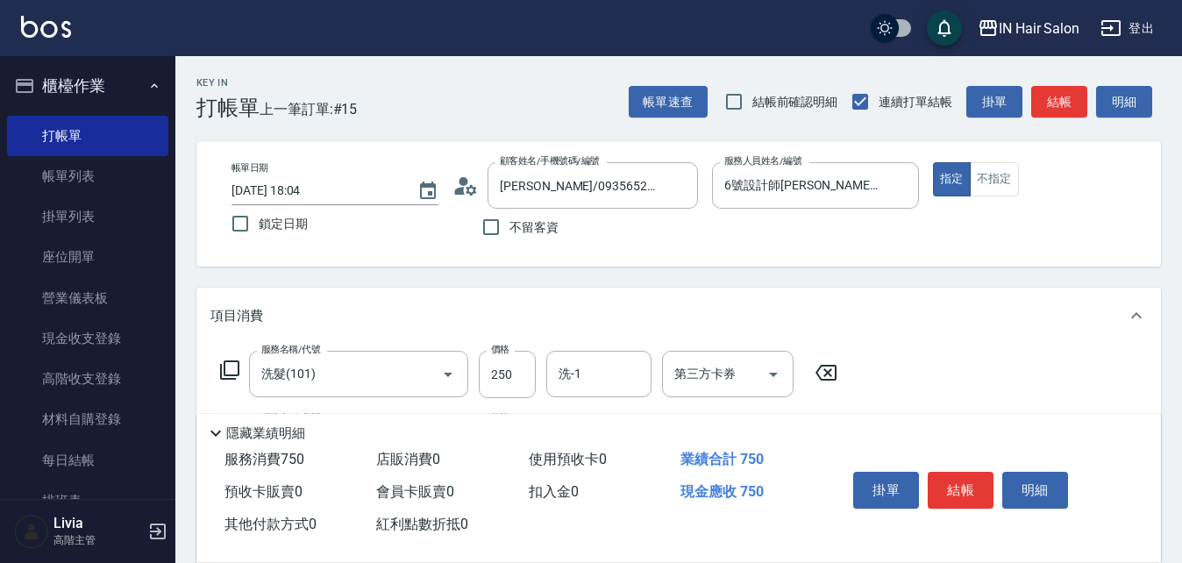
click at [230, 370] on icon at bounding box center [229, 370] width 21 height 21
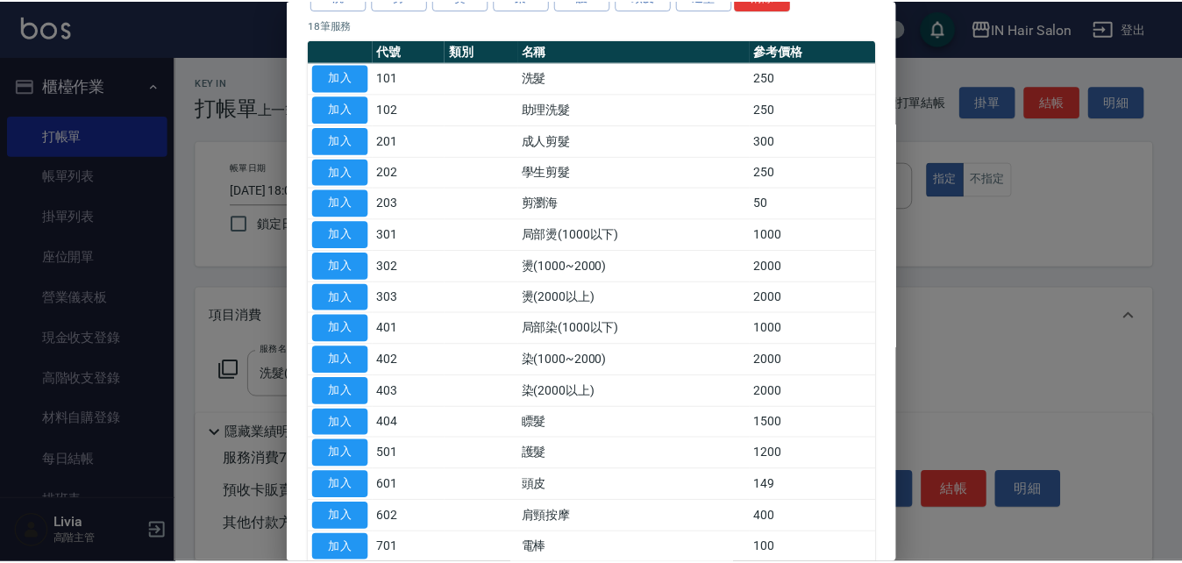
scroll to position [262, 0]
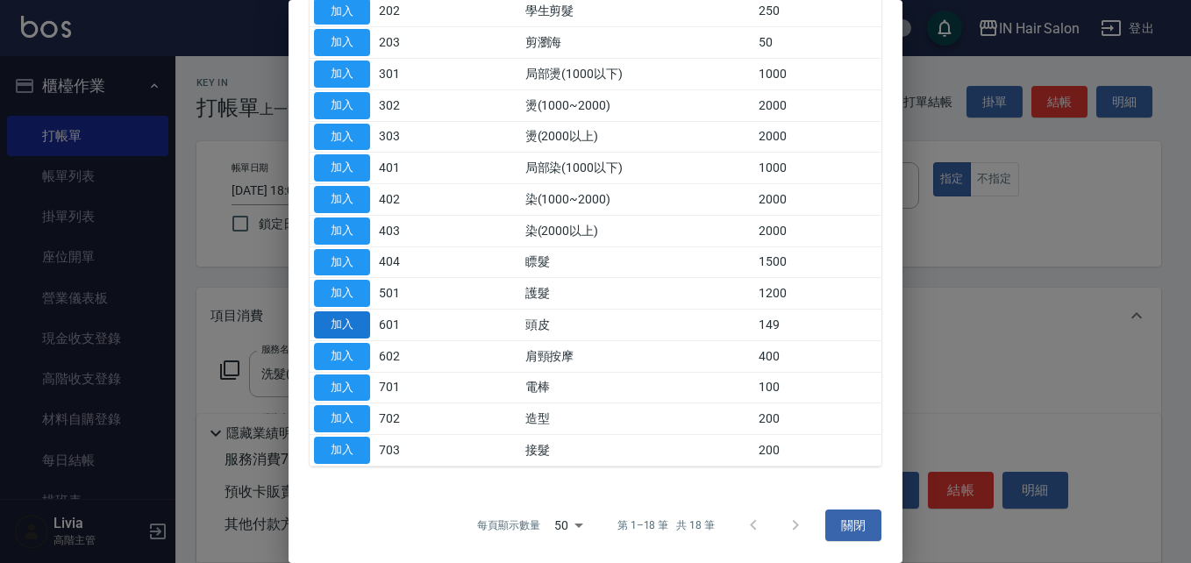
click at [351, 319] on button "加入" at bounding box center [342, 324] width 56 height 27
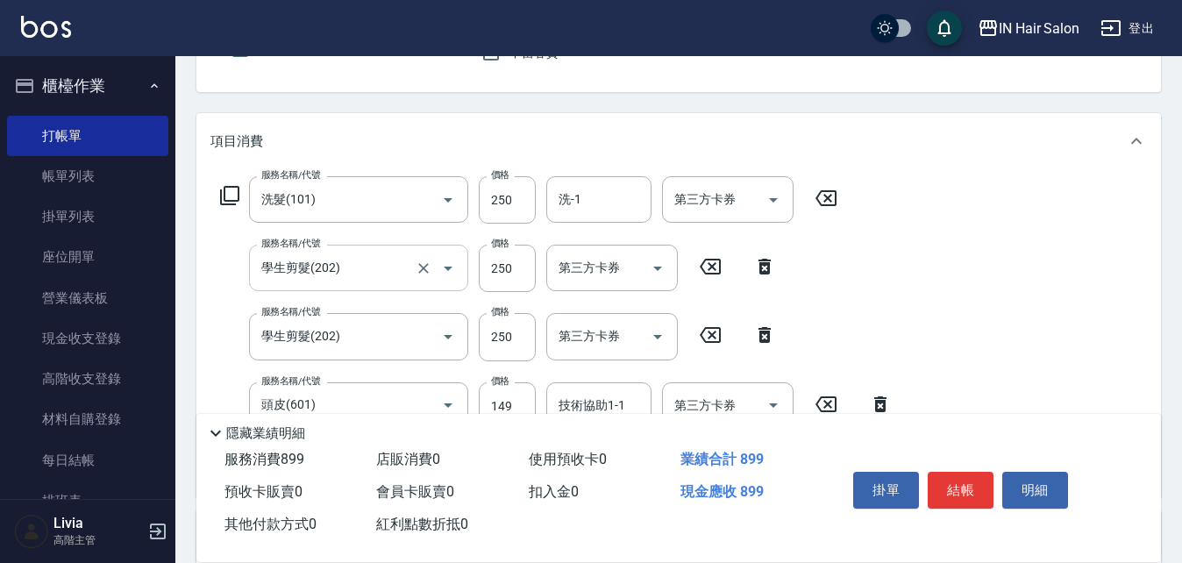
scroll to position [175, 0]
click at [528, 195] on input "250" at bounding box center [507, 198] width 57 height 47
click at [527, 196] on input "250" at bounding box center [507, 198] width 57 height 47
type input "300"
click at [467, 299] on div "服務名稱/代號 洗髮(101) 服務名稱/代號 價格 300 價格 洗-1 洗-1 第三方卡券 第三方卡券 服務名稱/代號 學生剪髮(202) 服務名稱/代號…" at bounding box center [557, 328] width 692 height 307
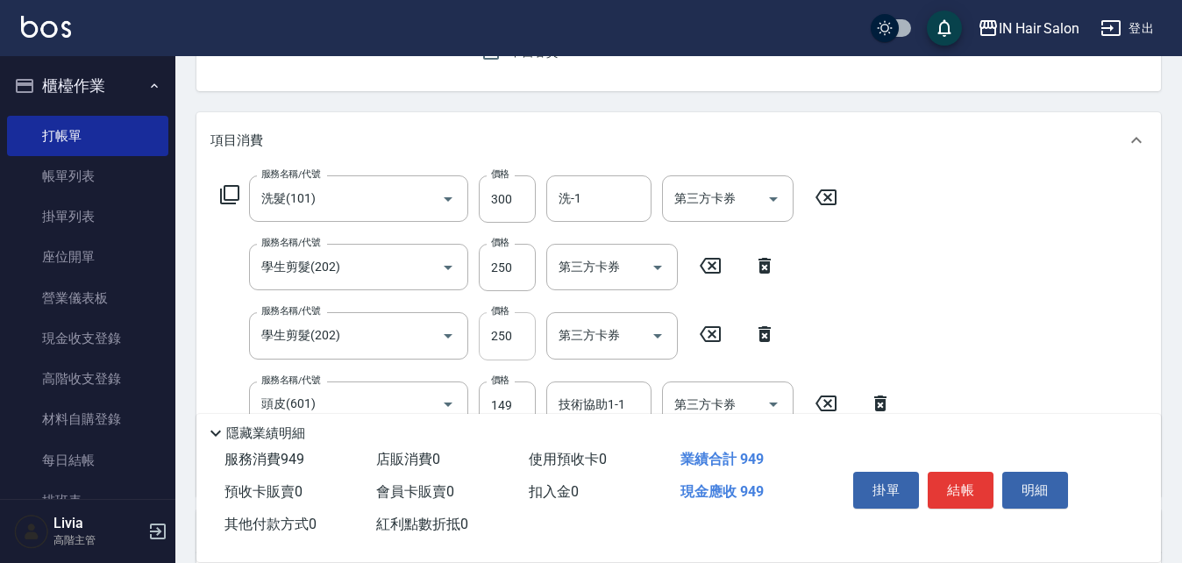
click at [508, 334] on input "250" at bounding box center [507, 335] width 57 height 47
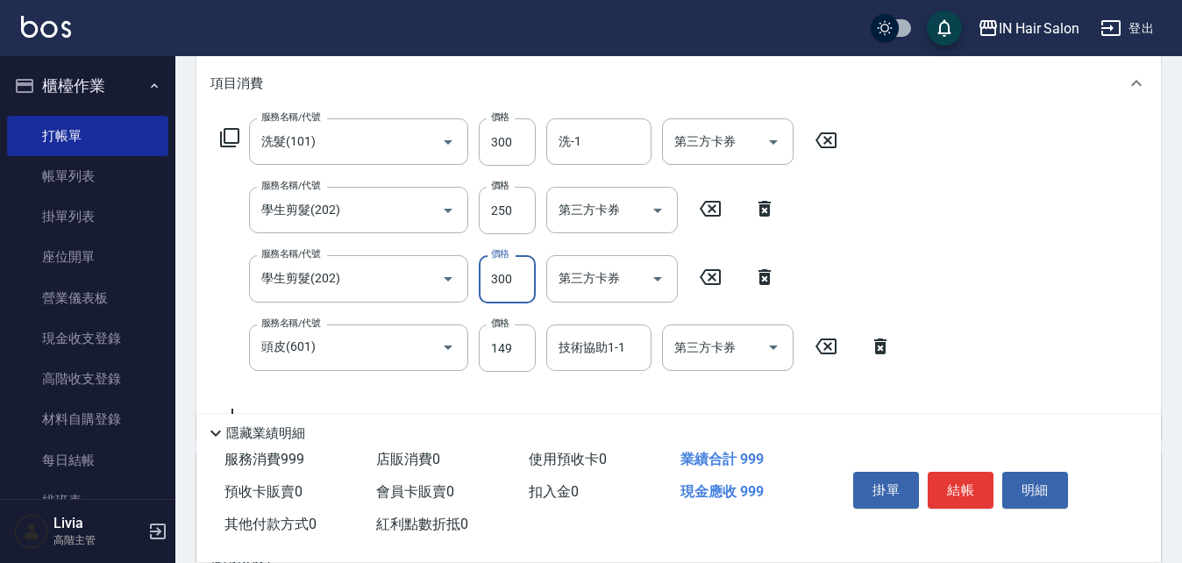
scroll to position [263, 0]
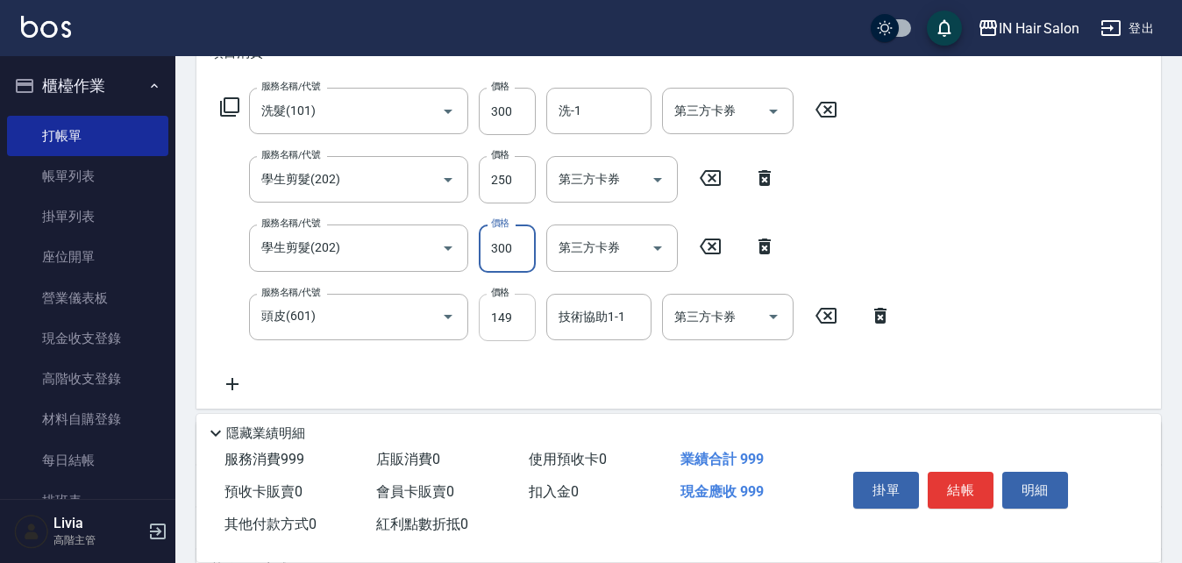
type input "300"
click at [515, 314] on input "149" at bounding box center [507, 317] width 57 height 47
type input "50"
click at [418, 357] on div "服務名稱/代號 洗髮(101) 服務名稱/代號 價格 300 價格 洗-1 洗-1 第三方卡券 第三方卡券 服務名稱/代號 學生剪髮(202) 服務名稱/代號…" at bounding box center [557, 241] width 692 height 307
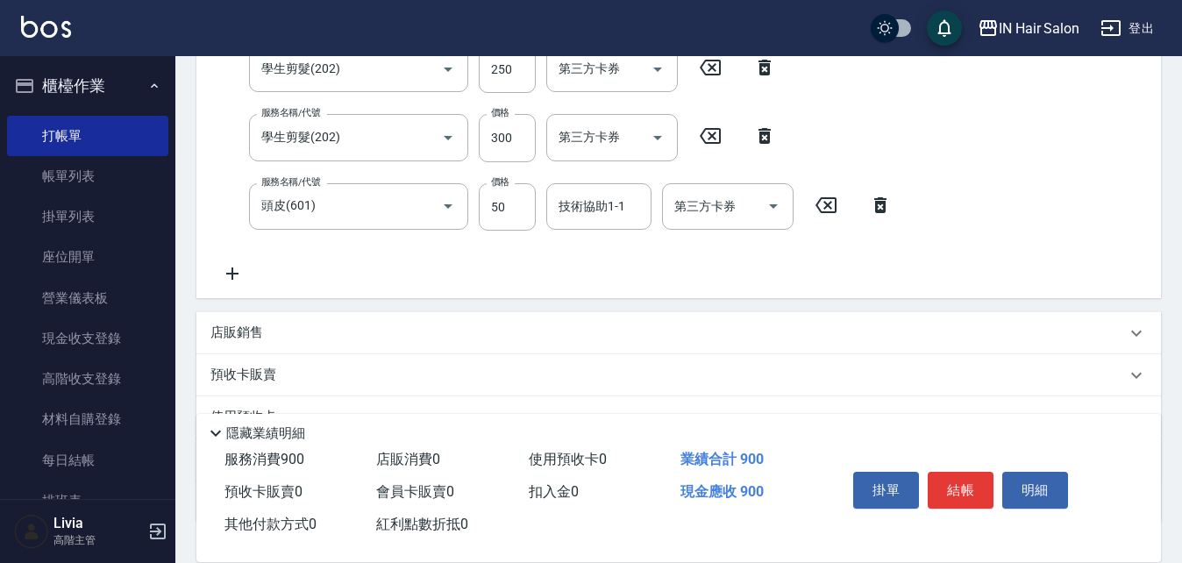
scroll to position [502, 0]
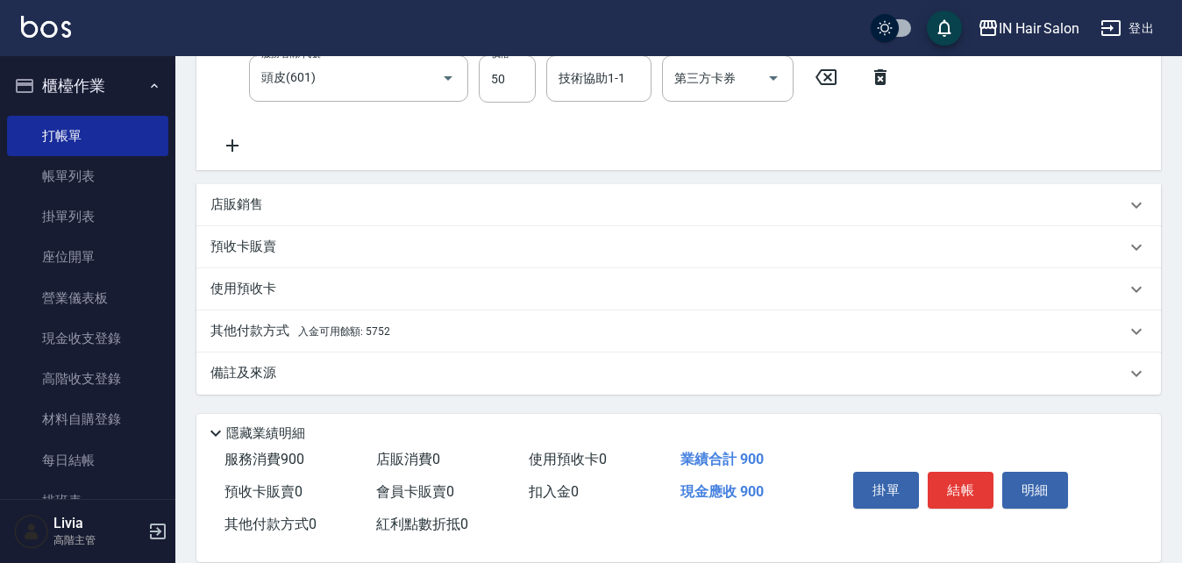
click at [262, 335] on p "其他付款方式 入金可用餘額: 5752" at bounding box center [301, 331] width 180 height 19
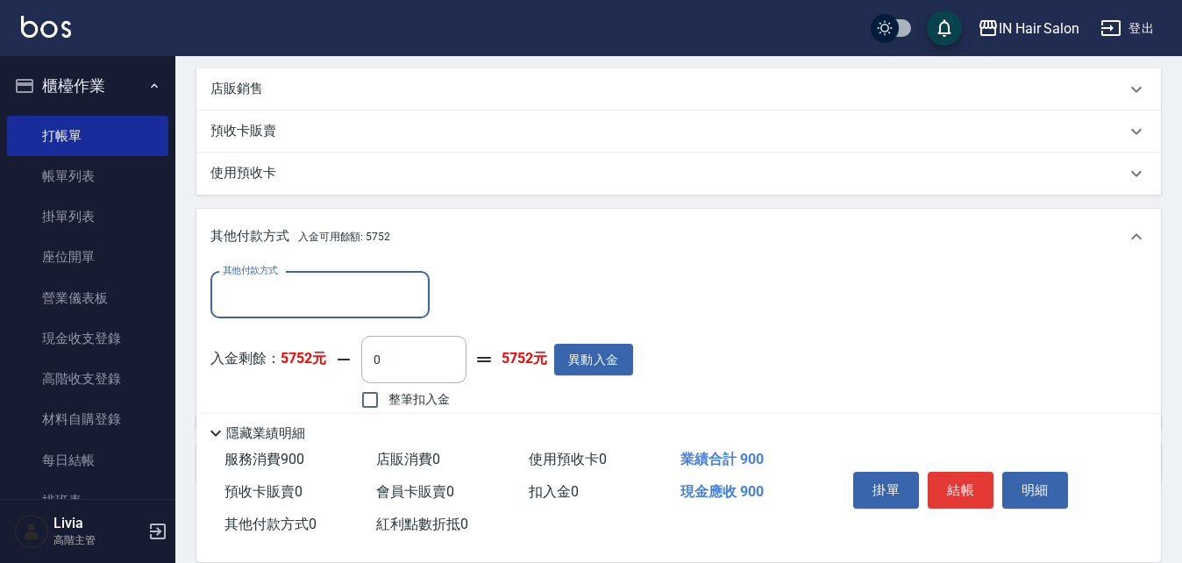
scroll to position [0, 0]
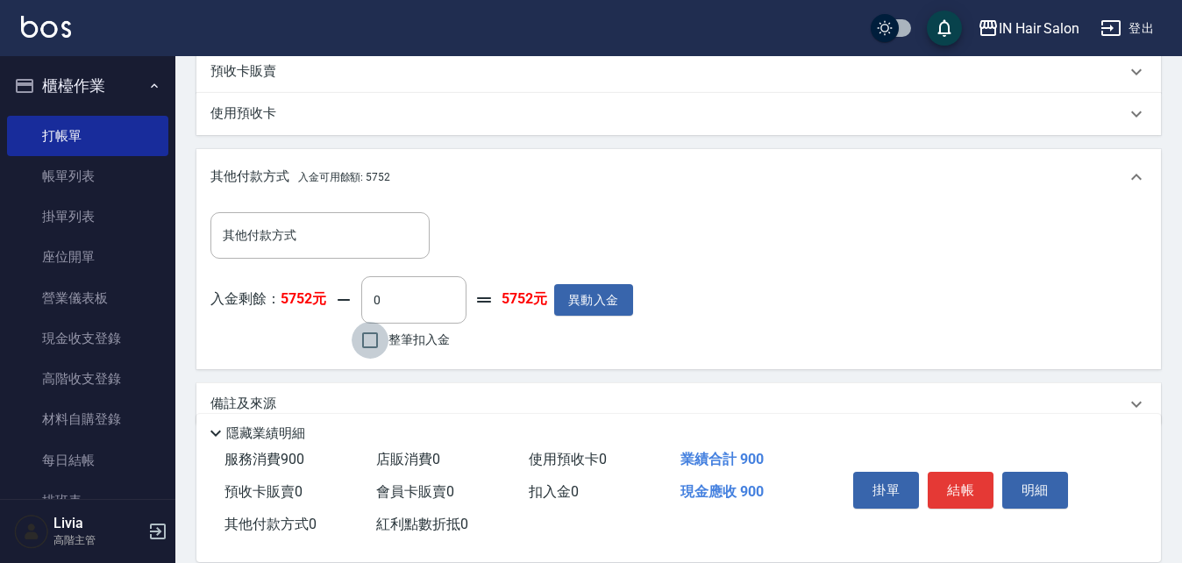
click at [373, 339] on input "整筆扣入金" at bounding box center [370, 340] width 37 height 37
checkbox input "true"
type input "900"
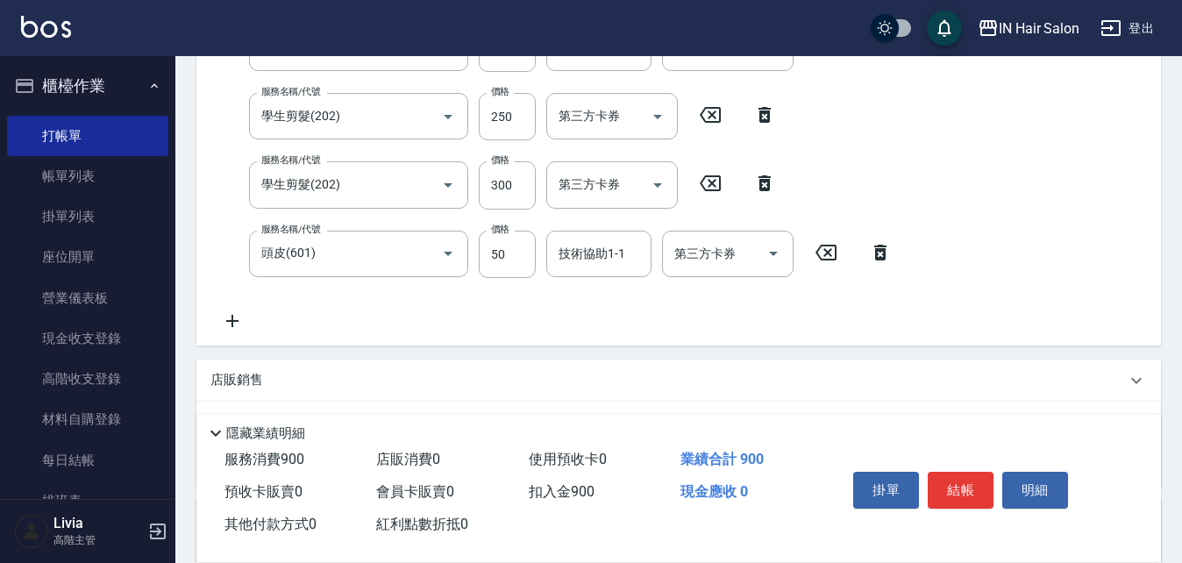
scroll to position [63, 0]
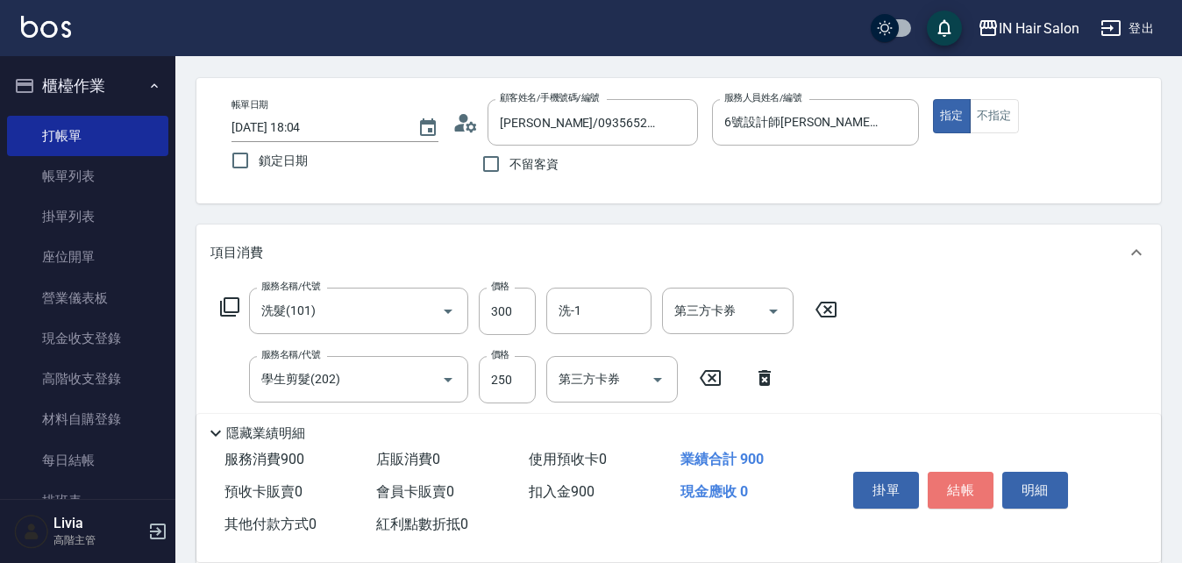
click at [959, 478] on button "結帳" at bounding box center [961, 490] width 66 height 37
type input "[DATE] 18:06"
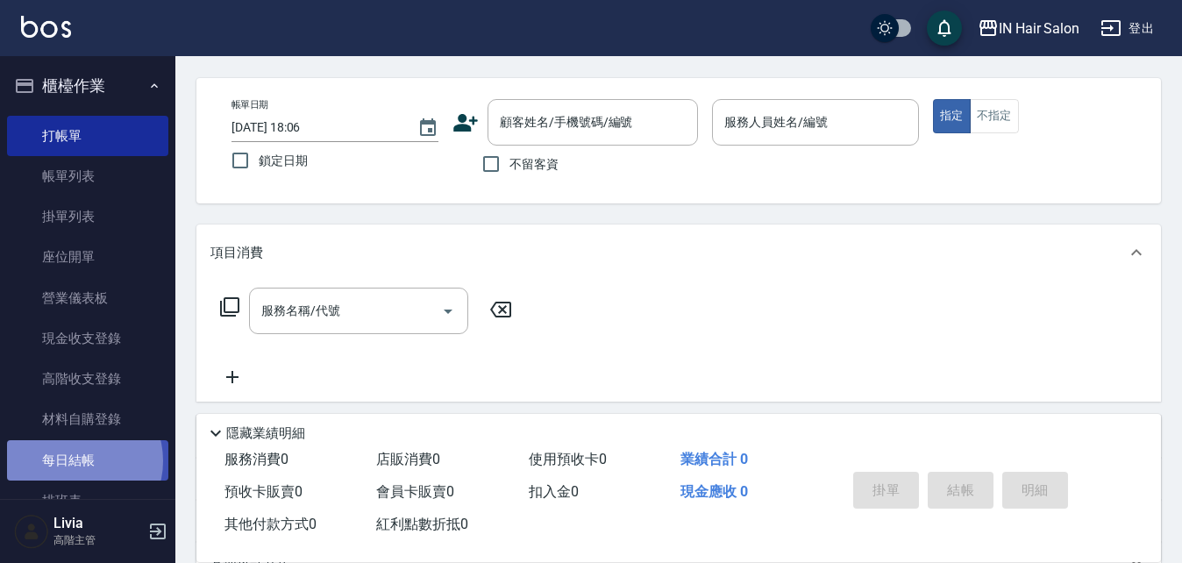
click at [78, 460] on link "每日結帳" at bounding box center [87, 460] width 161 height 40
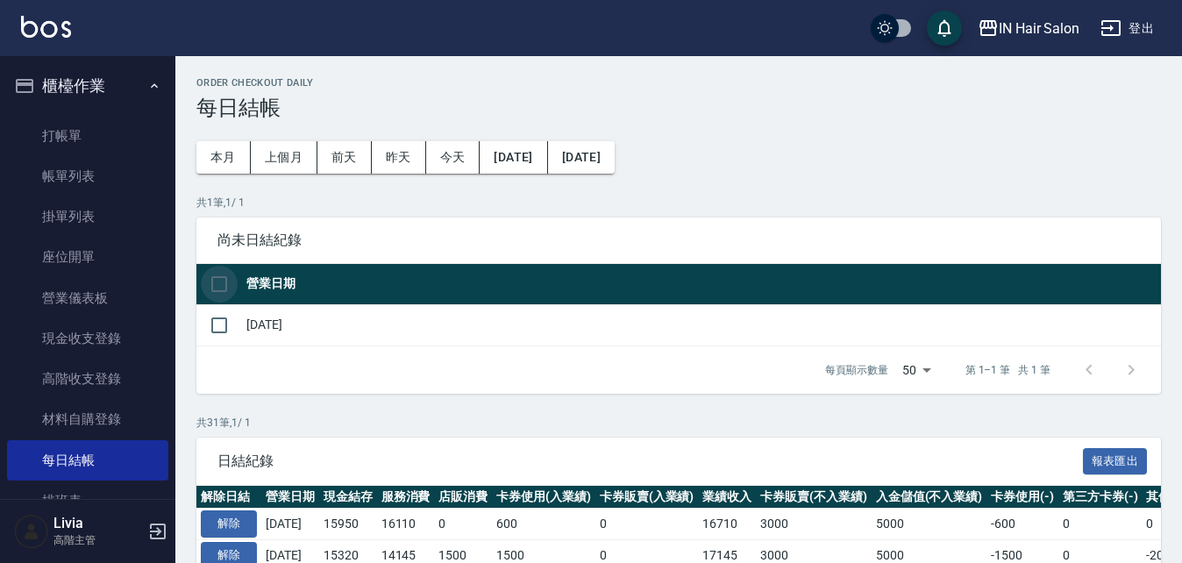
click at [218, 284] on input "checkbox" at bounding box center [219, 284] width 37 height 37
checkbox input "true"
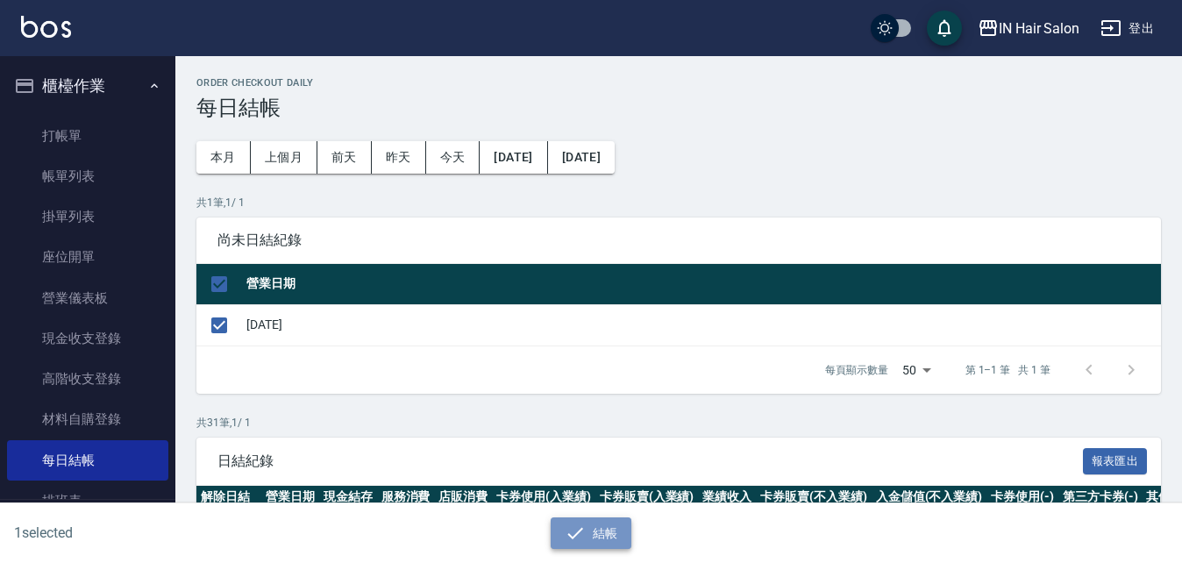
click at [604, 526] on button "結帳" at bounding box center [592, 534] width 82 height 32
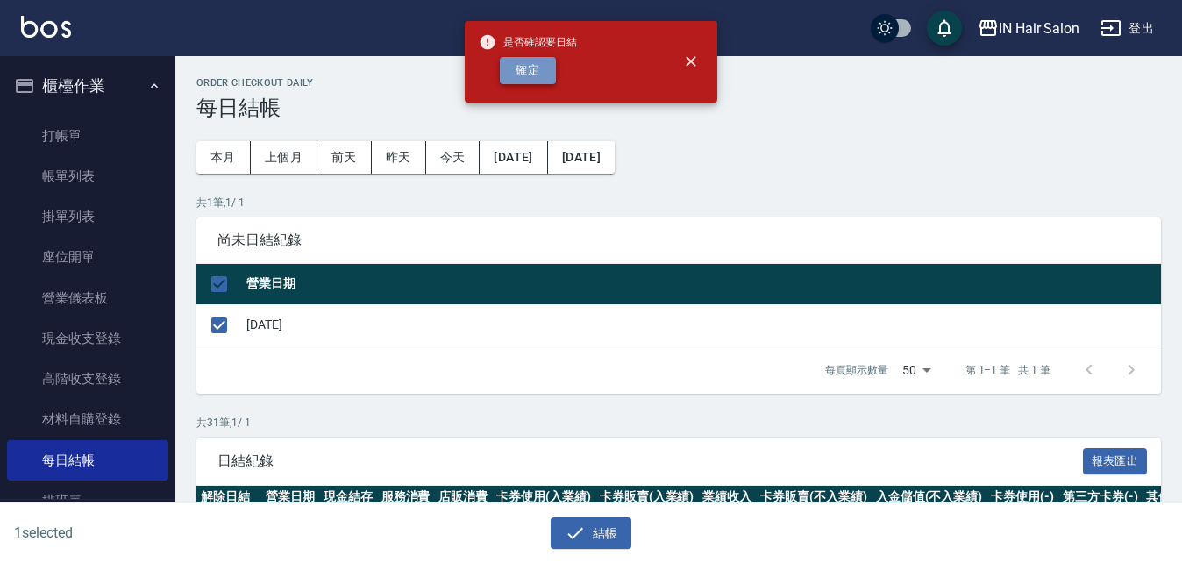
click at [523, 74] on button "確定" at bounding box center [528, 70] width 56 height 27
checkbox input "false"
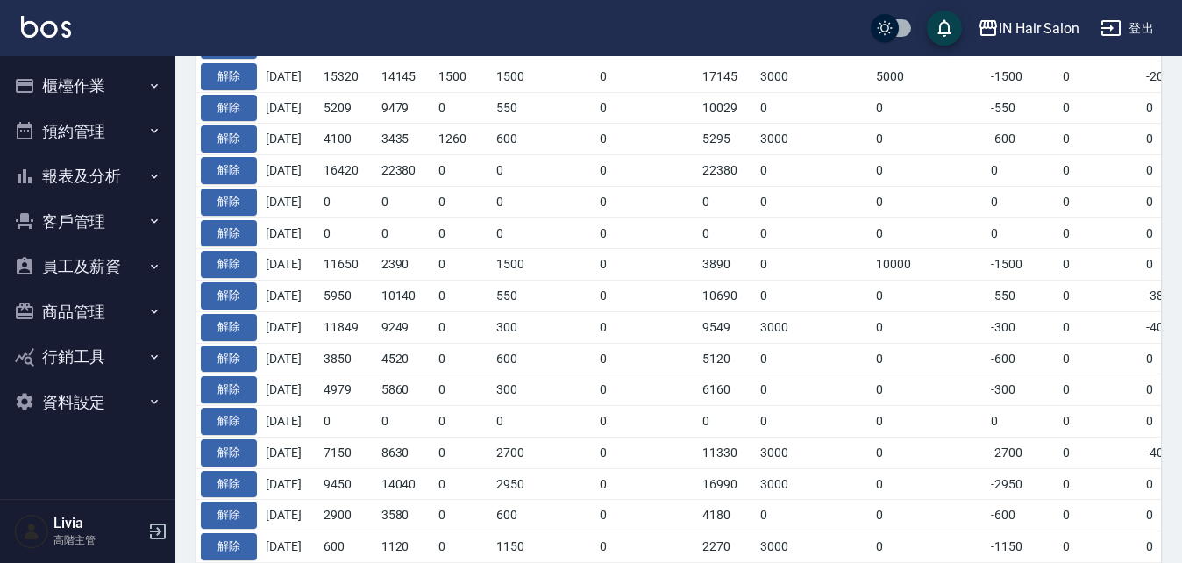
scroll to position [439, 0]
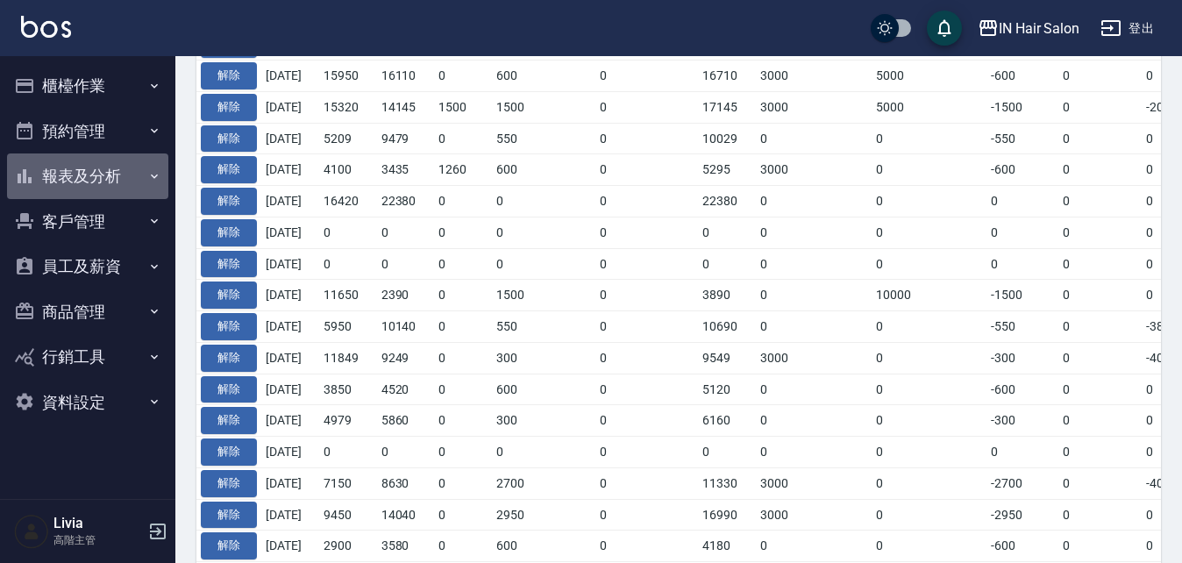
click at [131, 168] on button "報表及分析" at bounding box center [87, 177] width 161 height 46
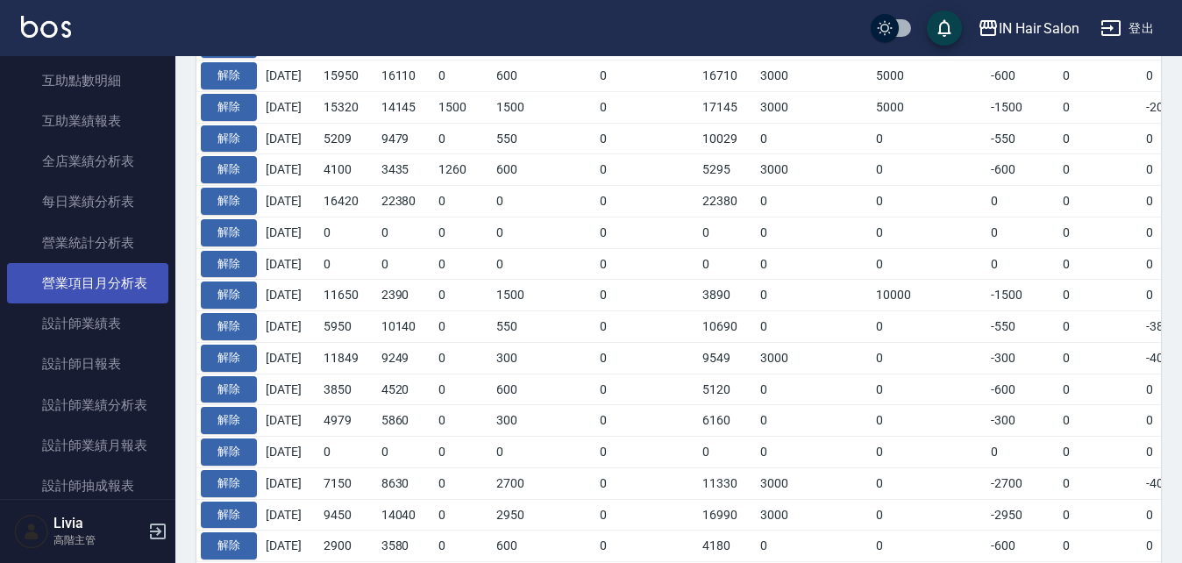
scroll to position [526, 0]
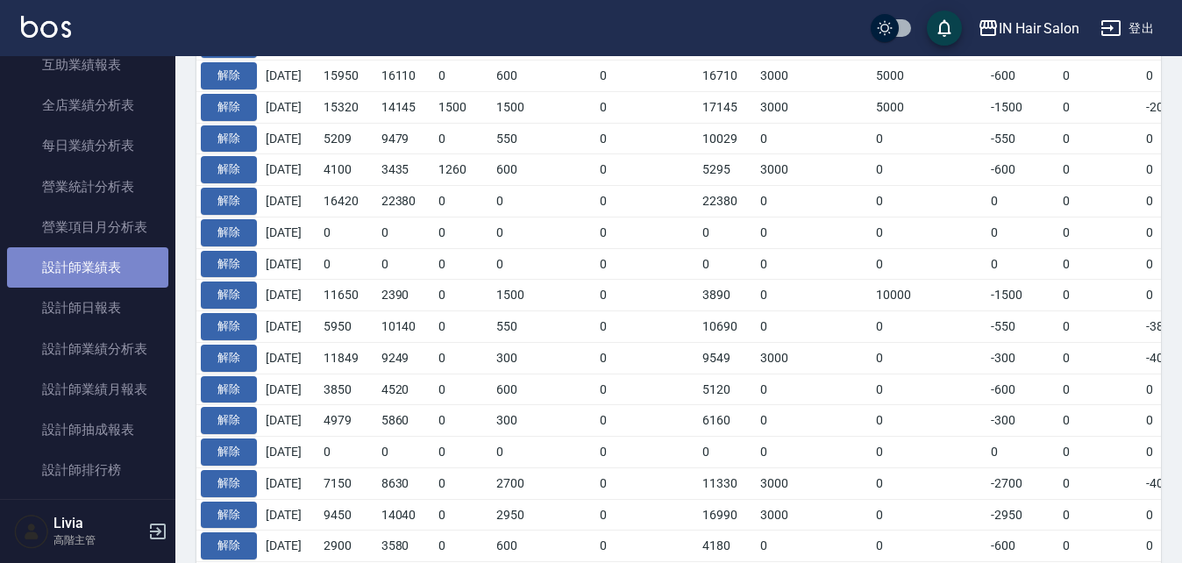
click at [123, 265] on link "設計師業績表" at bounding box center [87, 267] width 161 height 40
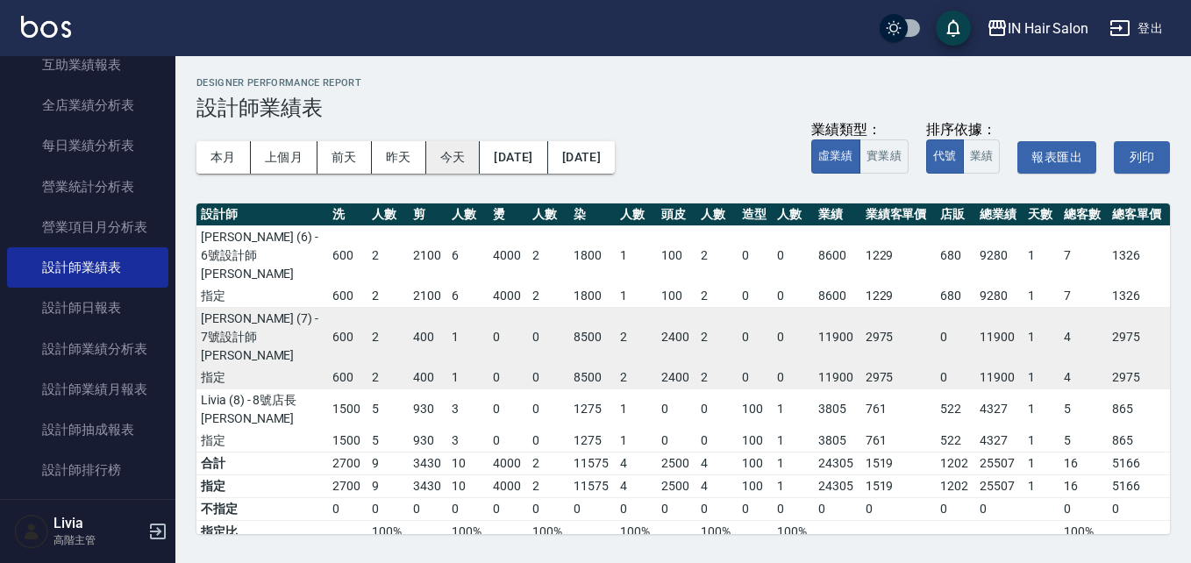
click at [457, 158] on button "今天" at bounding box center [453, 157] width 54 height 32
